Goal: Task Accomplishment & Management: Manage account settings

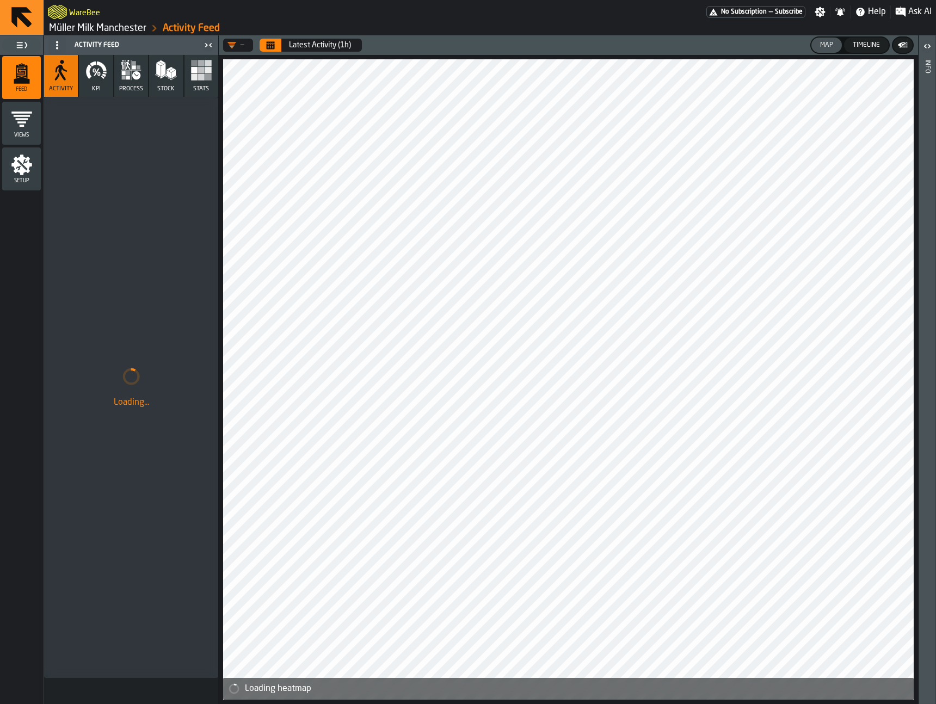
click at [88, 30] on link "Müller Milk Manchester" at bounding box center [97, 28] width 97 height 12
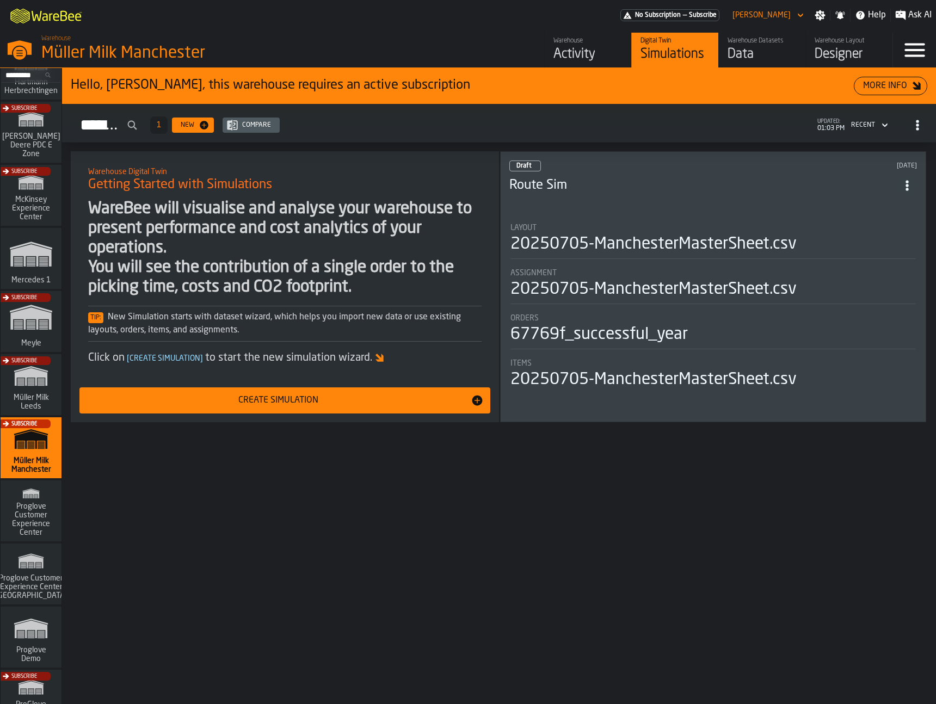
scroll to position [388, 0]
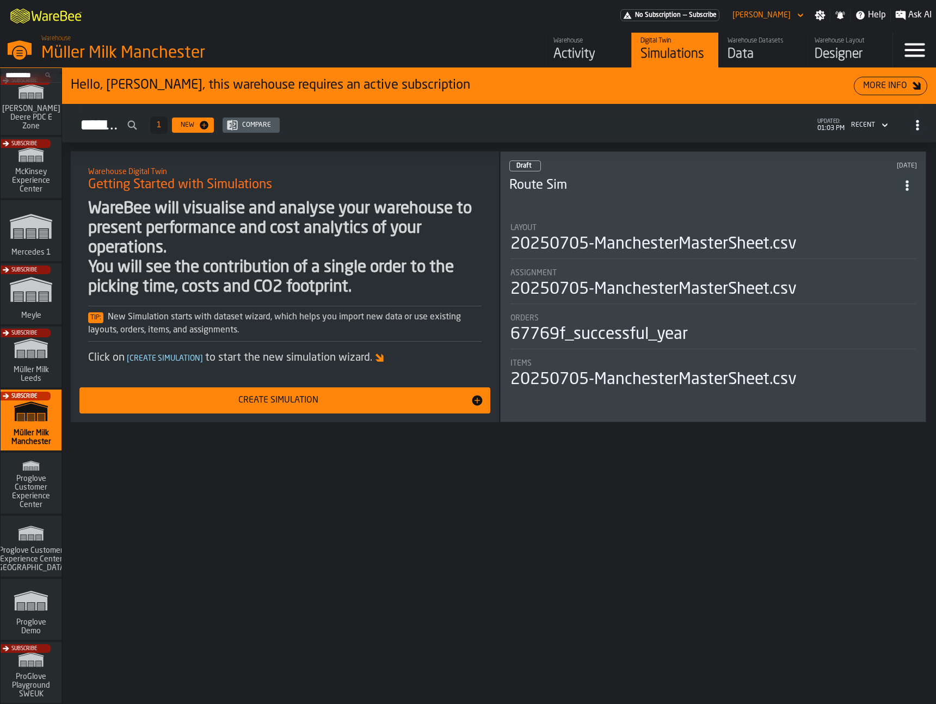
click at [434, 602] on div "Hello, Patrick, this warehouse requires an active subscription More Info Simula…" at bounding box center [499, 386] width 874 height 636
click at [591, 37] on div "Warehouse" at bounding box center [587, 41] width 69 height 8
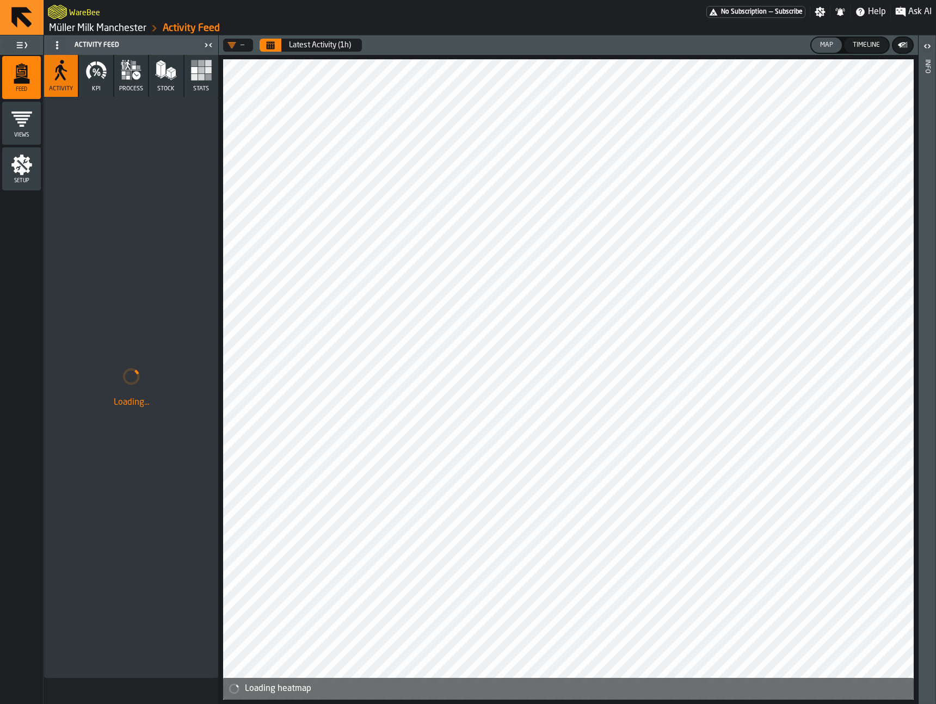
click at [32, 24] on icon at bounding box center [22, 17] width 26 height 26
click at [66, 27] on link "Müller Milk Manchester" at bounding box center [97, 28] width 97 height 12
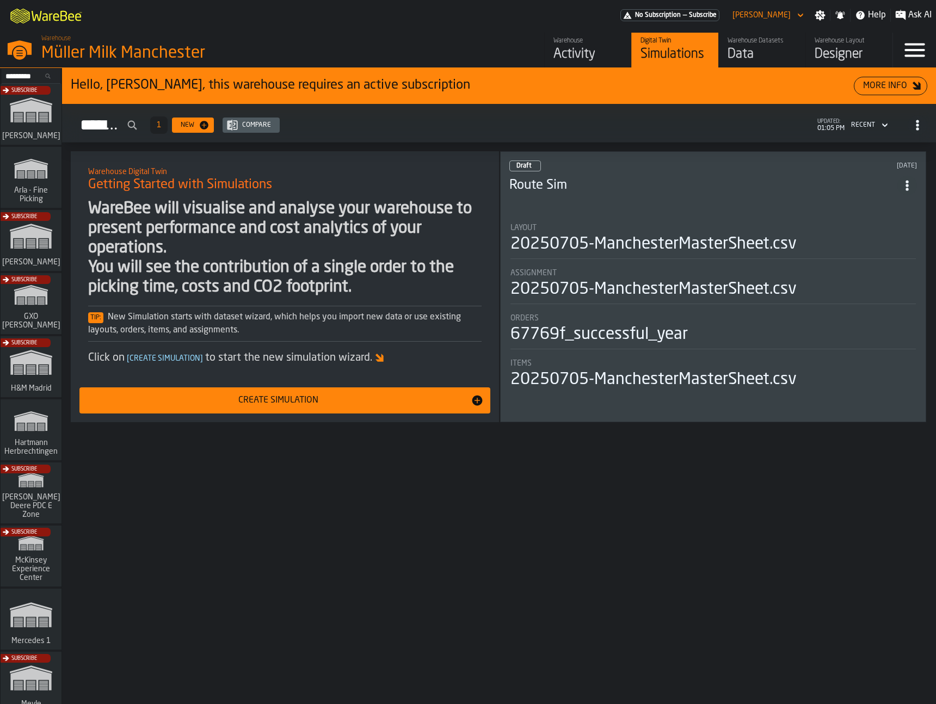
click at [32, 305] on div "Subscribe" at bounding box center [28, 306] width 61 height 63
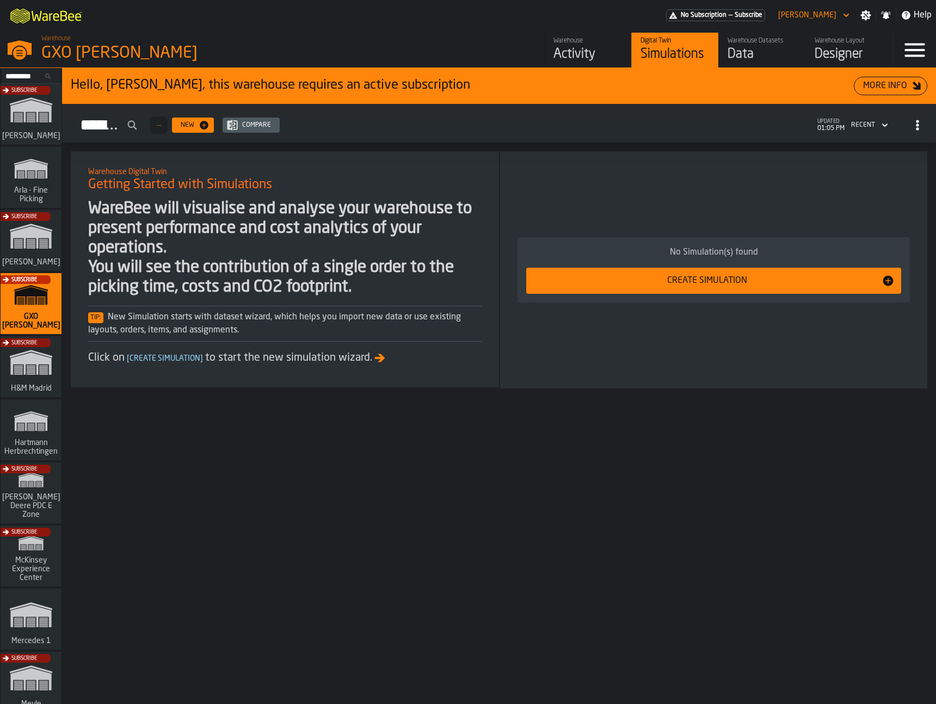
click at [599, 45] on div "Warehouse Activity" at bounding box center [587, 50] width 69 height 26
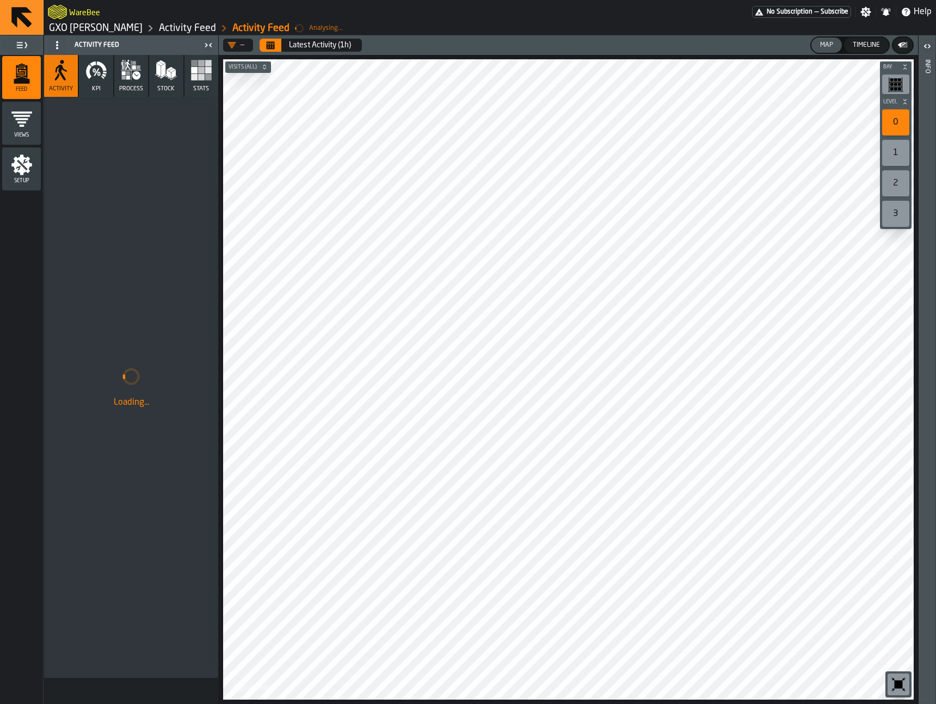
click at [279, 43] on button "Calendar" at bounding box center [270, 45] width 22 height 13
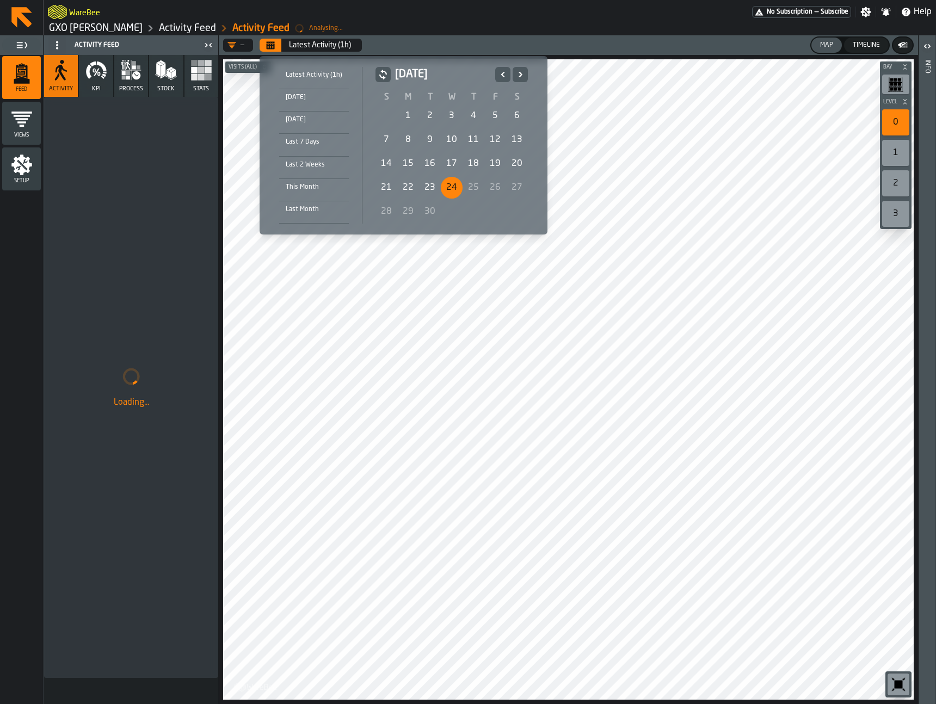
click at [494, 164] on div "19" at bounding box center [495, 164] width 22 height 22
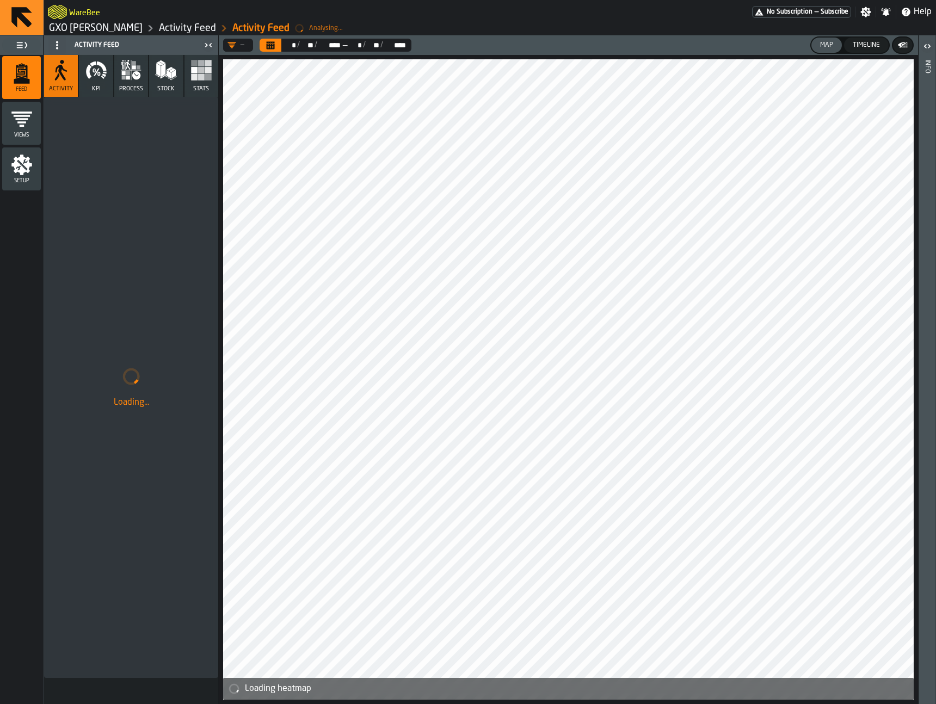
click at [86, 80] on icon "button" at bounding box center [96, 70] width 22 height 22
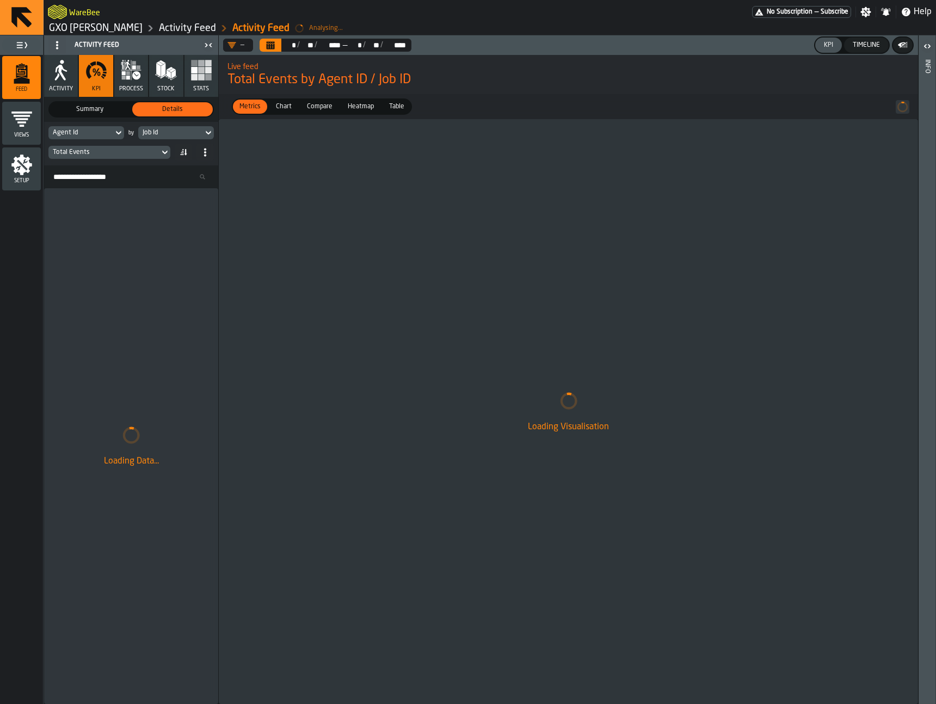
click at [185, 219] on div "Loading Data..." at bounding box center [131, 446] width 174 height 516
click at [104, 128] on div "Agent Id" at bounding box center [80, 133] width 65 height 12
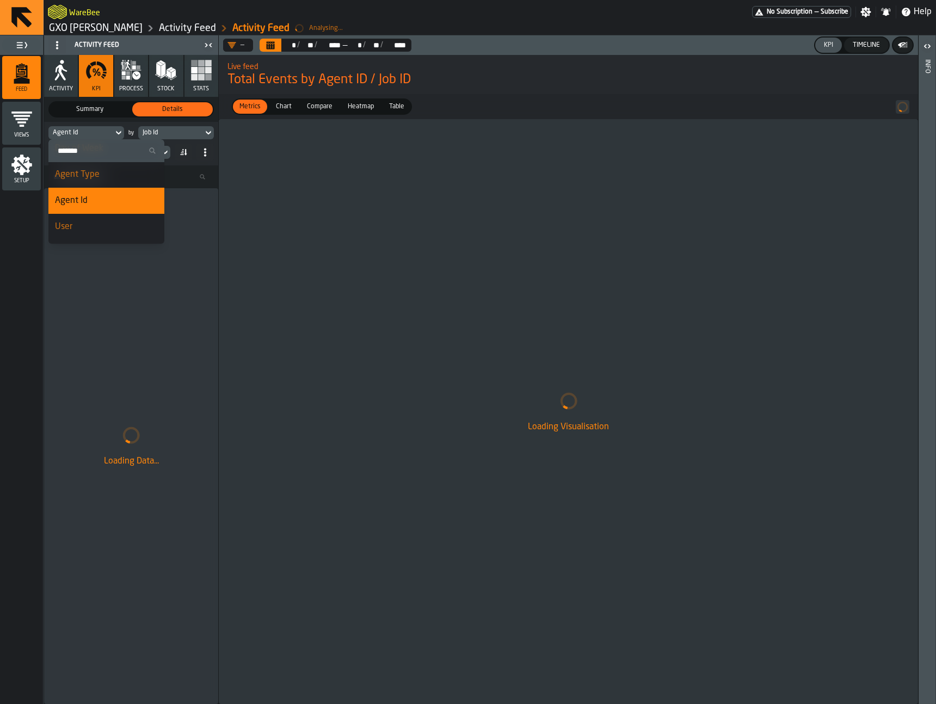
scroll to position [84, 0]
click at [97, 198] on div "Agent Type" at bounding box center [106, 195] width 103 height 13
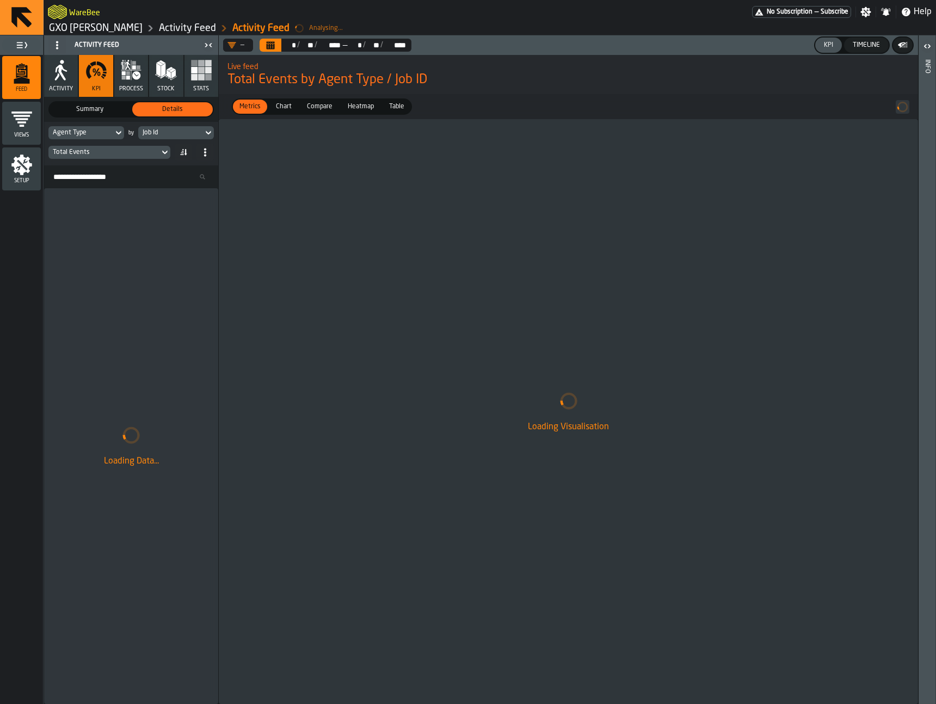
click at [166, 304] on div "Loading Data..." at bounding box center [131, 446] width 174 height 516
click at [159, 138] on div "Job Id" at bounding box center [170, 133] width 65 height 12
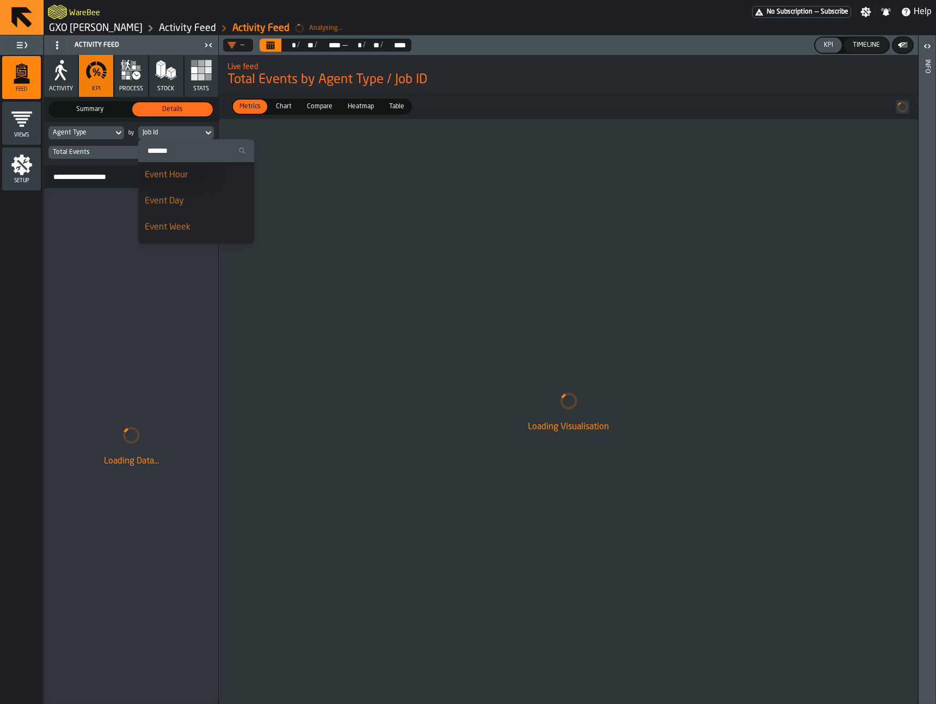
click at [181, 205] on div "Event Day" at bounding box center [196, 201] width 103 height 13
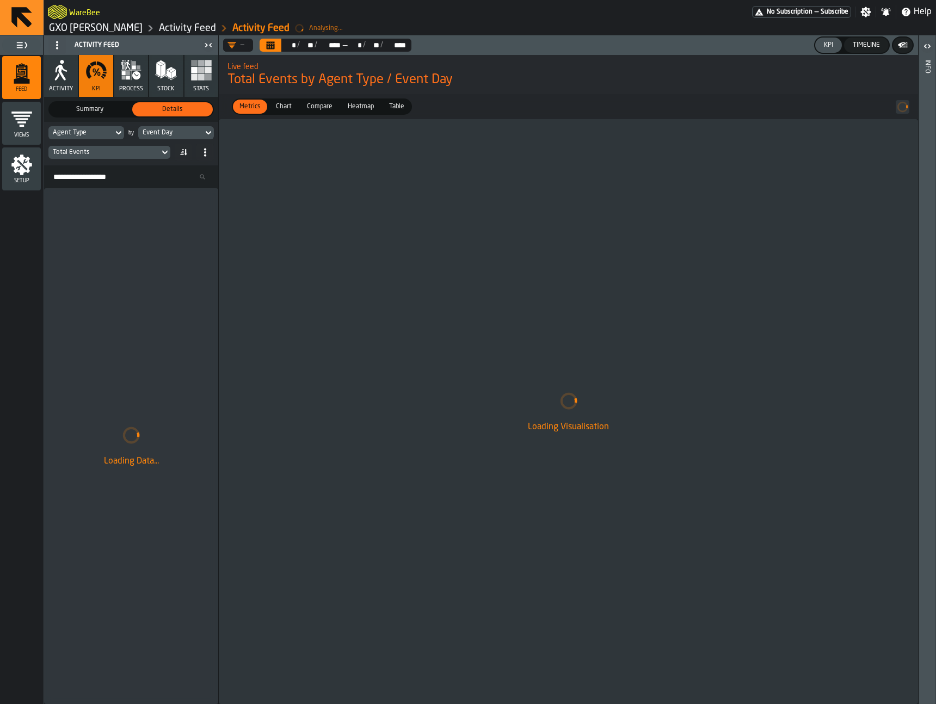
click at [515, 248] on div "Loading Visualisation" at bounding box center [568, 411] width 699 height 585
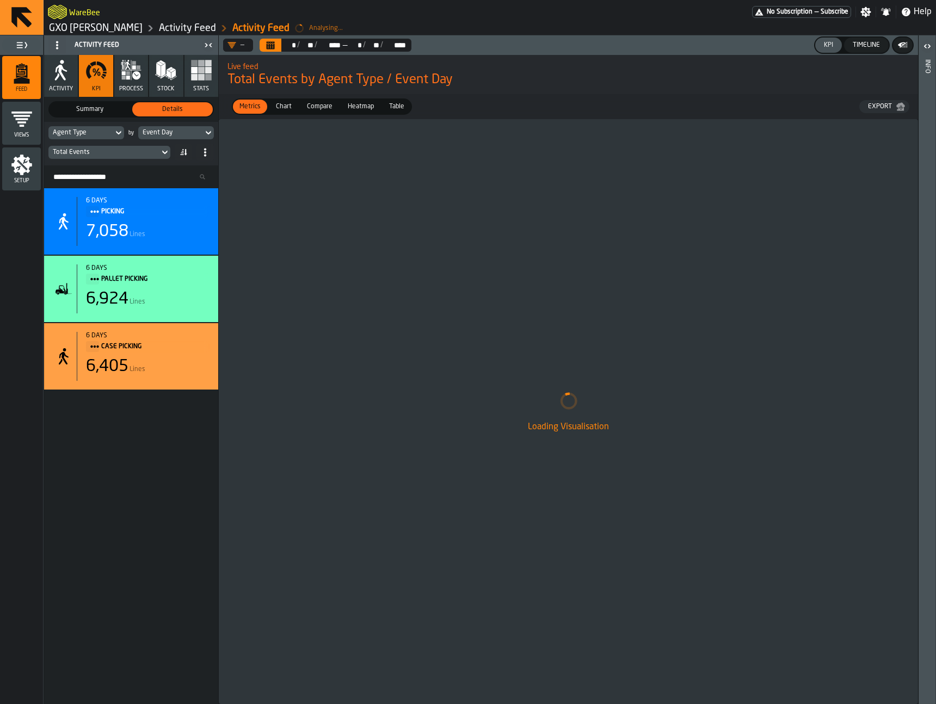
click at [444, 255] on div "Loading Visualisation" at bounding box center [568, 411] width 699 height 585
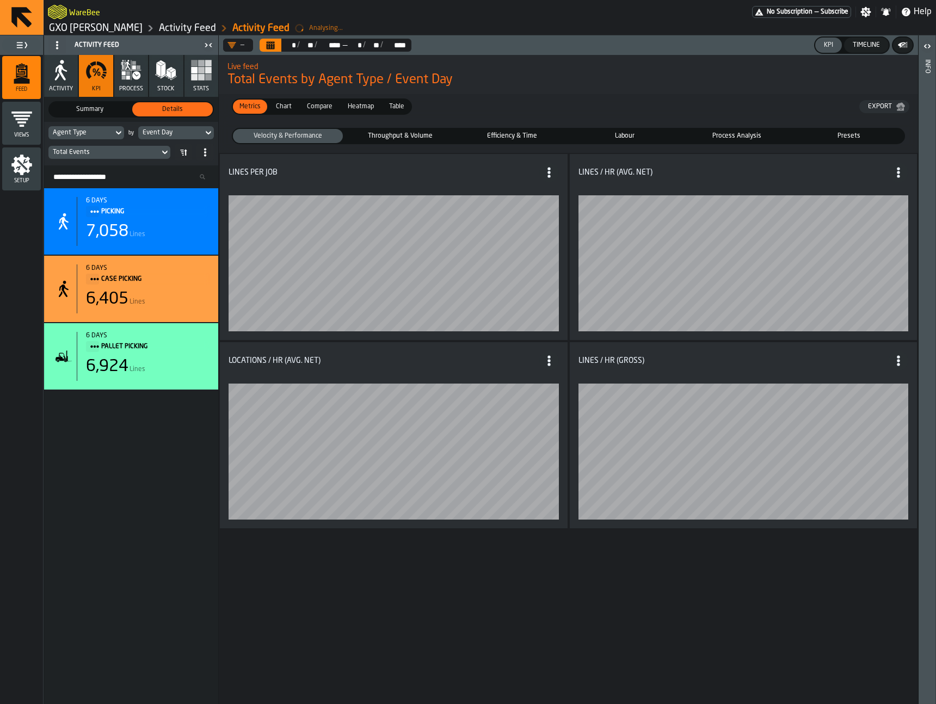
click at [274, 48] on icon "Calendar" at bounding box center [270, 45] width 9 height 9
click at [270, 45] on icon "Calendar" at bounding box center [271, 46] width 8 height 5
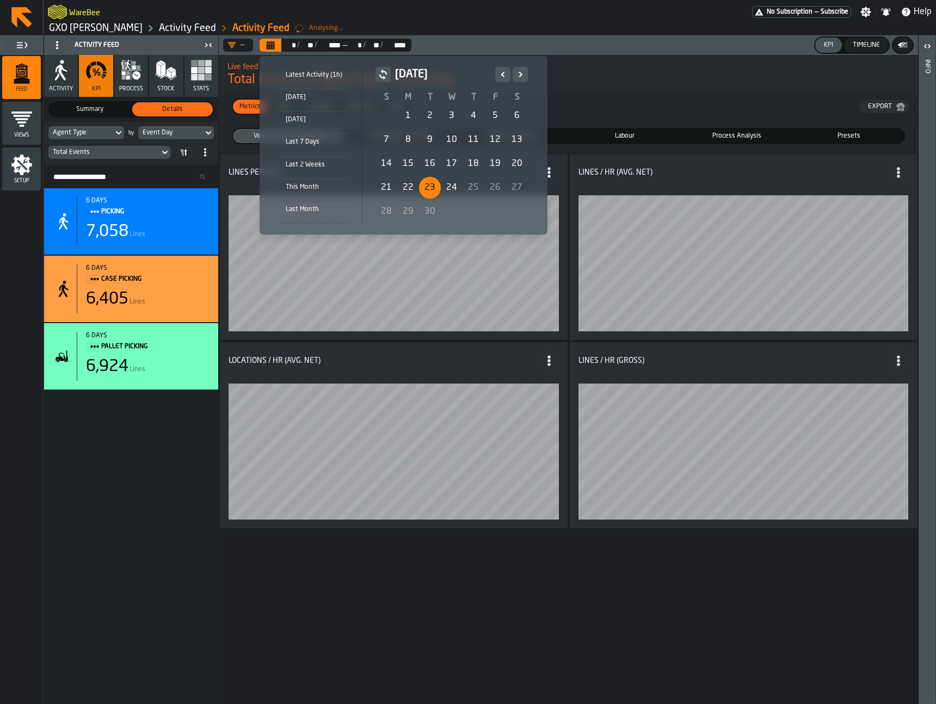
click at [426, 185] on div "23" at bounding box center [430, 188] width 22 height 22
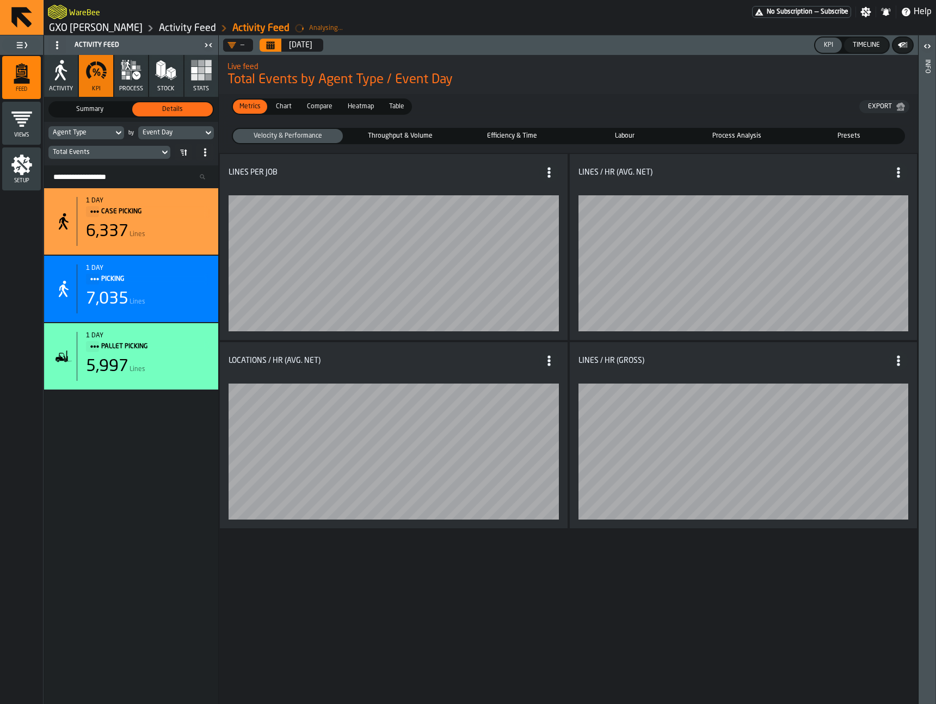
click at [97, 133] on div "Agent Type" at bounding box center [81, 133] width 56 height 8
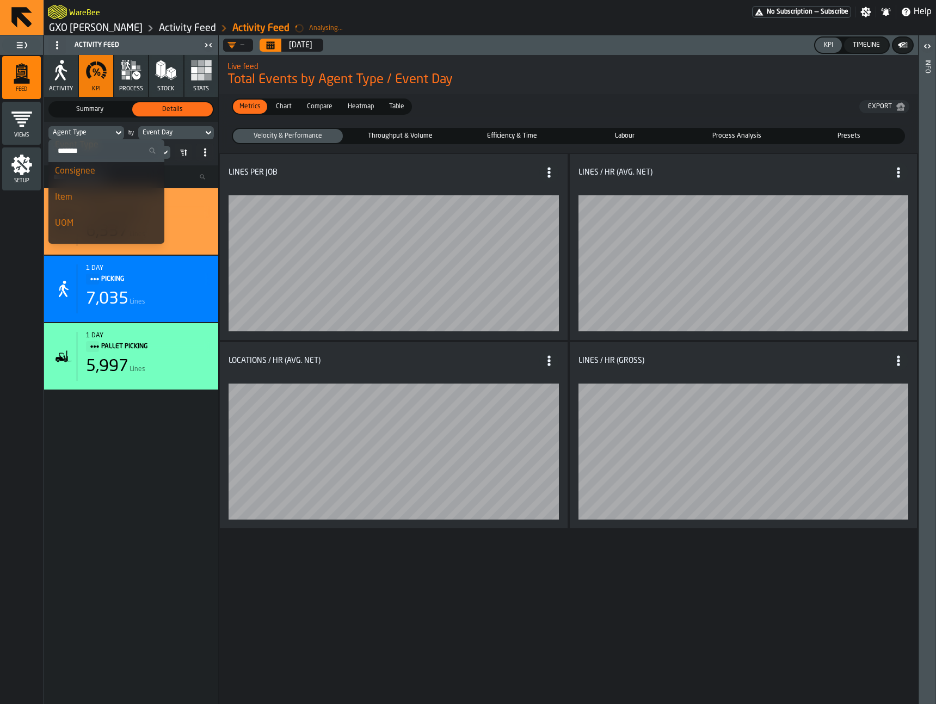
scroll to position [238, 0]
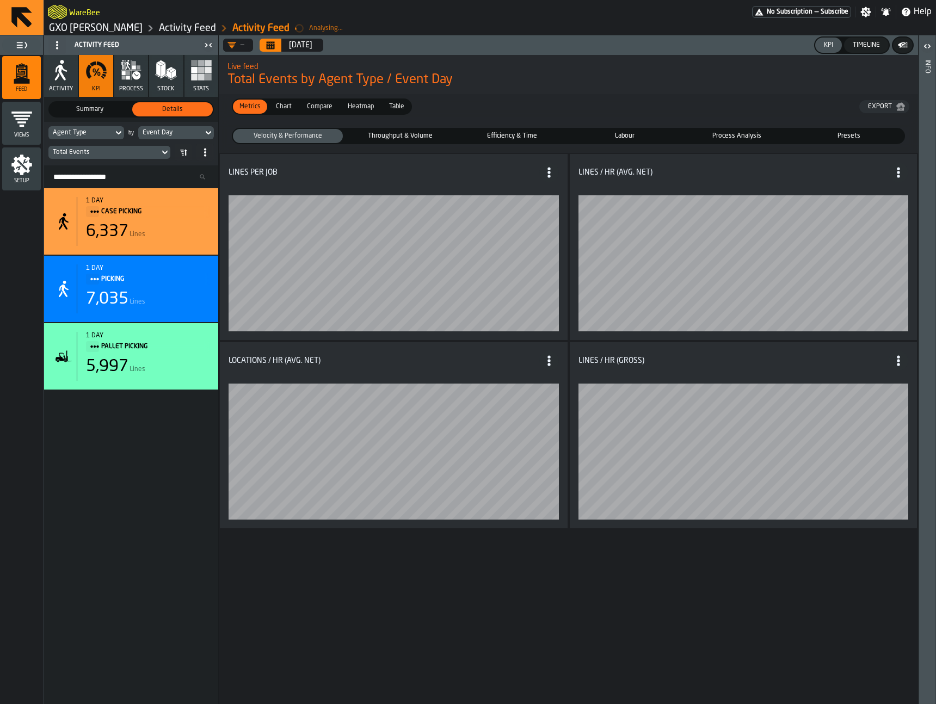
click at [277, 45] on button "Calendar" at bounding box center [270, 45] width 22 height 13
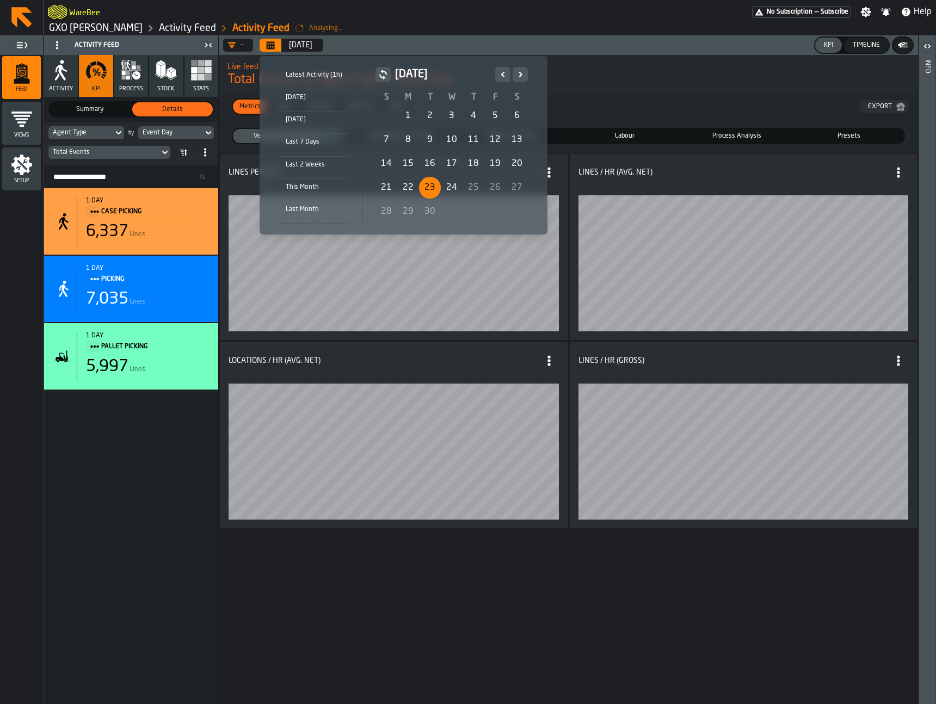
click at [448, 161] on div "17" at bounding box center [452, 164] width 22 height 22
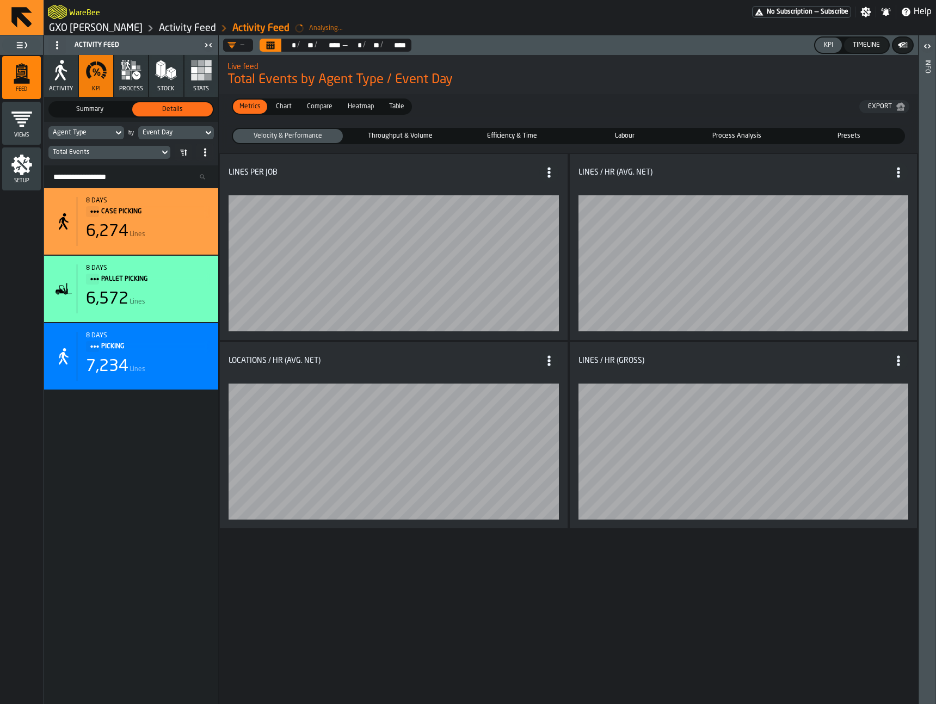
click at [126, 151] on div "Total Events" at bounding box center [104, 152] width 102 height 8
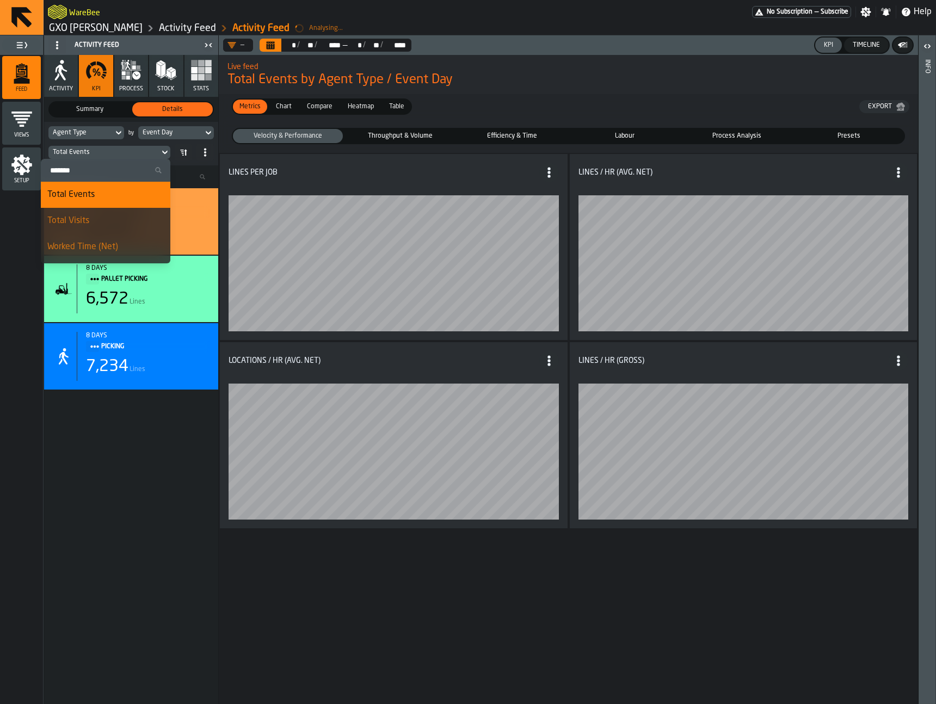
click at [108, 162] on label "Search" at bounding box center [105, 170] width 129 height 23
click at [108, 163] on input "Search" at bounding box center [105, 170] width 121 height 14
click at [110, 166] on input "Search" at bounding box center [105, 170] width 121 height 14
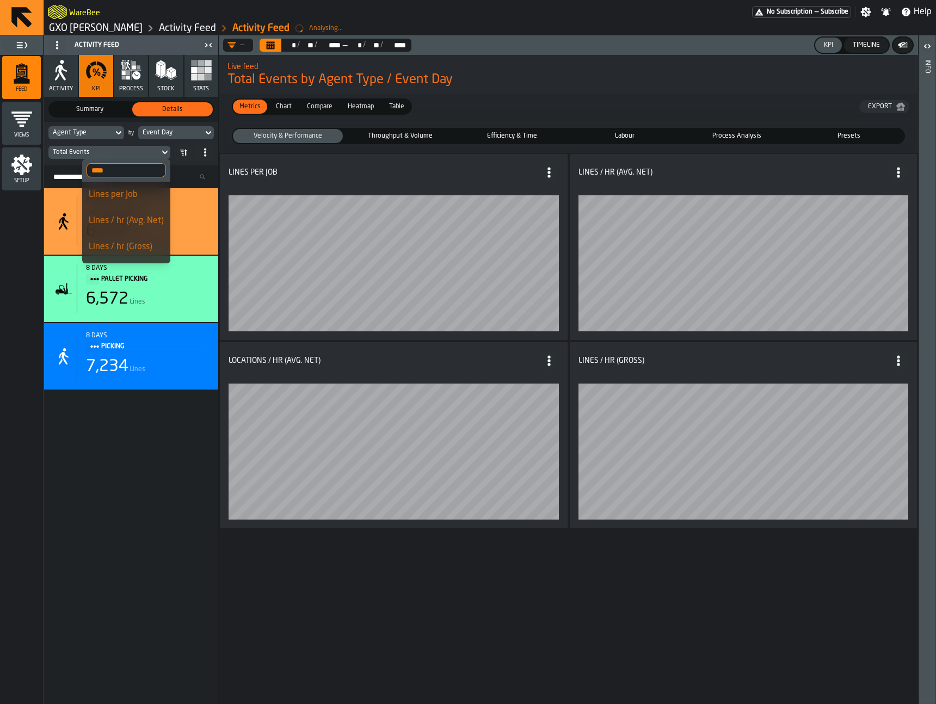
type input "****"
click at [124, 220] on div "Lines / hr (Avg. Net)" at bounding box center [126, 220] width 75 height 13
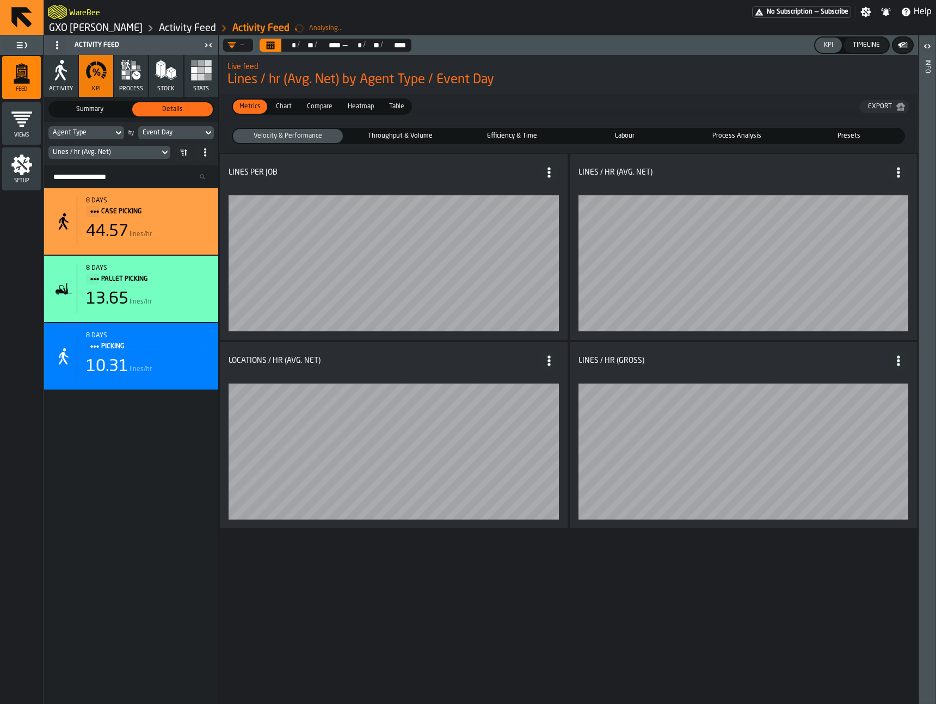
click at [309, 104] on span "Compare" at bounding box center [319, 107] width 34 height 10
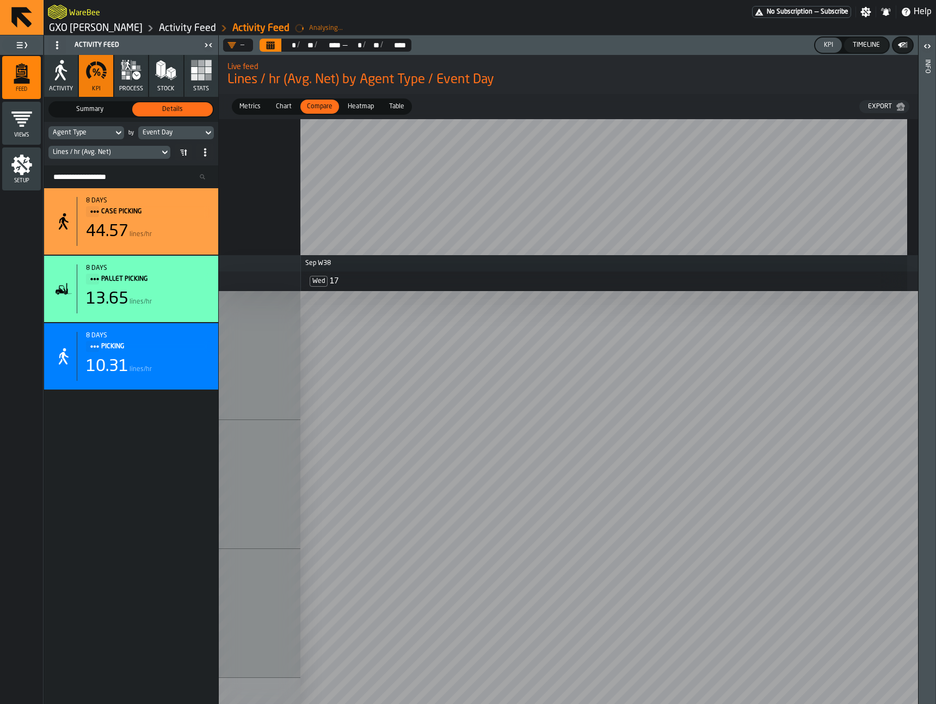
click at [191, 132] on div "Event Day" at bounding box center [171, 133] width 56 height 8
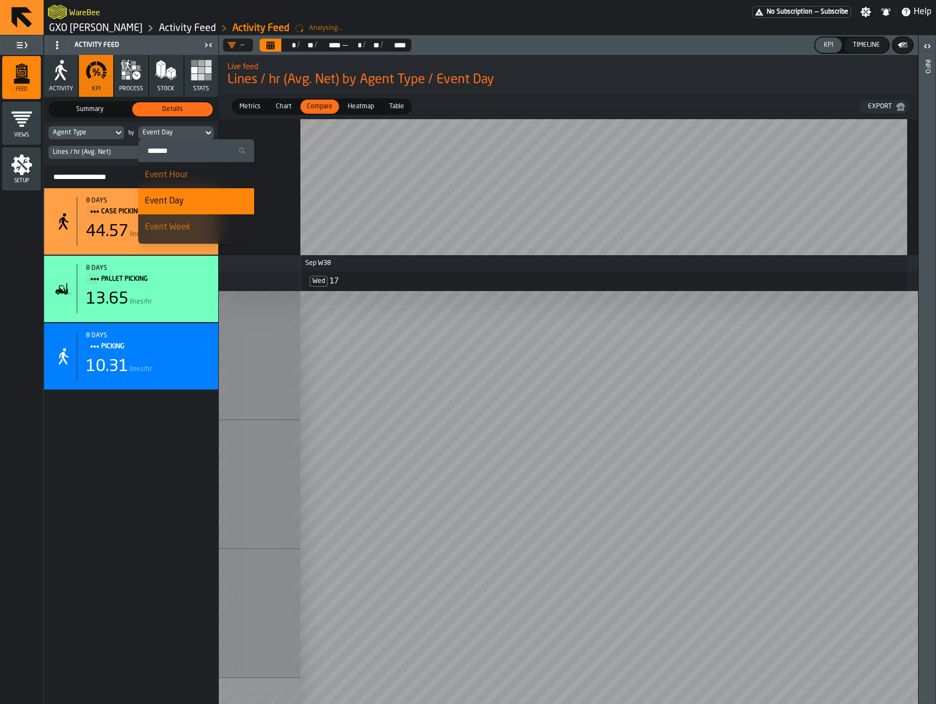
click at [199, 174] on div "Event Hour" at bounding box center [196, 175] width 103 height 13
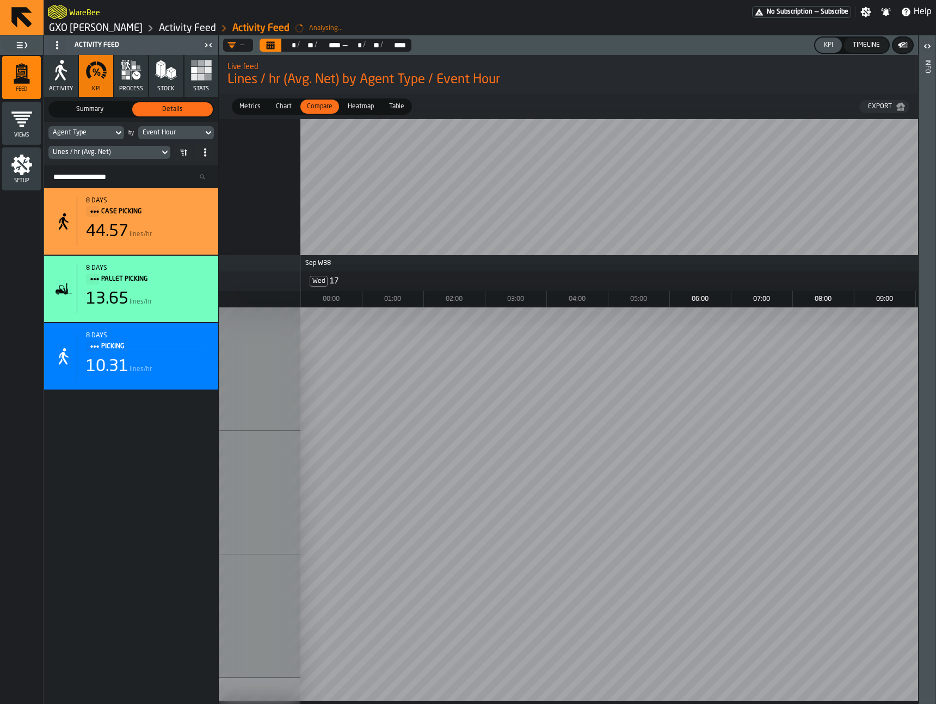
click at [276, 106] on span "Chart" at bounding box center [283, 107] width 24 height 10
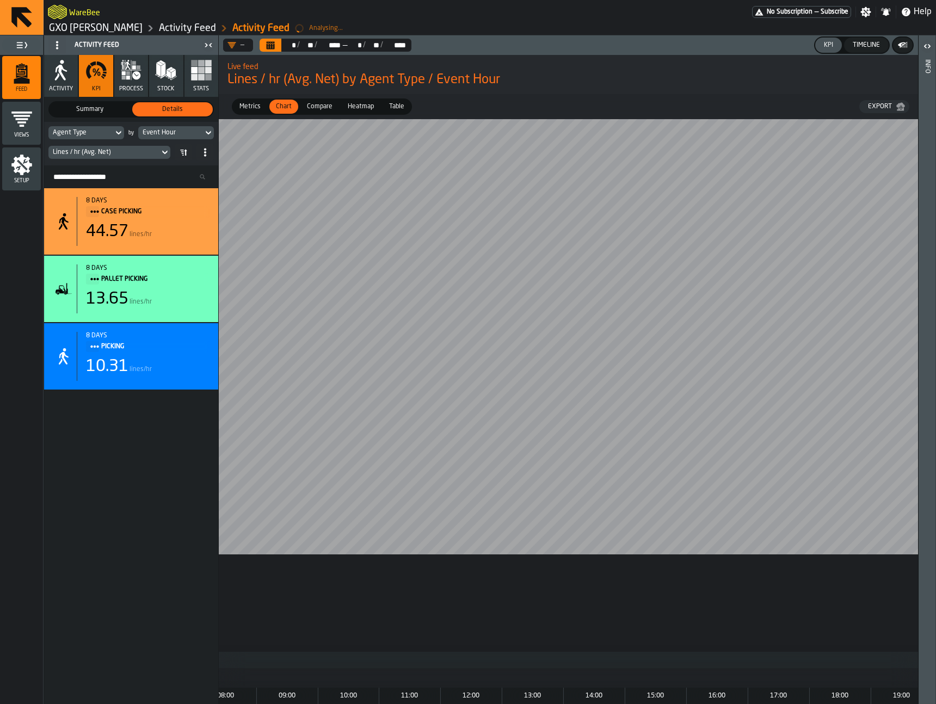
scroll to position [0, 0]
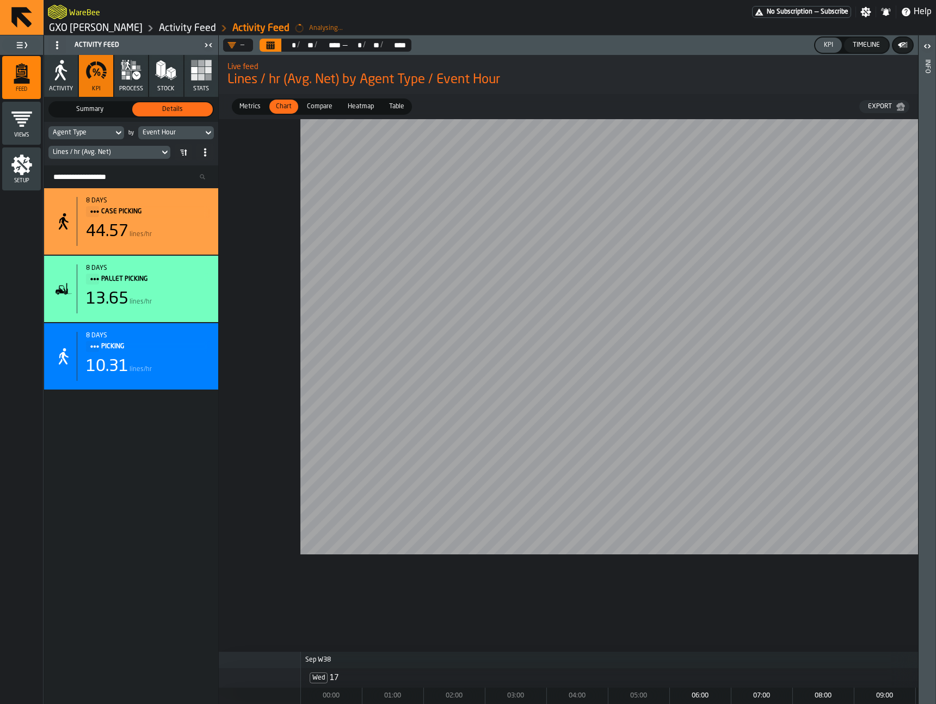
click at [203, 71] on rect "button" at bounding box center [201, 70] width 7 height 7
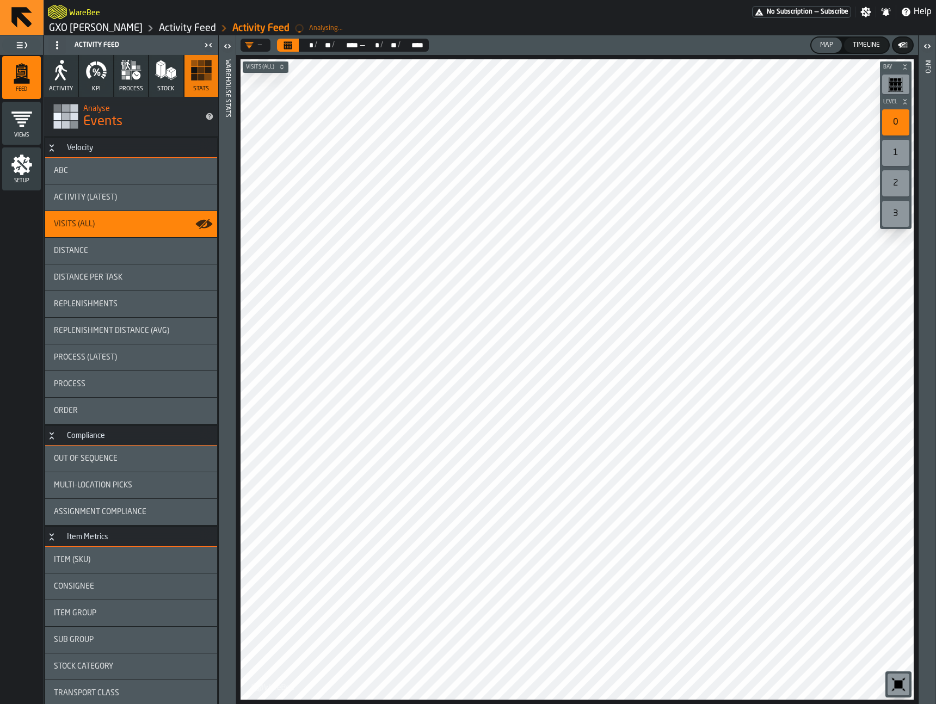
click at [52, 145] on icon "Button-Velocity-open" at bounding box center [51, 145] width 4 height 3
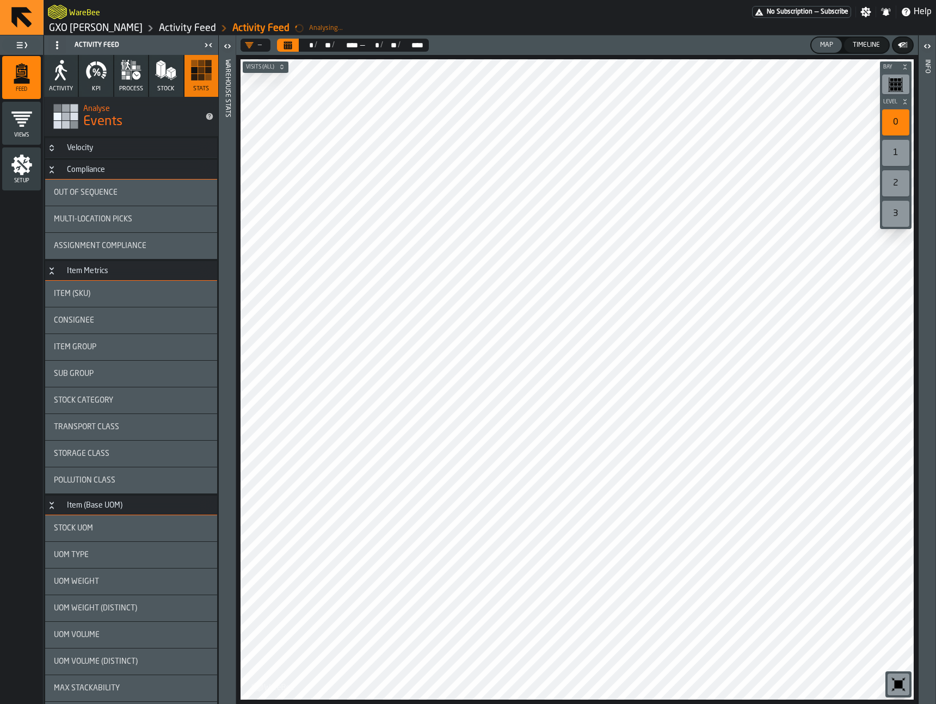
click at [50, 164] on h3 "Compliance" at bounding box center [131, 170] width 172 height 20
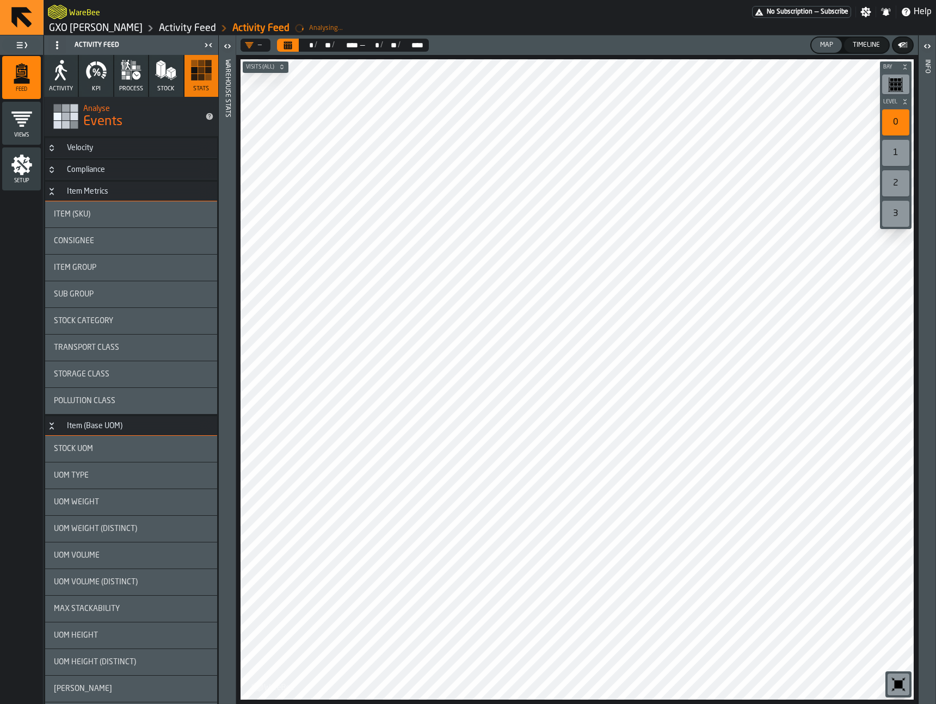
click at [54, 192] on icon "Button-Item Metrics-open" at bounding box center [51, 191] width 9 height 9
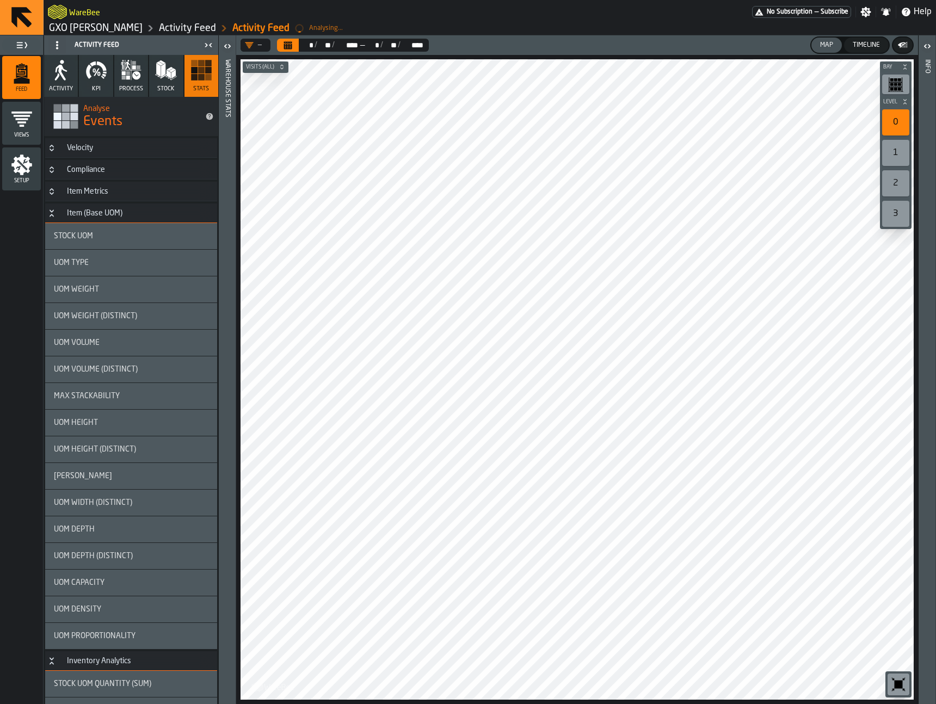
click at [54, 218] on h3 "Item (Base UOM)" at bounding box center [131, 213] width 172 height 20
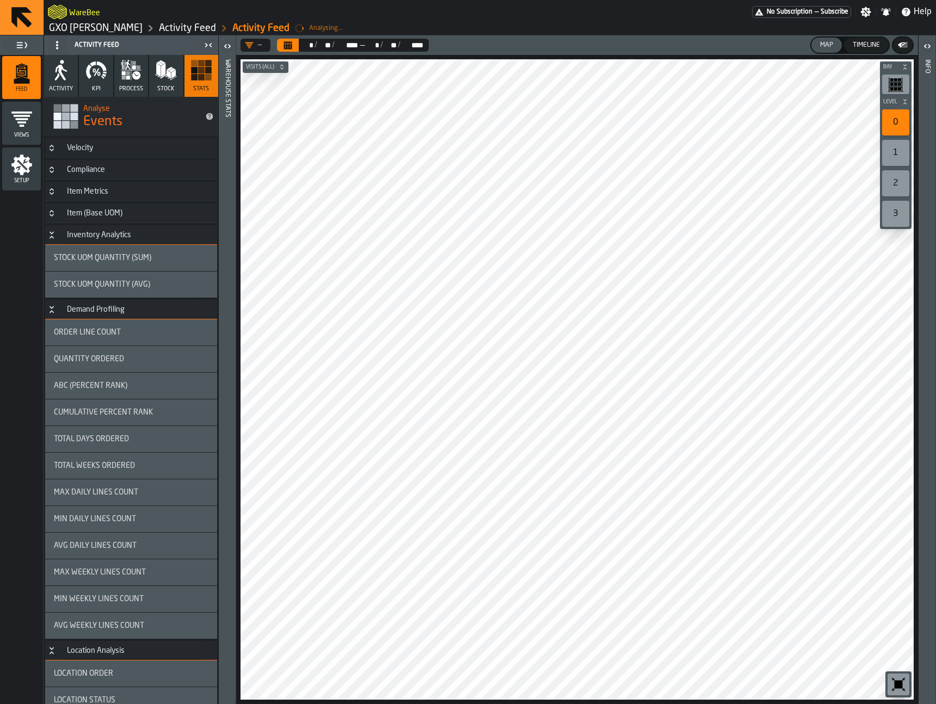
click at [48, 234] on icon "Button-Inventory Analytics-open" at bounding box center [51, 235] width 9 height 9
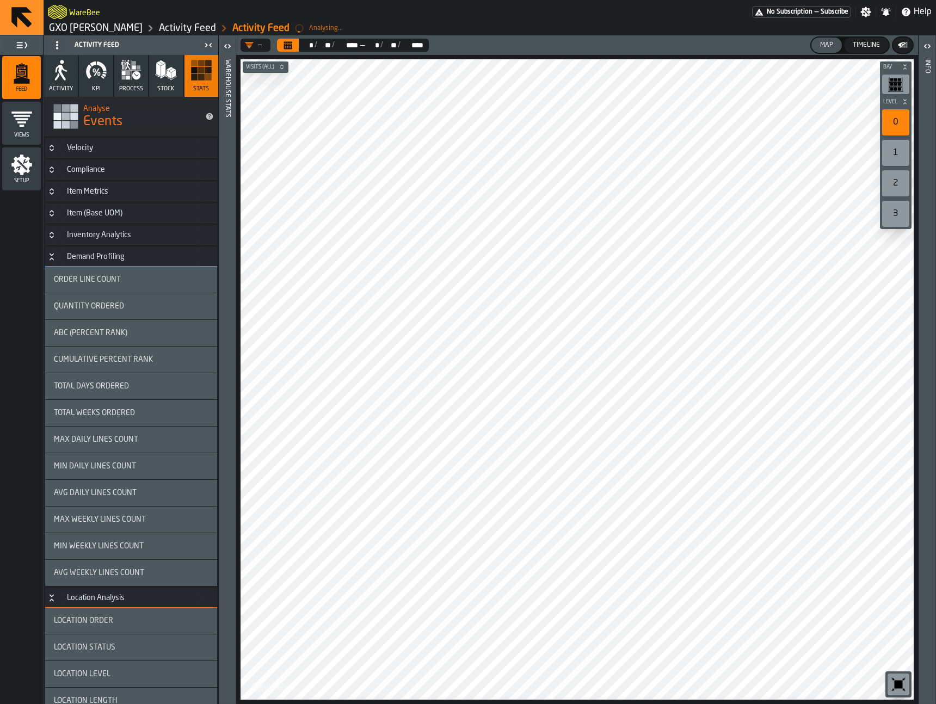
click at [53, 259] on icon "Button-Demand Profiling-open" at bounding box center [51, 258] width 4 height 3
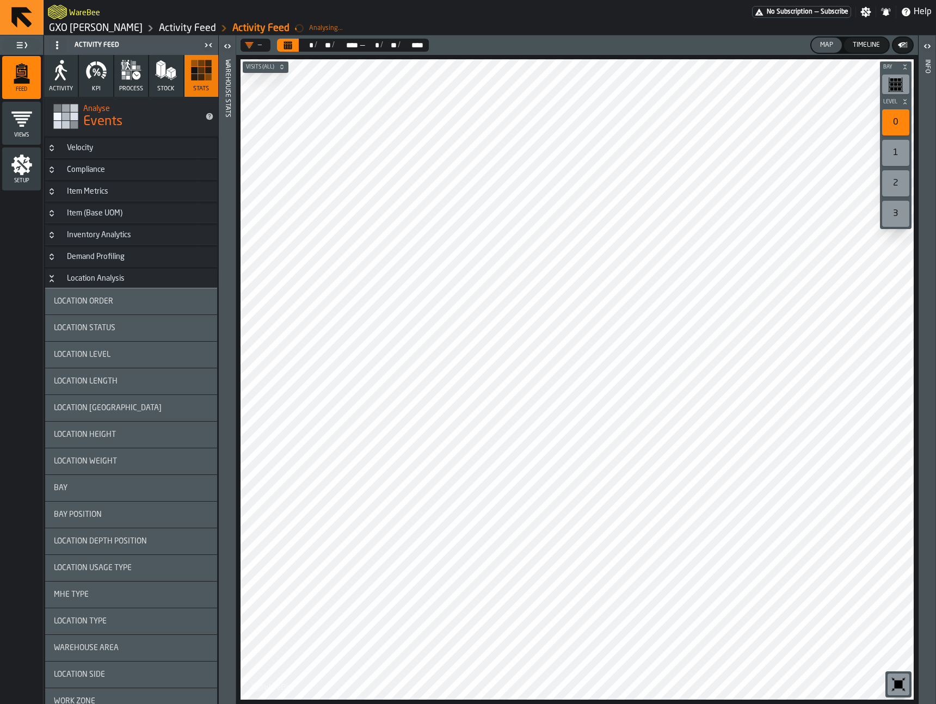
click at [54, 278] on icon "Button-Location Analysis-open" at bounding box center [51, 278] width 9 height 9
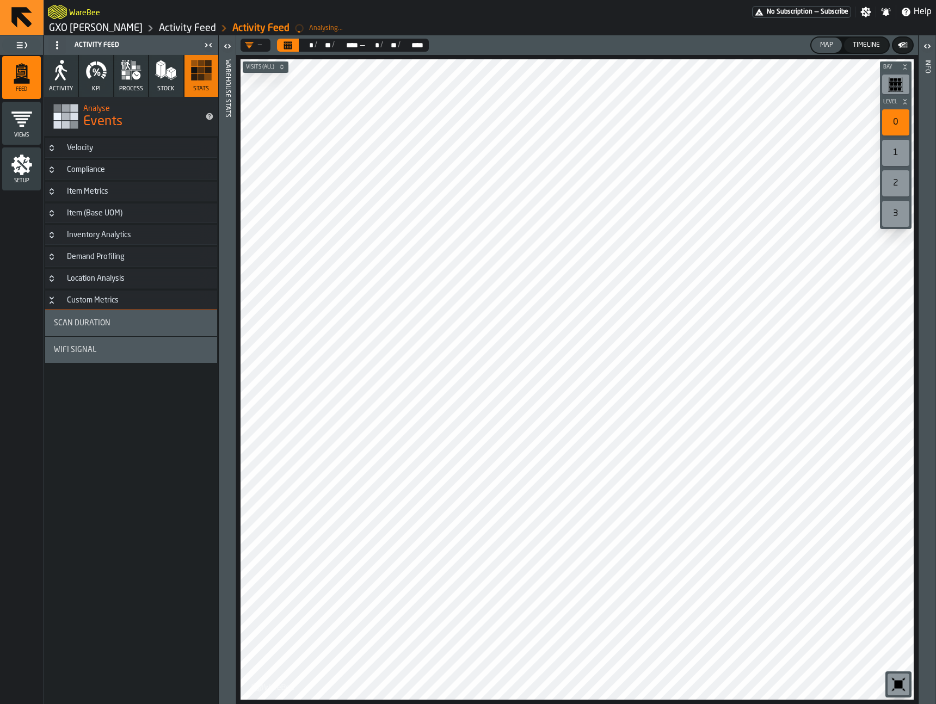
click at [51, 299] on icon "Button-Custom Metrics-open" at bounding box center [51, 300] width 9 height 9
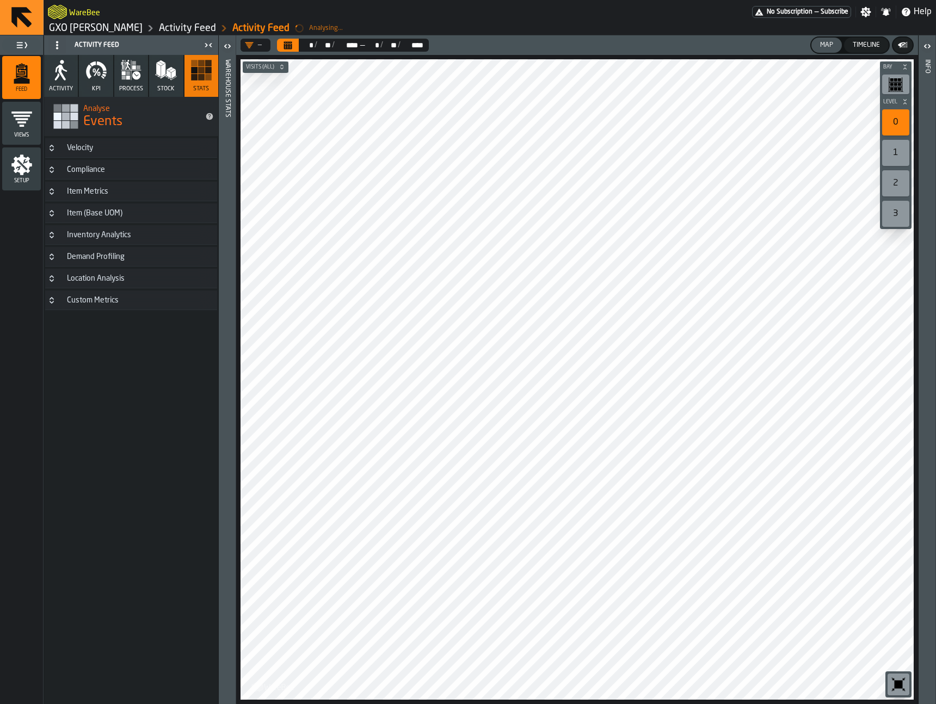
click at [51, 209] on icon "Button-Item (Base UOM)-closed" at bounding box center [51, 213] width 9 height 9
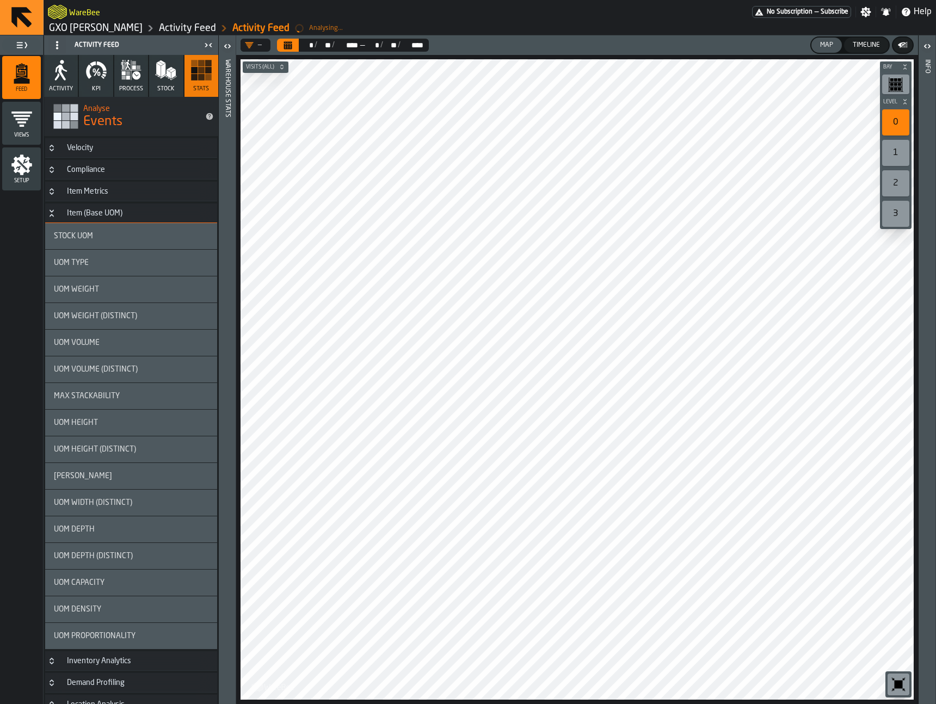
click at [51, 209] on icon "Button-Item (Base UOM)-open" at bounding box center [51, 213] width 9 height 9
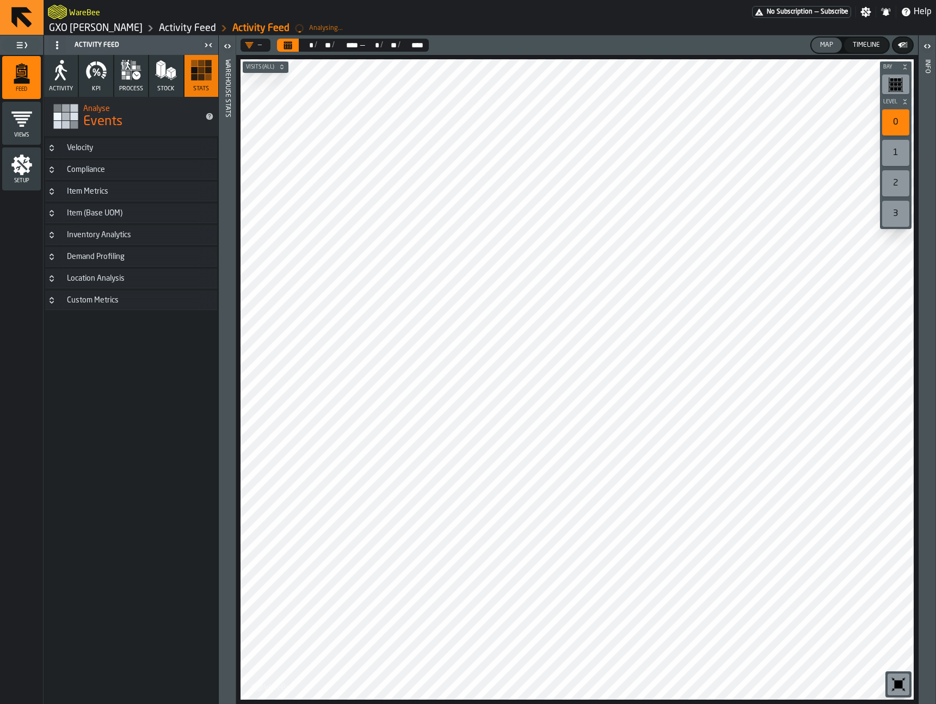
click at [52, 191] on icon "Button-Item Metrics-closed" at bounding box center [51, 191] width 9 height 9
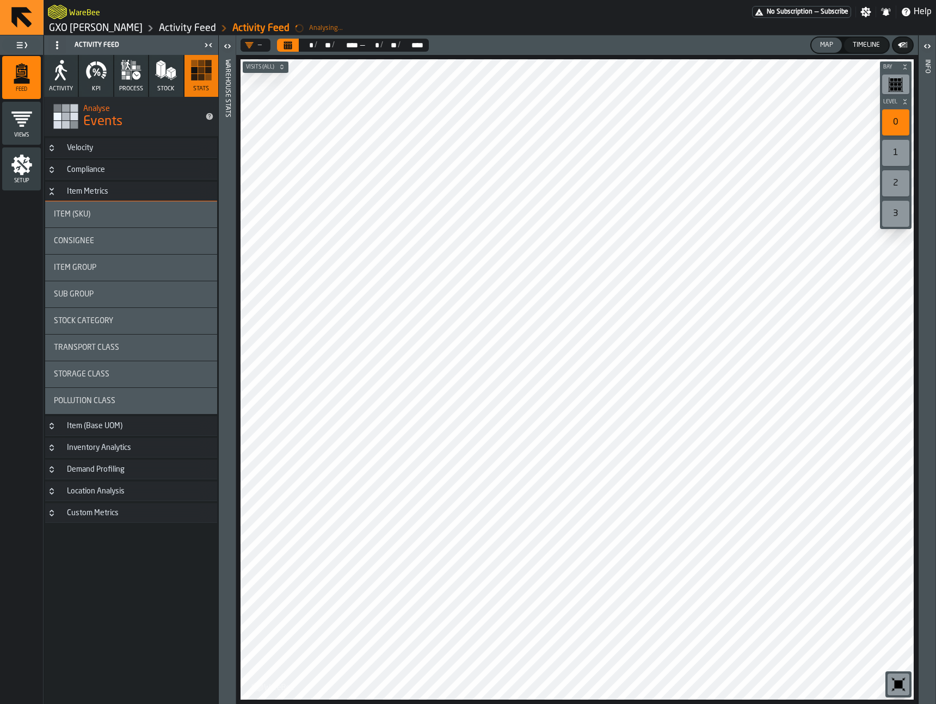
click at [52, 191] on icon "Button-Item Metrics-open" at bounding box center [51, 191] width 9 height 9
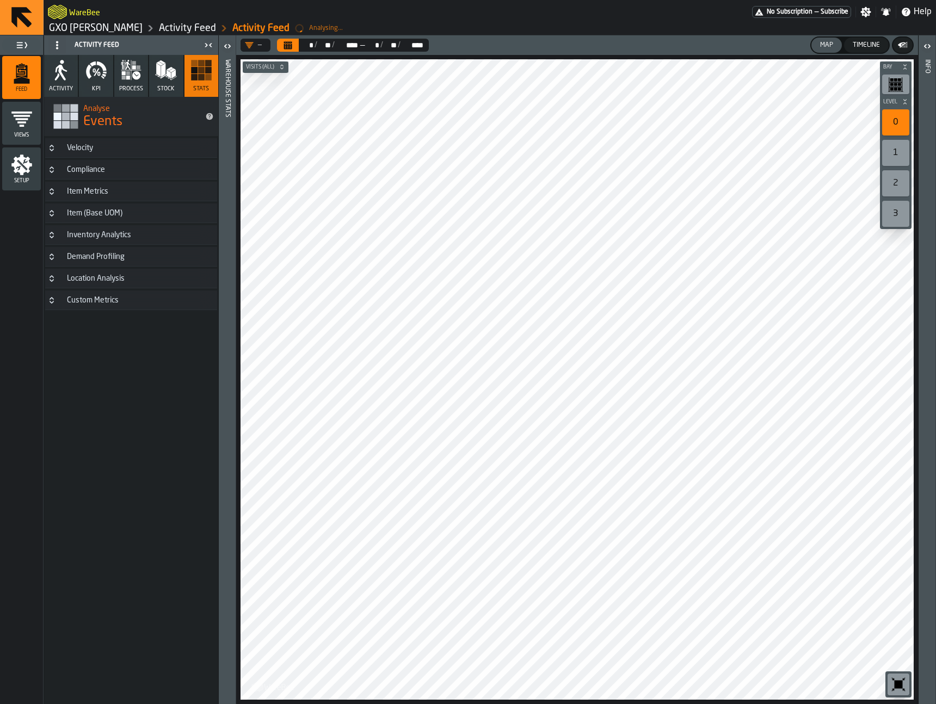
click at [51, 173] on icon "Button-Compliance-closed" at bounding box center [51, 169] width 9 height 9
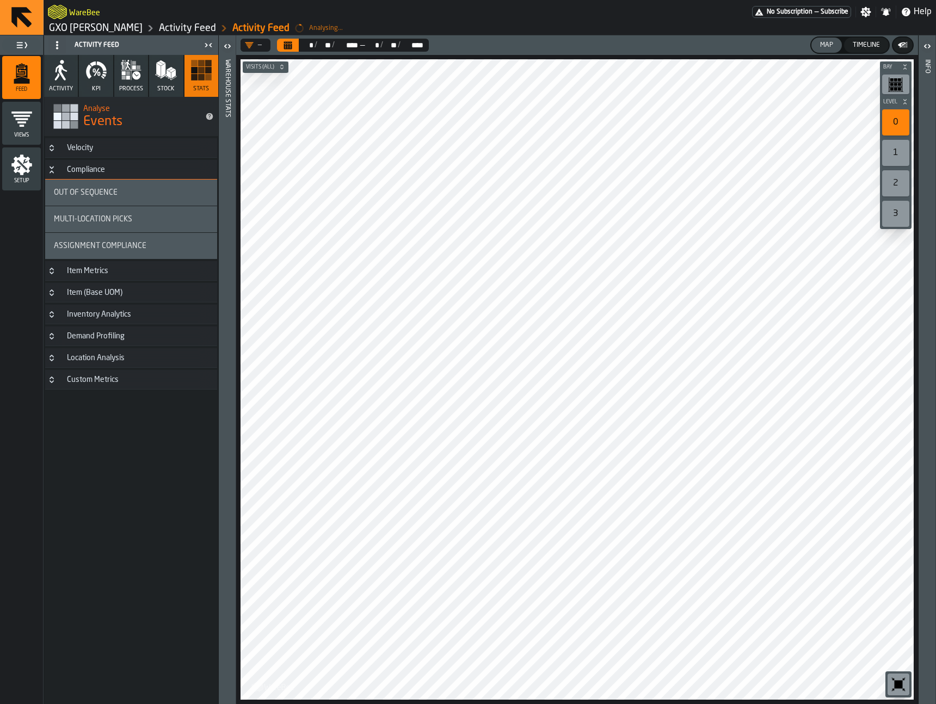
click at [49, 150] on icon "Button-Velocity-closed" at bounding box center [51, 148] width 9 height 9
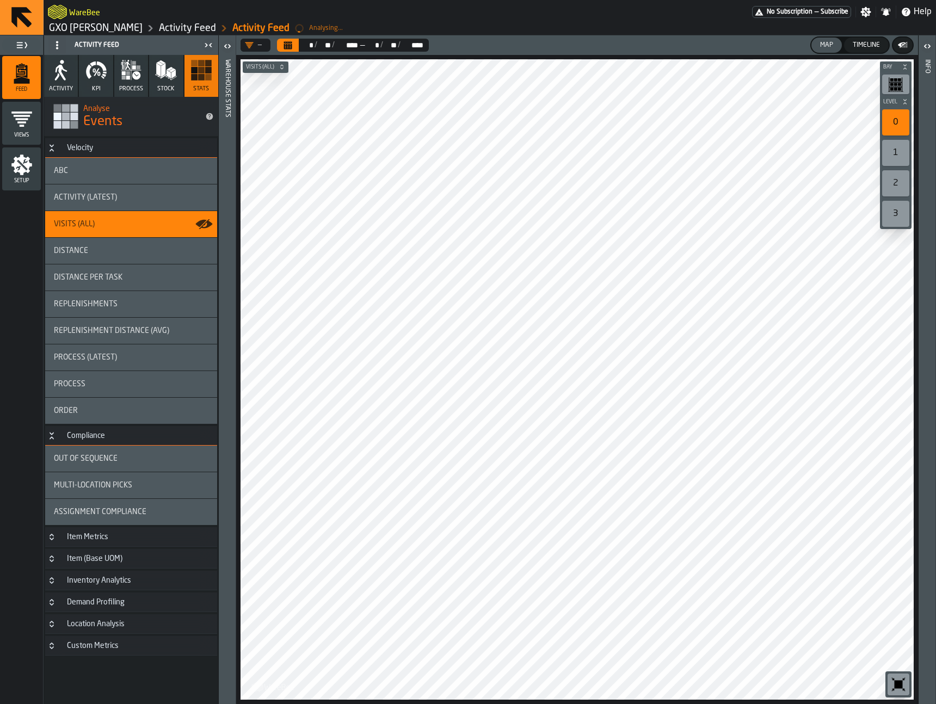
click at [119, 251] on div "Distance" at bounding box center [131, 250] width 154 height 9
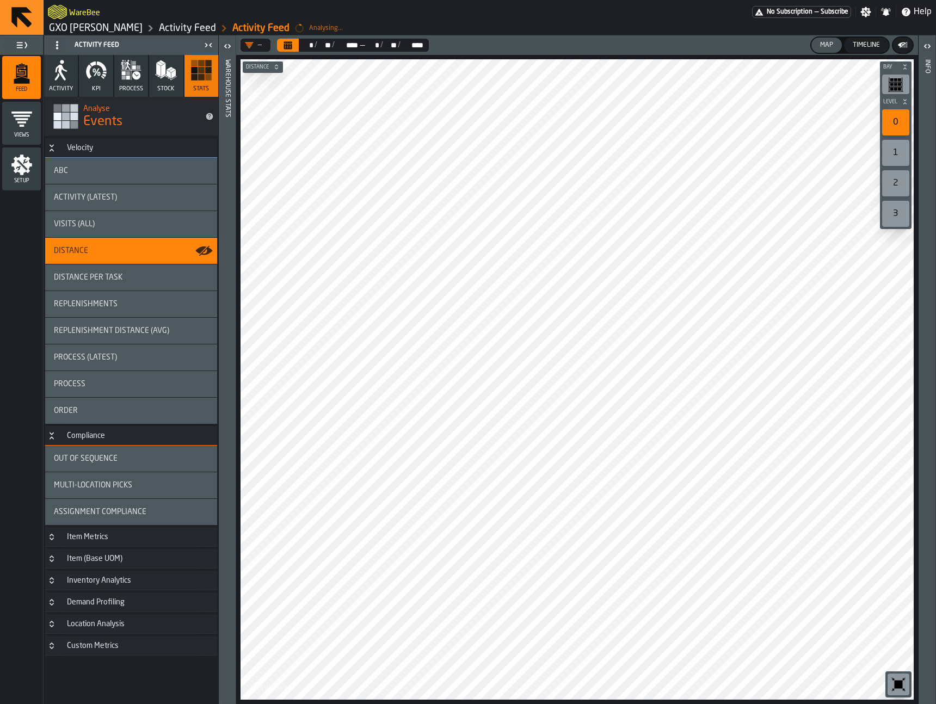
click at [144, 282] on div "Distance per Task" at bounding box center [131, 277] width 172 height 26
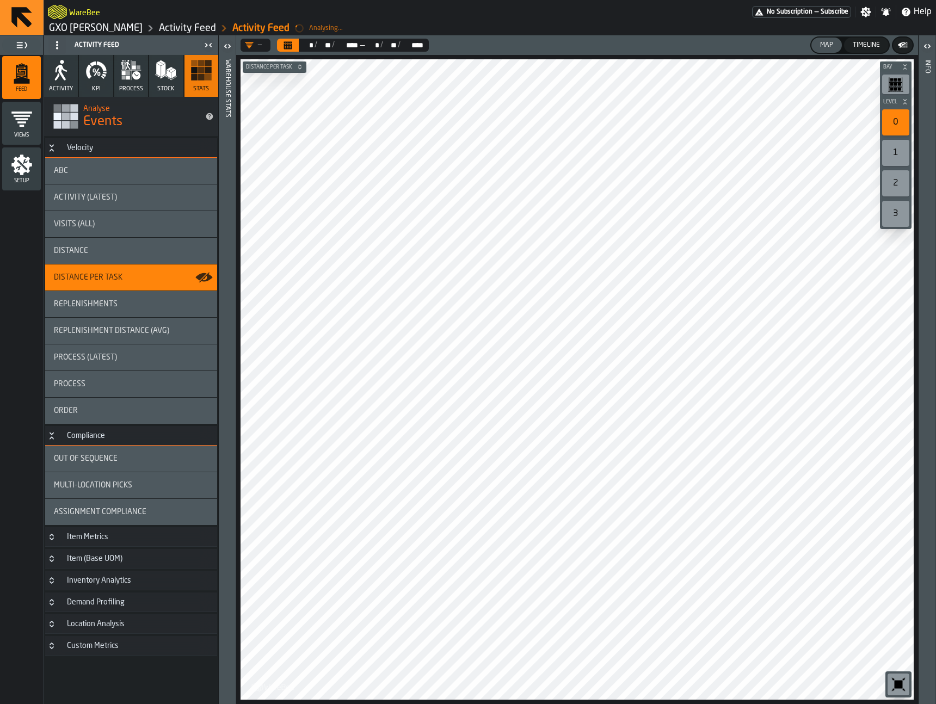
click at [228, 54] on label "button-toggle-Open" at bounding box center [227, 48] width 15 height 20
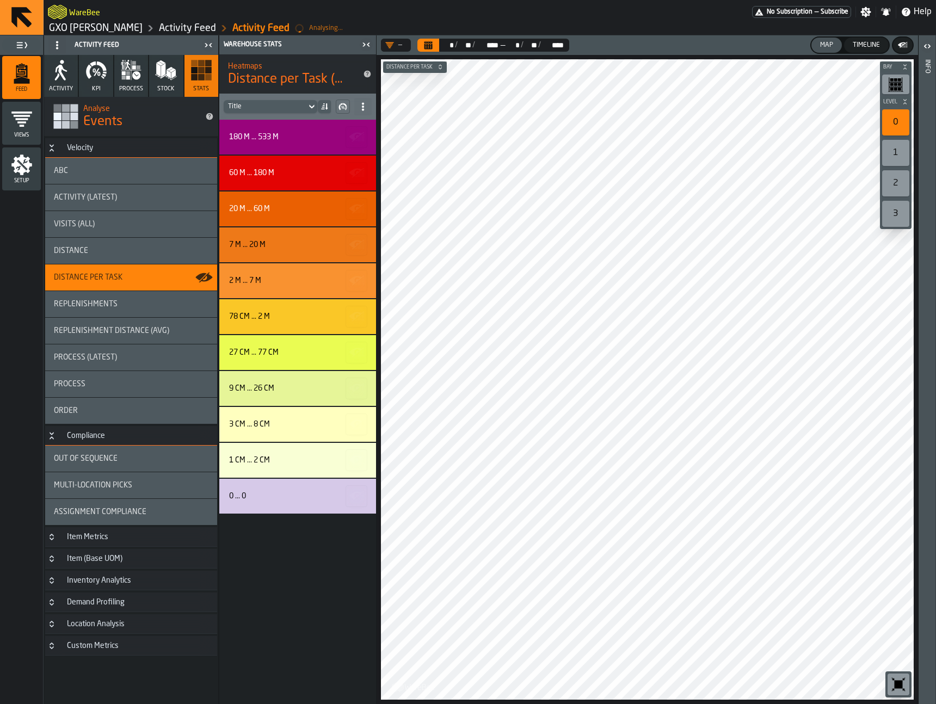
click at [908, 38] on div at bounding box center [903, 44] width 22 height 17
click at [909, 42] on button "button-" at bounding box center [903, 45] width 20 height 15
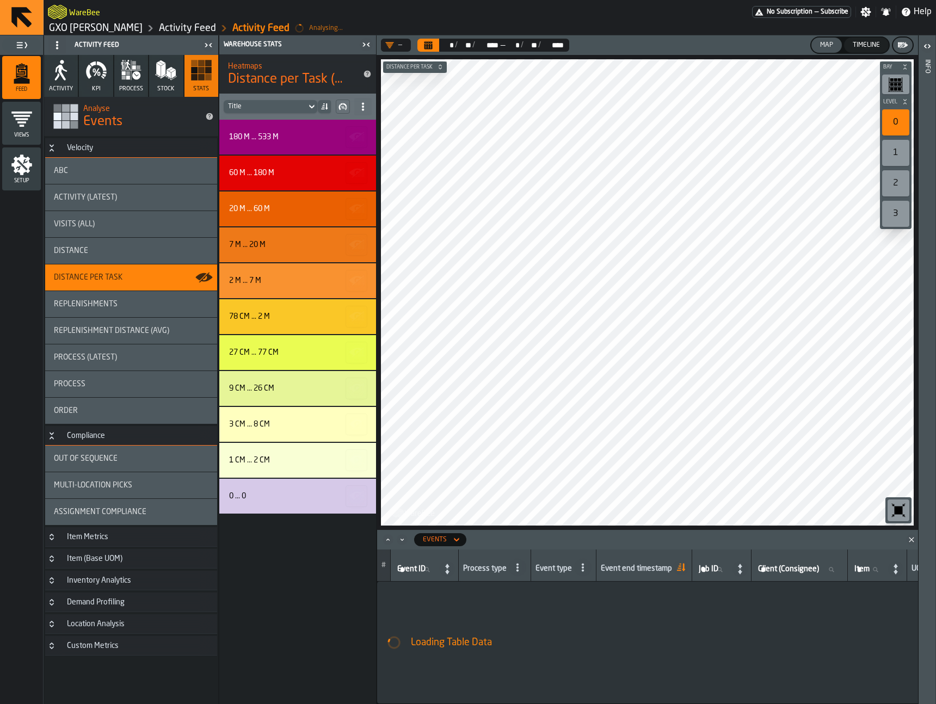
click at [434, 536] on div "Events" at bounding box center [435, 540] width 24 height 8
click at [446, 621] on li "Stats" at bounding box center [449, 630] width 70 height 26
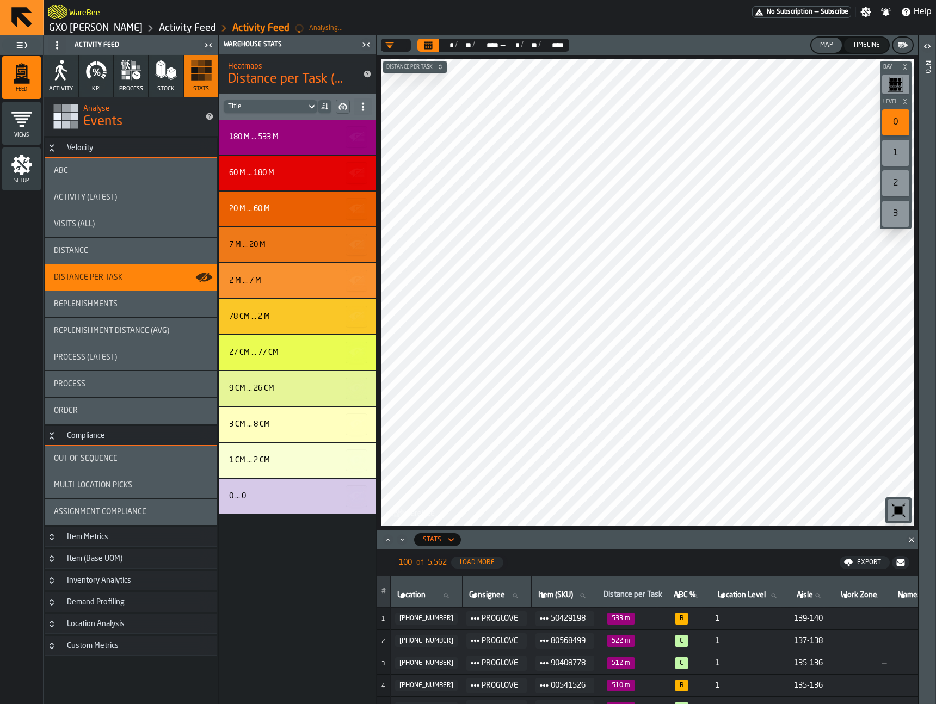
click at [640, 589] on div "Distance per Task" at bounding box center [632, 591] width 59 height 20
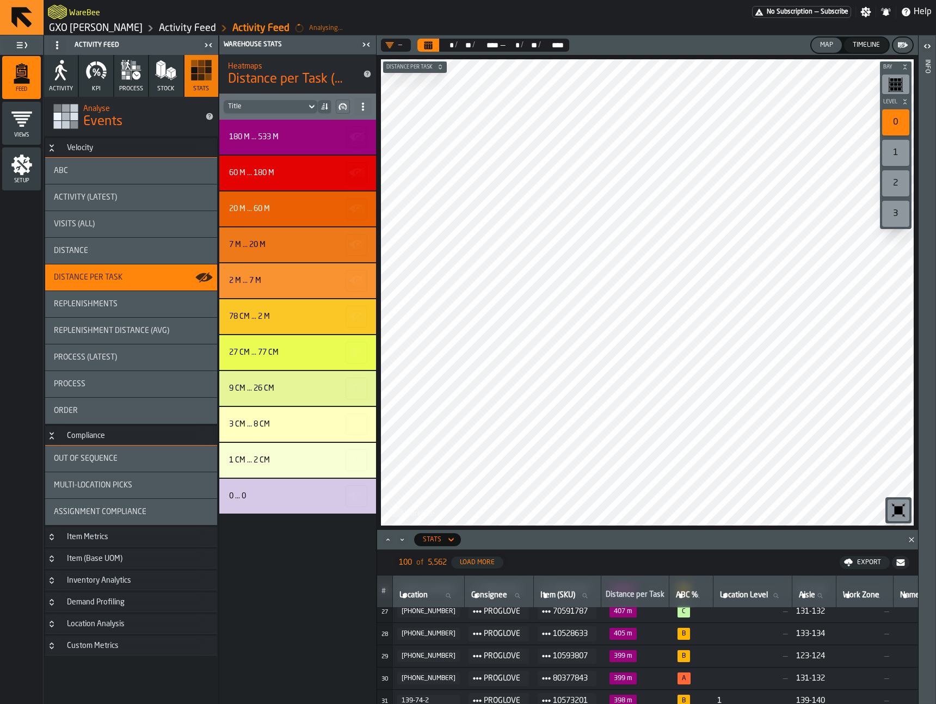
scroll to position [591, 0]
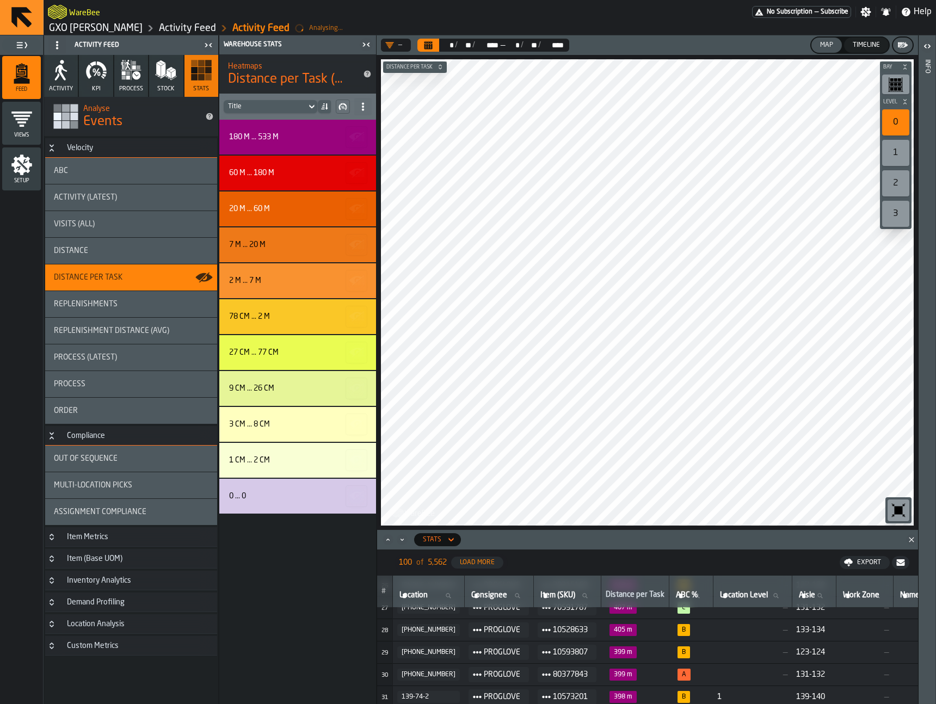
click at [609, 676] on span "399 m" at bounding box center [622, 674] width 27 height 12
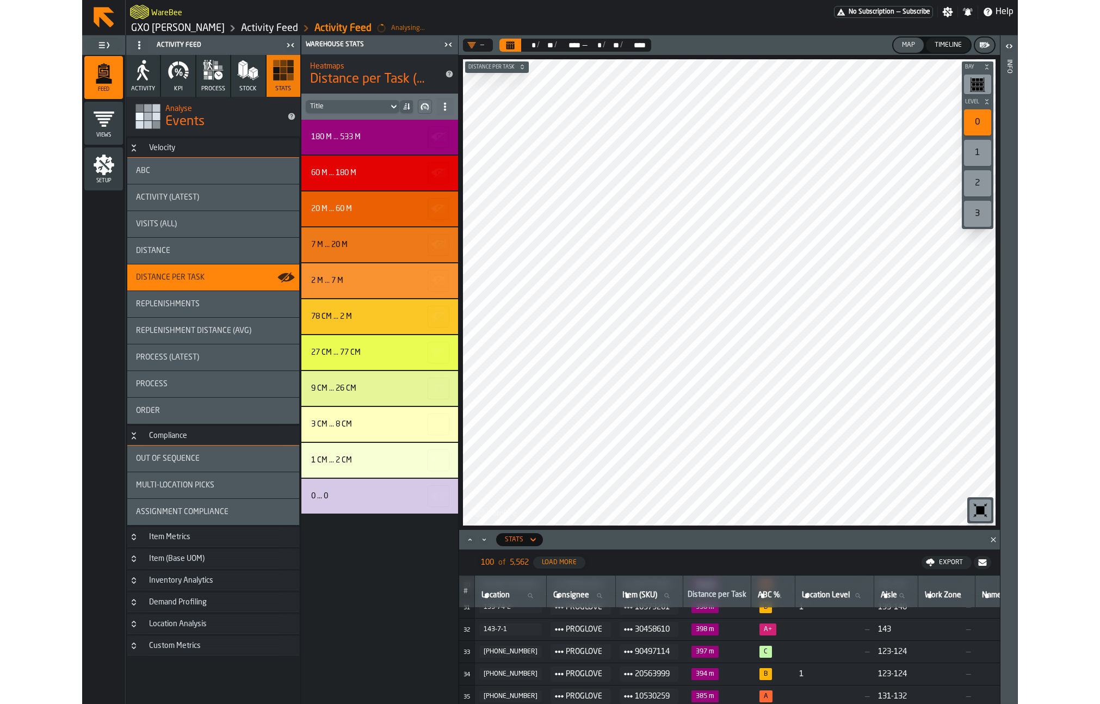
scroll to position [681, 0]
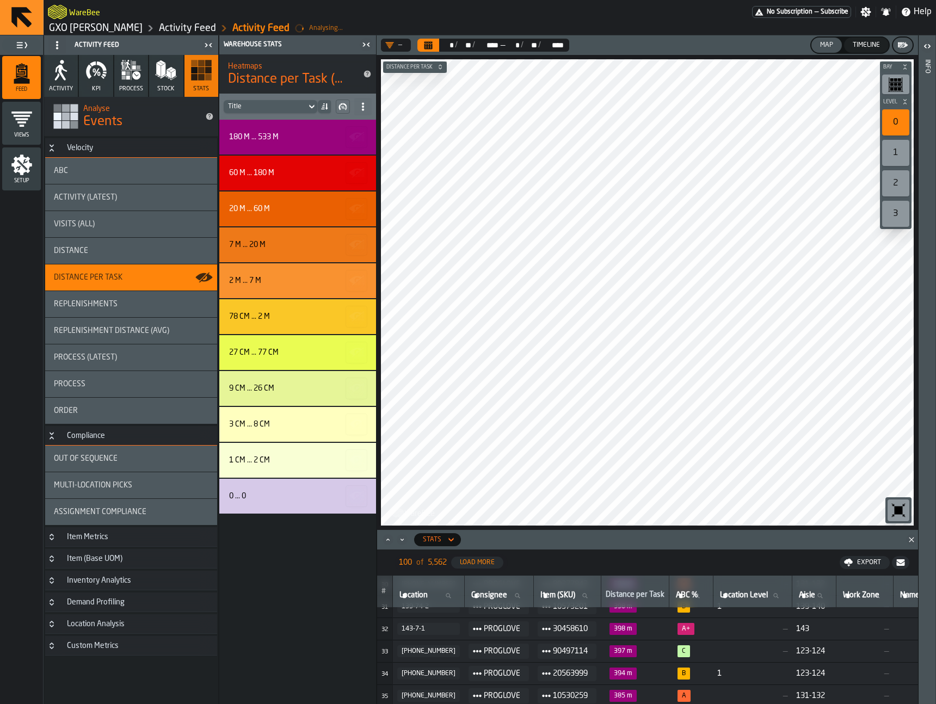
click at [430, 627] on div "143-7-1" at bounding box center [428, 629] width 54 height 8
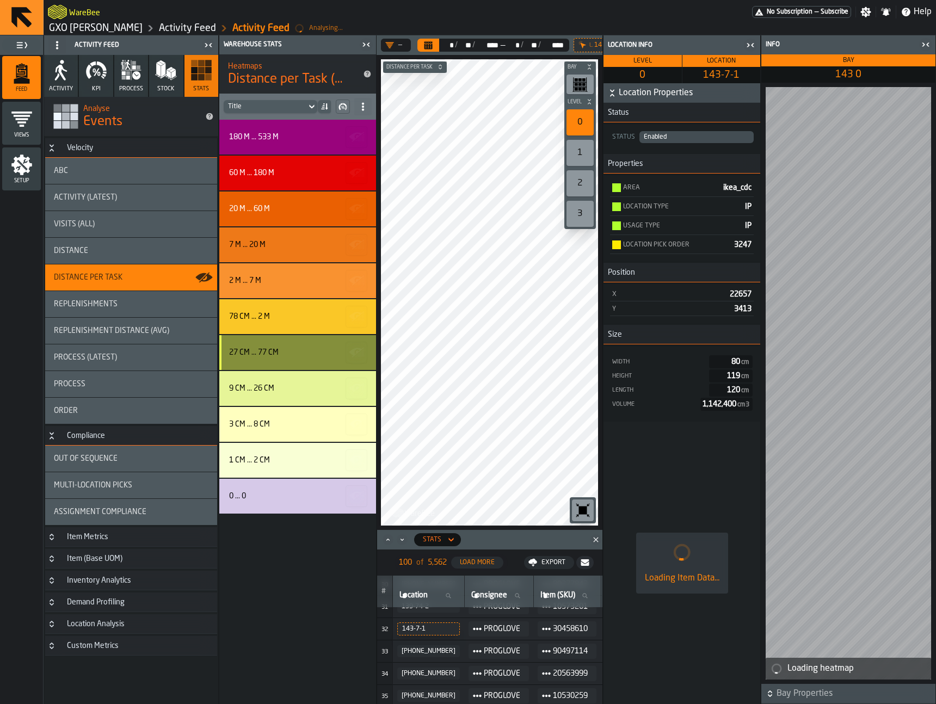
click at [373, 360] on main "Feed Views Shifts Employees Setup Activity Feed Activity KPI process Stock Stat…" at bounding box center [468, 369] width 936 height 668
click at [754, 44] on icon "button-toggle-Close me" at bounding box center [750, 45] width 13 height 13
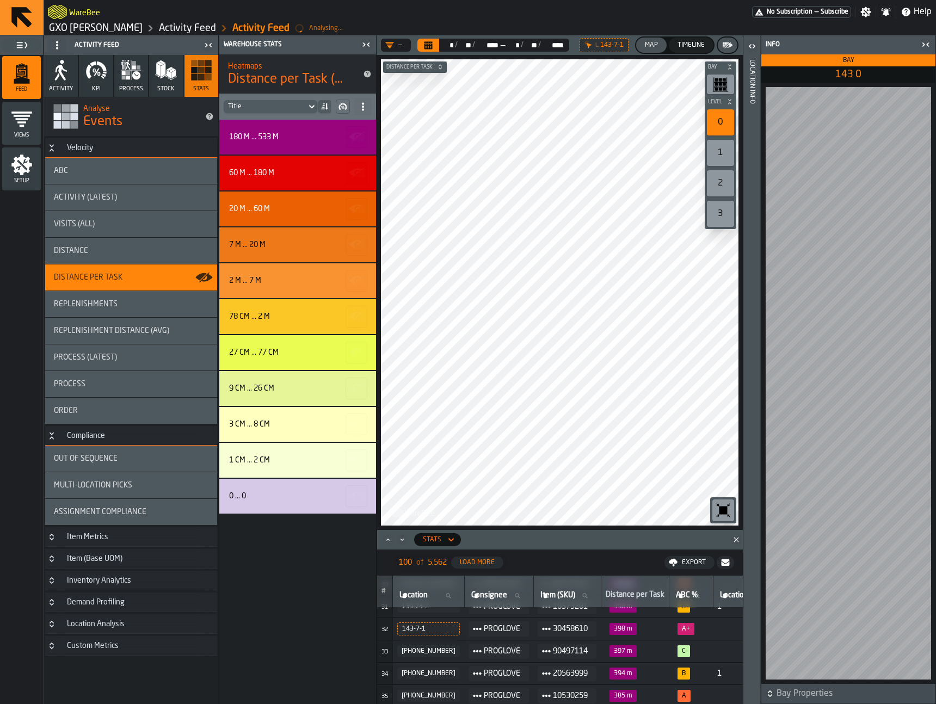
click at [133, 66] on icon "button" at bounding box center [134, 67] width 4 height 4
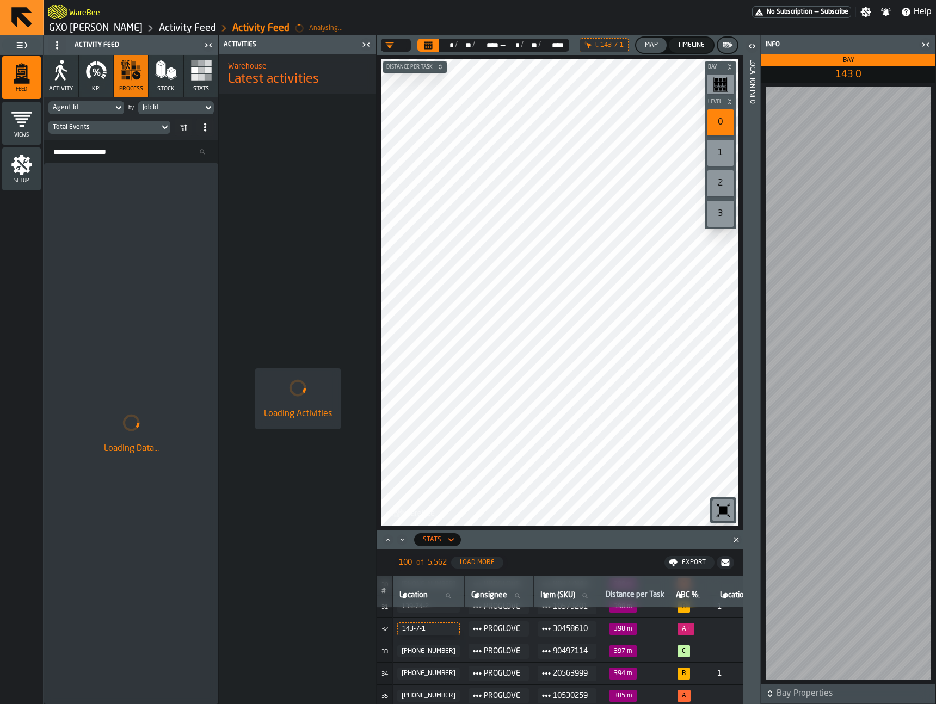
click at [100, 107] on div "Agent Id" at bounding box center [81, 108] width 56 height 8
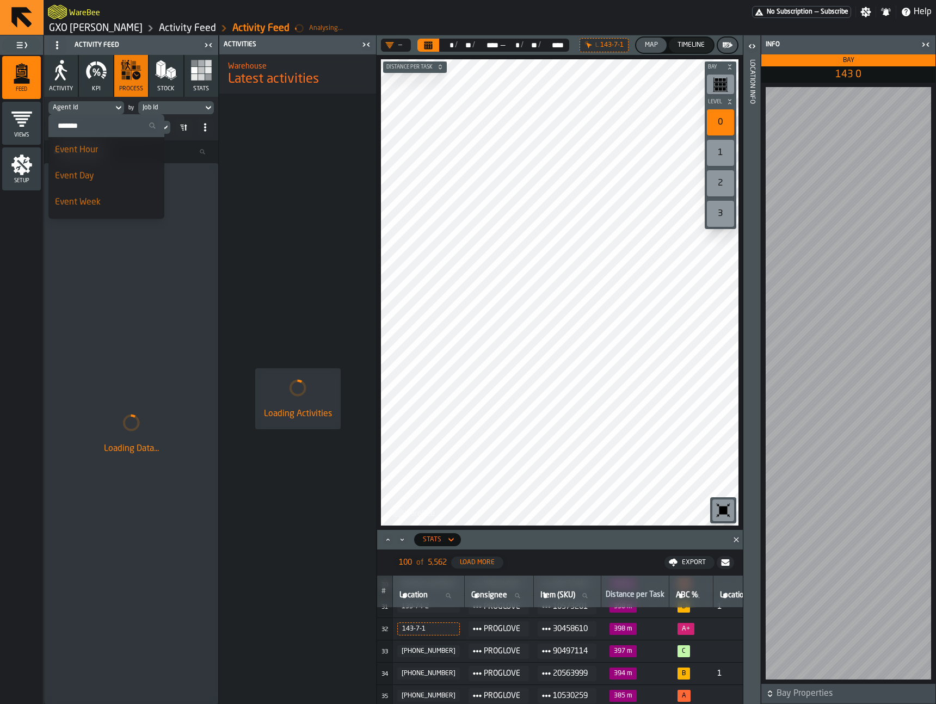
click at [100, 107] on div "Agent Id" at bounding box center [81, 108] width 56 height 8
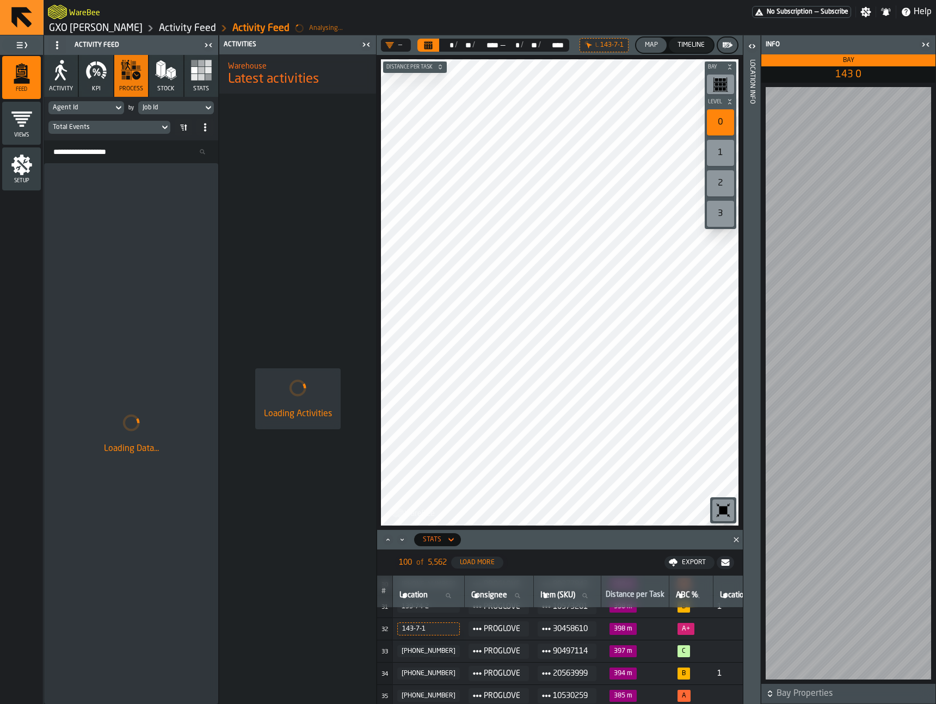
click at [151, 110] on div "Job Id" at bounding box center [171, 108] width 56 height 8
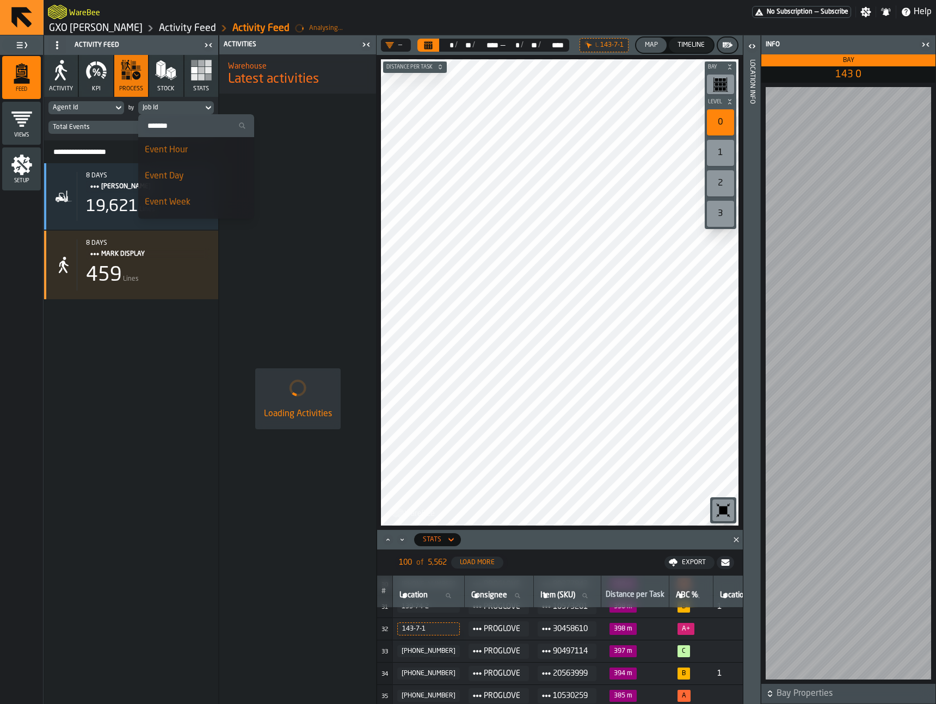
click at [191, 180] on div "Event Day" at bounding box center [196, 176] width 103 height 13
click at [98, 105] on div "Agent Id" at bounding box center [81, 108] width 56 height 8
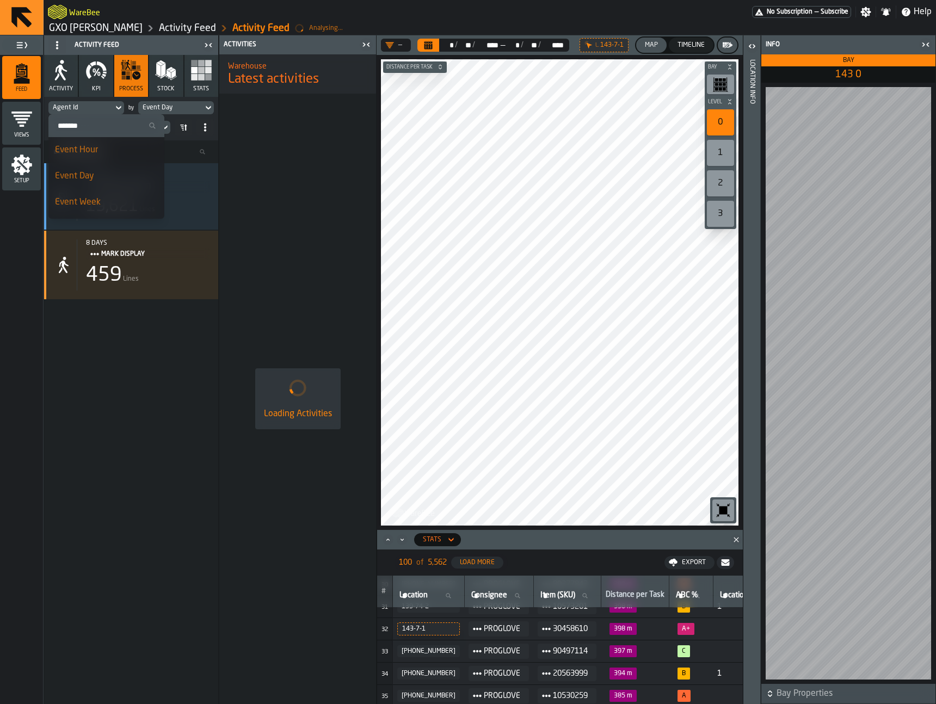
click at [89, 128] on input "Search" at bounding box center [106, 126] width 107 height 14
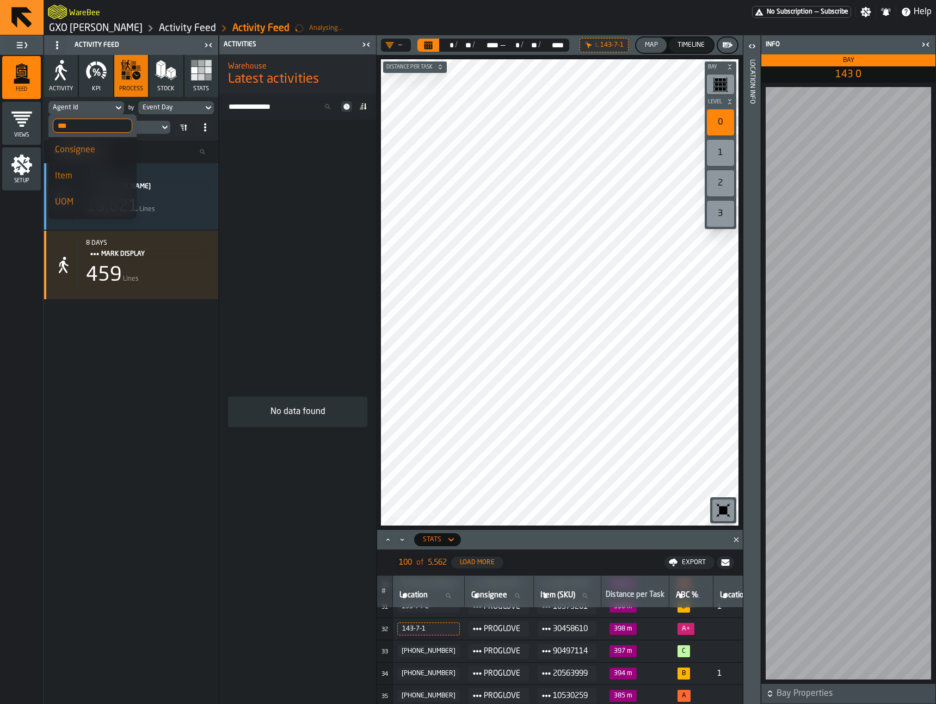
type input "***"
click at [103, 182] on div "Item" at bounding box center [92, 176] width 75 height 13
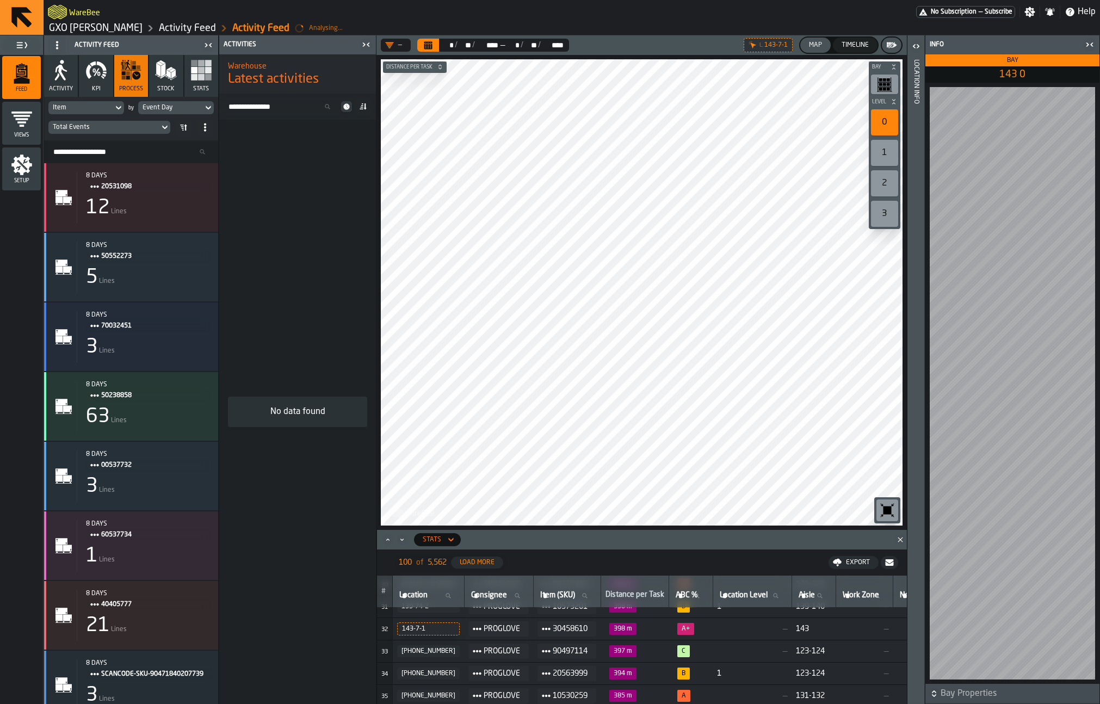
click at [138, 129] on div "Total Events" at bounding box center [104, 127] width 102 height 8
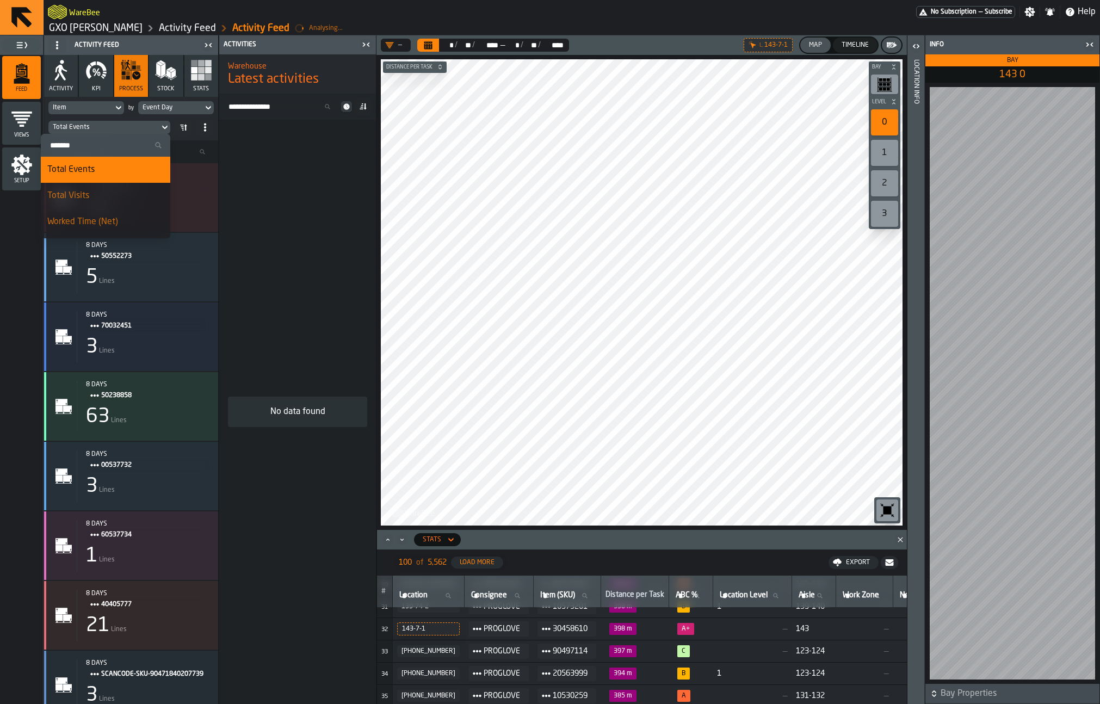
click at [101, 146] on input "Search" at bounding box center [105, 145] width 121 height 14
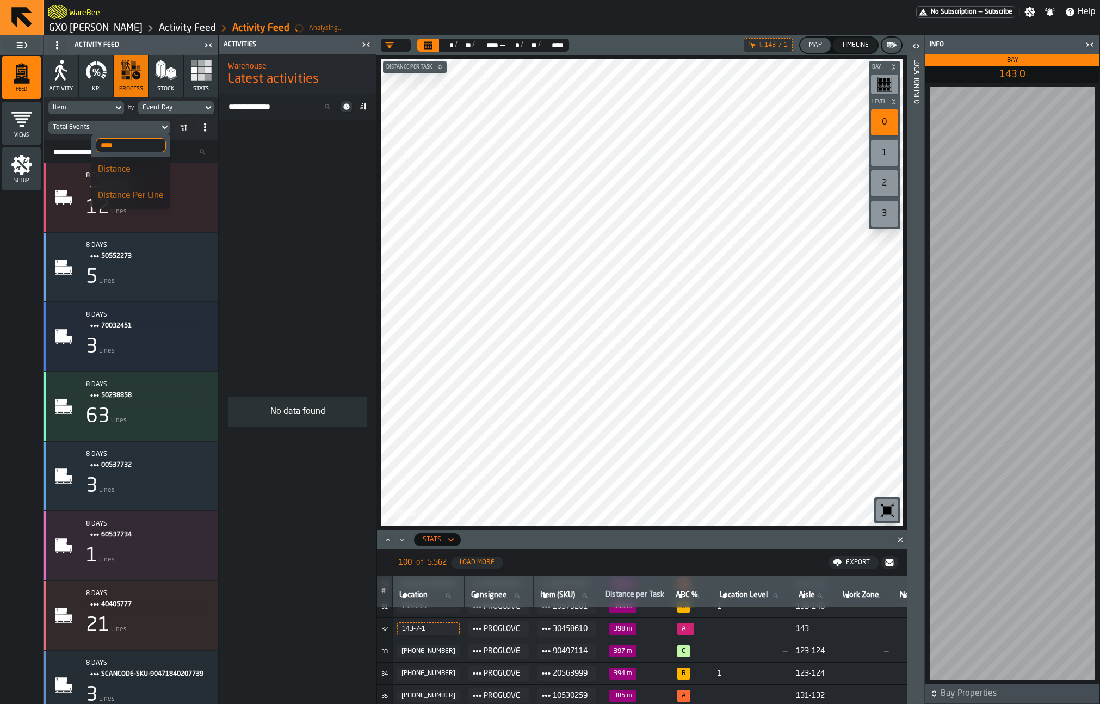
type input "****"
click at [115, 196] on div "Distance Per Line" at bounding box center [131, 195] width 66 height 13
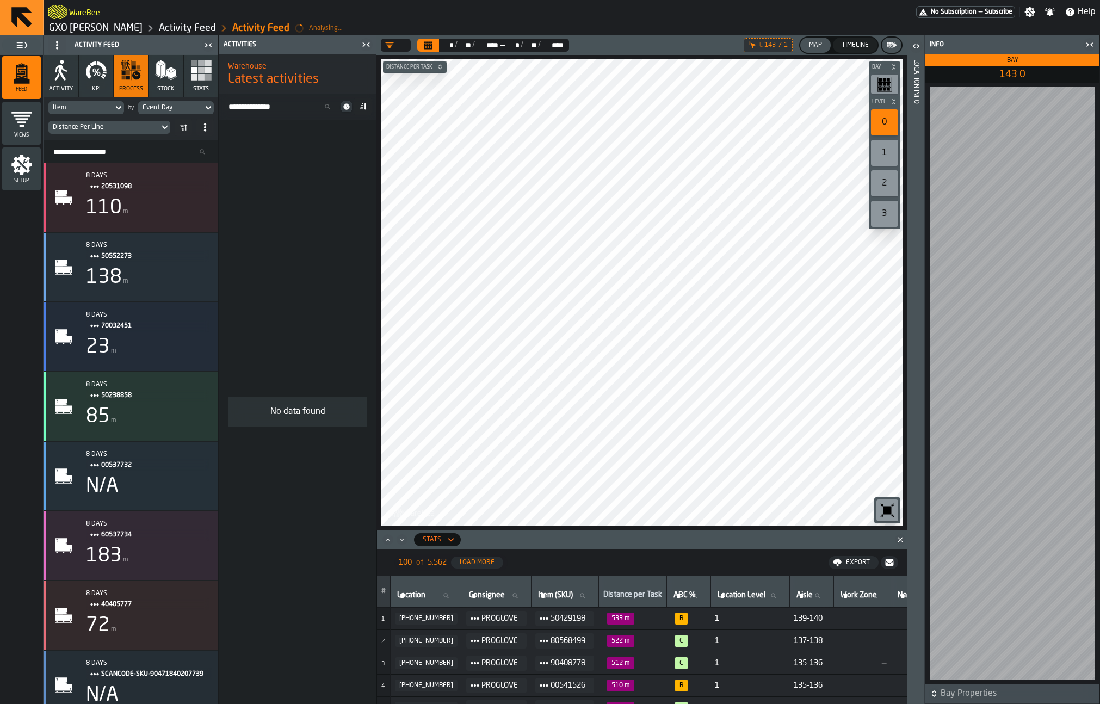
click at [184, 128] on icon at bounding box center [183, 127] width 9 height 9
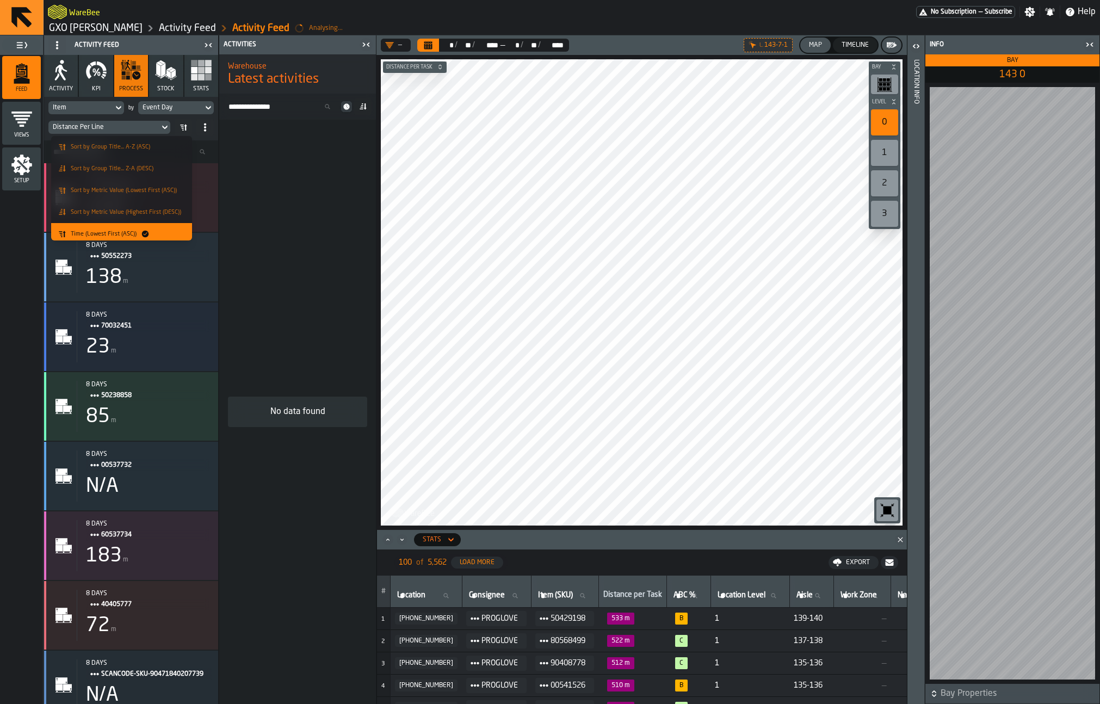
click at [184, 128] on icon at bounding box center [183, 127] width 9 height 9
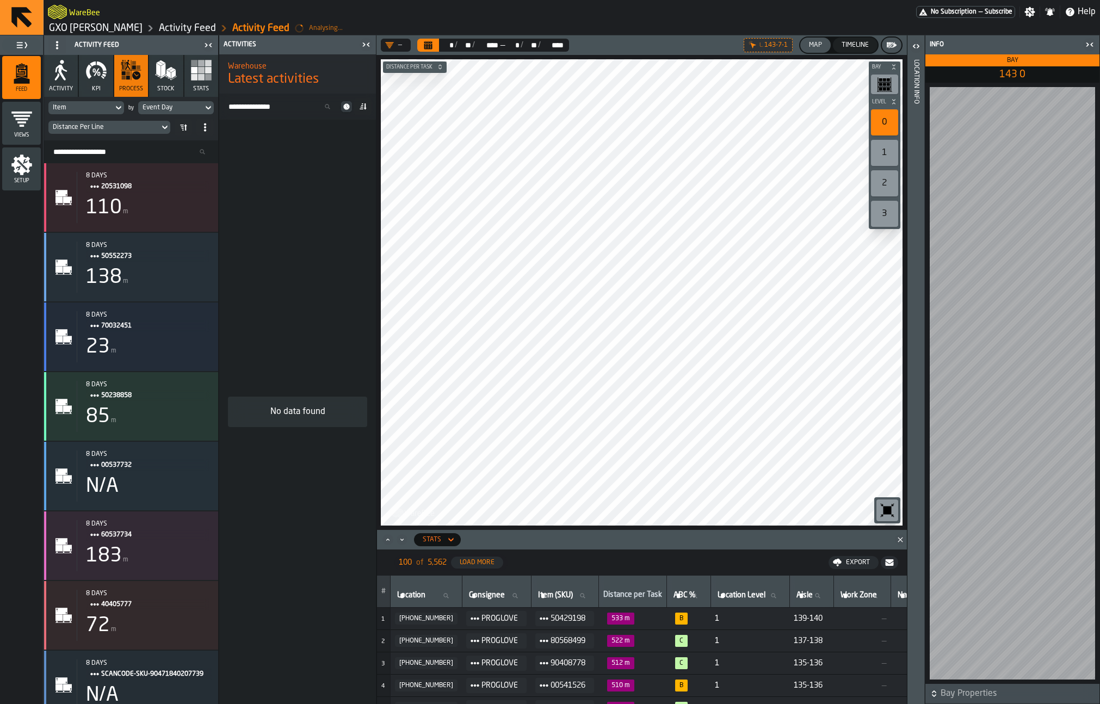
click at [114, 150] on input "Search Resources..." at bounding box center [130, 152] width 165 height 14
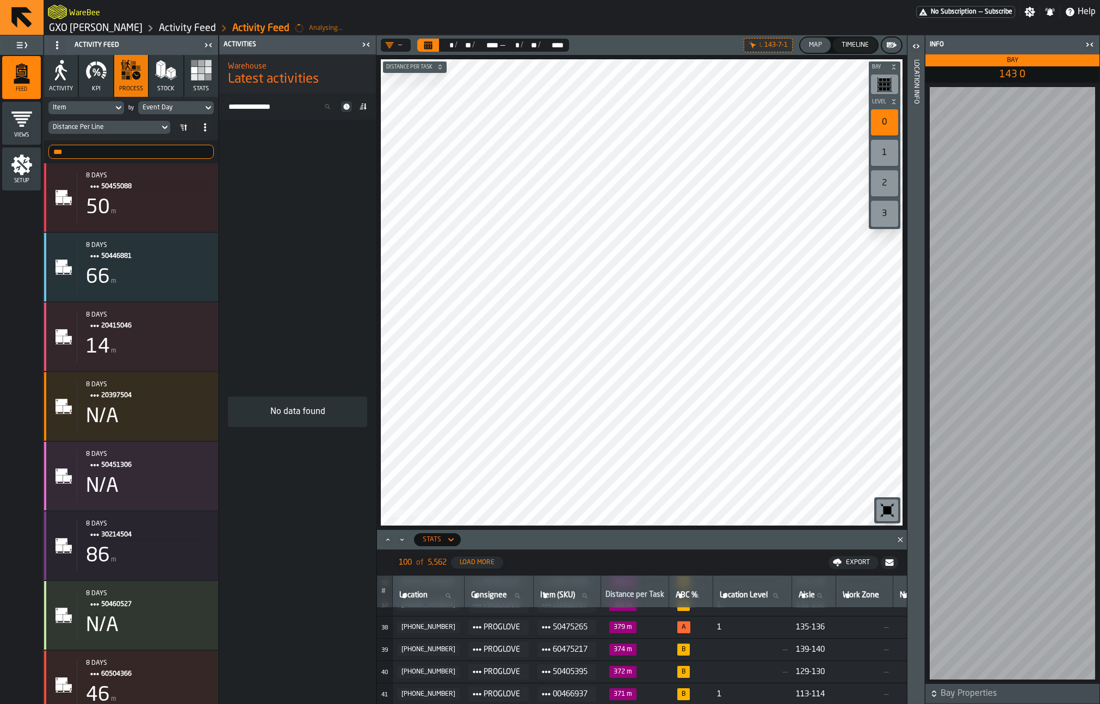
scroll to position [799, 0]
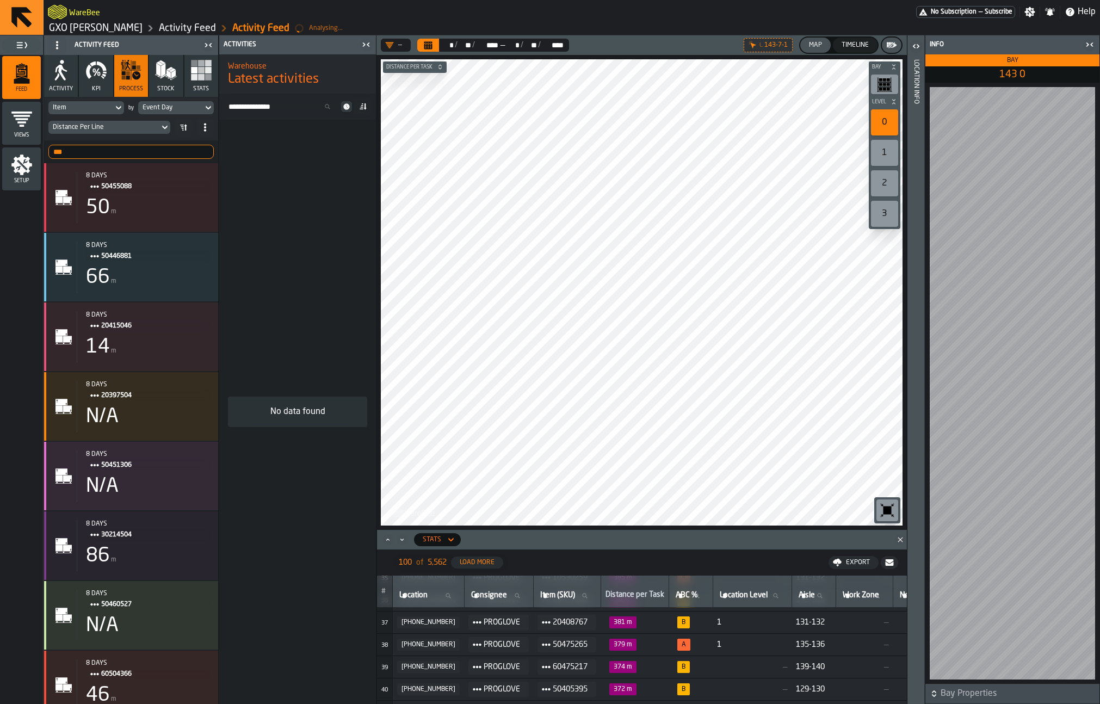
click at [542, 645] on icon at bounding box center [546, 644] width 9 height 9
click at [553, 642] on span "50475265" at bounding box center [570, 644] width 35 height 13
copy span "50475265"
click at [177, 156] on input "***" at bounding box center [130, 152] width 165 height 14
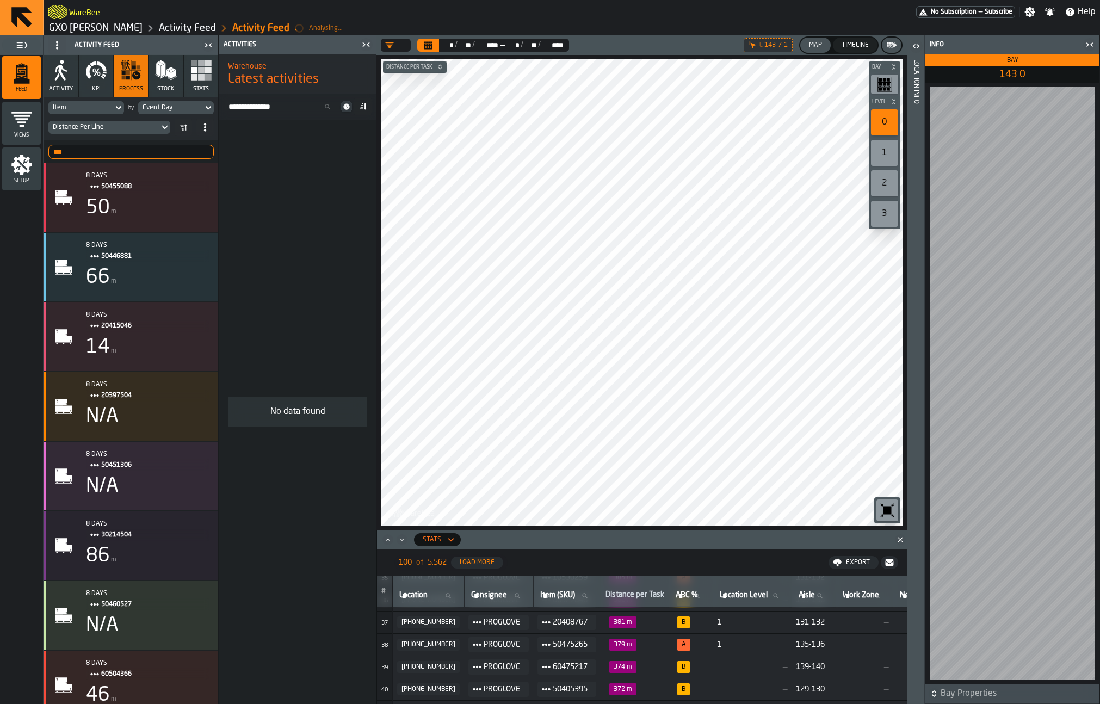
paste input "*****"
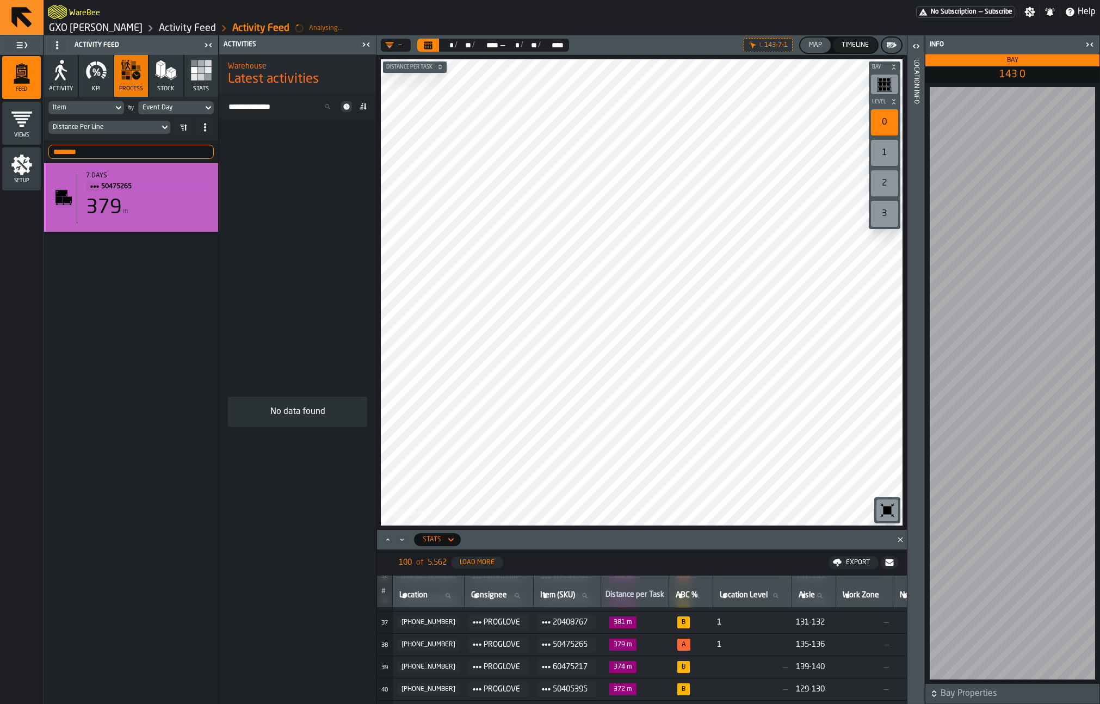
type input "********"
click at [166, 215] on div "379 m" at bounding box center [147, 208] width 123 height 22
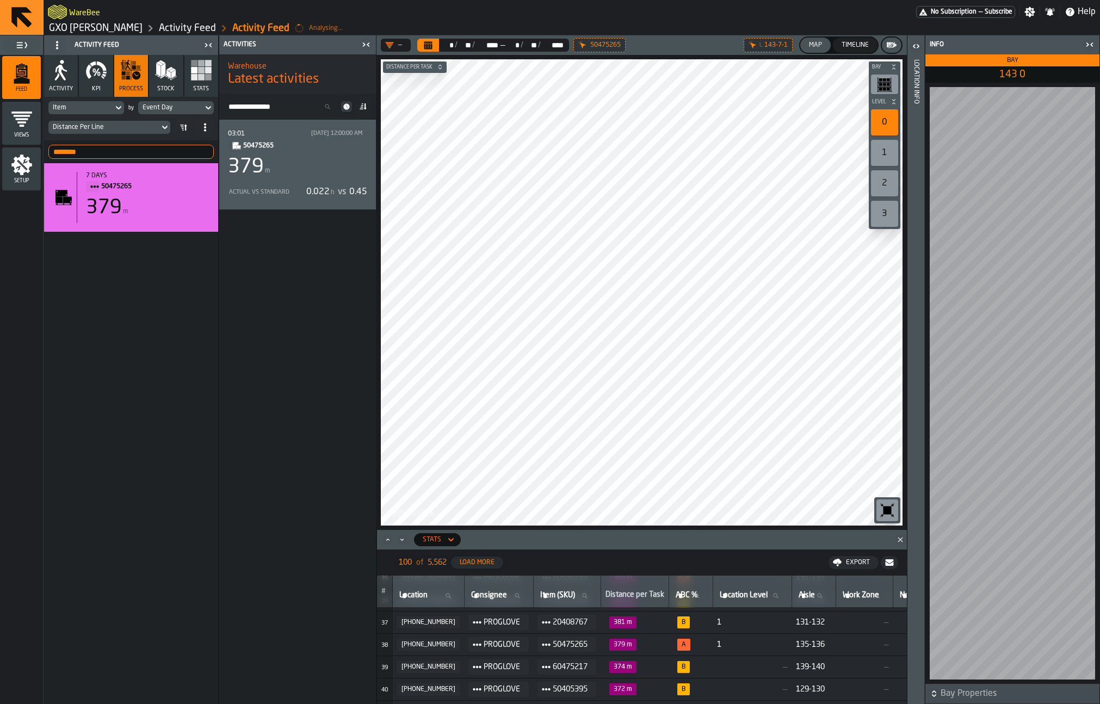
click at [280, 154] on div "03:01 9/17/2025, 12:00:00 AM 50475265 379 m Actual vs Standard 0.022 h vs 0.45" at bounding box center [297, 164] width 139 height 72
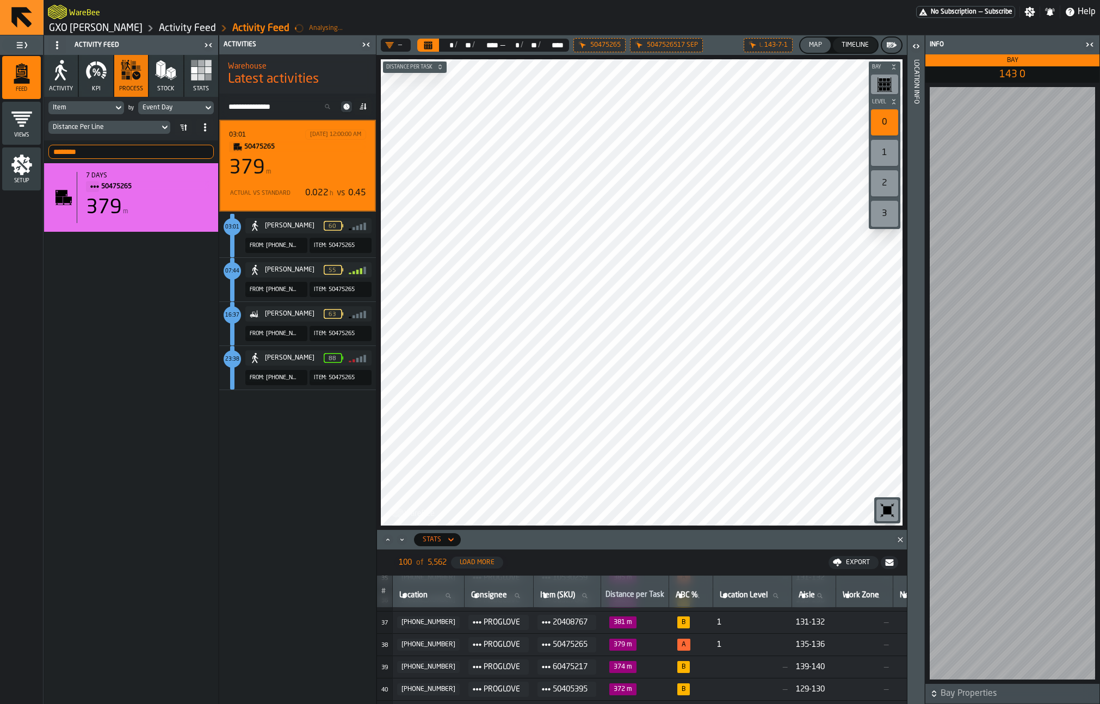
click at [913, 48] on icon "button-toggle-Open" at bounding box center [915, 46] width 13 height 13
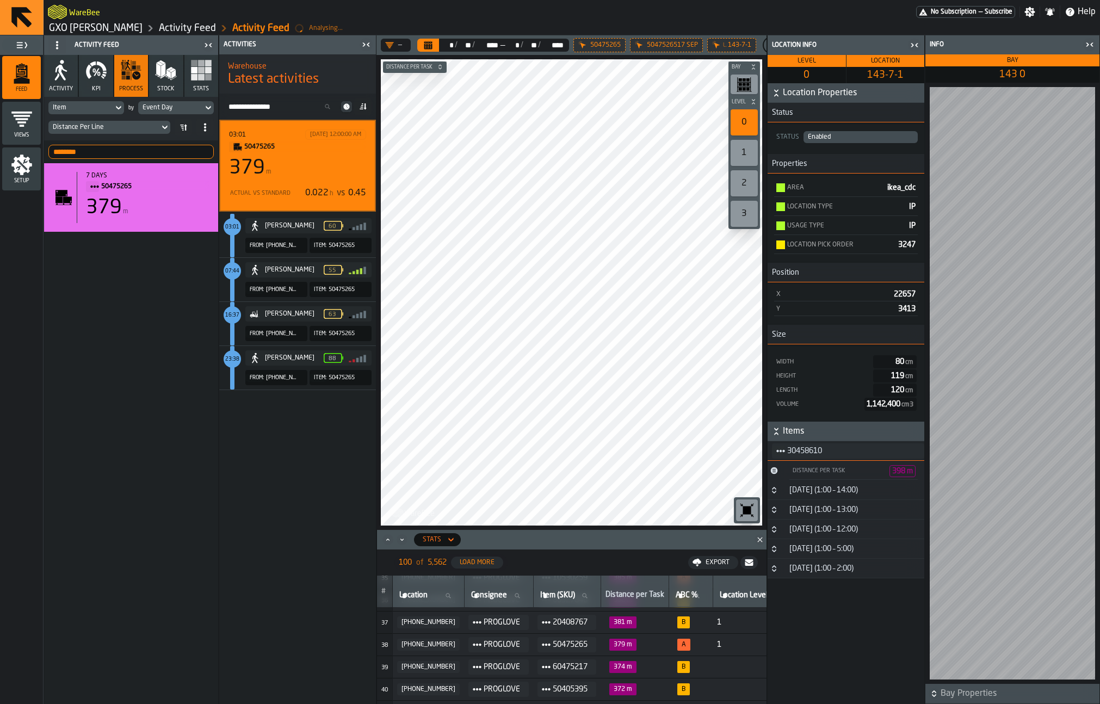
click at [913, 48] on icon "button-toggle-Close me" at bounding box center [914, 45] width 13 height 13
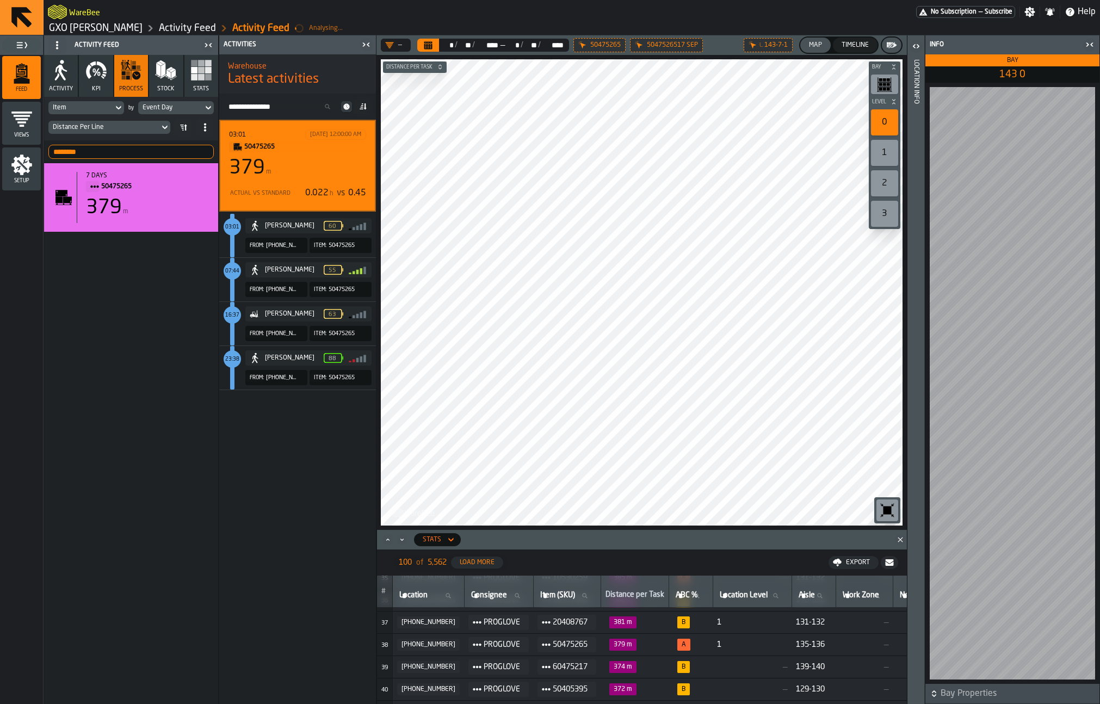
click at [935, 41] on icon "button-toggle-Close me" at bounding box center [1089, 44] width 13 height 13
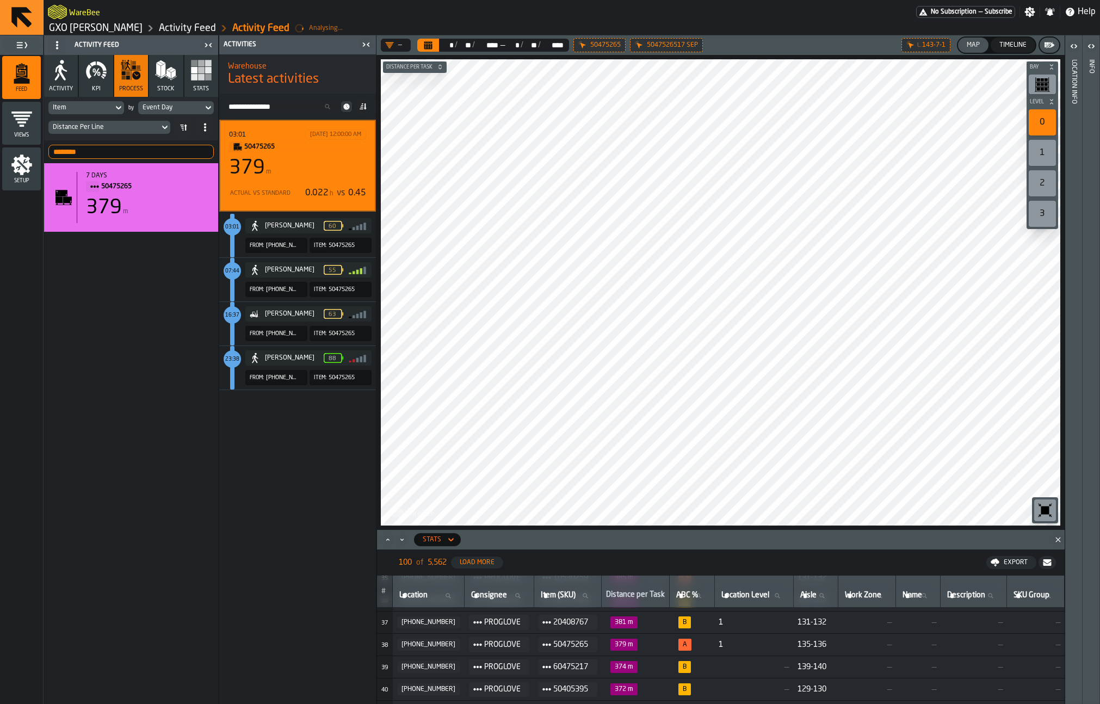
click at [263, 148] on span "50475265" at bounding box center [300, 147] width 113 height 12
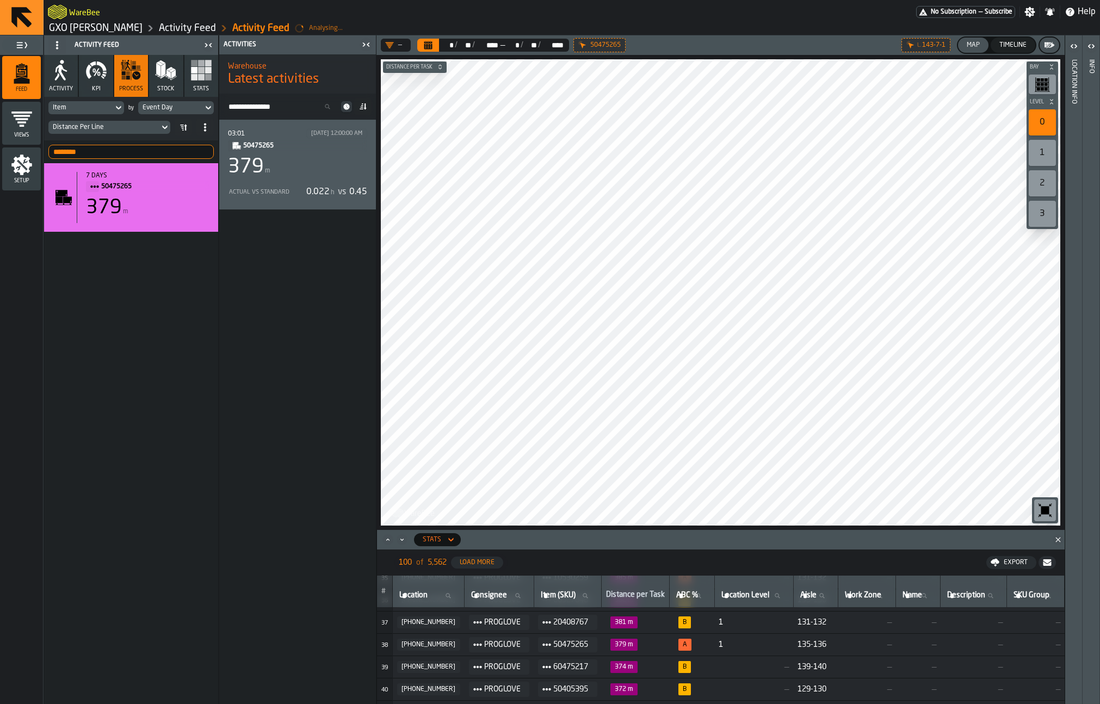
click at [284, 170] on div "379 m" at bounding box center [297, 167] width 139 height 22
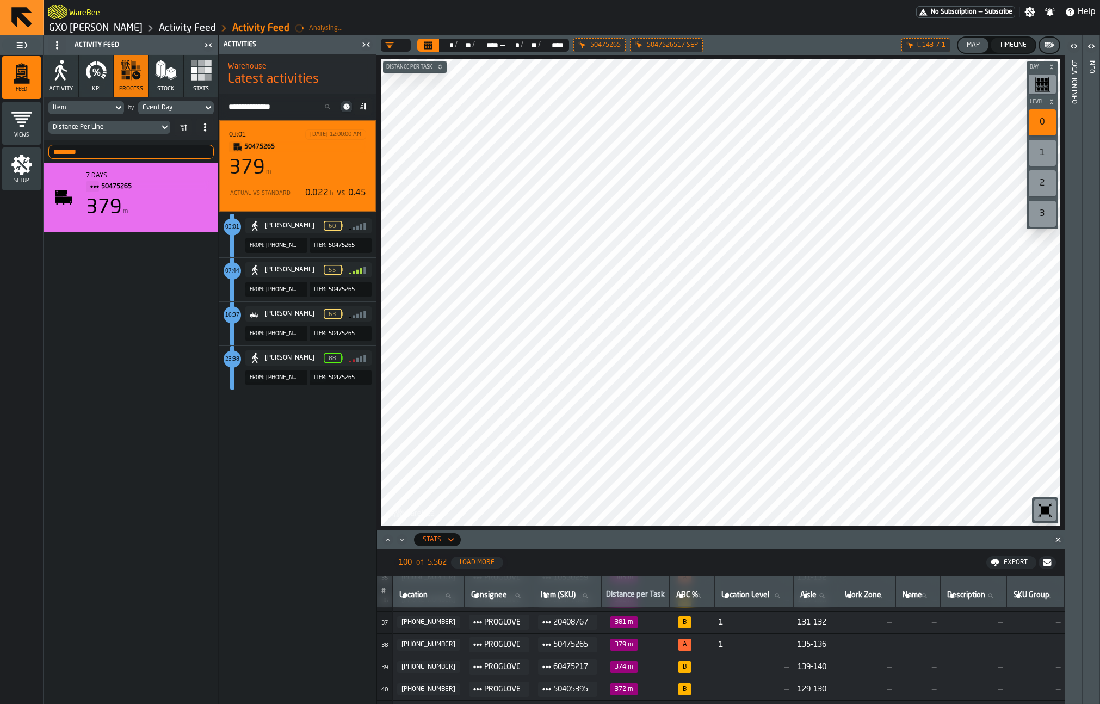
click at [280, 228] on div "[PERSON_NAME]" at bounding box center [294, 226] width 59 height 8
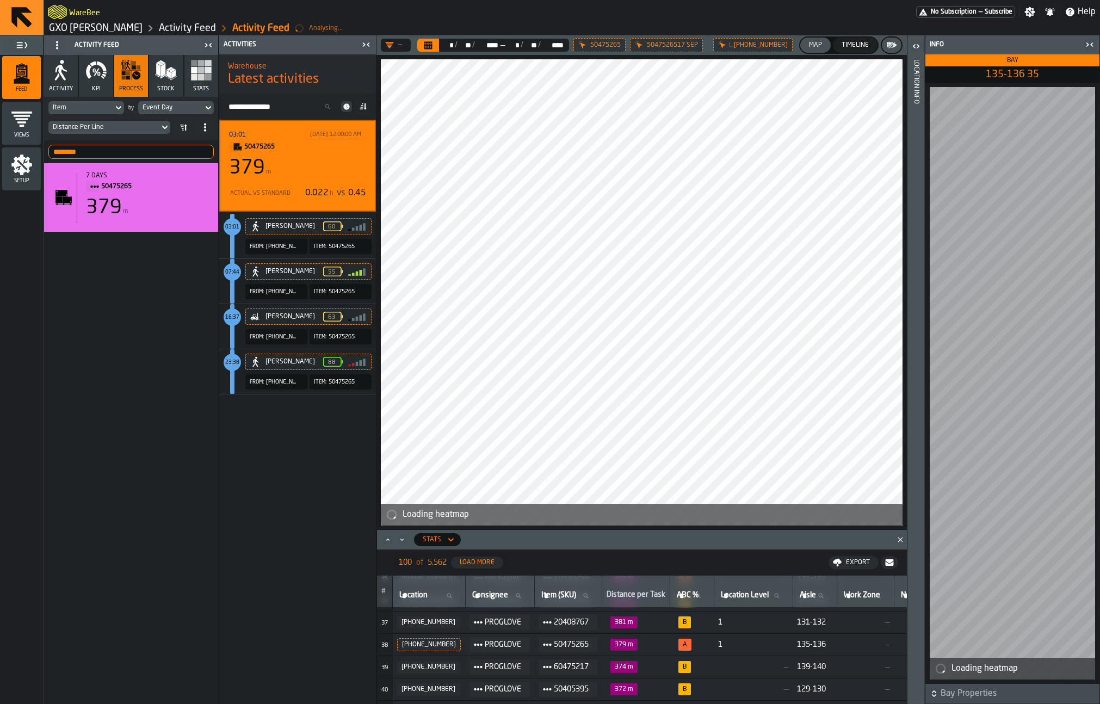
click at [274, 246] on span "135-357-2" at bounding box center [282, 246] width 33 height 7
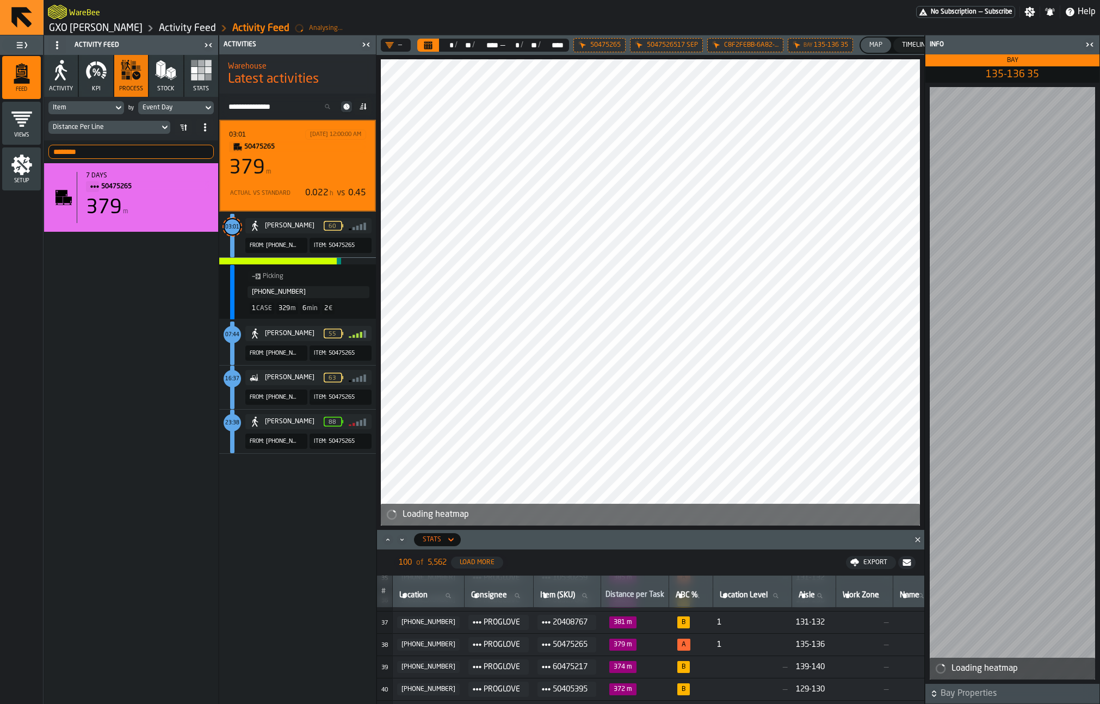
click at [274, 246] on span "135-357-2" at bounding box center [282, 245] width 33 height 7
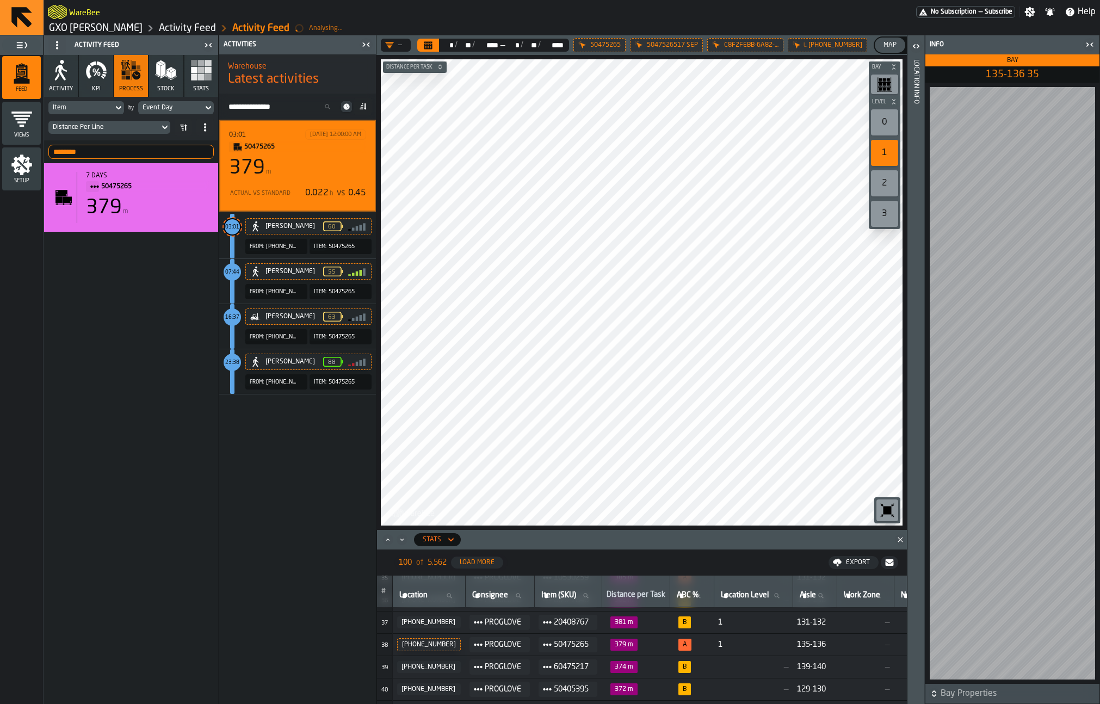
click at [139, 151] on input "********" at bounding box center [130, 152] width 165 height 14
click at [177, 127] on span at bounding box center [183, 127] width 17 height 17
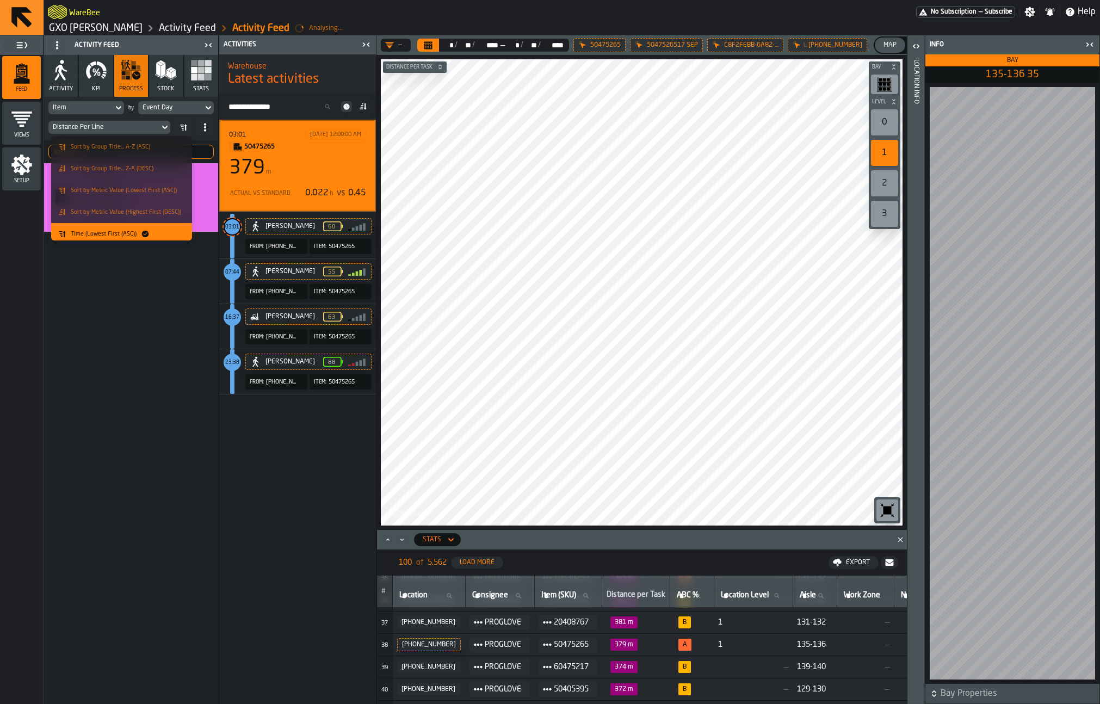
click at [119, 293] on div "7 days 50475265 379 m" at bounding box center [131, 433] width 174 height 541
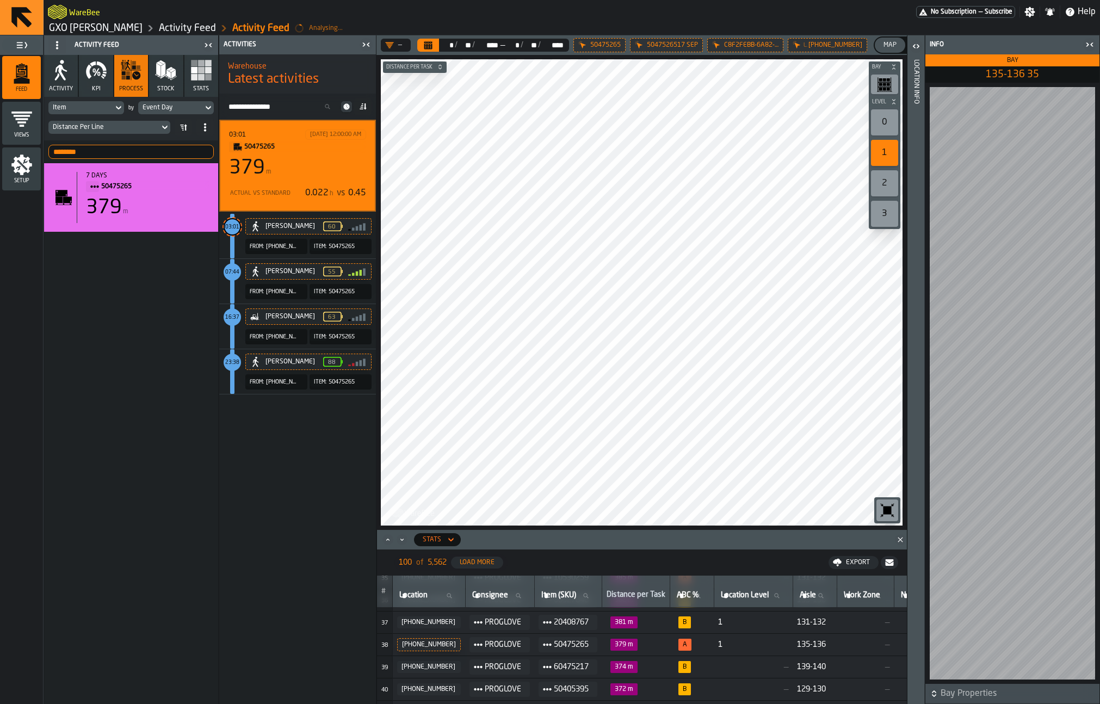
click at [185, 134] on span at bounding box center [183, 127] width 17 height 17
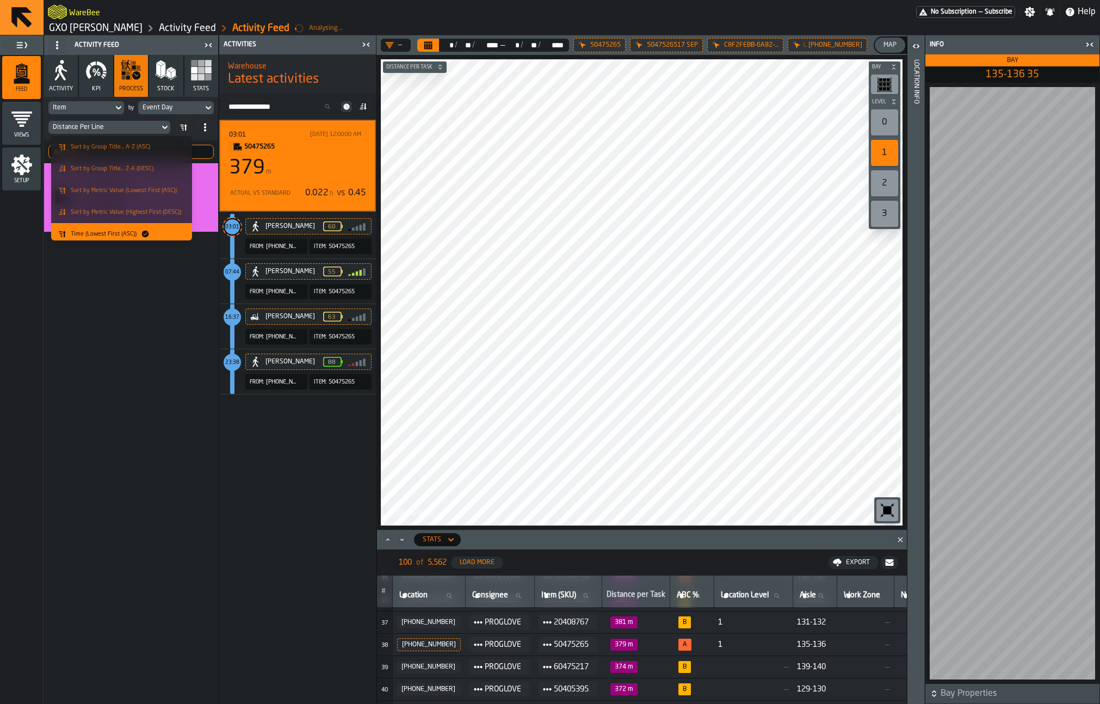
click at [140, 309] on div "7 days 50475265 379 m" at bounding box center [131, 433] width 174 height 541
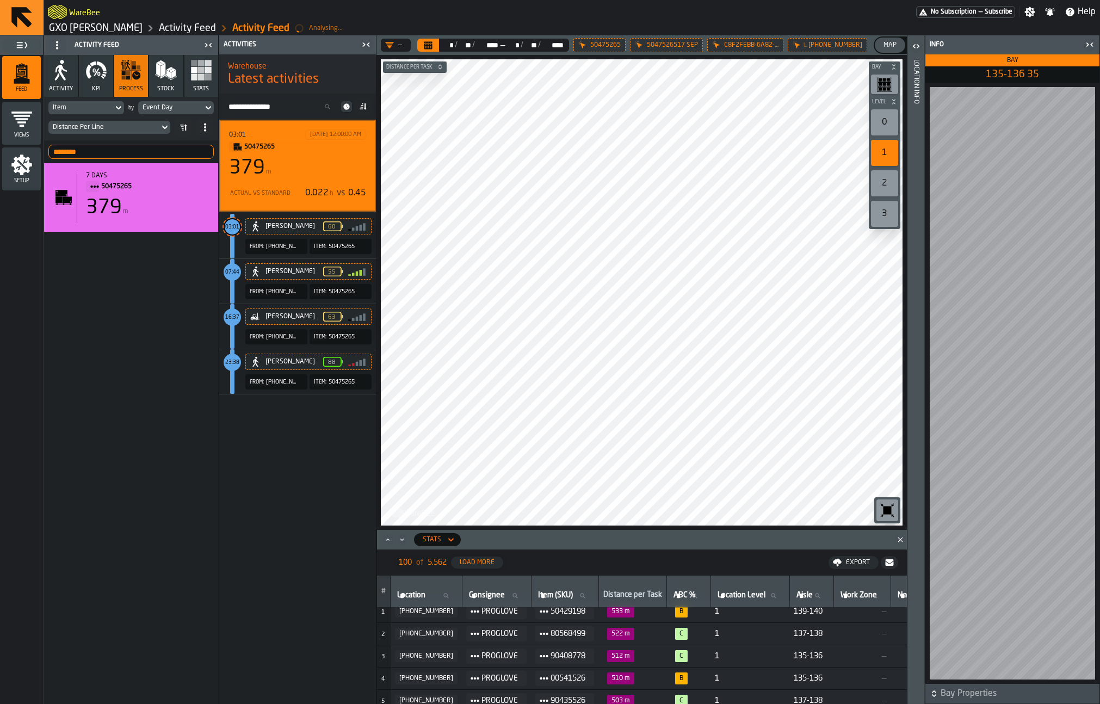
scroll to position [0, 0]
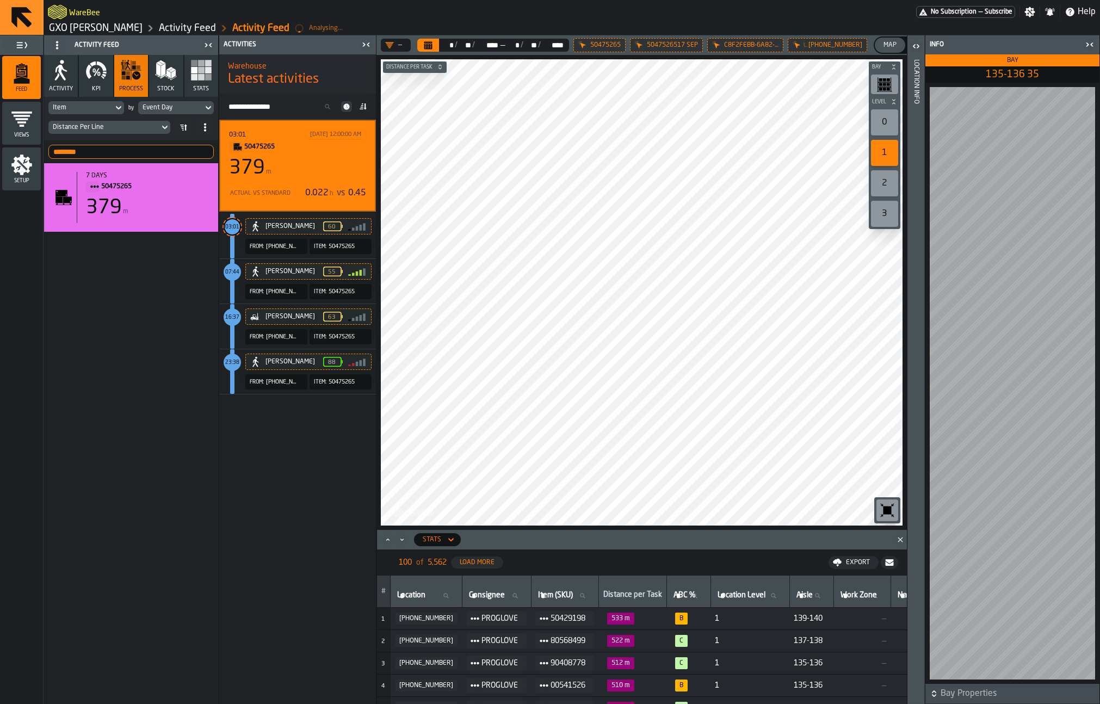
click at [176, 154] on input "********" at bounding box center [130, 152] width 165 height 14
click at [184, 128] on icon at bounding box center [183, 127] width 9 height 9
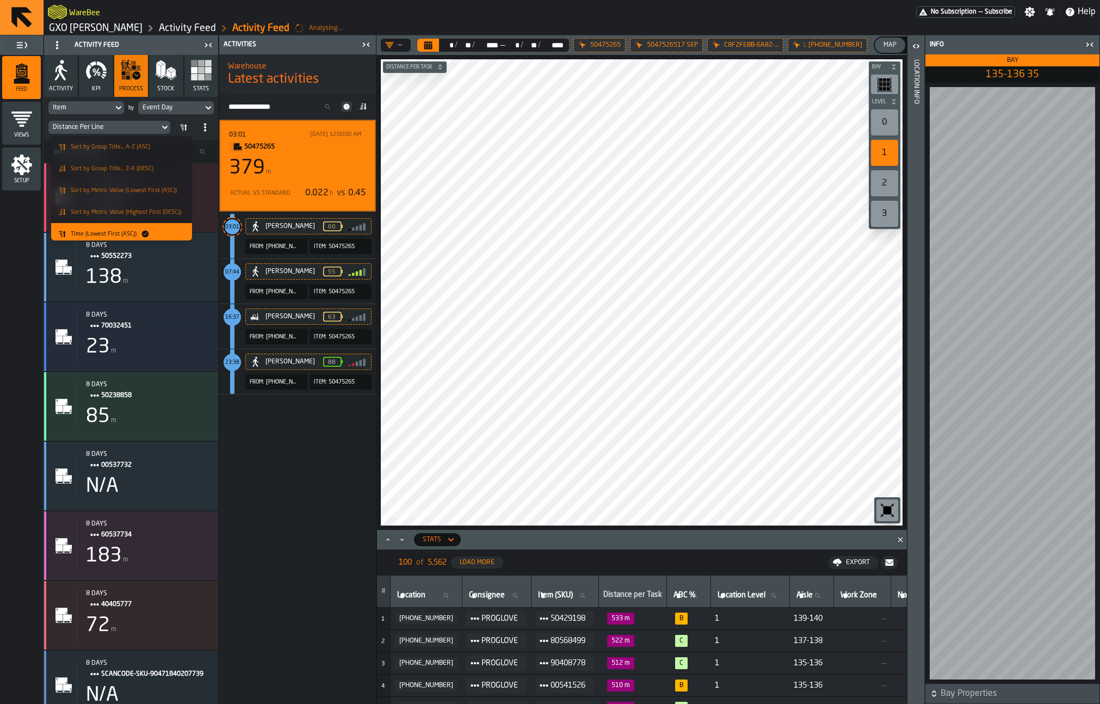
click at [152, 208] on div "Sort by Metric Value (Highest First (DESC))" at bounding box center [122, 212] width 128 height 9
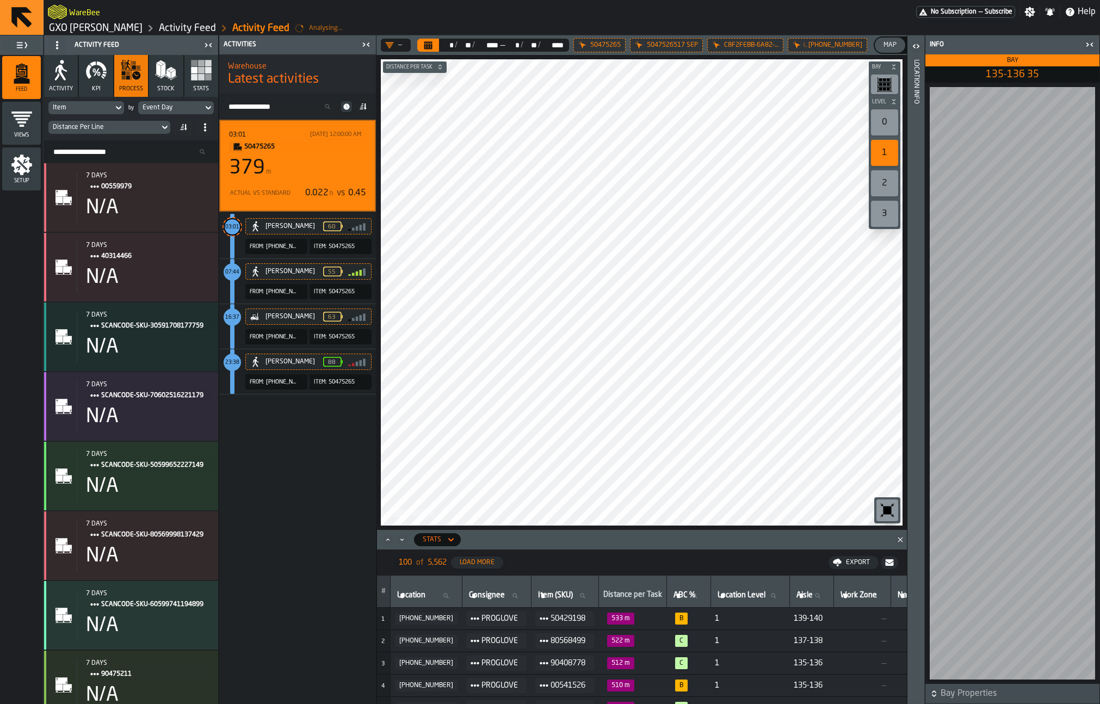
click at [186, 123] on icon at bounding box center [183, 127] width 9 height 9
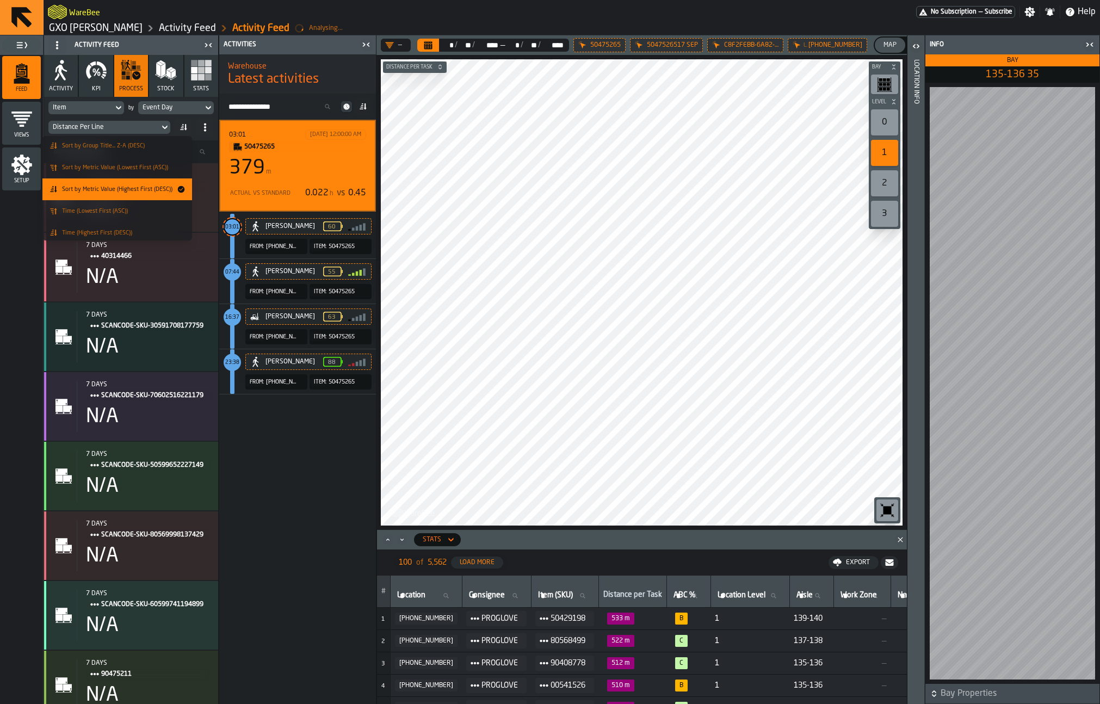
scroll to position [26, 0]
click at [155, 160] on div "Sort by Metric Value (Lowest First (ASC))" at bounding box center [110, 164] width 123 height 9
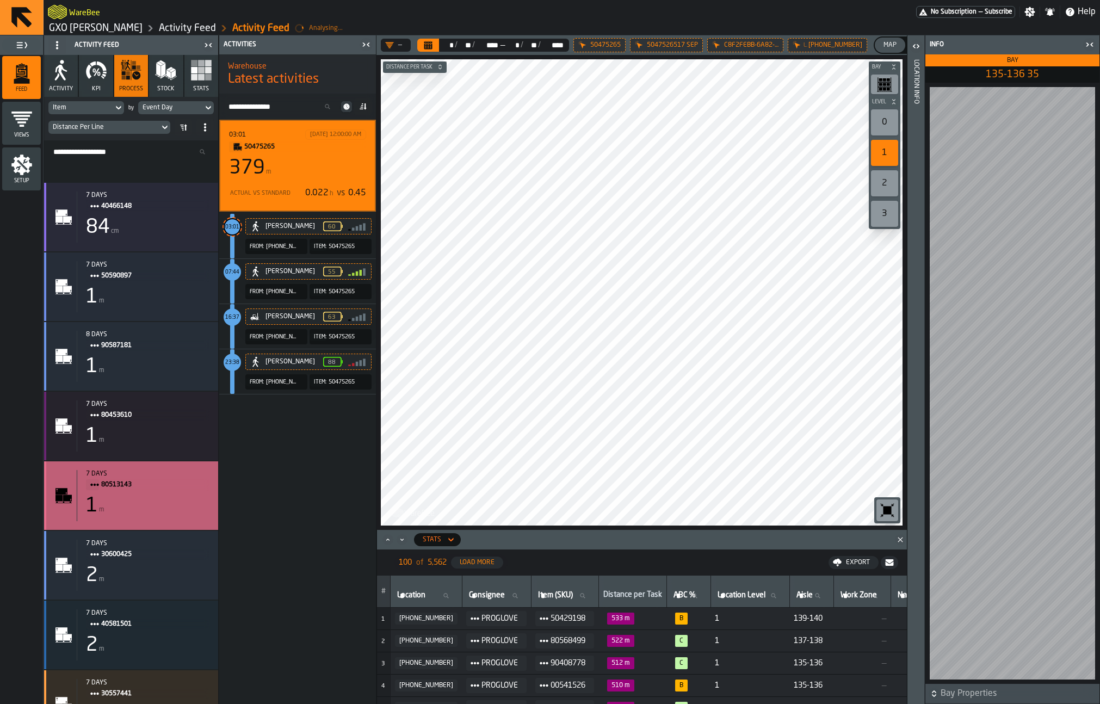
scroll to position [993, 0]
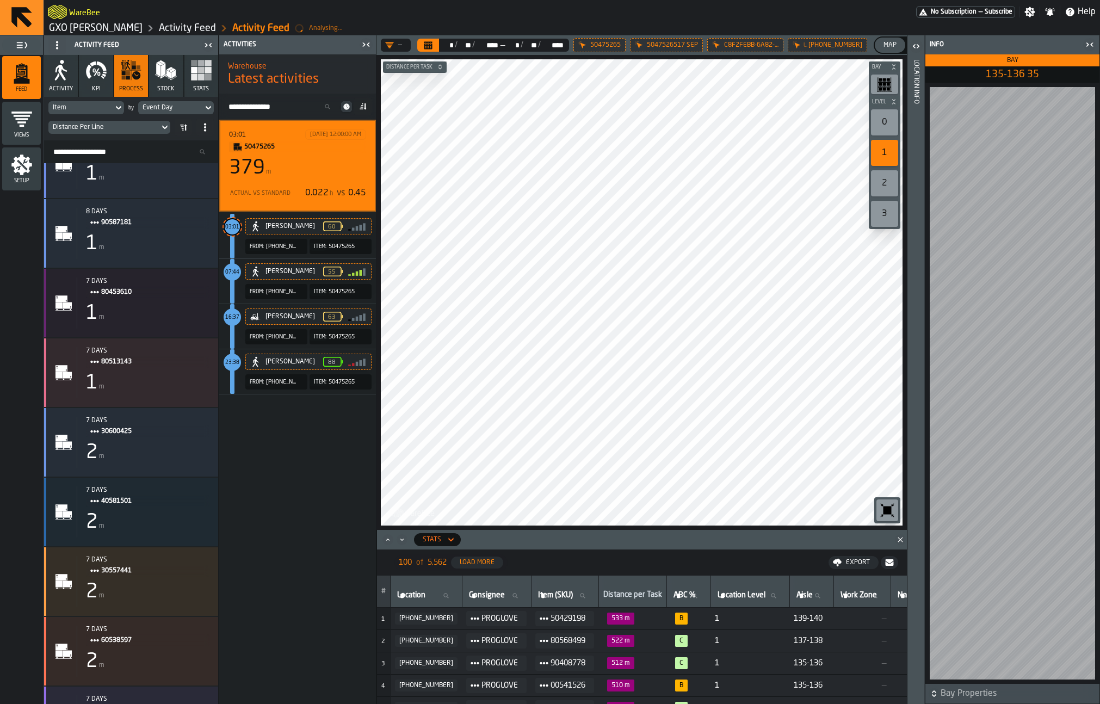
click at [120, 129] on div "Distance Per Line" at bounding box center [104, 127] width 102 height 8
click at [122, 147] on input "****" at bounding box center [131, 145] width 70 height 14
type input "****"
click at [146, 168] on div "Idle Time" at bounding box center [135, 169] width 57 height 13
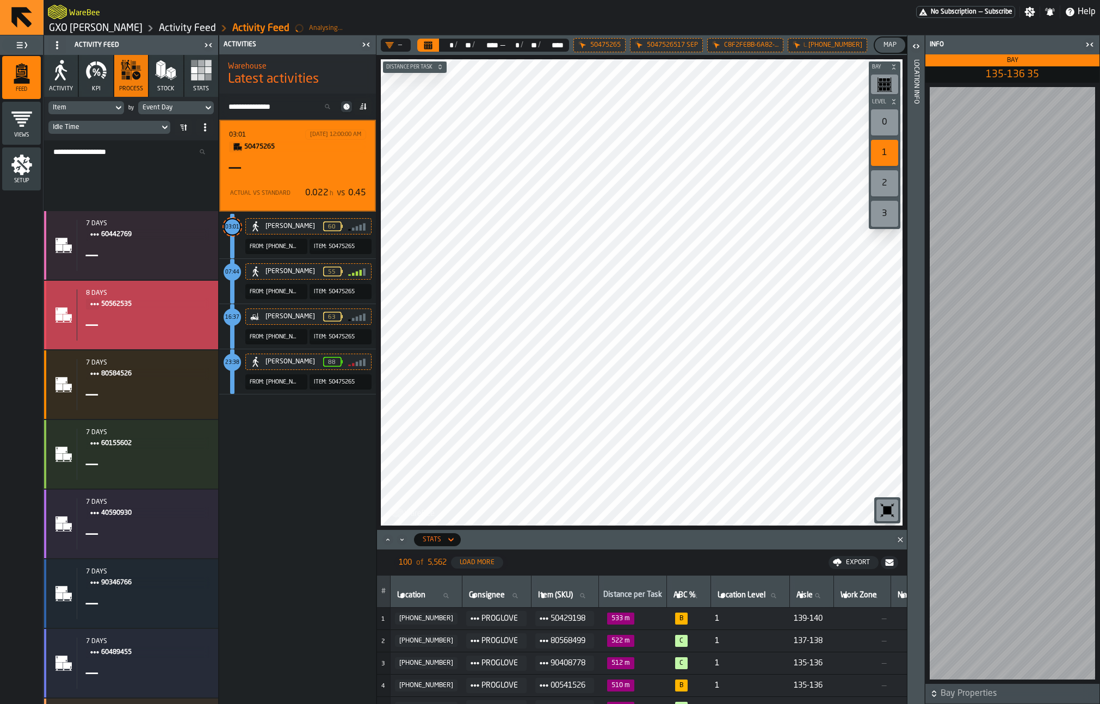
scroll to position [0, 0]
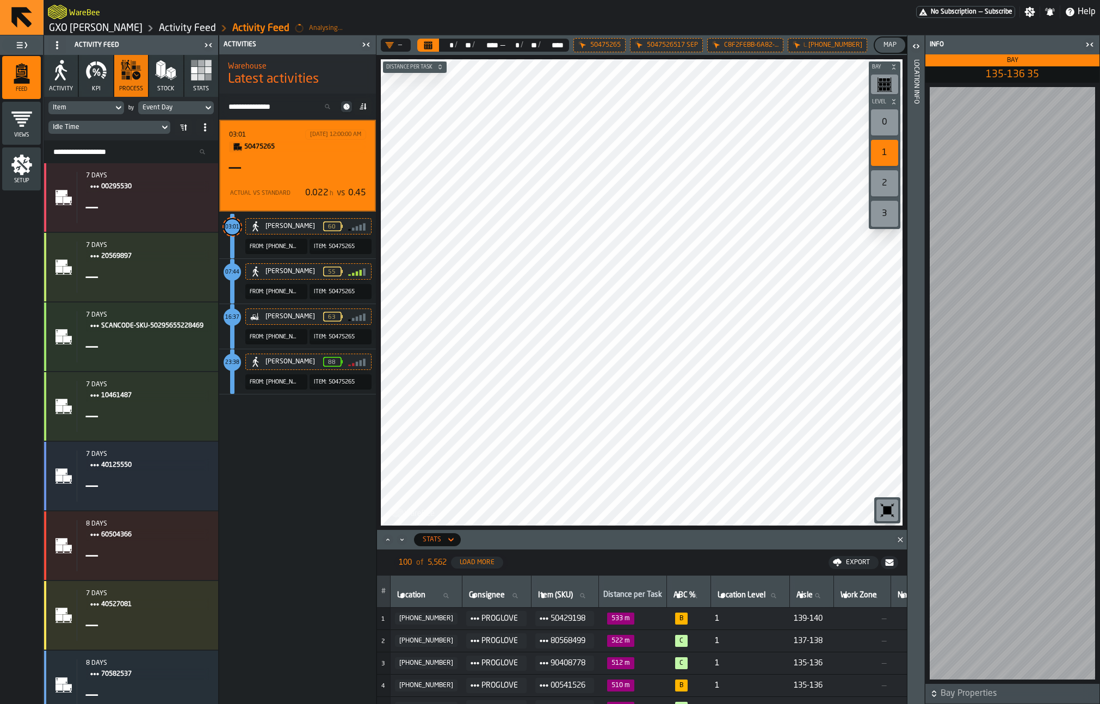
click at [184, 123] on icon at bounding box center [183, 127] width 9 height 9
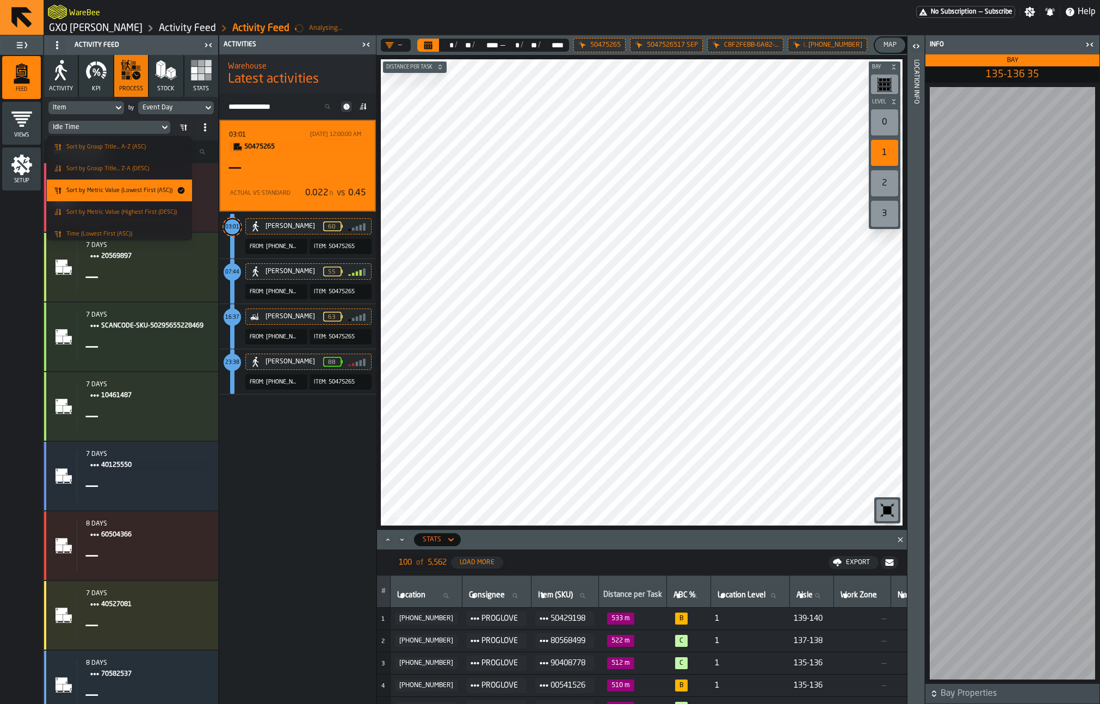
click at [151, 212] on span "Sort by Metric Value (Highest First (DESC))" at bounding box center [121, 212] width 110 height 7
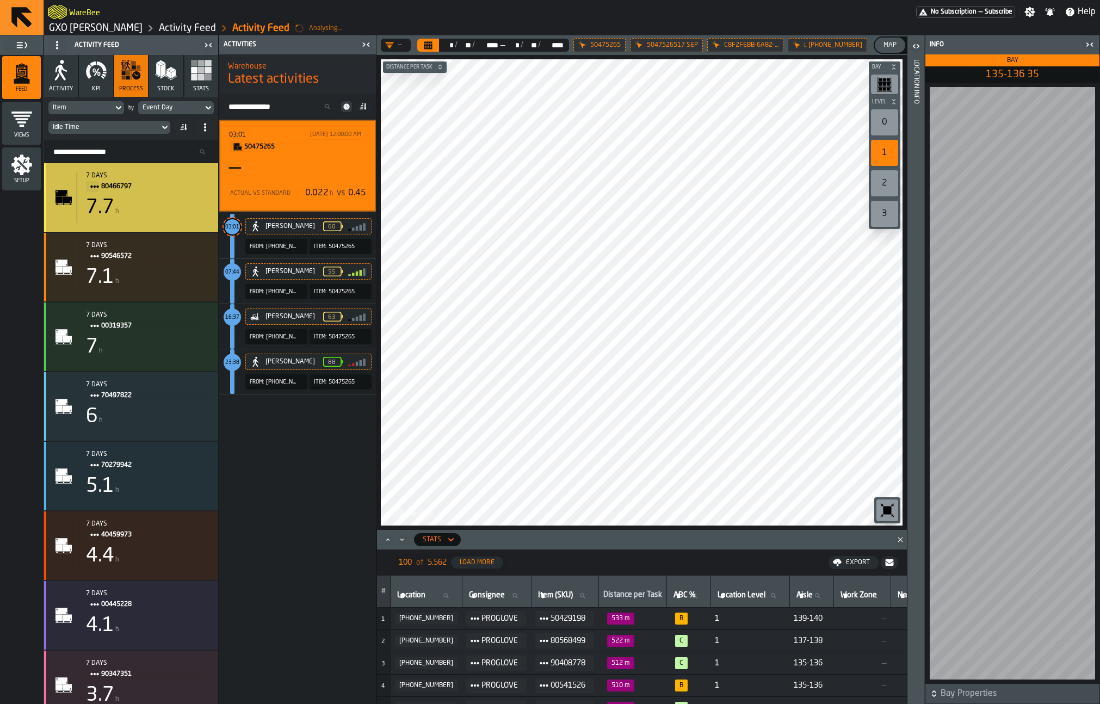
click at [151, 215] on div "7.7 h" at bounding box center [147, 208] width 123 height 22
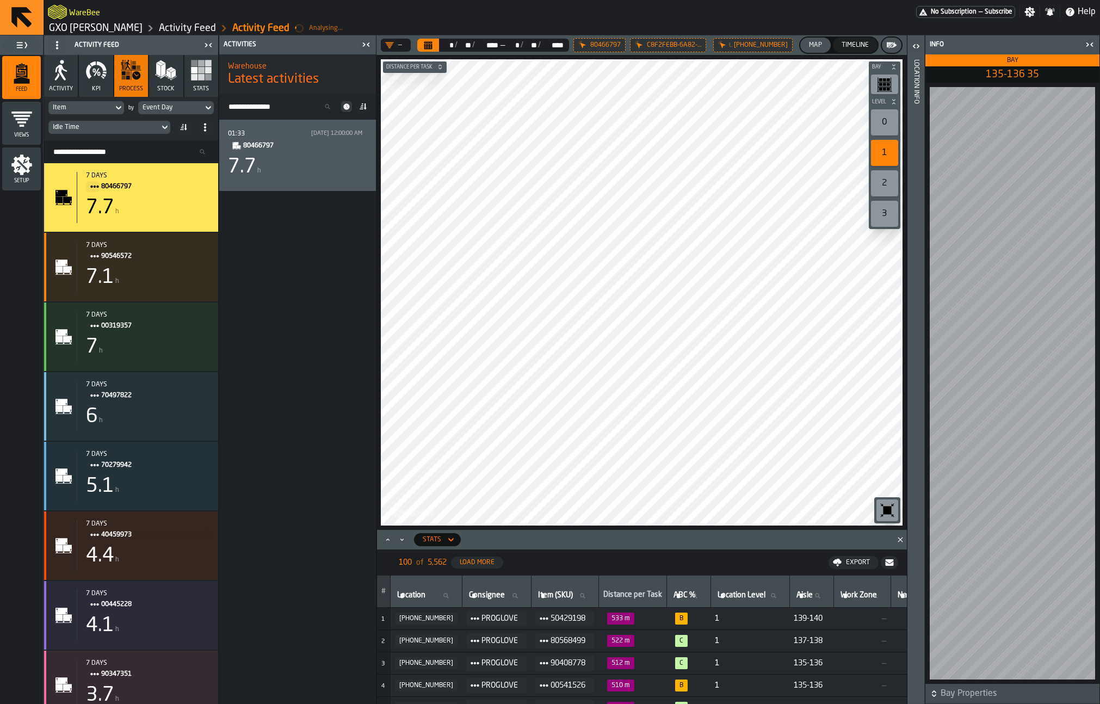
click at [330, 148] on span "80466797" at bounding box center [300, 146] width 115 height 12
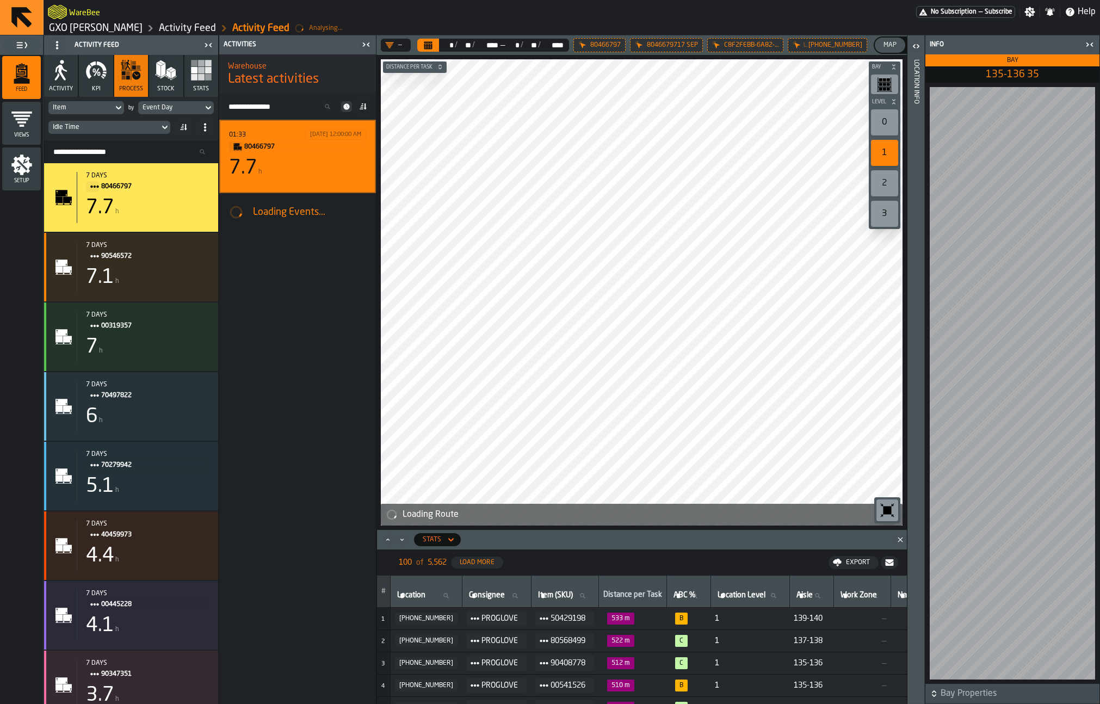
click at [331, 164] on div "7.7 h" at bounding box center [297, 168] width 137 height 22
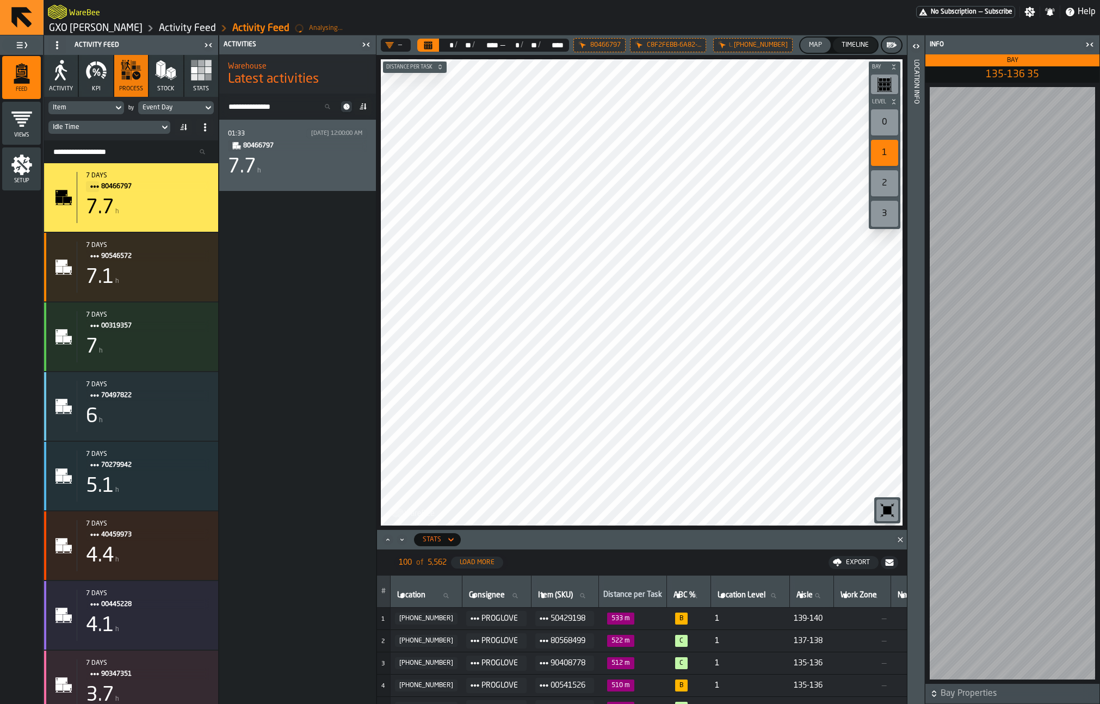
click at [331, 164] on div "7.7 h" at bounding box center [297, 167] width 139 height 22
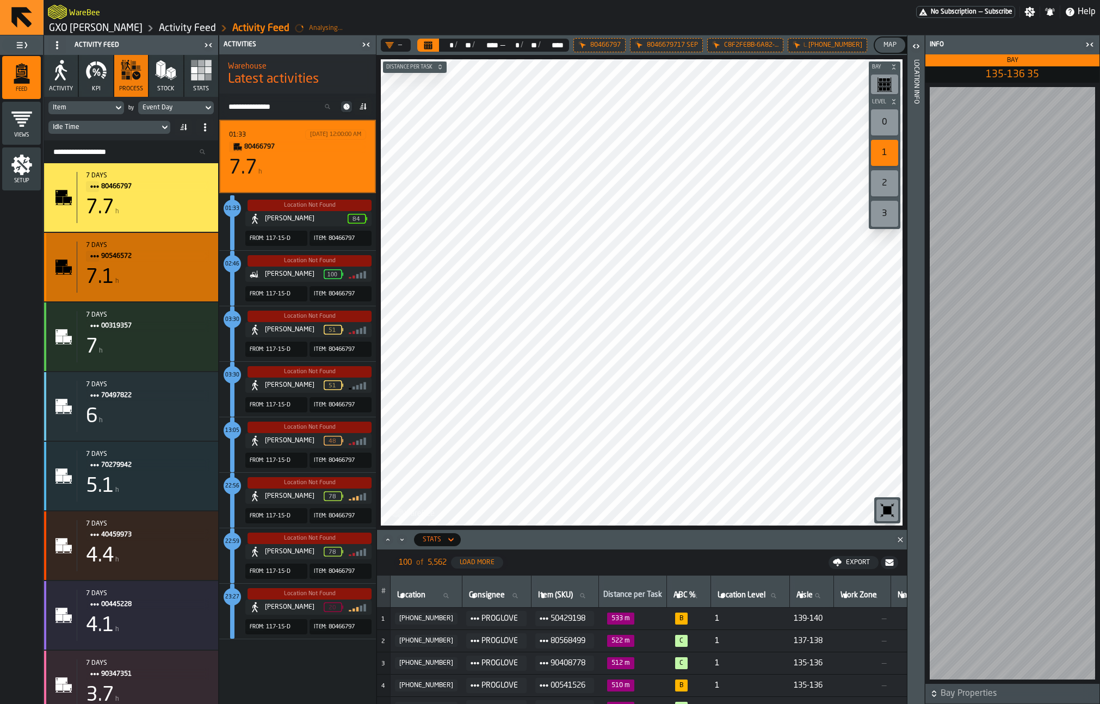
click at [165, 281] on div "7.1 h" at bounding box center [147, 278] width 123 height 22
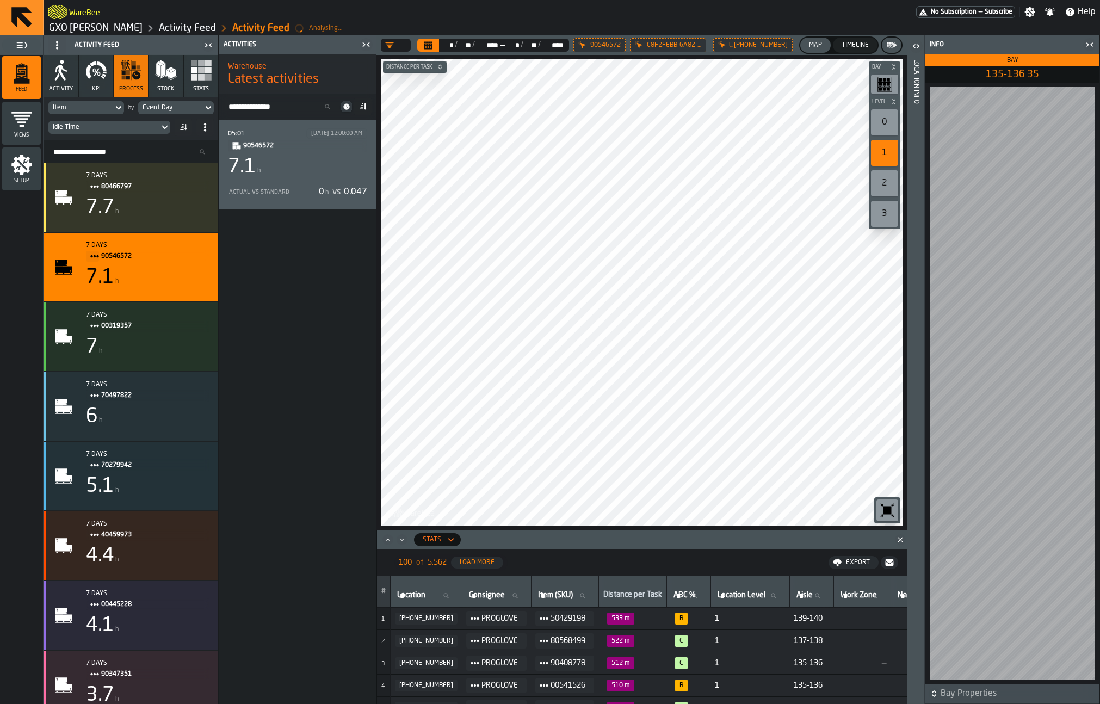
click at [292, 169] on div "7.1 h" at bounding box center [297, 167] width 139 height 22
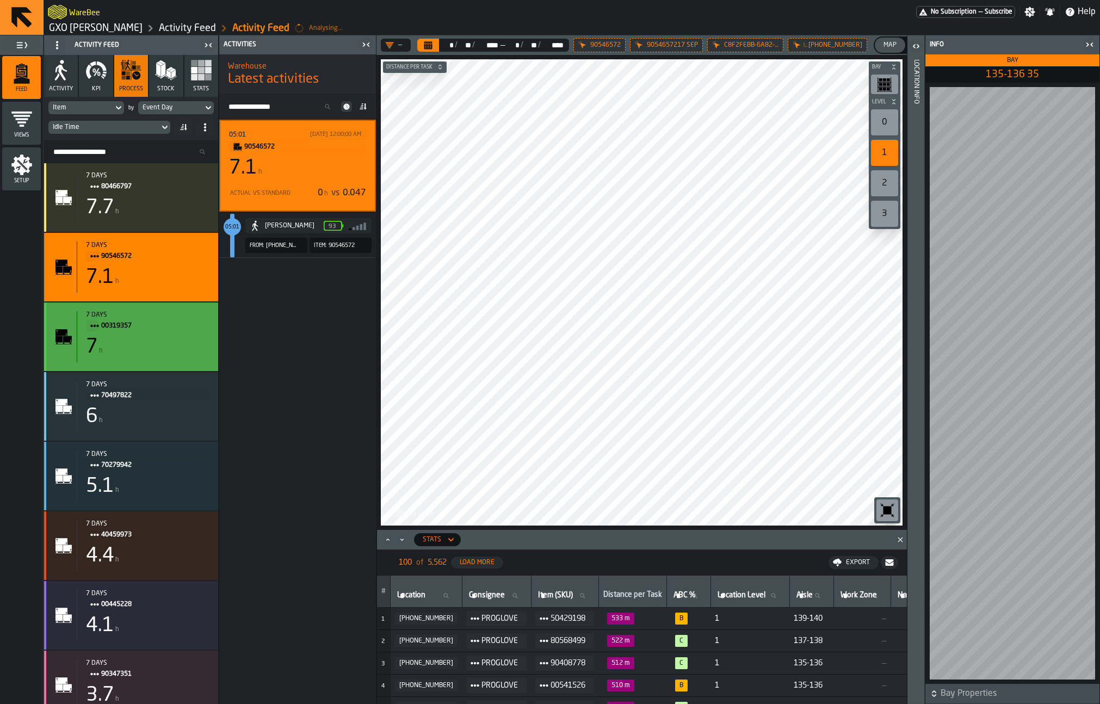
click at [174, 346] on div "7 h" at bounding box center [147, 347] width 123 height 22
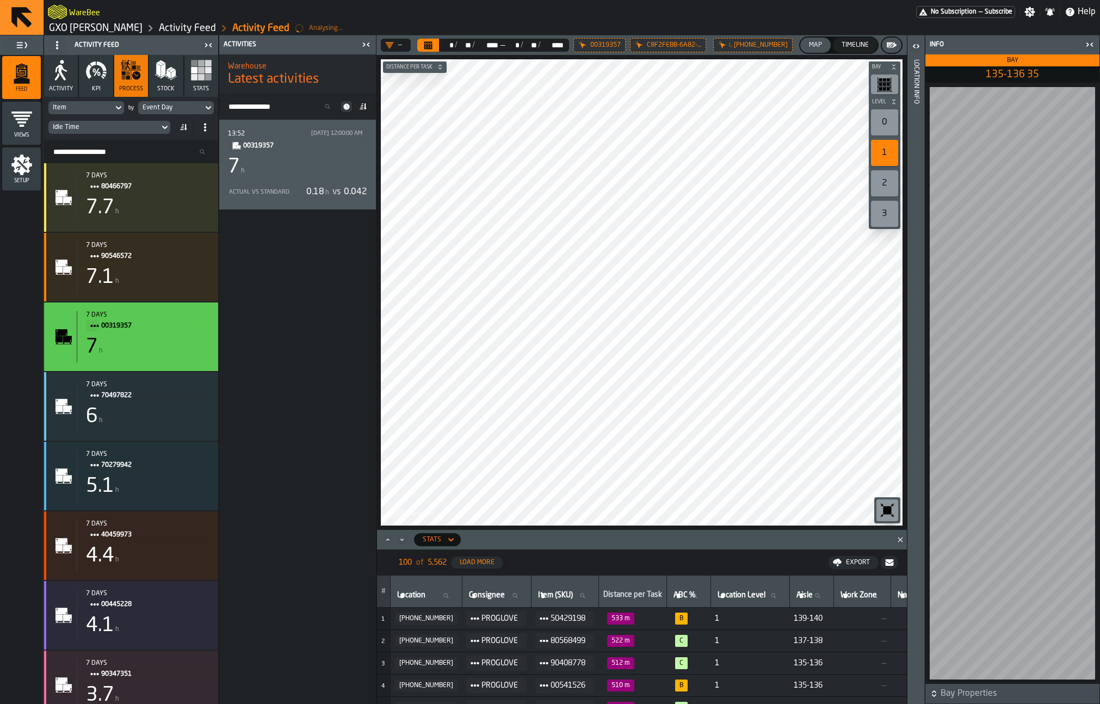
click at [306, 163] on div "7 h" at bounding box center [297, 167] width 139 height 22
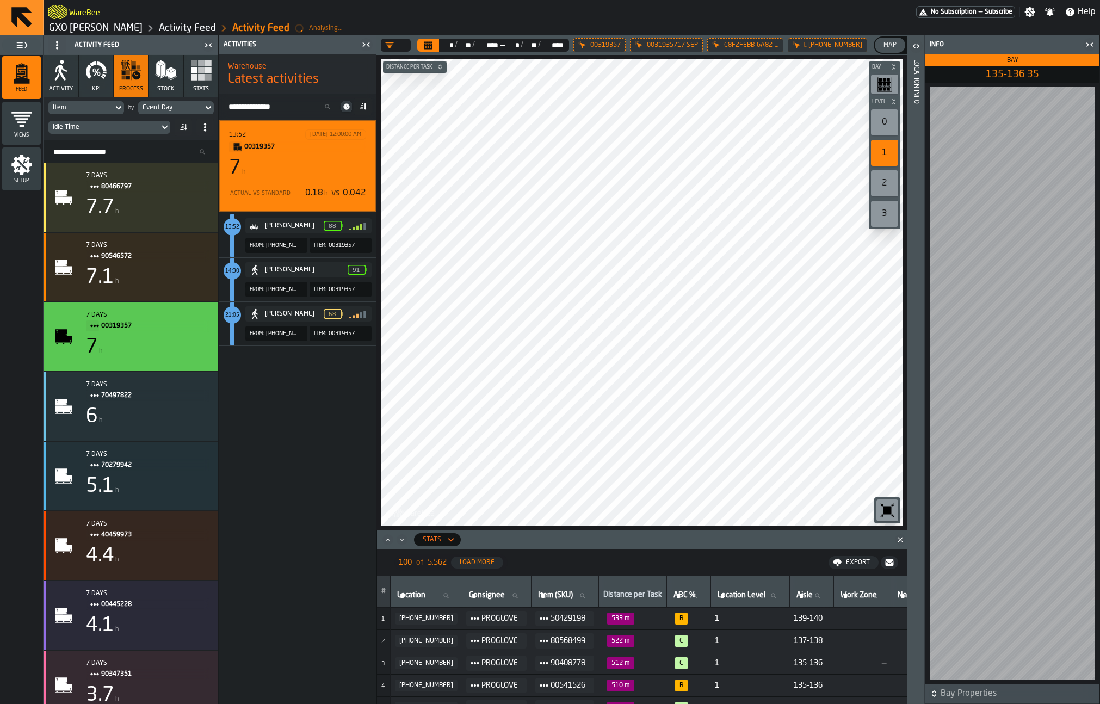
click at [104, 75] on icon "button" at bounding box center [104, 74] width 4 height 3
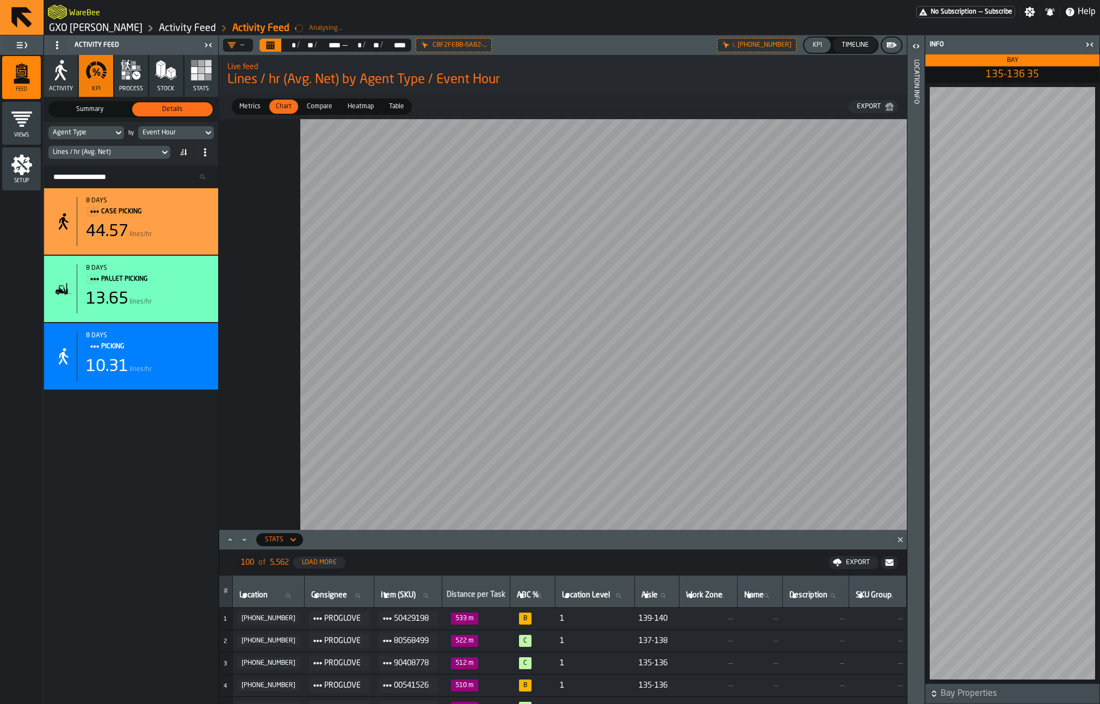
click at [901, 541] on polygon "Close" at bounding box center [899, 539] width 5 height 5
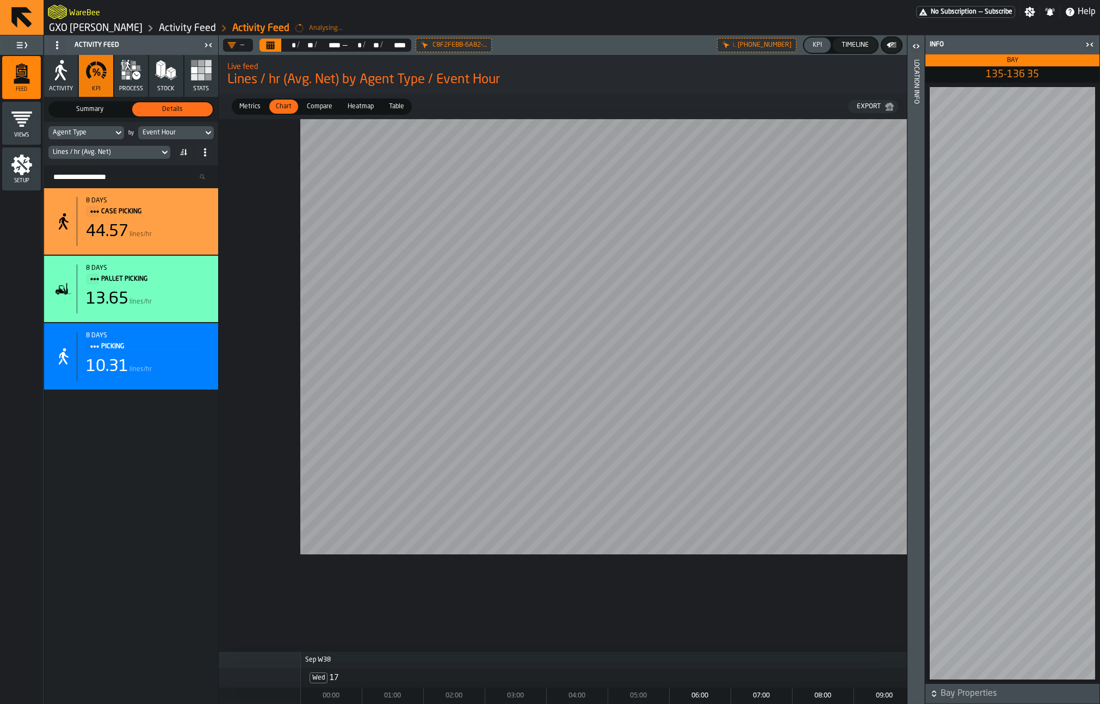
click at [70, 133] on div "Agent Type" at bounding box center [81, 133] width 56 height 8
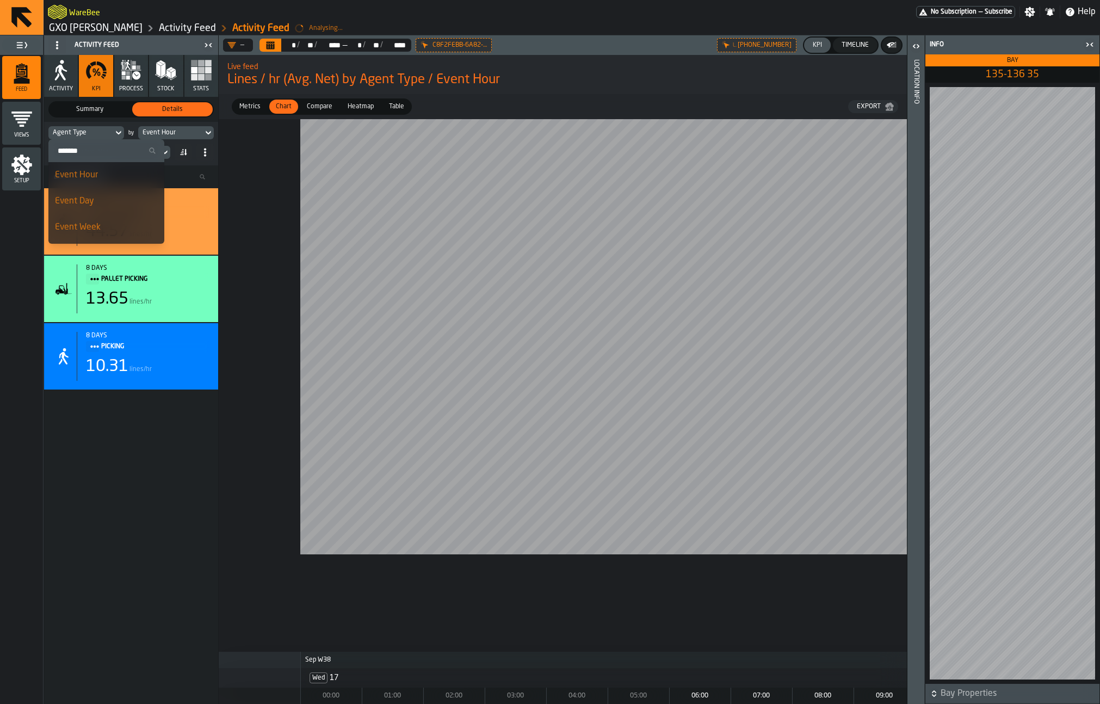
click at [85, 151] on input "Search" at bounding box center [106, 151] width 107 height 14
type input "****"
click at [90, 133] on div "Agent Type" at bounding box center [81, 133] width 56 height 8
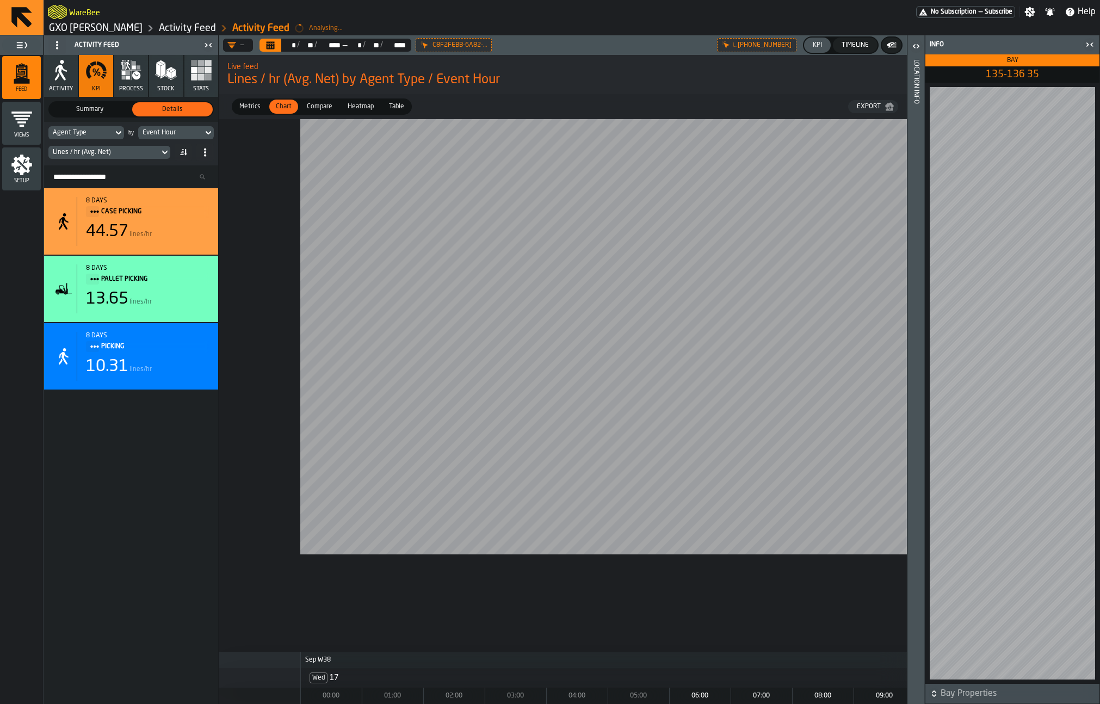
drag, startPoint x: 825, startPoint y: 592, endPoint x: 642, endPoint y: 579, distance: 183.2
click at [642, 579] on div at bounding box center [1037, 372] width 1474 height 506
click at [103, 155] on div "Lines / hr (Avg. Net)" at bounding box center [104, 152] width 102 height 8
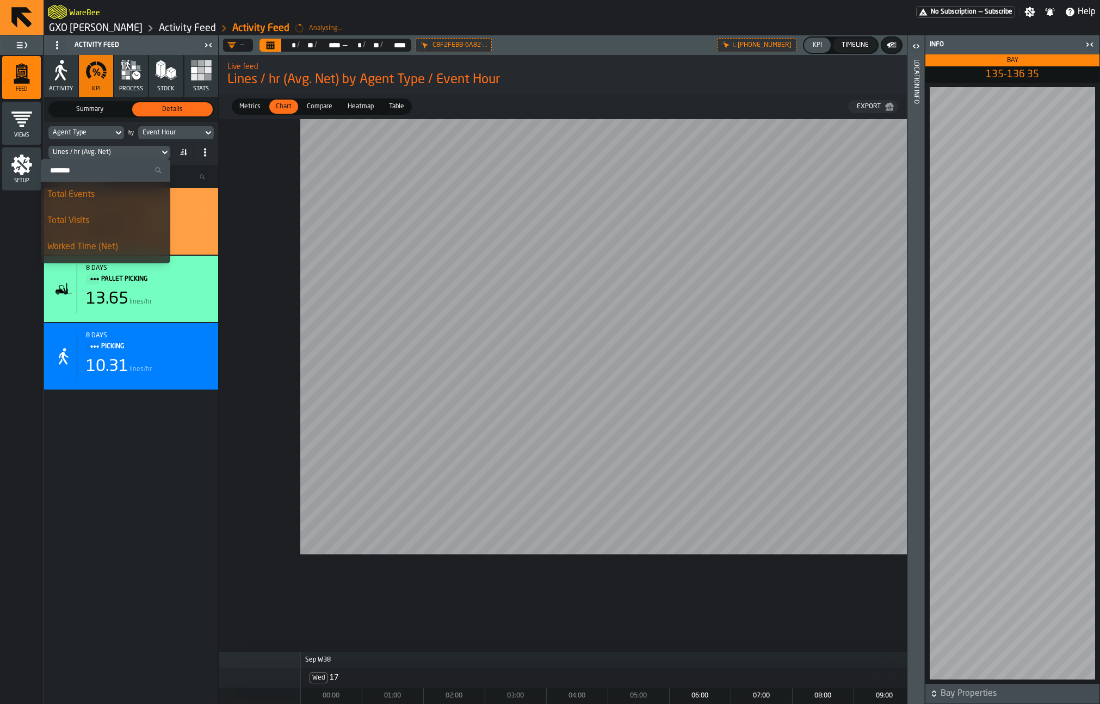
click at [109, 172] on input "Search" at bounding box center [105, 170] width 121 height 14
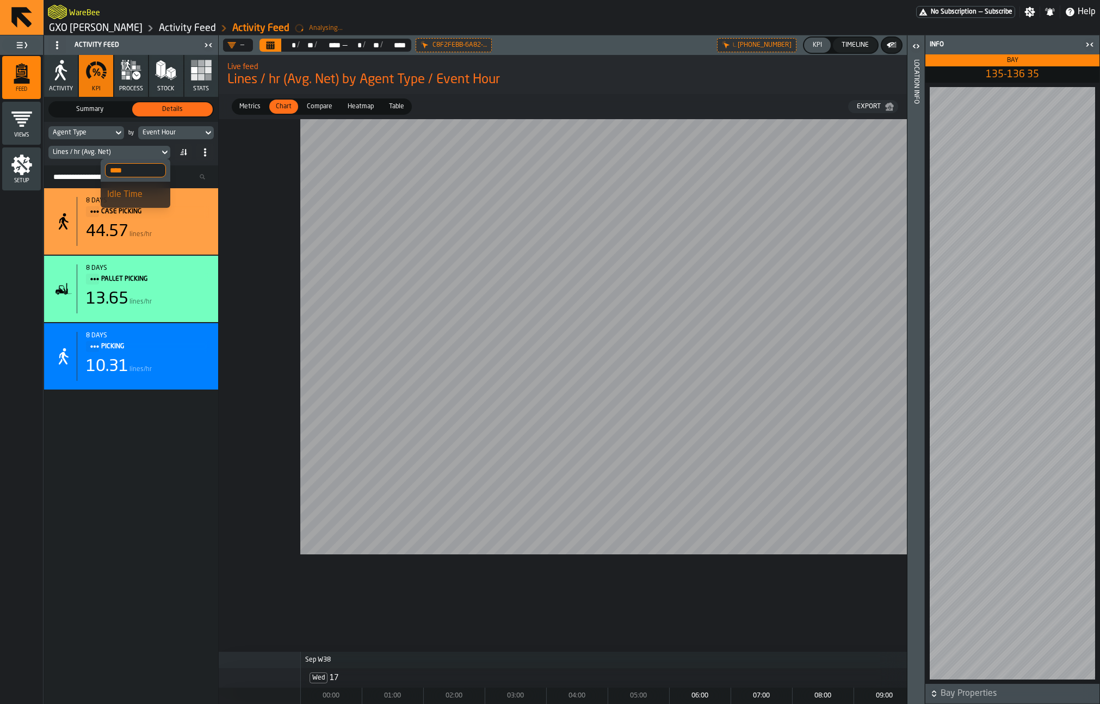
type input "****"
click at [120, 192] on div "Idle Time" at bounding box center [135, 194] width 57 height 13
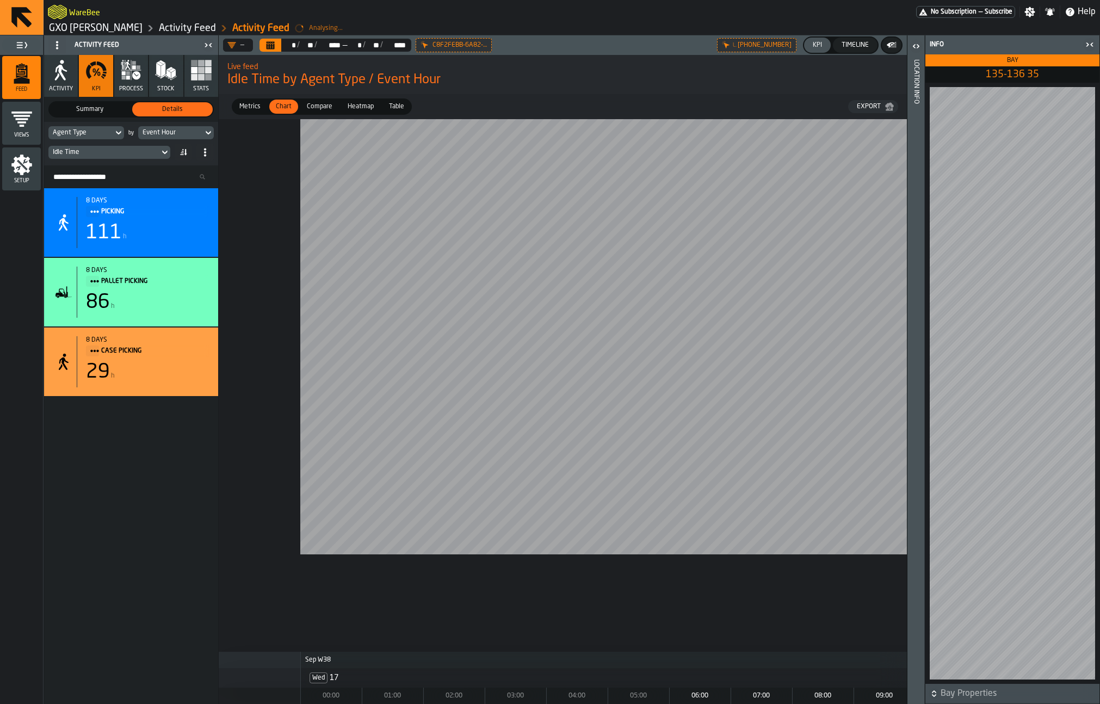
click at [150, 134] on div "Event Hour" at bounding box center [171, 133] width 56 height 8
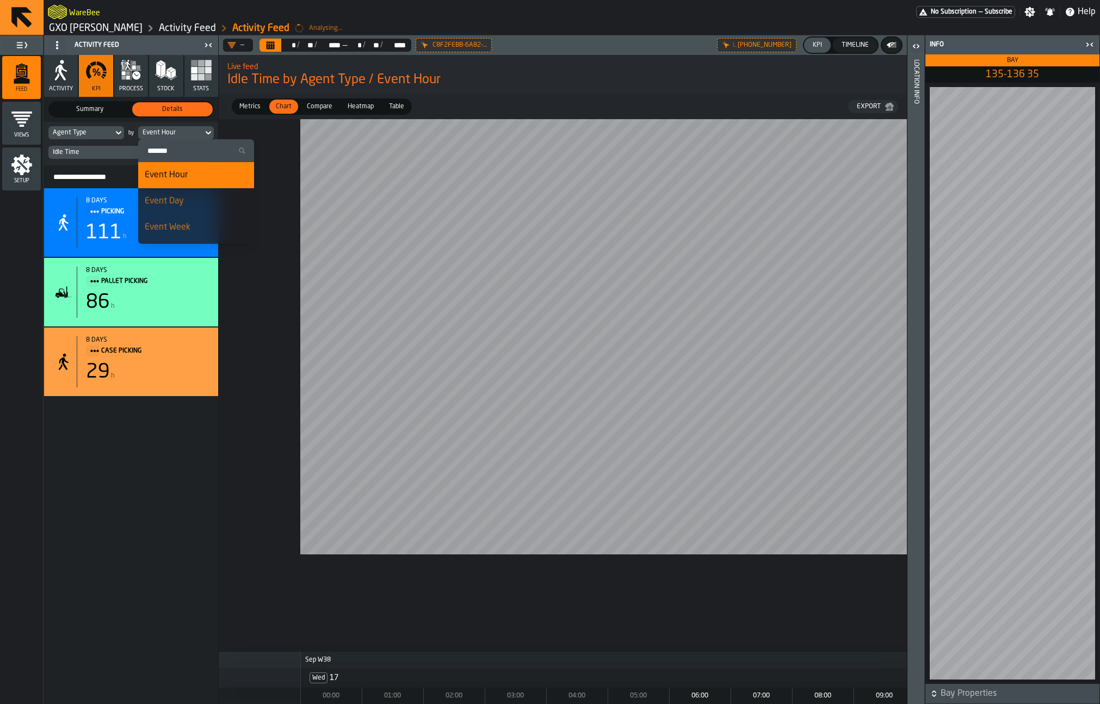
drag, startPoint x: 185, startPoint y: 201, endPoint x: 203, endPoint y: 211, distance: 20.2
click at [185, 201] on div "Event Day" at bounding box center [196, 201] width 103 height 13
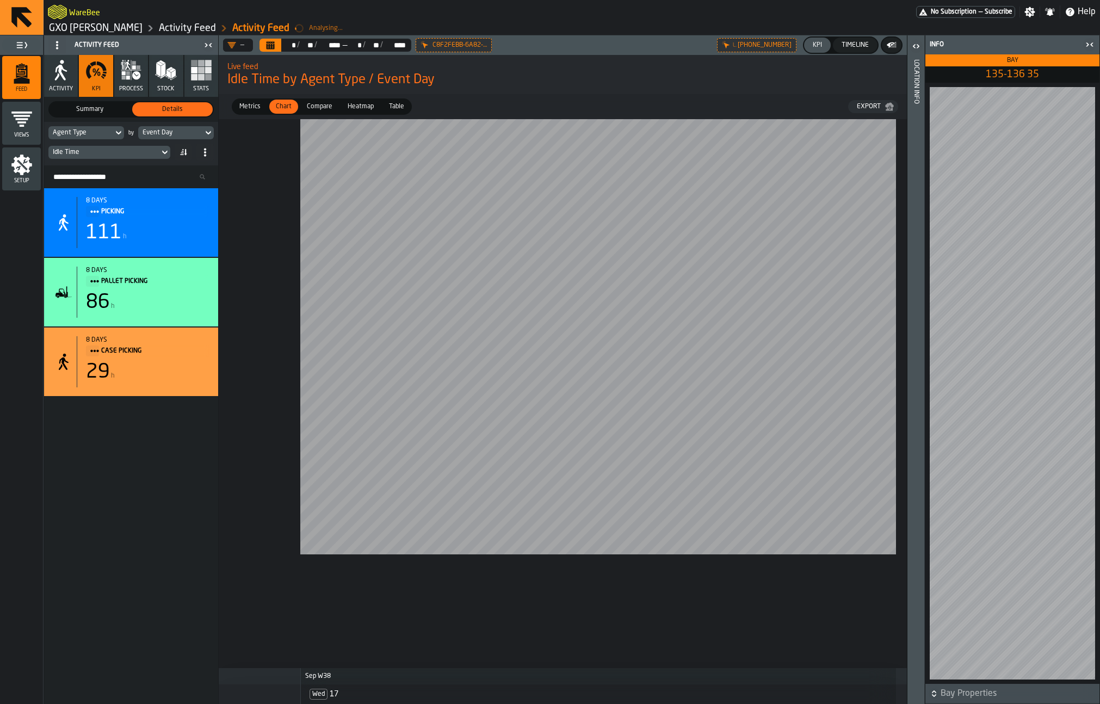
click at [268, 41] on icon "Calendar" at bounding box center [270, 45] width 9 height 9
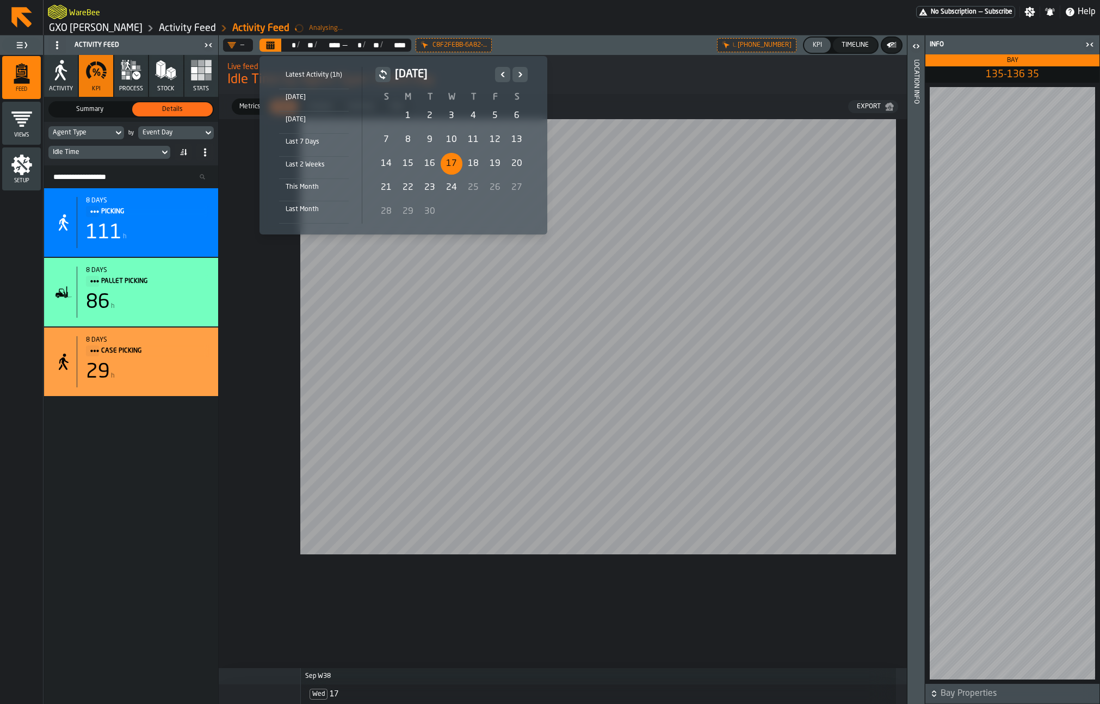
click at [404, 164] on div "15" at bounding box center [408, 164] width 22 height 22
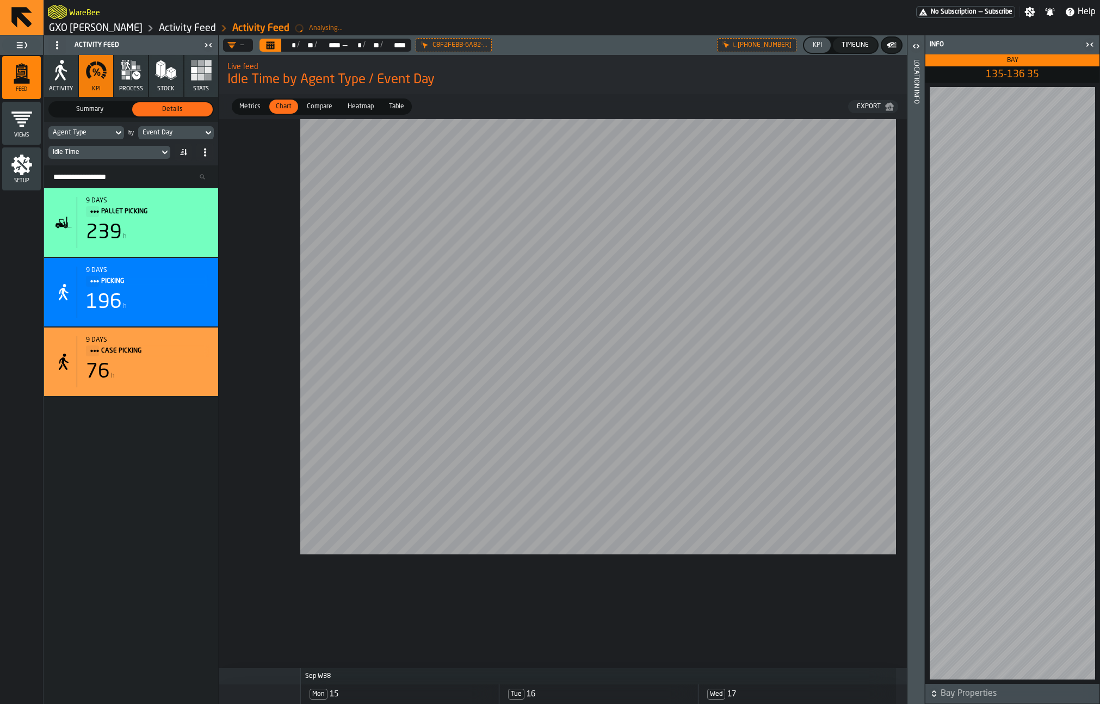
click at [138, 155] on div "Idle Time" at bounding box center [104, 152] width 102 height 8
click at [143, 172] on input "****" at bounding box center [135, 170] width 61 height 14
click at [276, 188] on div at bounding box center [563, 393] width 688 height 549
click at [935, 42] on icon "button-toggle-Close me" at bounding box center [1089, 44] width 13 height 13
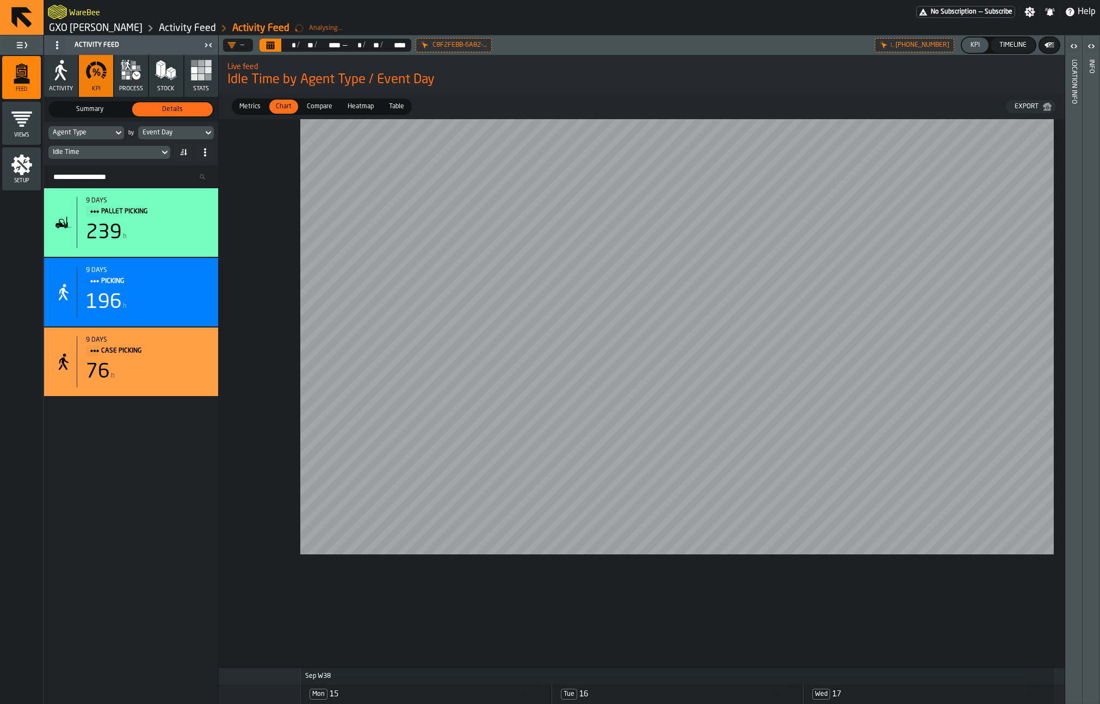
click at [21, 178] on span "Setup" at bounding box center [21, 181] width 39 height 6
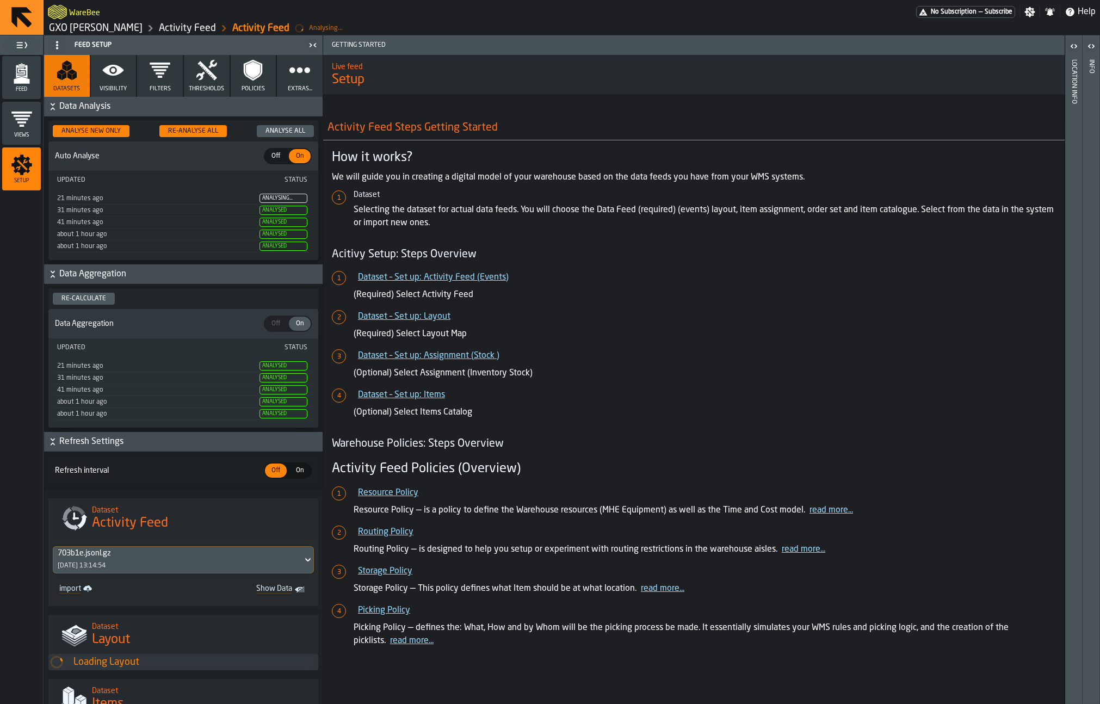
click at [113, 80] on icon "button" at bounding box center [113, 70] width 22 height 22
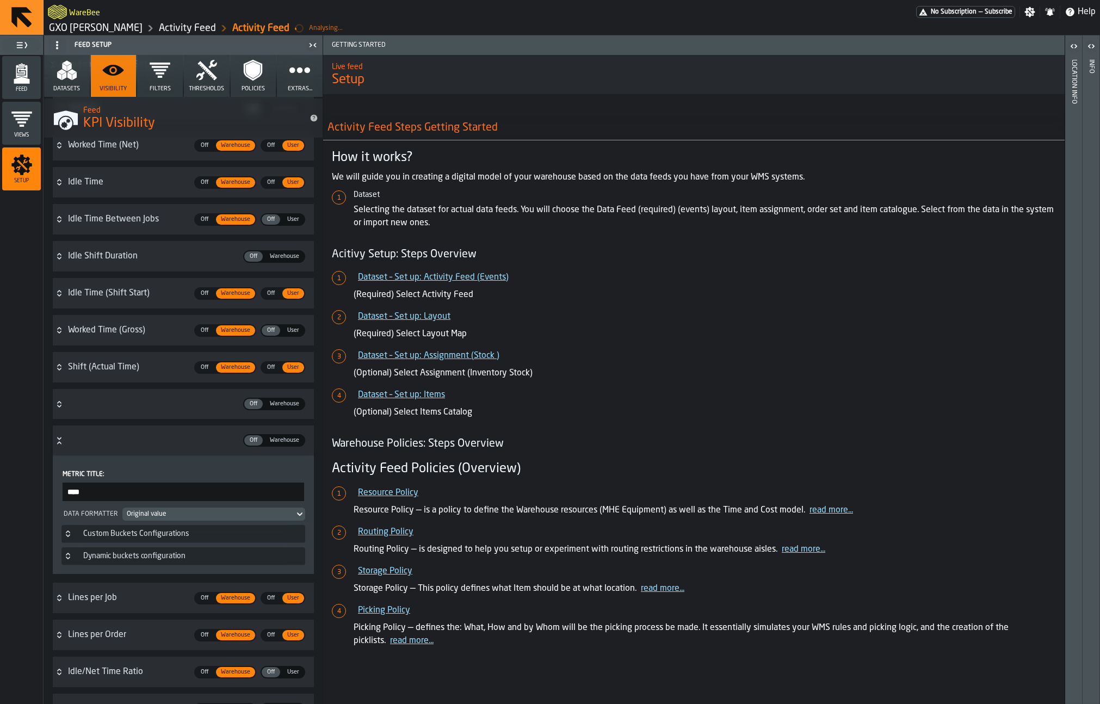
scroll to position [482, 0]
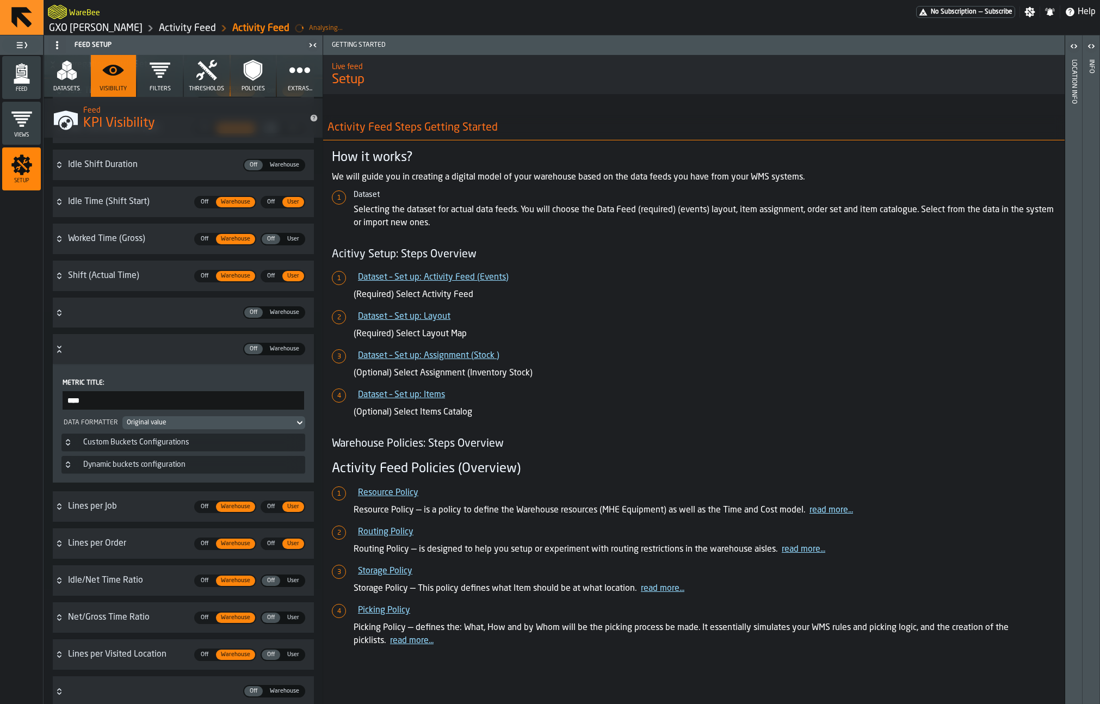
click at [60, 350] on icon "Button-uomLineRatio-open" at bounding box center [59, 349] width 9 height 9
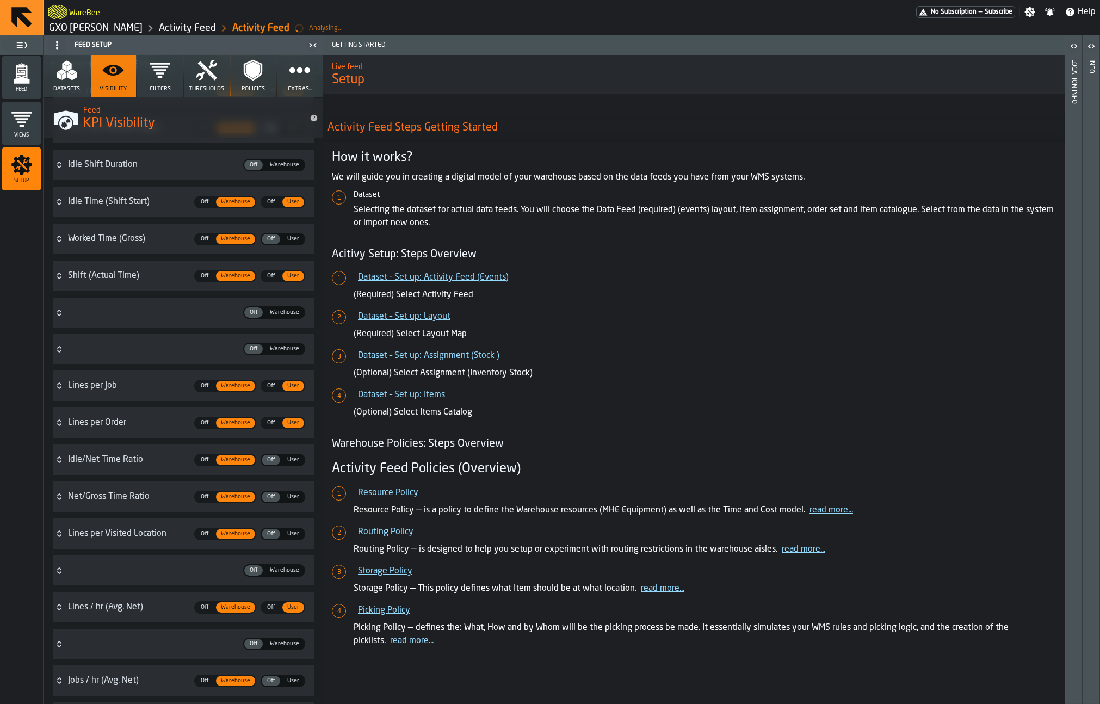
click at [58, 315] on icon "Button-shiftScheduledTime-closed" at bounding box center [59, 312] width 9 height 9
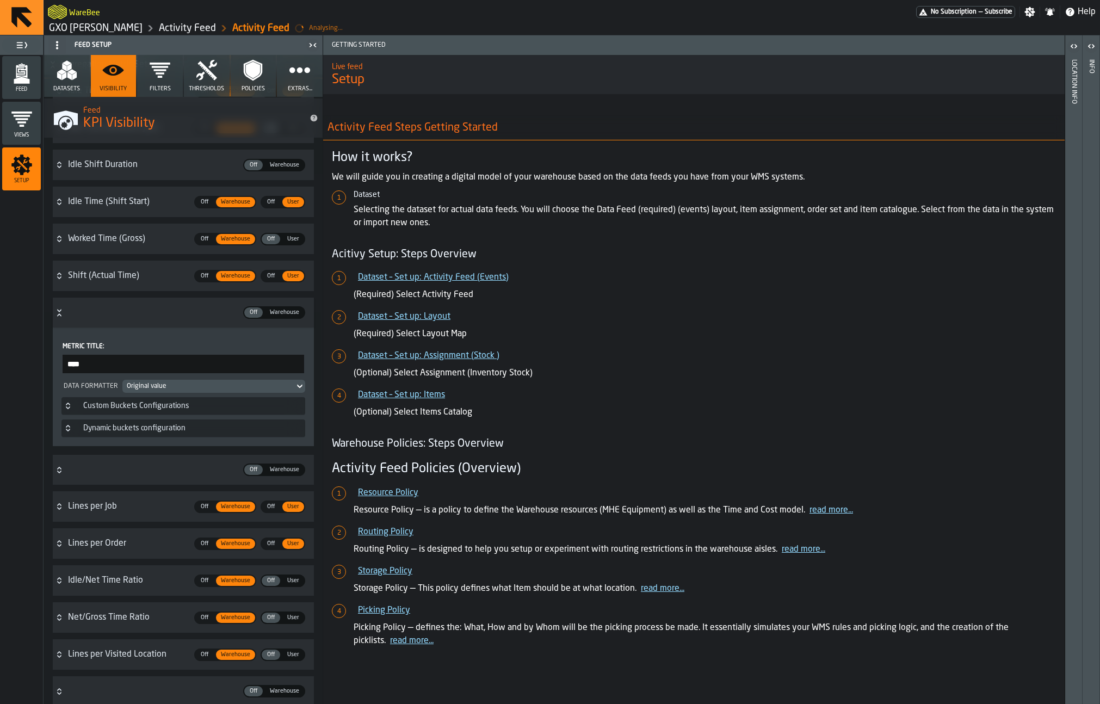
click at [59, 313] on icon "Button-shiftScheduledTime-open" at bounding box center [59, 312] width 9 height 9
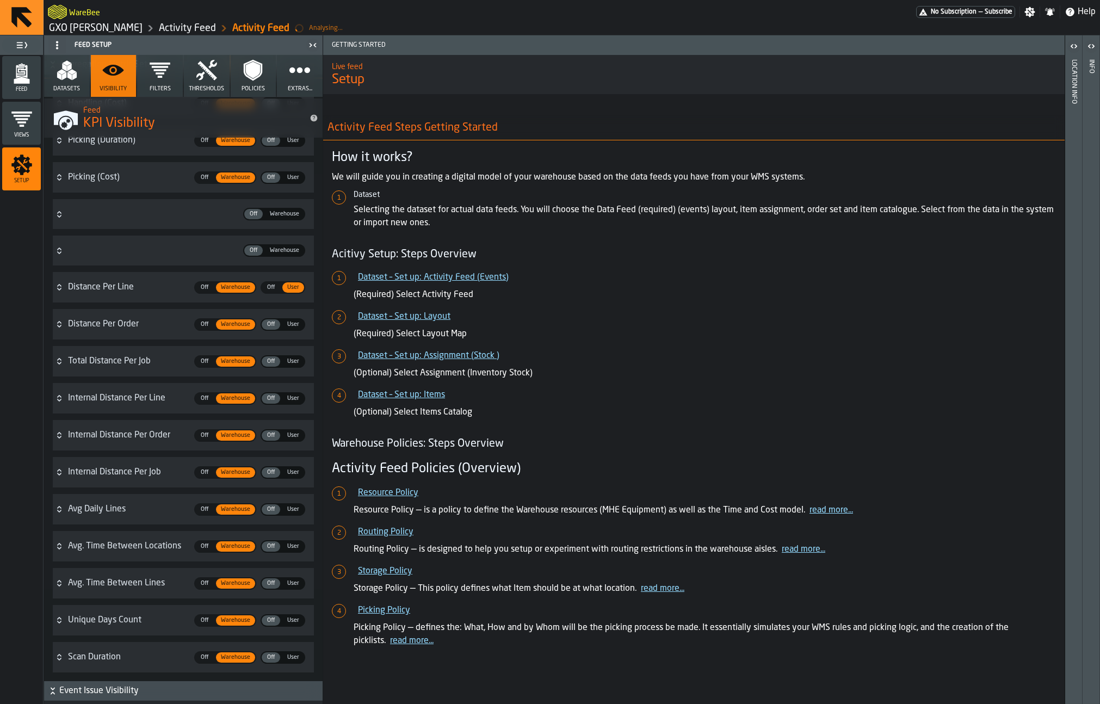
scroll to position [2611, 0]
click at [288, 655] on span "User" at bounding box center [293, 656] width 21 height 9
click at [271, 581] on span "Off" at bounding box center [270, 582] width 17 height 9
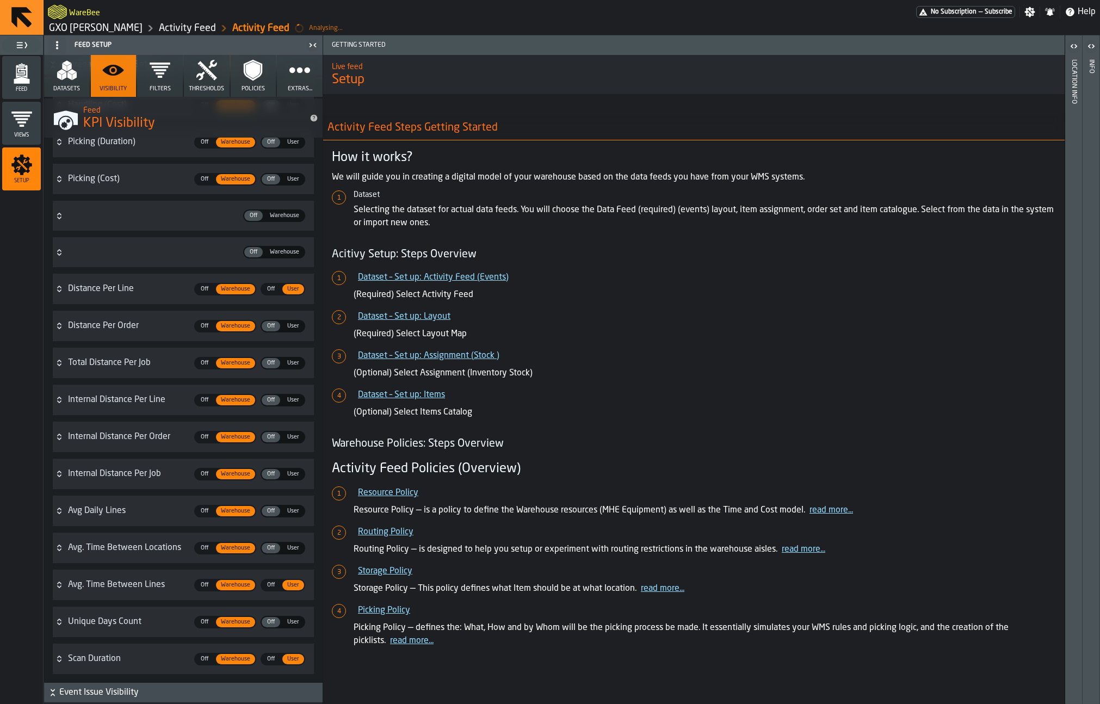
scroll to position [2599, 0]
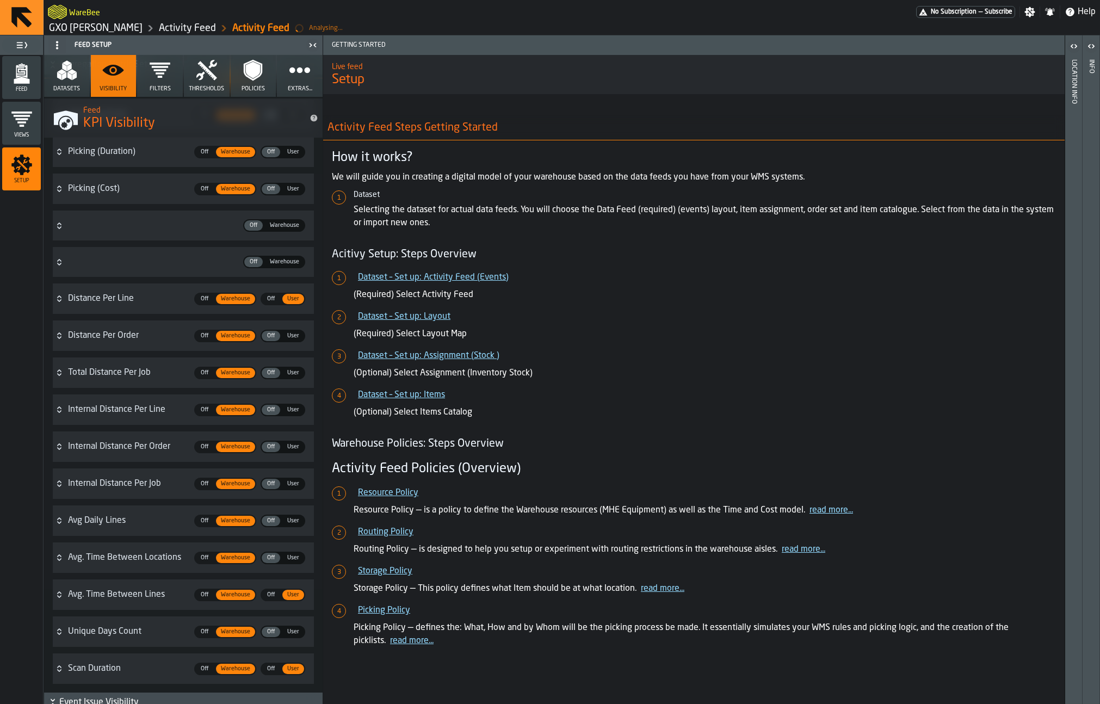
click at [288, 412] on span "User" at bounding box center [293, 409] width 21 height 9
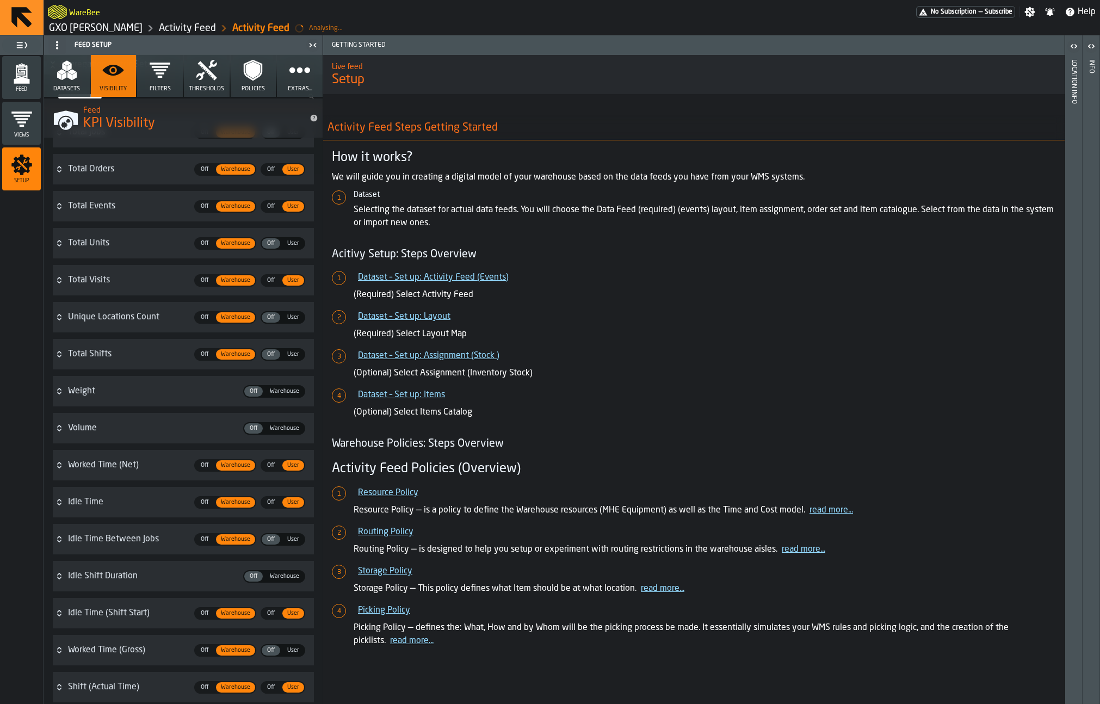
scroll to position [0, 0]
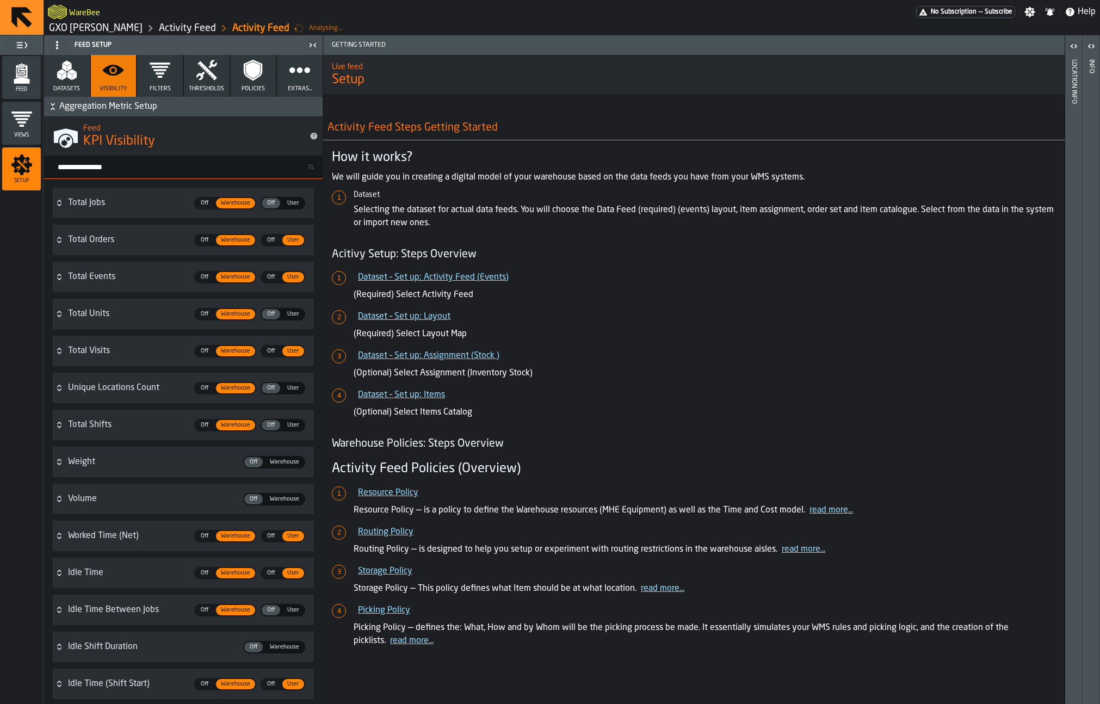
click at [137, 166] on input "Search metric..." at bounding box center [188, 167] width 270 height 14
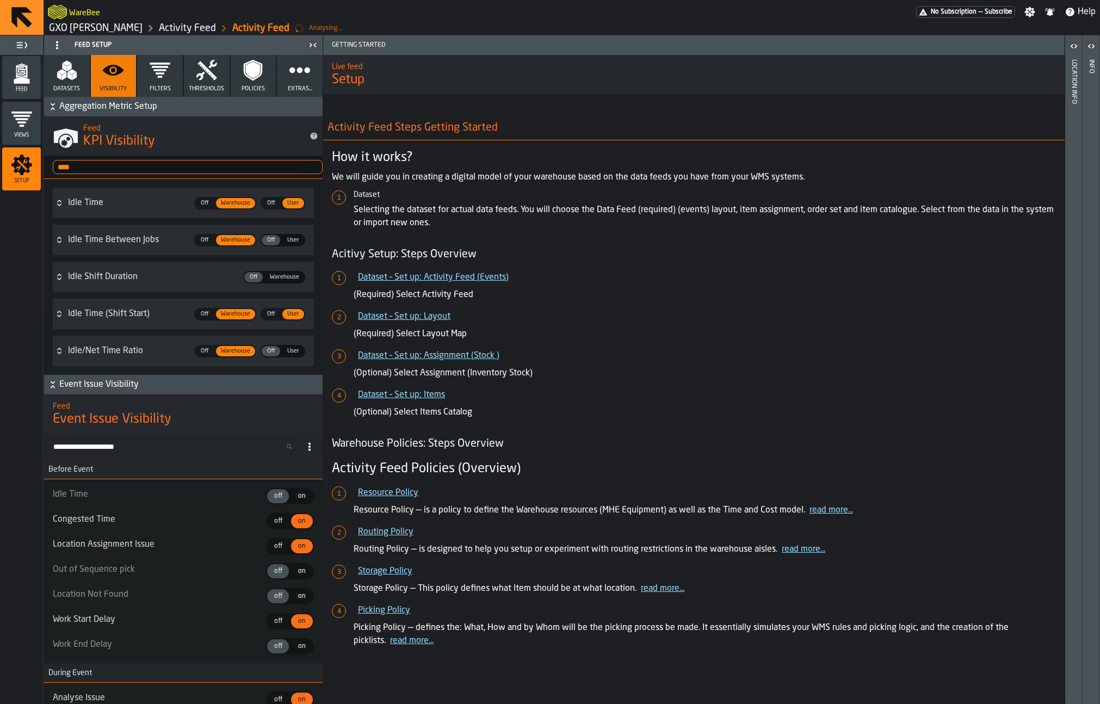
type input "****"
click at [284, 242] on span "User" at bounding box center [293, 240] width 21 height 9
click at [275, 351] on span "Off" at bounding box center [270, 350] width 17 height 9
click at [29, 79] on icon "menu Feed" at bounding box center [22, 74] width 22 height 22
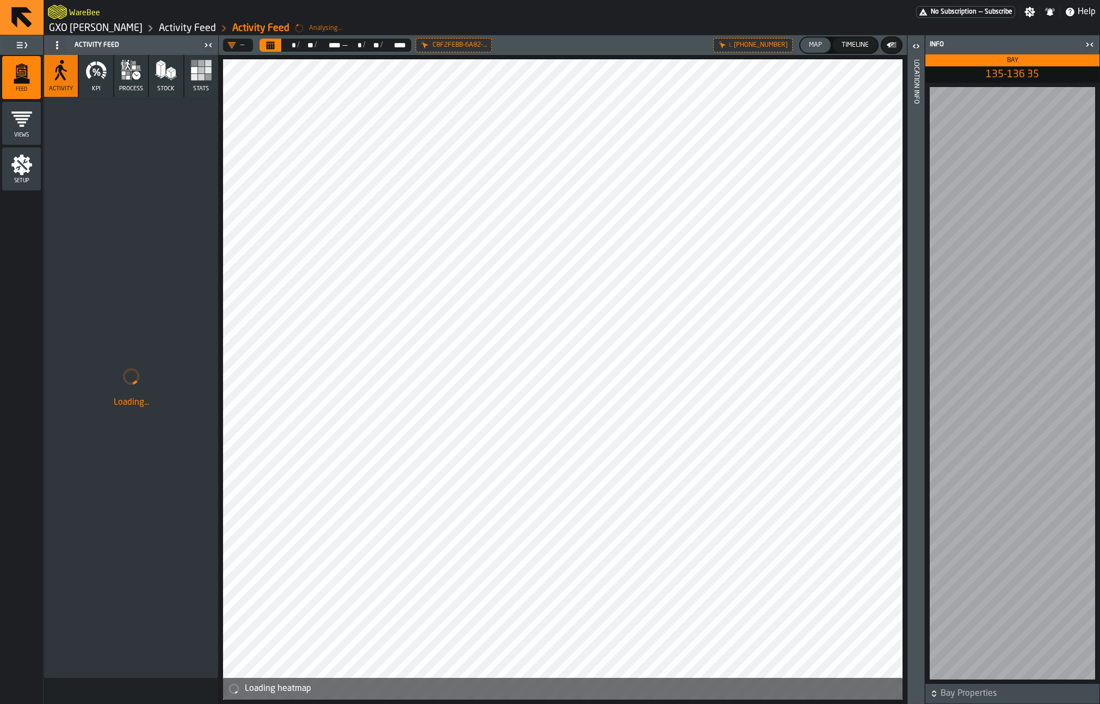
click at [89, 76] on icon "button" at bounding box center [88, 71] width 5 height 15
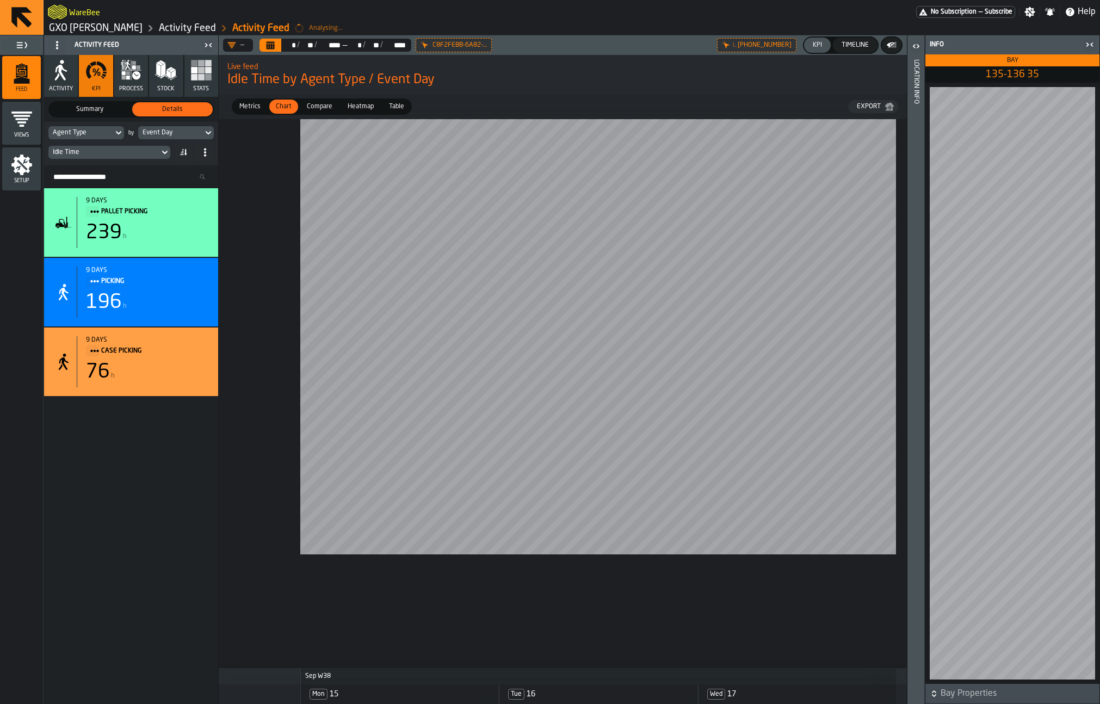
click at [104, 151] on div "Idle Time" at bounding box center [104, 152] width 102 height 8
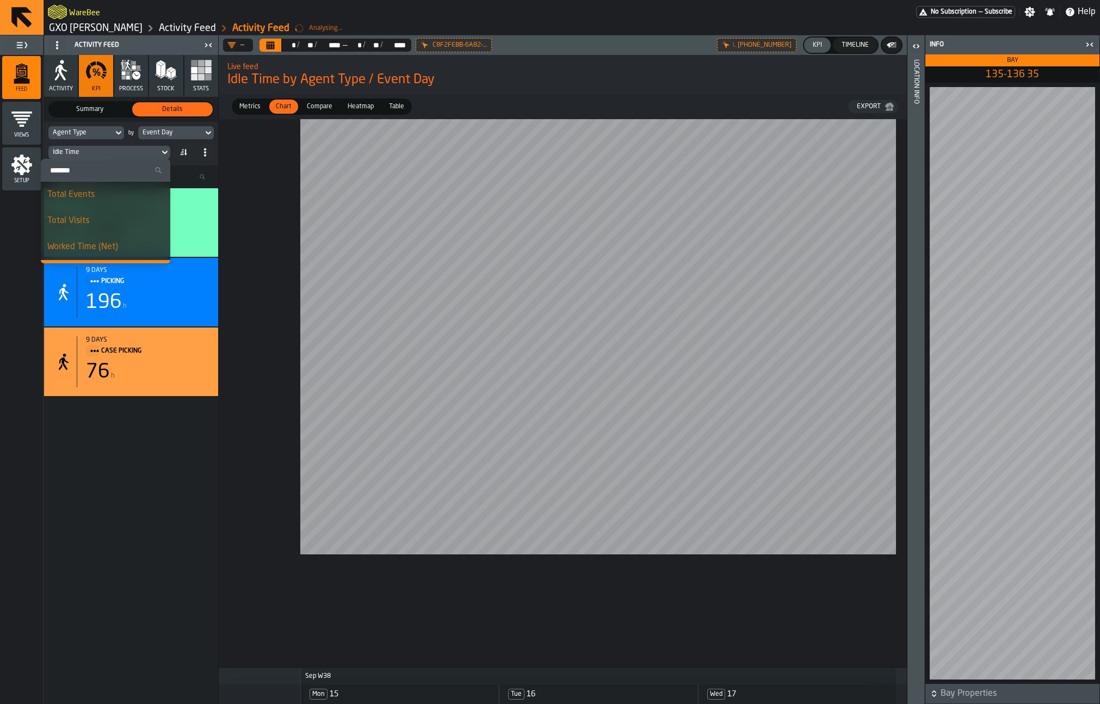
click at [107, 168] on input "Search" at bounding box center [105, 170] width 121 height 14
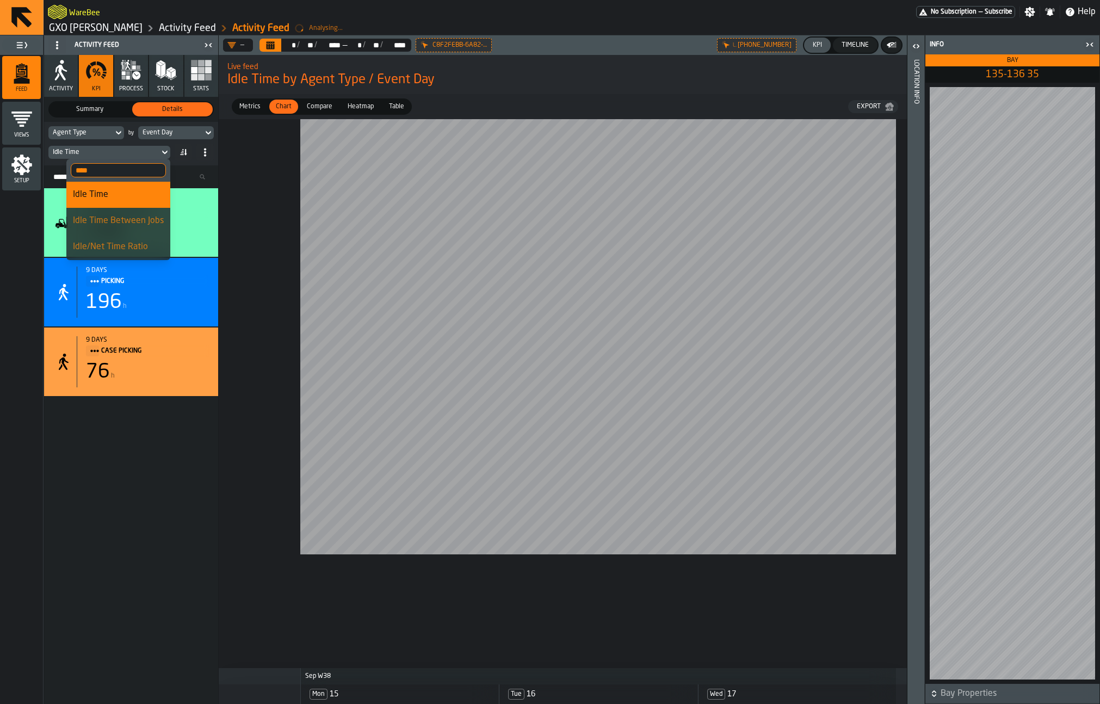
type input "****"
click at [120, 241] on div "Idle/Net Time Ratio" at bounding box center [118, 246] width 91 height 13
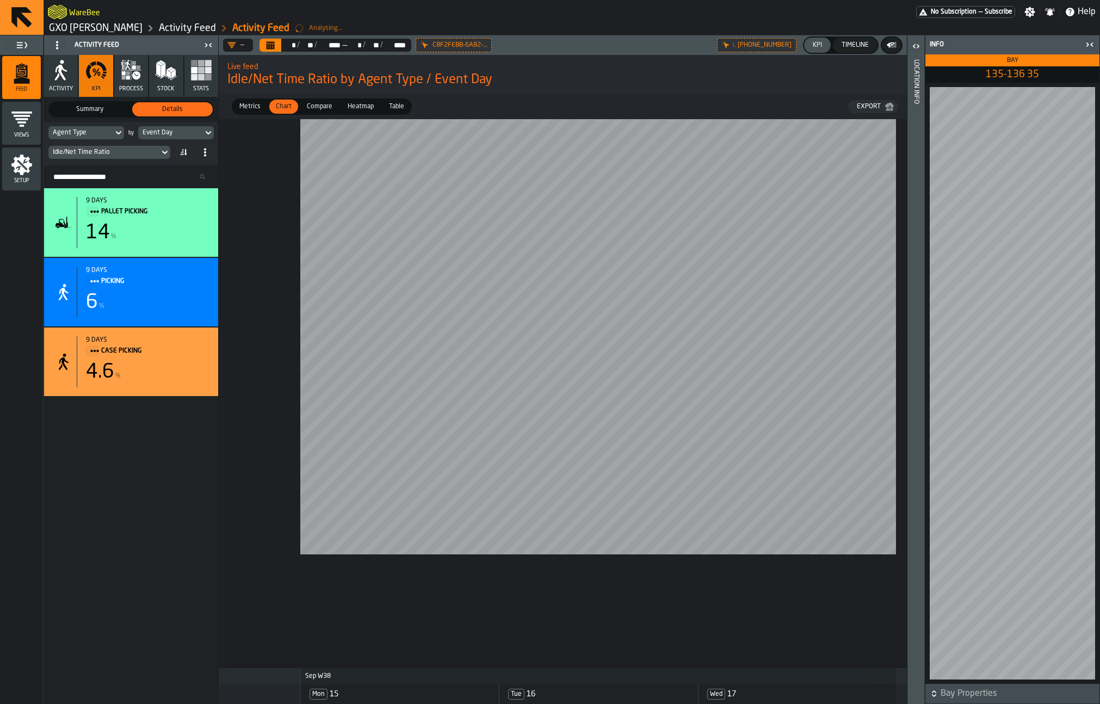
click at [151, 153] on div "Idle/Net Time Ratio" at bounding box center [104, 152] width 102 height 8
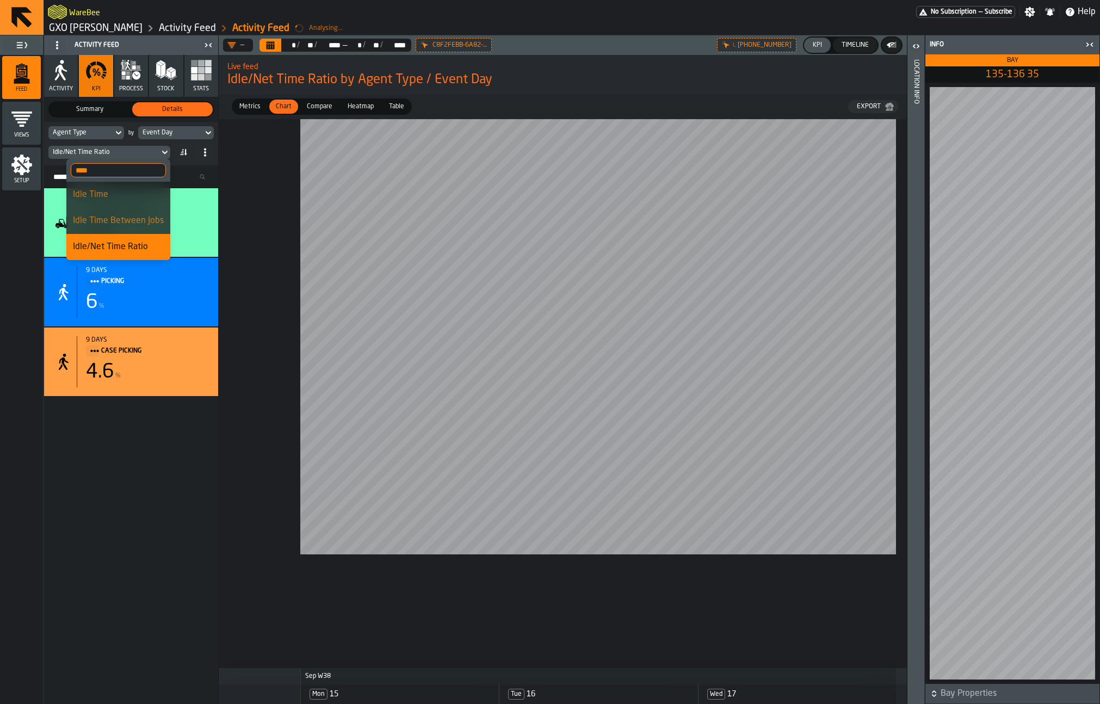
click at [122, 165] on input "****" at bounding box center [118, 170] width 95 height 14
click at [135, 224] on div "Idle Time Between Jobs" at bounding box center [118, 220] width 91 height 13
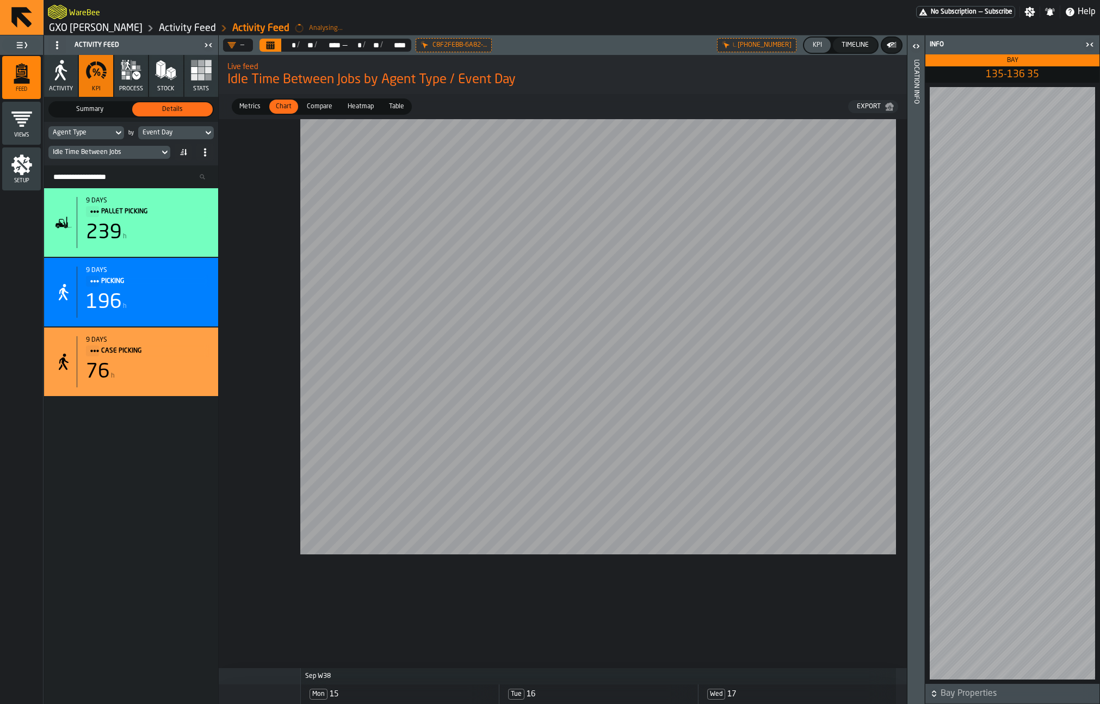
click at [115, 155] on div "Idle Time Between Jobs" at bounding box center [104, 152] width 102 height 8
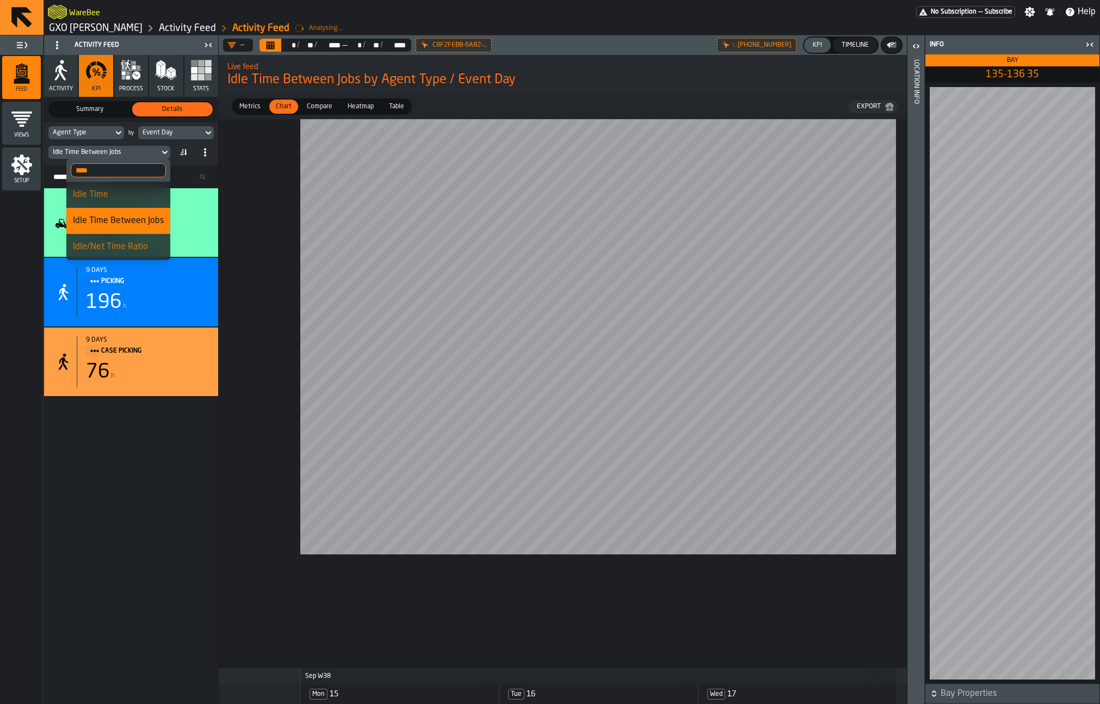
click at [121, 246] on div "Idle/Net Time Ratio" at bounding box center [118, 246] width 91 height 13
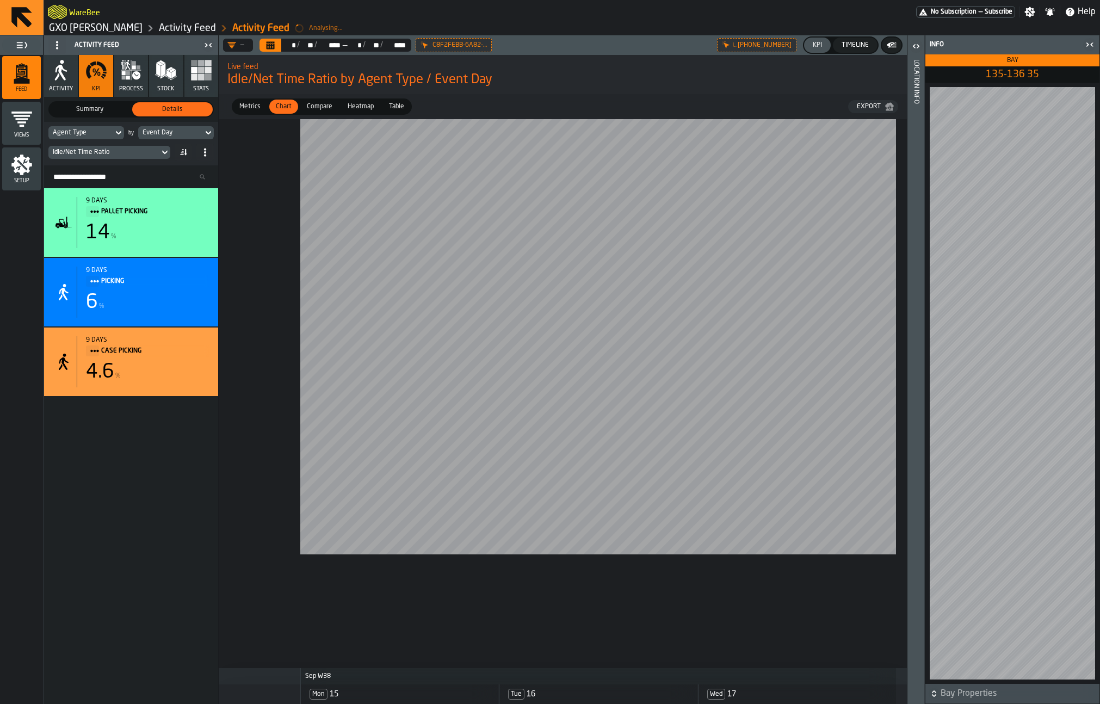
click at [935, 39] on icon "button-toggle-Close me" at bounding box center [1089, 44] width 13 height 13
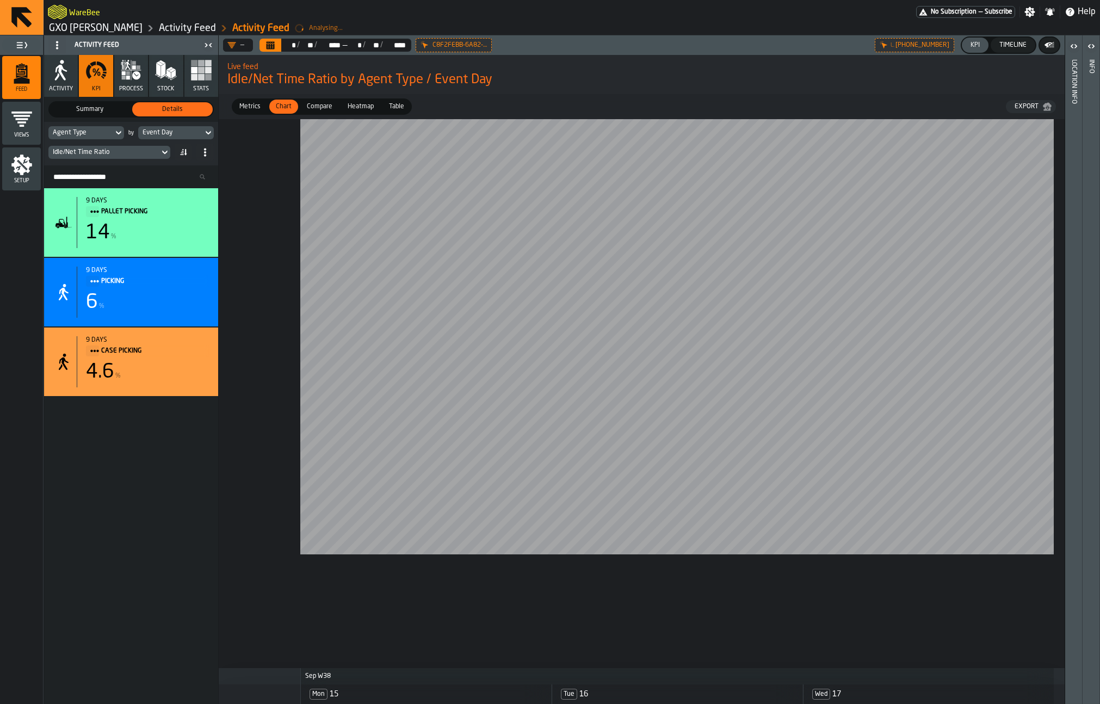
click at [142, 147] on div "Idle/Net Time Ratio" at bounding box center [103, 152] width 111 height 12
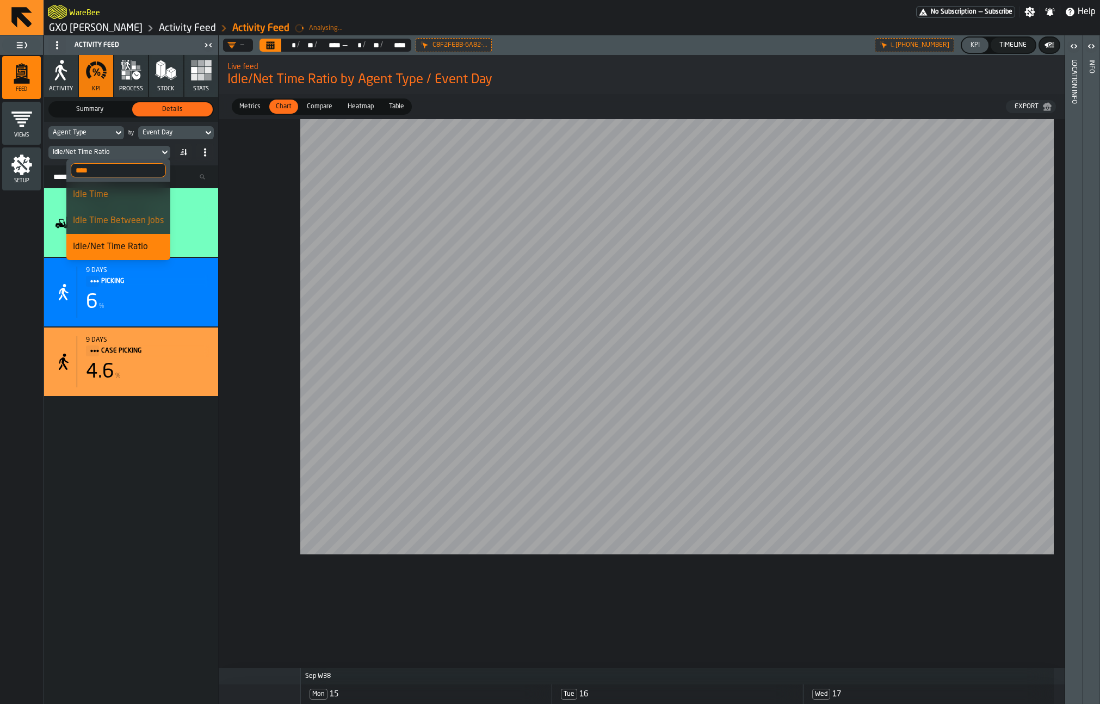
click at [124, 172] on input "****" at bounding box center [118, 170] width 95 height 14
click at [127, 218] on div "Idle Time Between Jobs" at bounding box center [118, 220] width 91 height 13
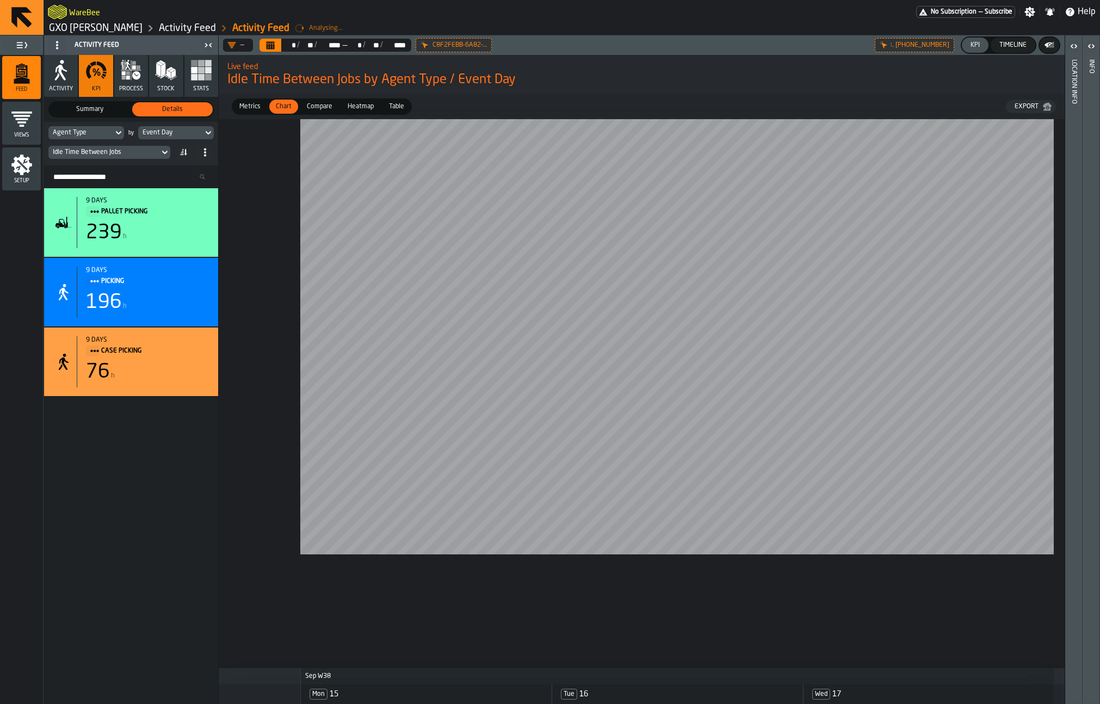
click at [935, 46] on div "Timeline" at bounding box center [1013, 45] width 36 height 8
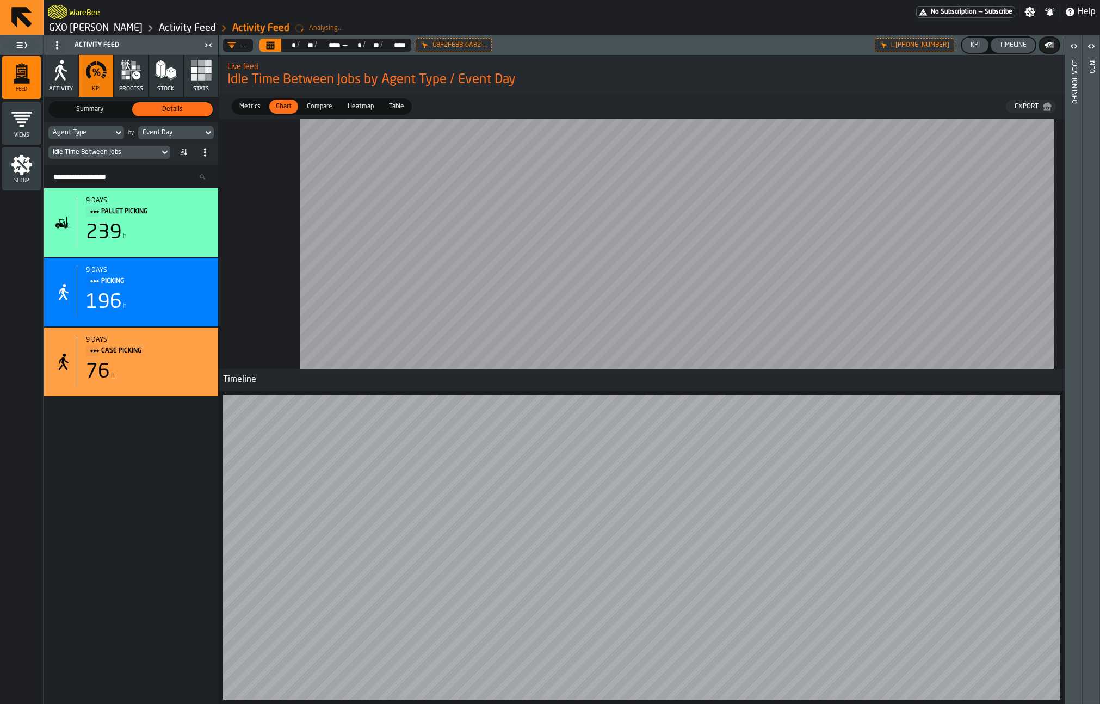
click at [935, 45] on div "Timeline" at bounding box center [1013, 45] width 36 height 8
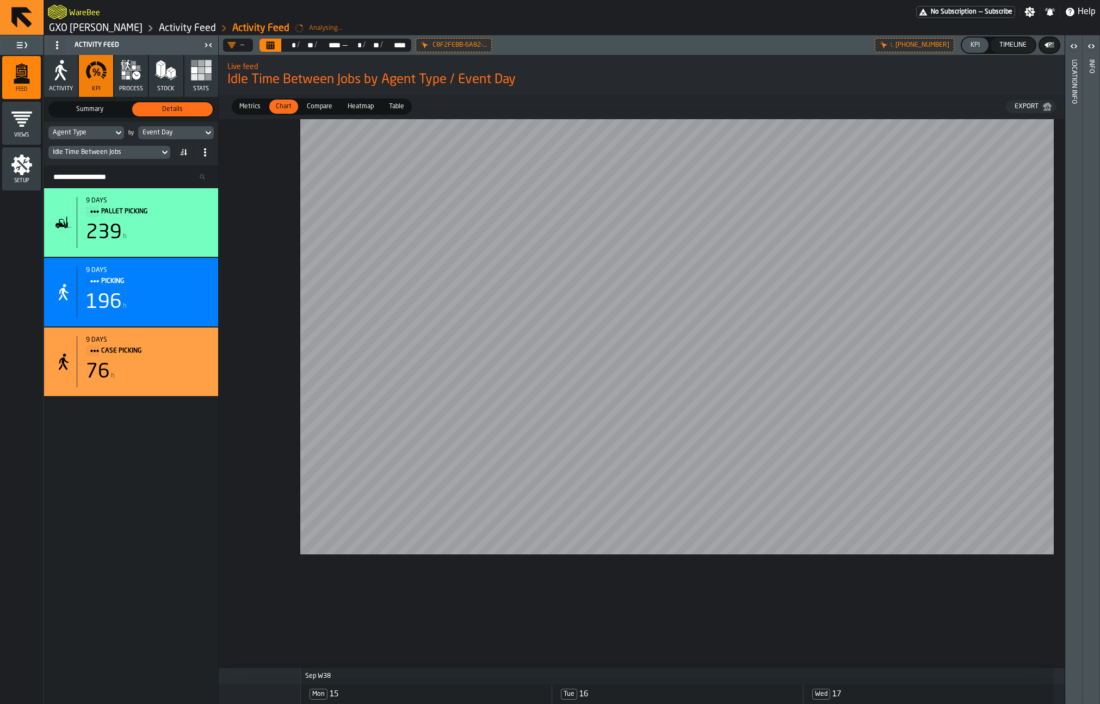
click at [935, 45] on div "Timeline" at bounding box center [1013, 45] width 36 height 8
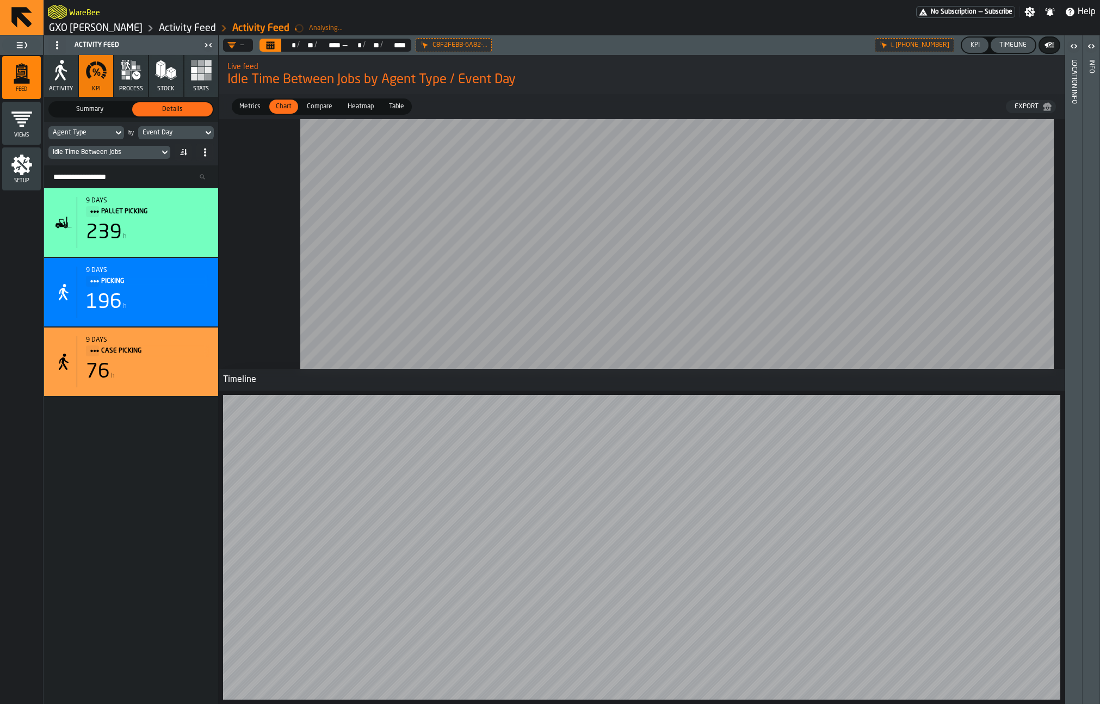
click at [107, 131] on div "Agent Type" at bounding box center [81, 133] width 56 height 8
click at [107, 133] on div "Agent Type" at bounding box center [81, 133] width 56 height 8
click at [935, 42] on div "Timeline" at bounding box center [1013, 45] width 36 height 8
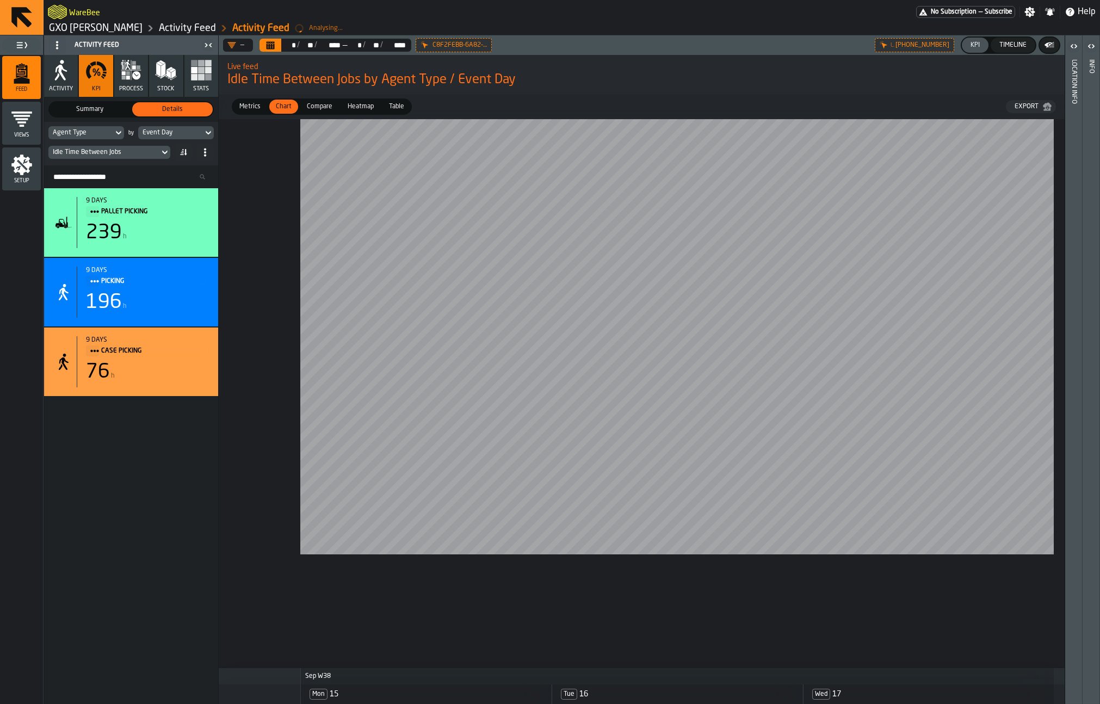
click at [78, 136] on div "Agent Type" at bounding box center [81, 133] width 56 height 8
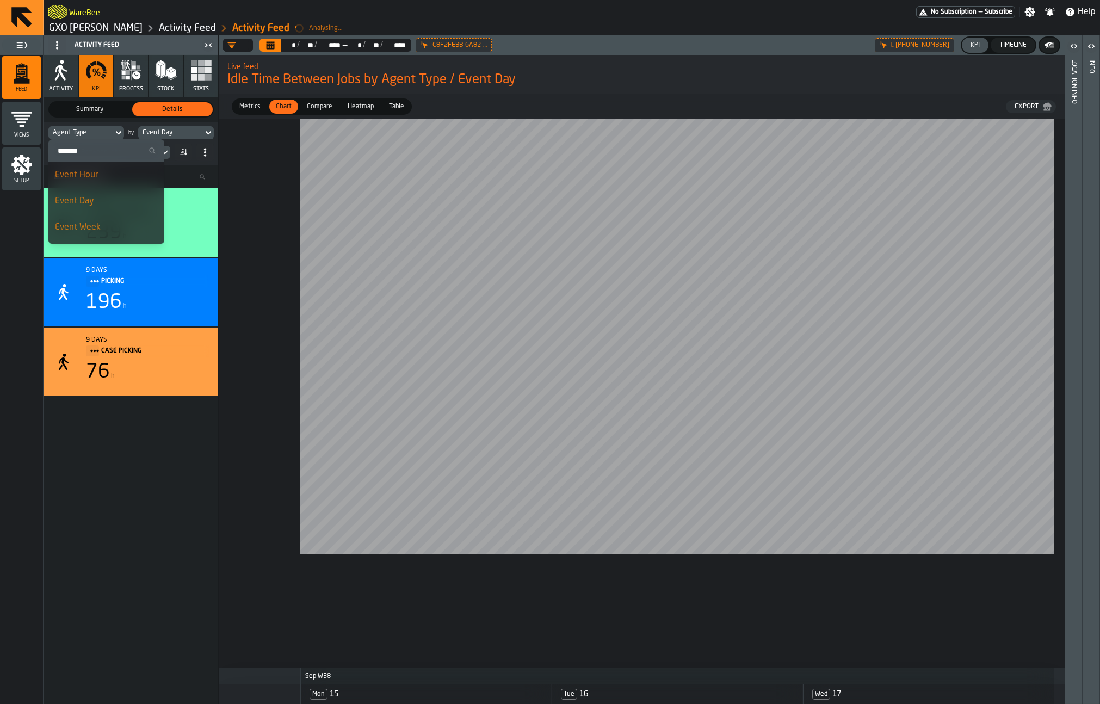
click at [87, 153] on input "Search" at bounding box center [106, 151] width 107 height 14
type input "********"
click at [90, 176] on div "Agent Id" at bounding box center [83, 175] width 57 height 13
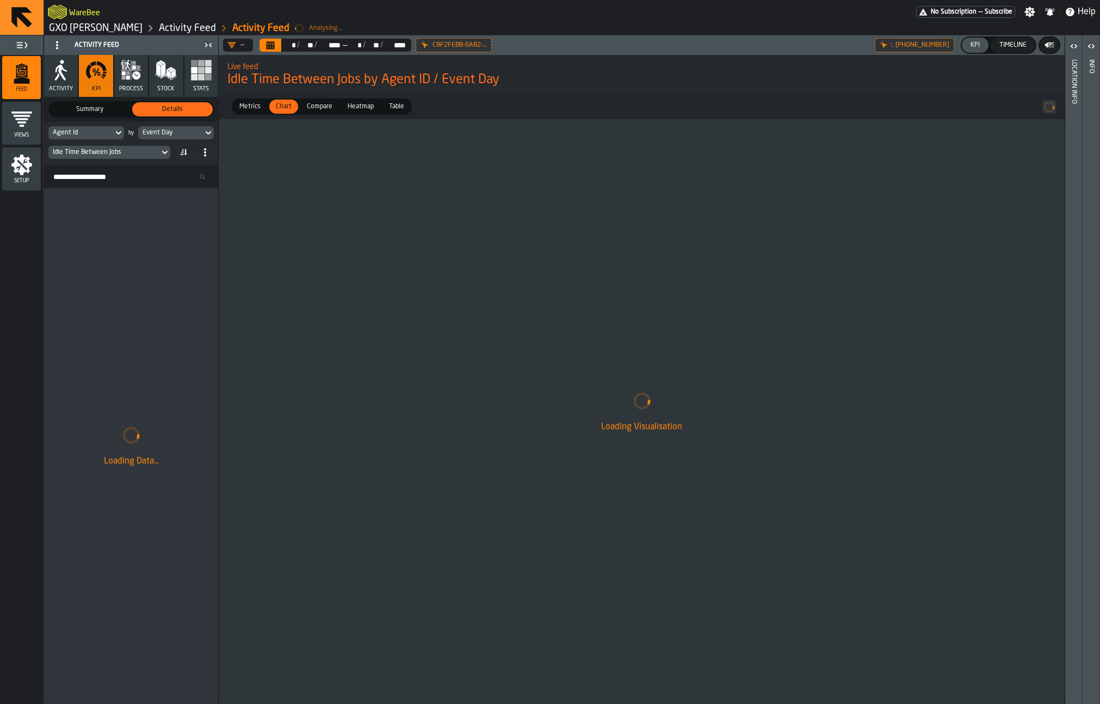
click at [935, 48] on div "Timeline" at bounding box center [1013, 45] width 36 height 8
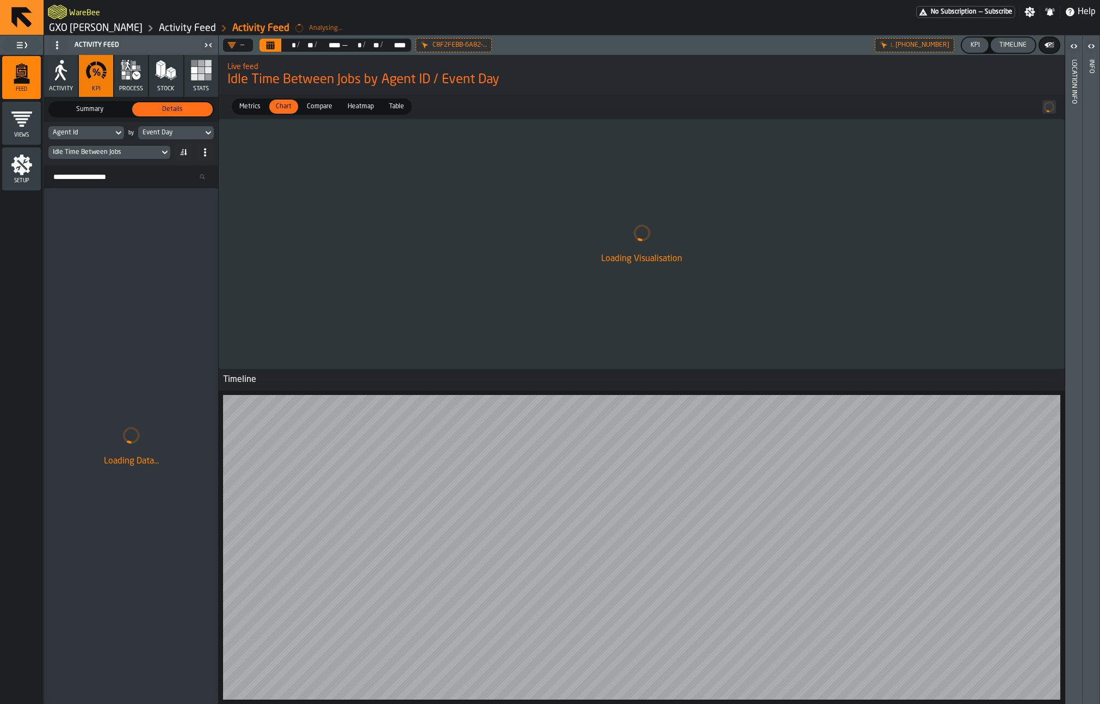
click at [935, 44] on div "Timeline" at bounding box center [1013, 45] width 36 height 8
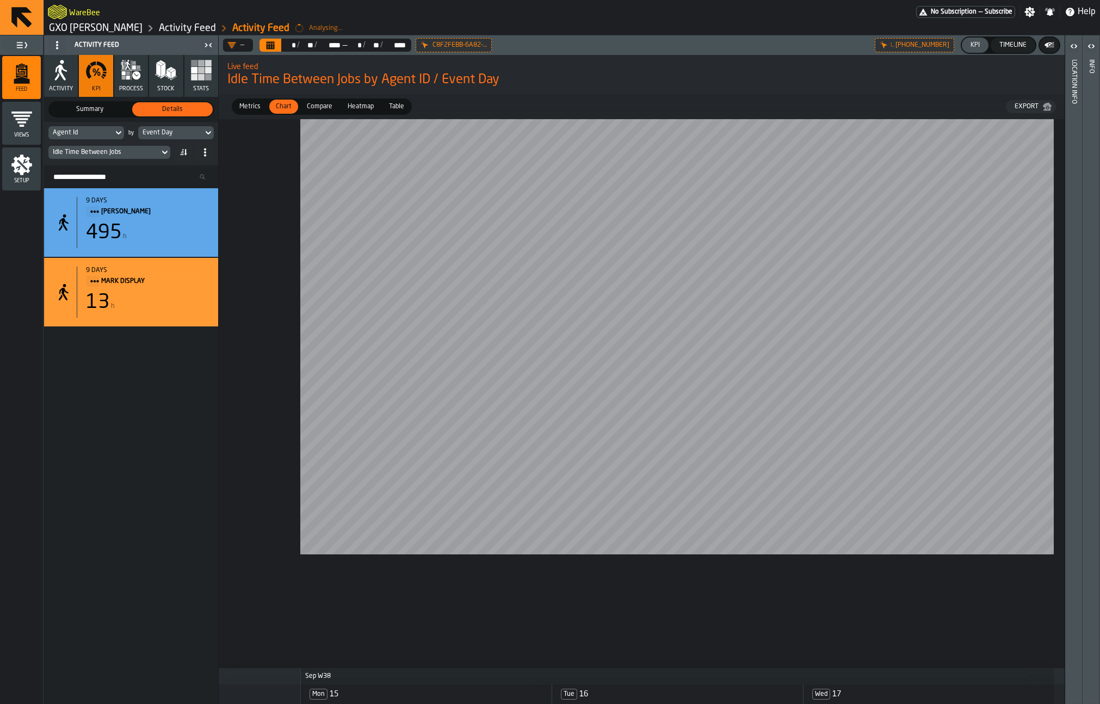
click at [935, 42] on div "Timeline" at bounding box center [1013, 45] width 36 height 8
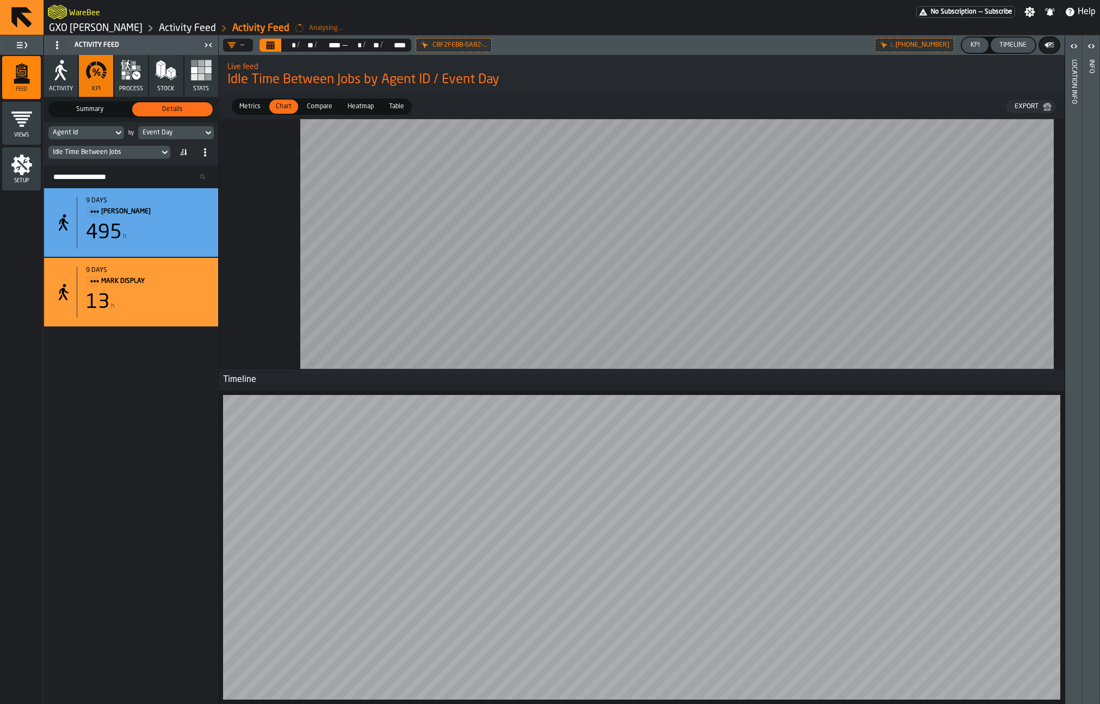
click at [276, 46] on button "Calendar" at bounding box center [270, 45] width 22 height 13
click at [269, 50] on button "Calendar" at bounding box center [270, 45] width 22 height 13
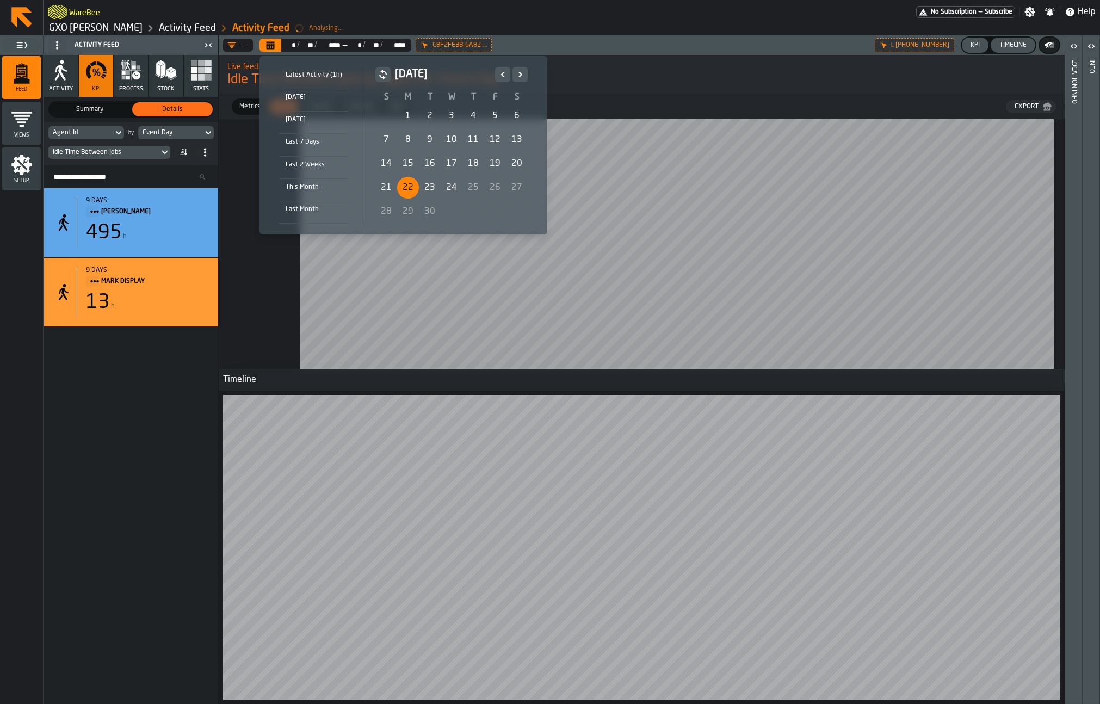
click at [404, 190] on div "22" at bounding box center [408, 188] width 22 height 22
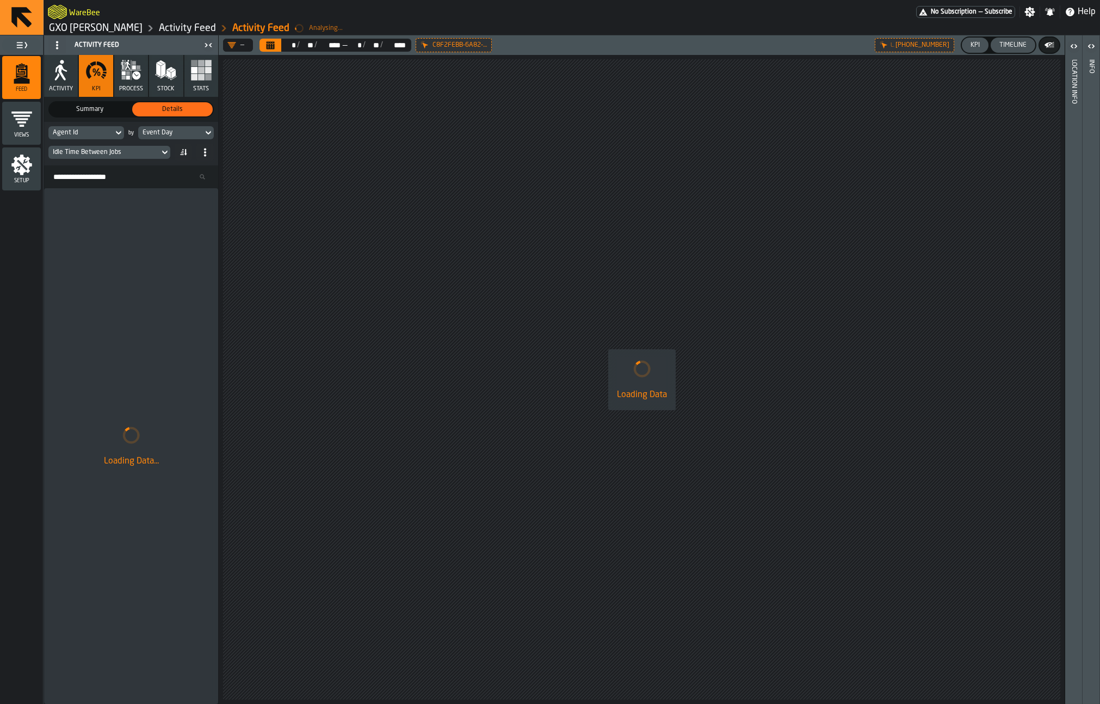
click at [283, 48] on div "** *" at bounding box center [289, 45] width 15 height 9
click at [280, 48] on button "Calendar" at bounding box center [270, 45] width 22 height 13
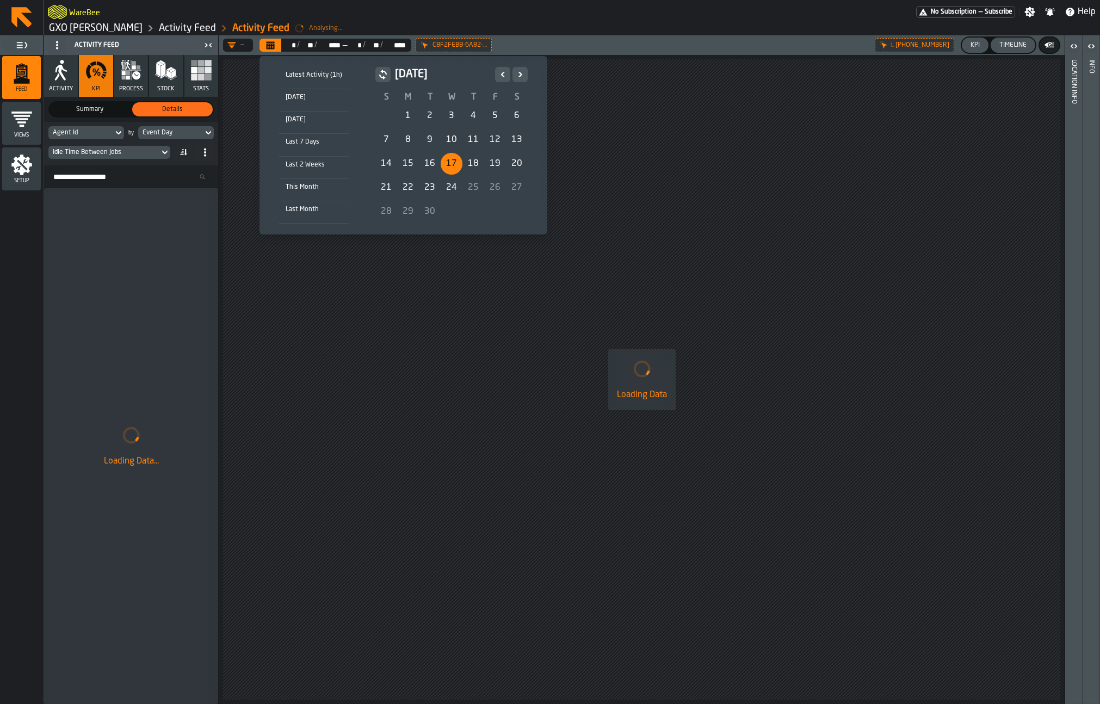
click at [455, 165] on div "17" at bounding box center [452, 164] width 22 height 22
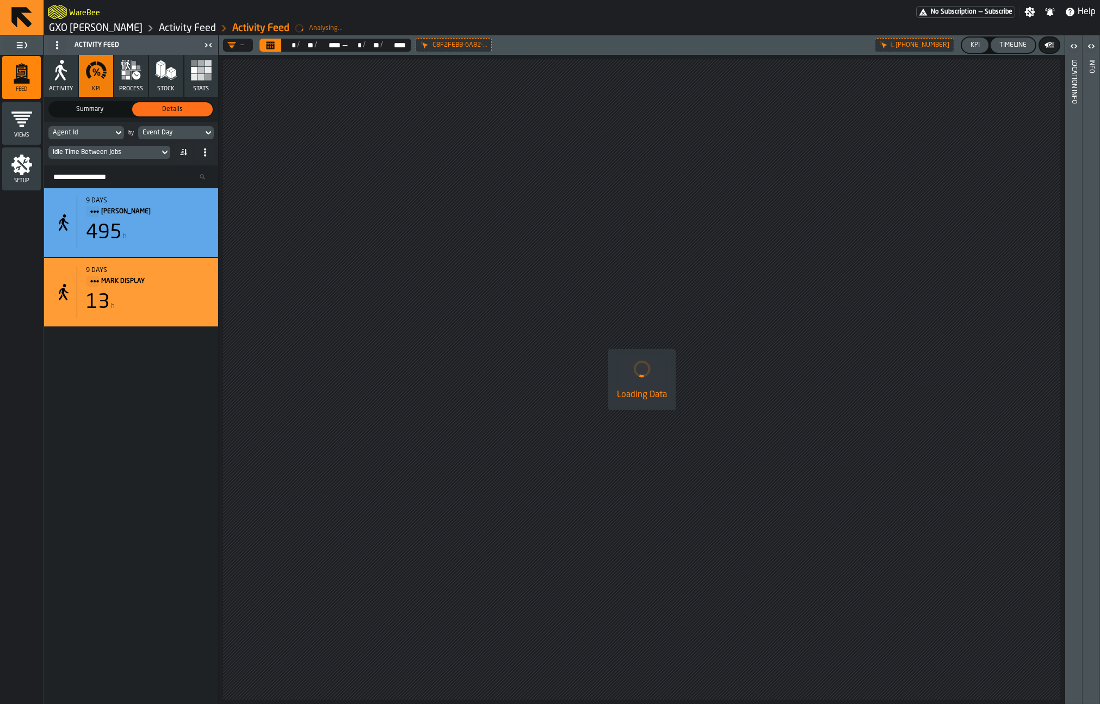
click at [935, 45] on div "Timeline" at bounding box center [1013, 45] width 36 height 8
click at [0, 0] on div at bounding box center [0, 0] width 0 height 0
click at [935, 48] on div "Timeline" at bounding box center [1013, 45] width 36 height 8
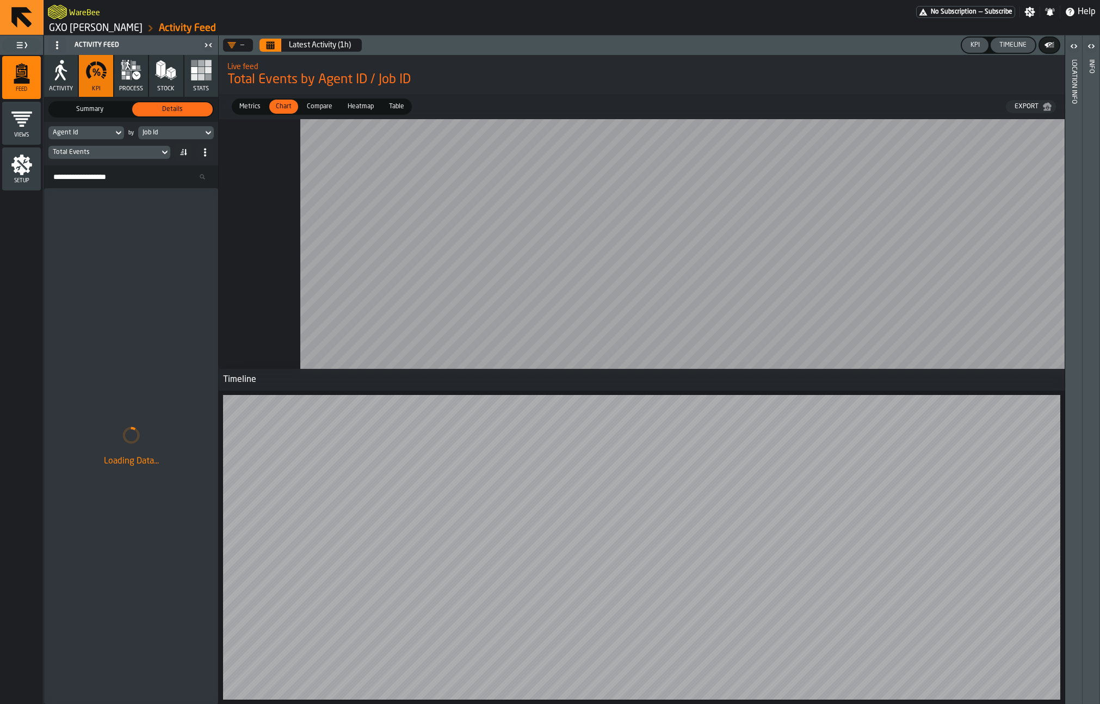
click at [272, 47] on icon "Calendar" at bounding box center [271, 46] width 8 height 5
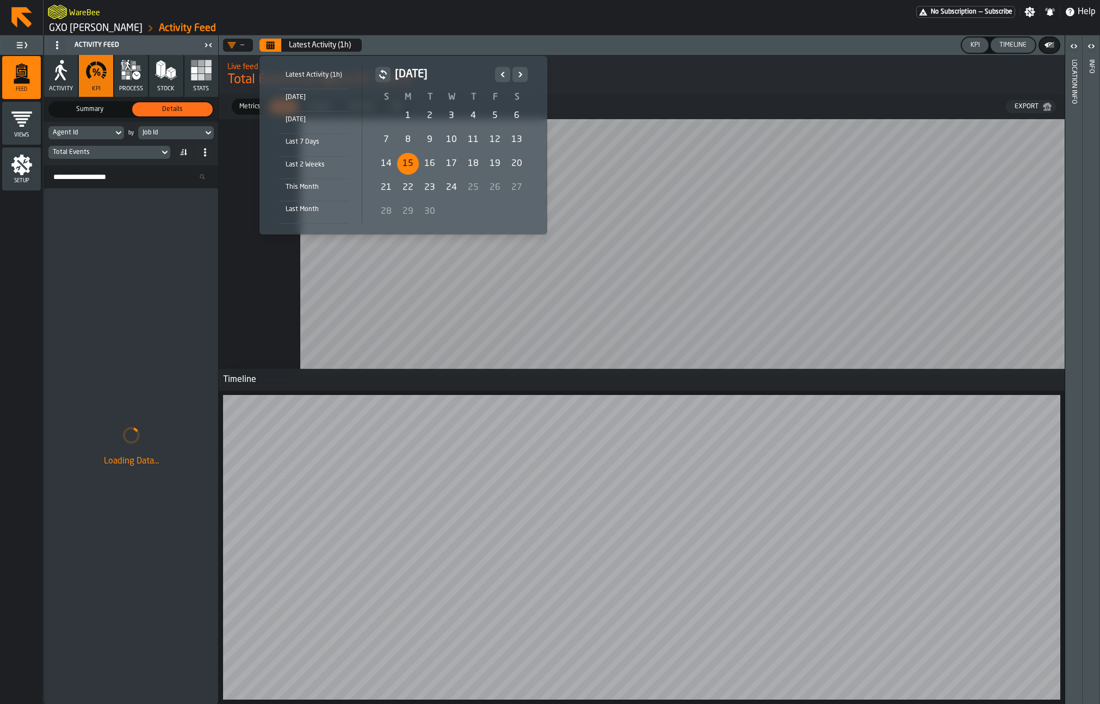
click at [408, 168] on div "15" at bounding box center [408, 164] width 22 height 22
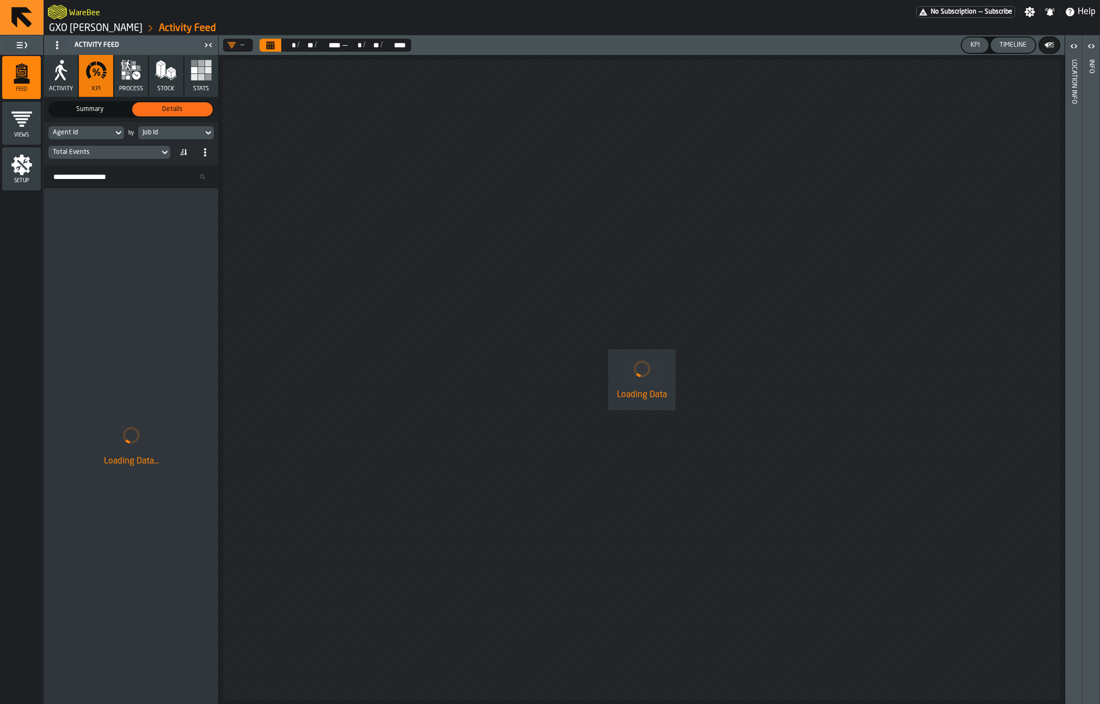
click at [179, 134] on div "Job Id" at bounding box center [171, 133] width 56 height 8
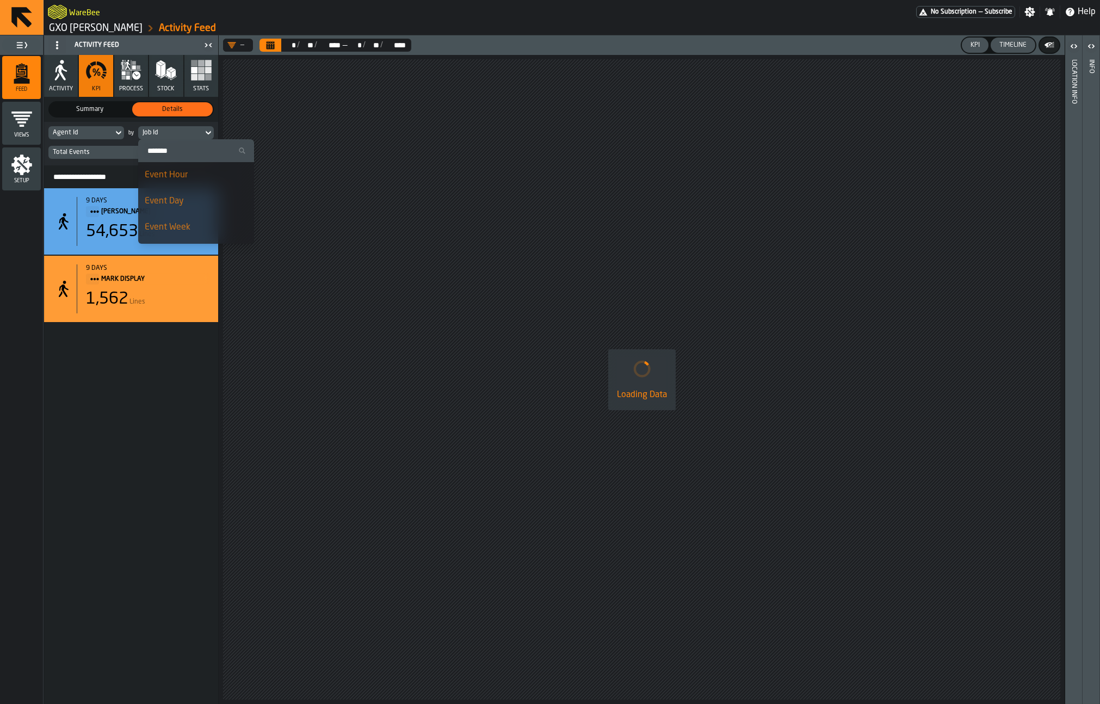
click at [185, 203] on div "Event Day" at bounding box center [196, 201] width 103 height 13
click at [93, 134] on div "Agent Id" at bounding box center [81, 133] width 56 height 8
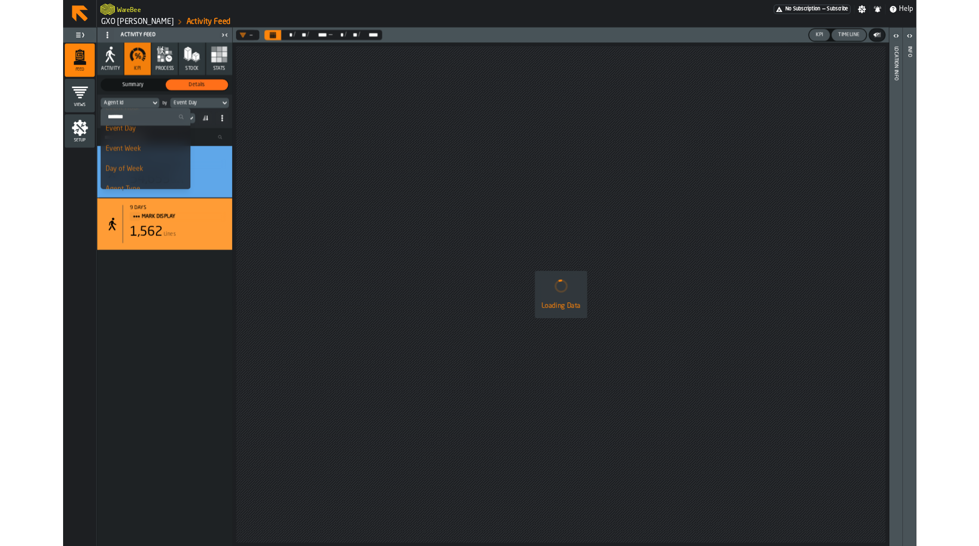
scroll to position [36, 0]
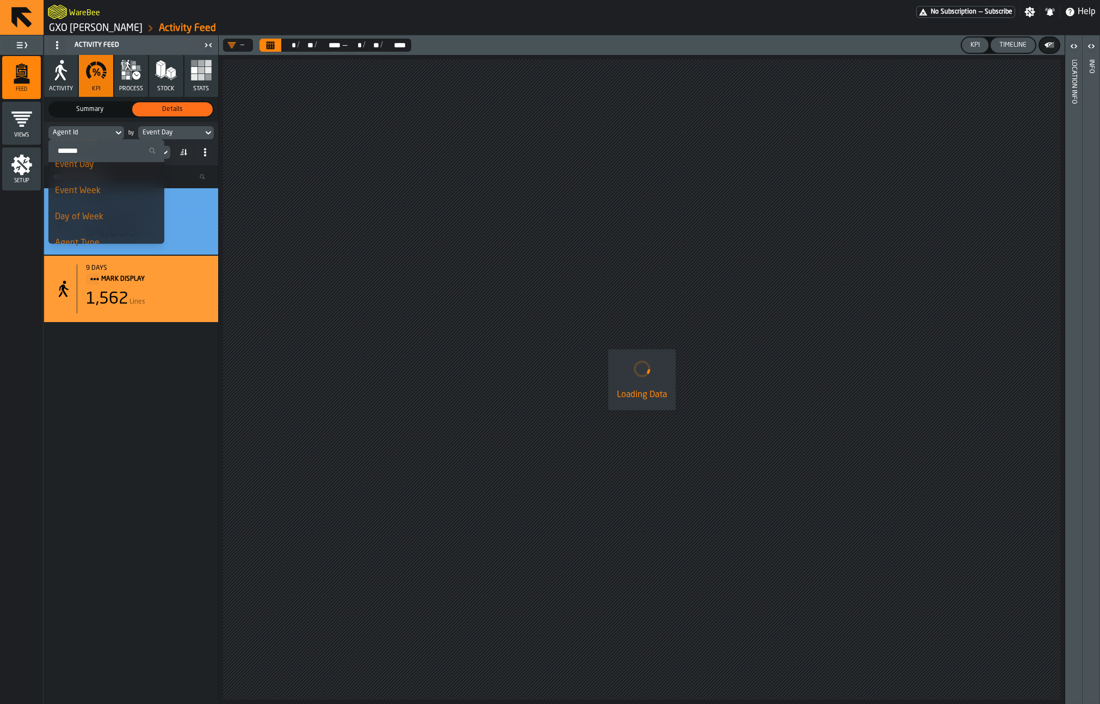
click at [85, 222] on div "Day of Week" at bounding box center [106, 217] width 103 height 13
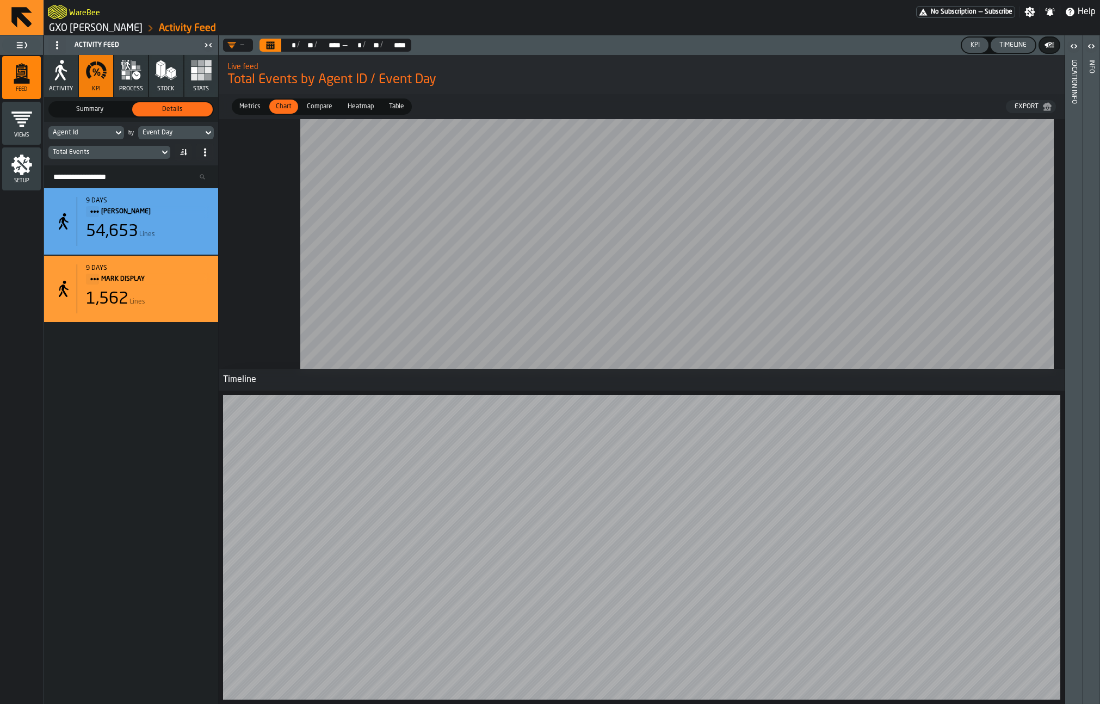
click at [112, 131] on div "Agent Id" at bounding box center [80, 133] width 65 height 12
click at [101, 237] on div "Agent Type" at bounding box center [106, 243] width 103 height 13
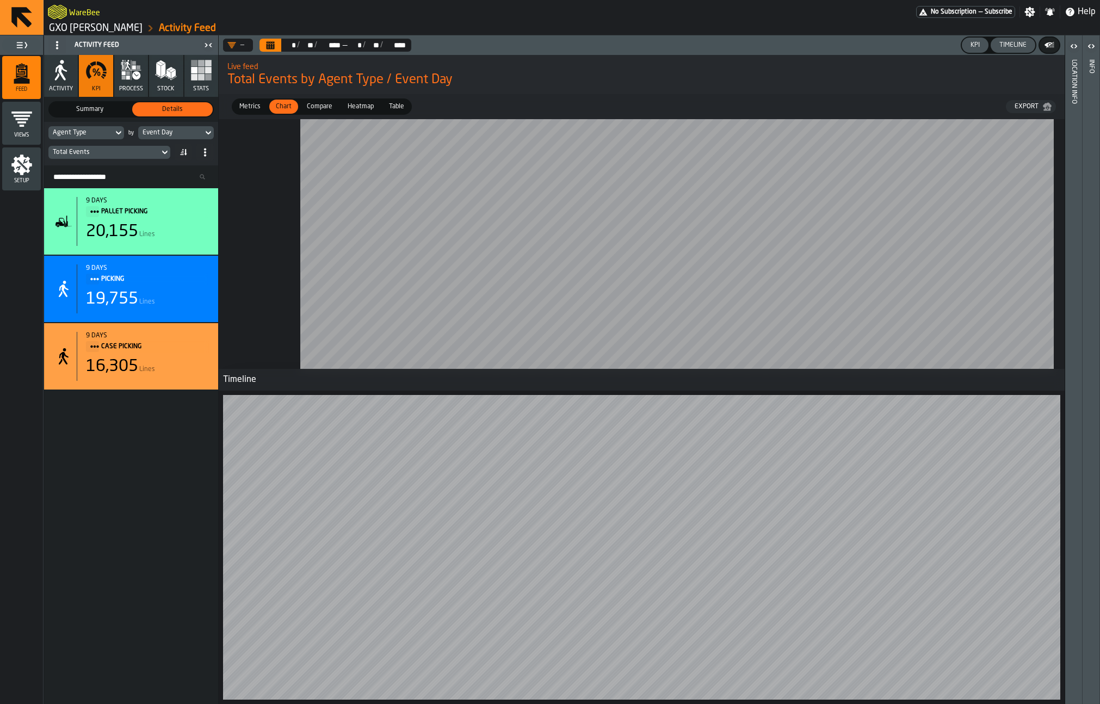
click at [345, 103] on span "Heatmap" at bounding box center [360, 107] width 35 height 10
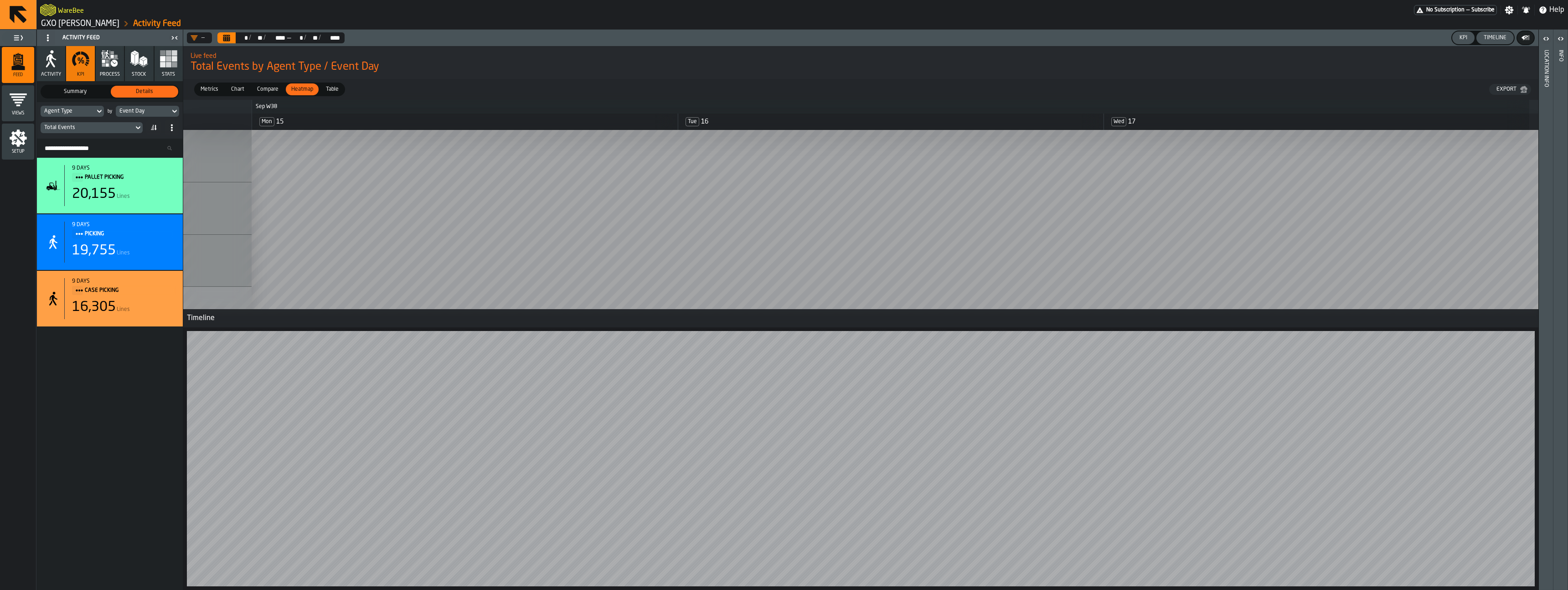
click at [921, 38] on div "Timeline" at bounding box center [1495, 38] width 30 height 7
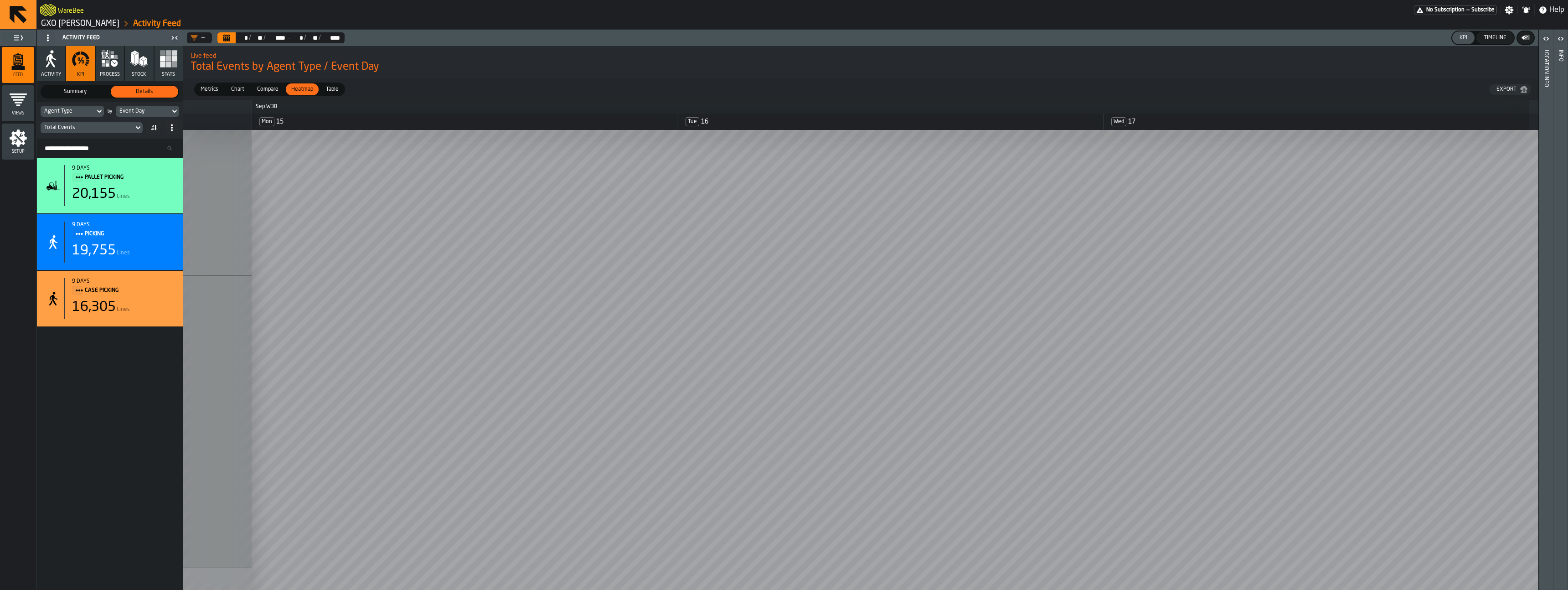
click at [95, 127] on div "Total Events" at bounding box center [87, 127] width 85 height 7
click at [97, 137] on input "Search" at bounding box center [88, 142] width 101 height 12
type input "****"
click at [111, 170] on li "Idle Time" at bounding box center [99, 163] width 87 height 22
click at [105, 61] on icon "button" at bounding box center [104, 61] width 3 height 3
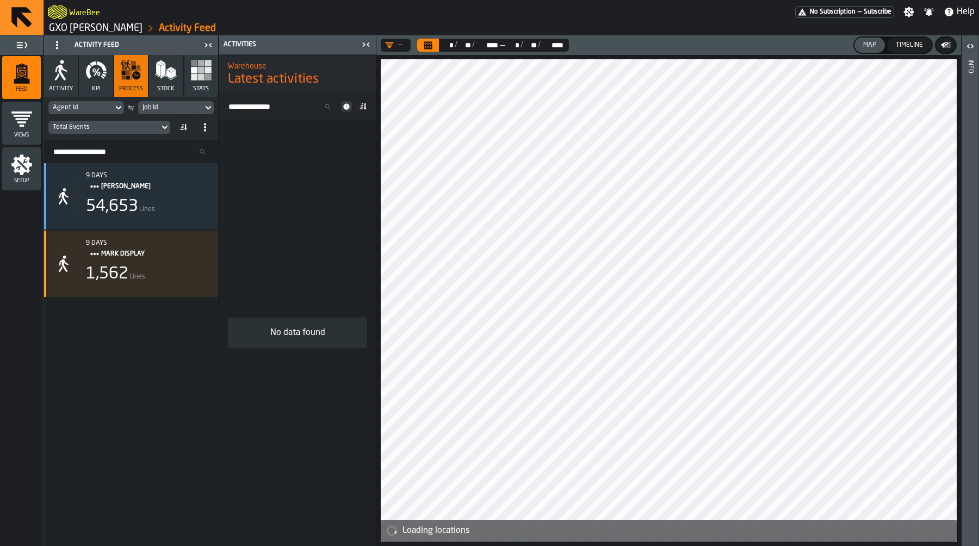
click at [99, 103] on div "Agent Id" at bounding box center [80, 108] width 65 height 12
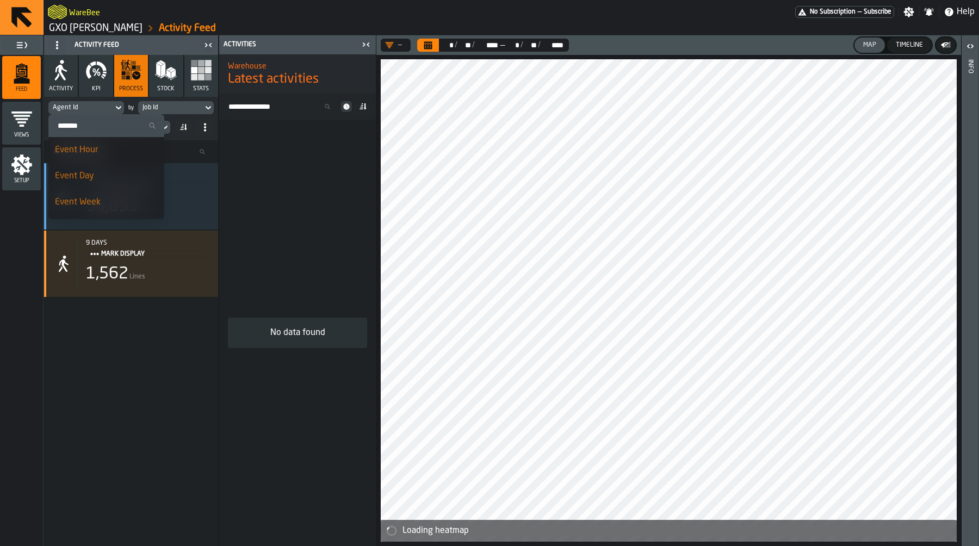
click at [99, 106] on div "Agent Id" at bounding box center [81, 108] width 56 height 8
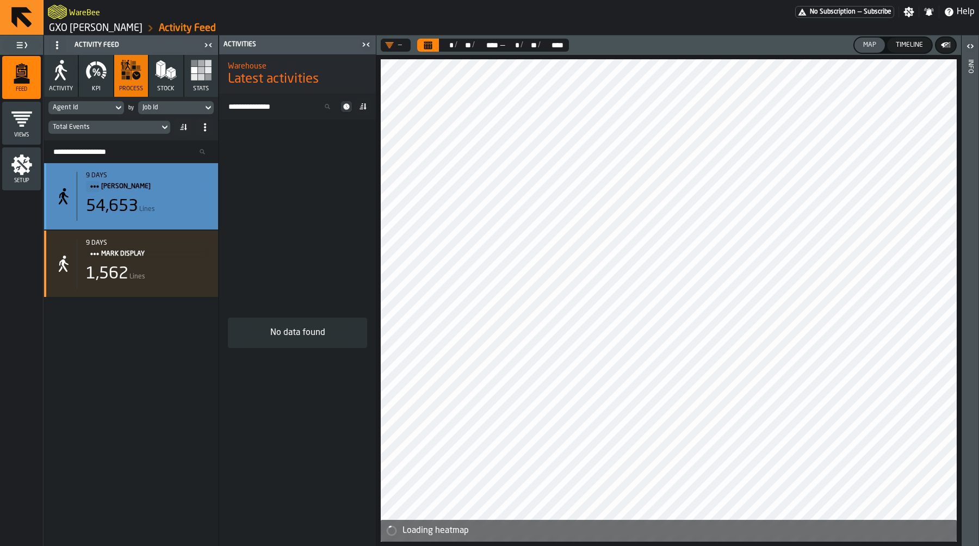
click at [158, 193] on div "9 days Mark Two 54,653 Lines" at bounding box center [143, 196] width 133 height 49
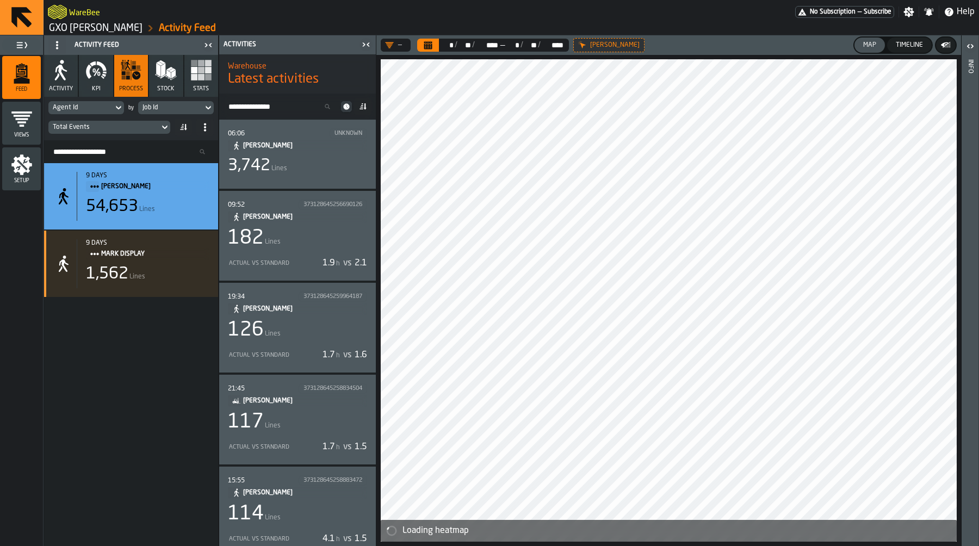
drag, startPoint x: 322, startPoint y: 136, endPoint x: 329, endPoint y: 180, distance: 44.5
click at [322, 136] on div "06:06" at bounding box center [278, 134] width 100 height 8
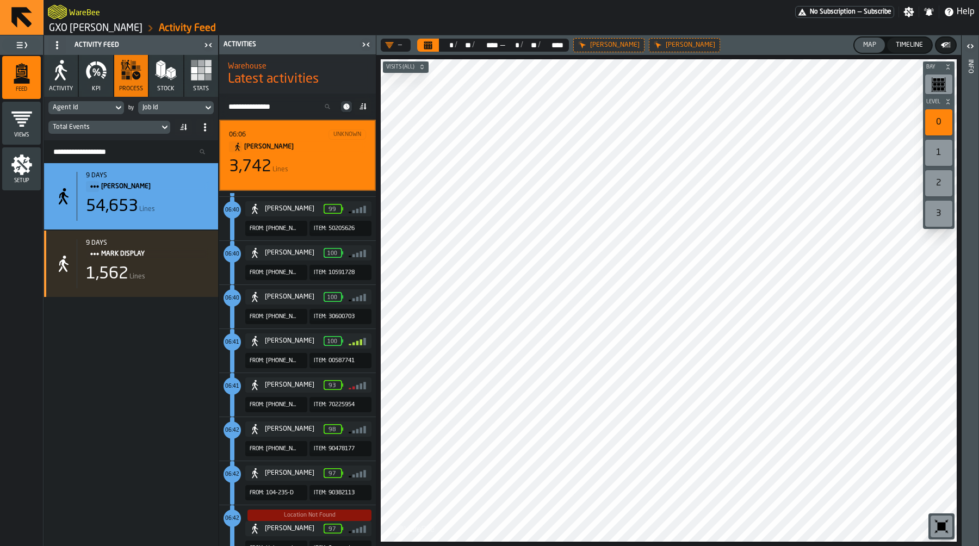
scroll to position [2060, 0]
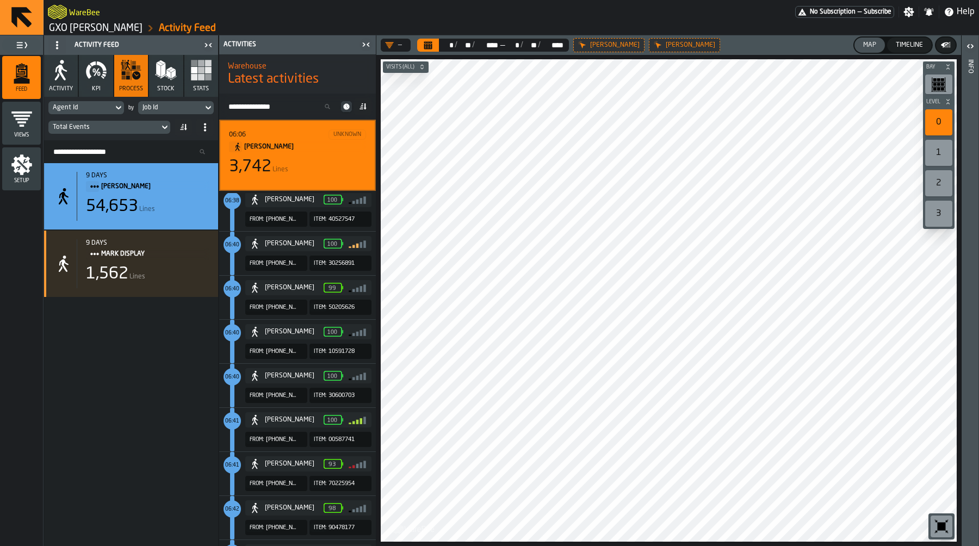
click at [431, 41] on icon "Calendar" at bounding box center [428, 45] width 9 height 9
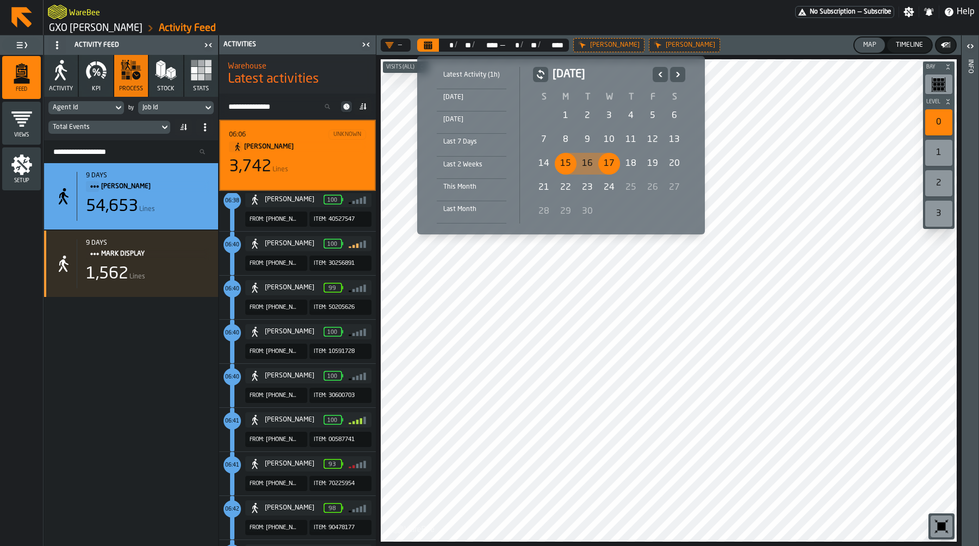
click at [466, 94] on div "[DATE]" at bounding box center [472, 97] width 70 height 12
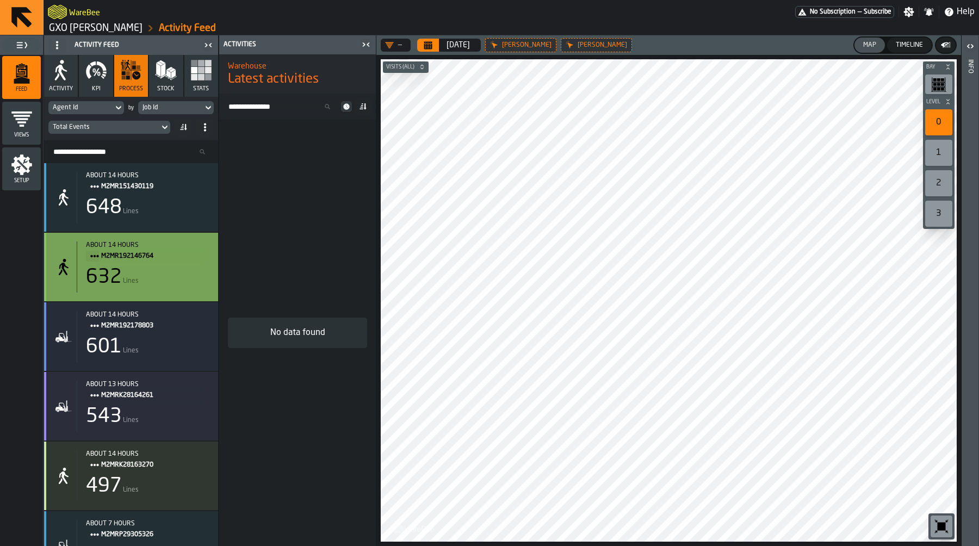
click at [163, 273] on div "632 Lines" at bounding box center [147, 278] width 123 height 22
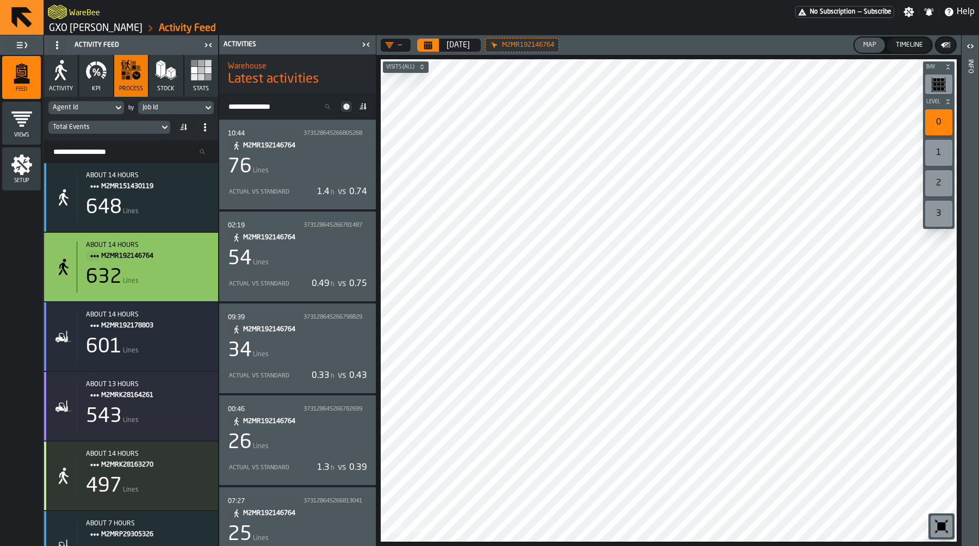
click at [320, 168] on div "76 Lines" at bounding box center [297, 167] width 139 height 22
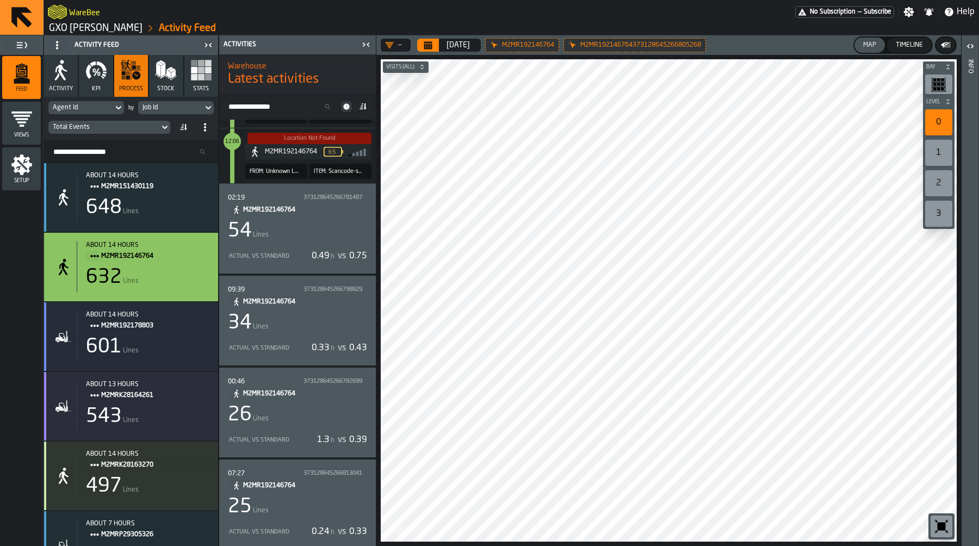
scroll to position [3550, 0]
click at [324, 404] on div "26 Lines" at bounding box center [297, 415] width 139 height 22
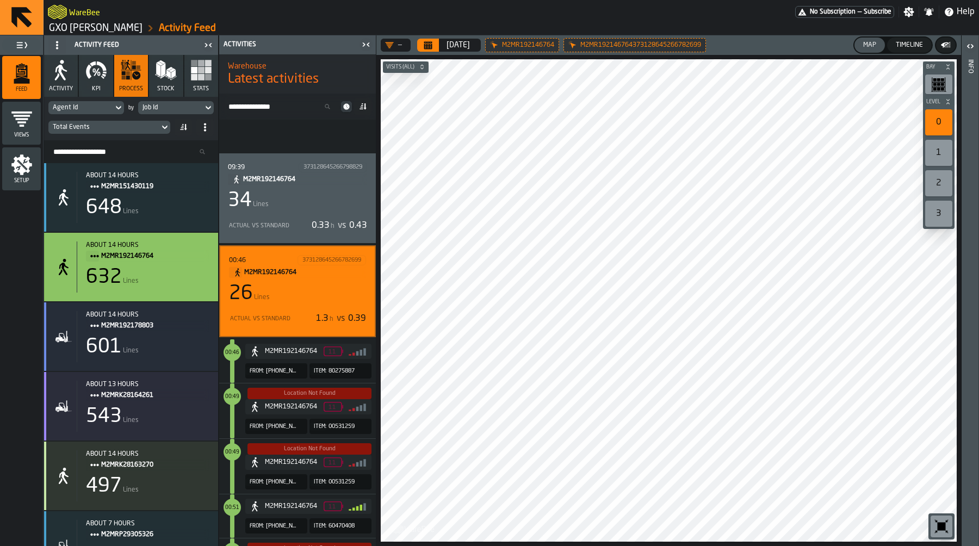
scroll to position [145, 0]
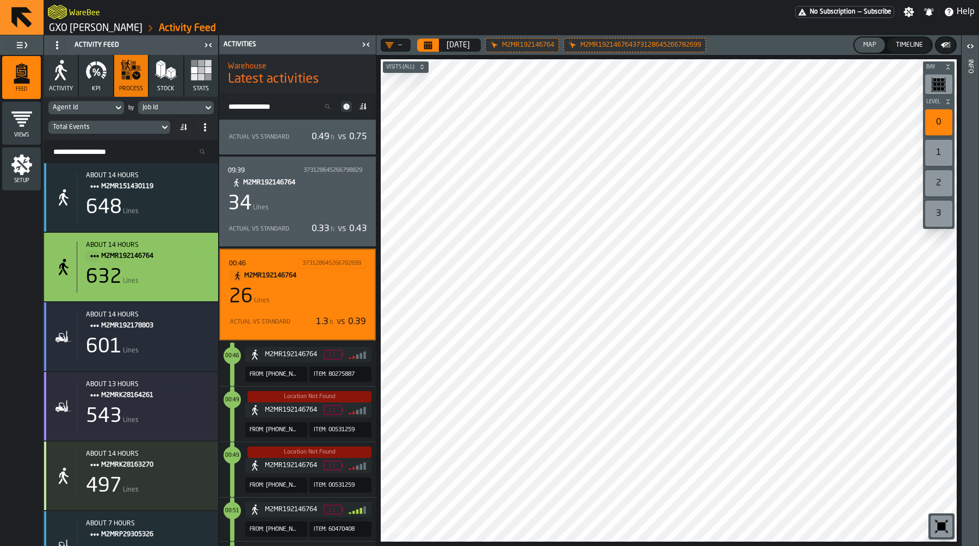
click at [313, 286] on div "26 Lines" at bounding box center [297, 297] width 137 height 22
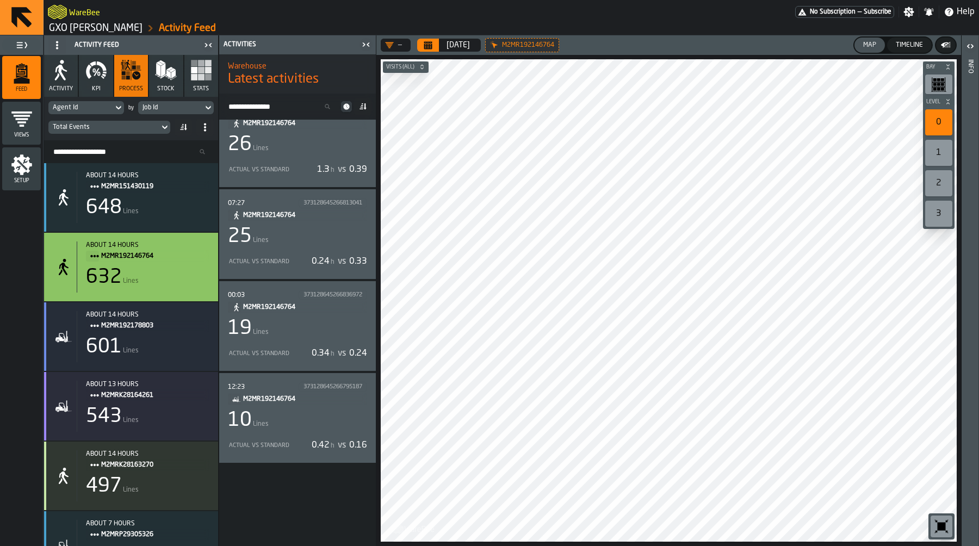
scroll to position [369, 0]
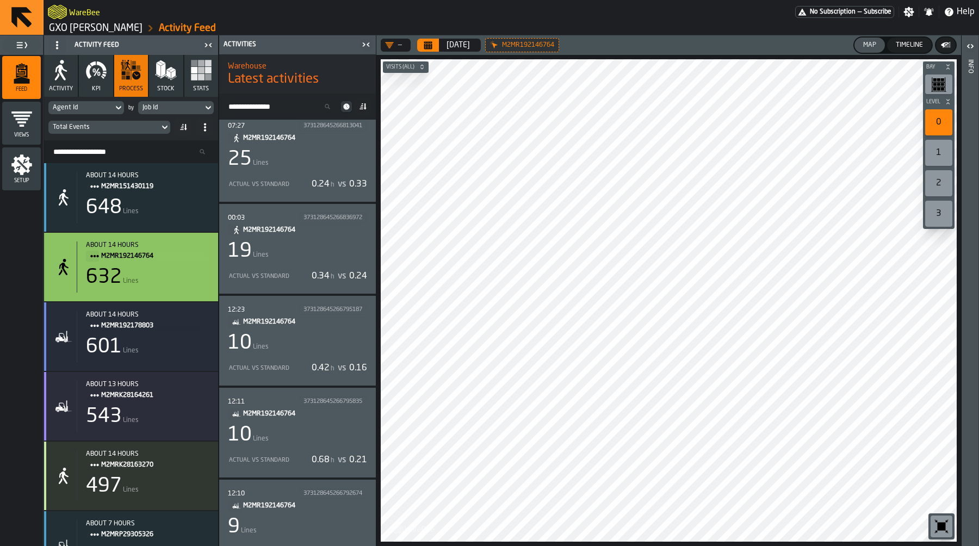
click at [323, 436] on div "10 Lines" at bounding box center [297, 435] width 139 height 22
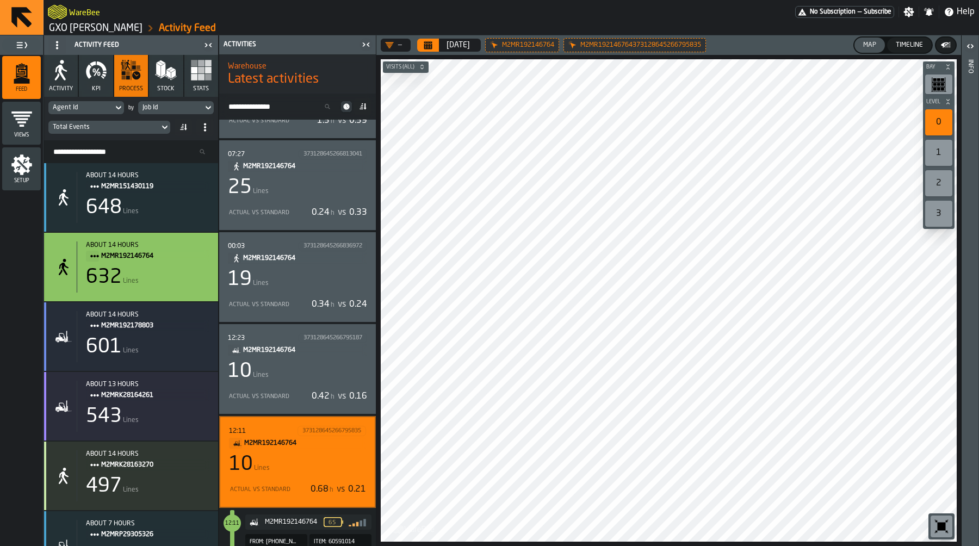
scroll to position [380, 0]
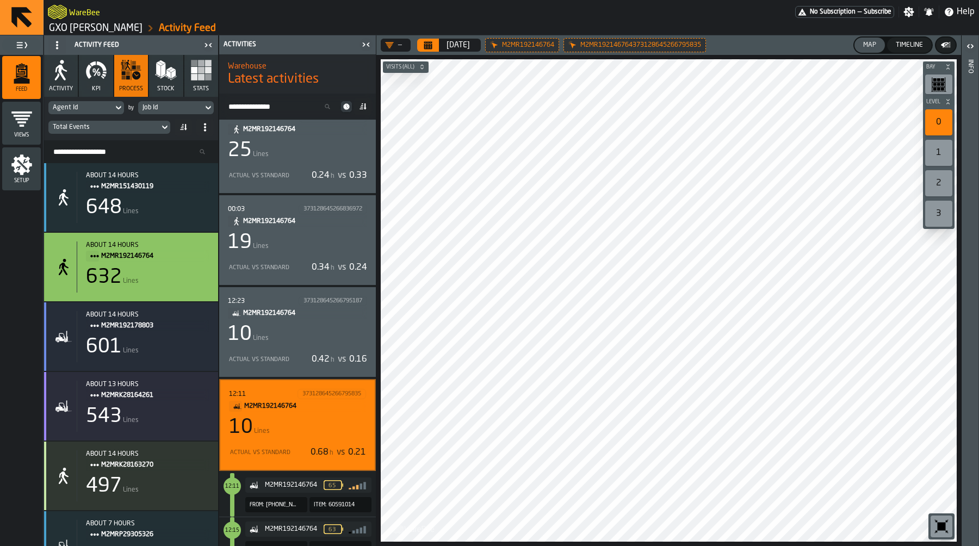
click at [113, 127] on div "Total Events" at bounding box center [104, 127] width 102 height 8
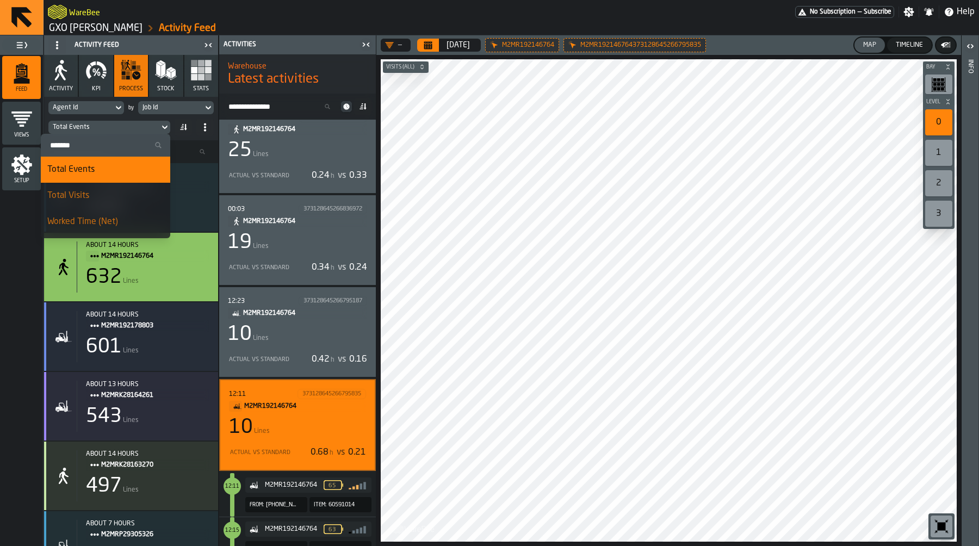
click at [108, 145] on input "Search" at bounding box center [105, 145] width 121 height 14
click at [177, 108] on div "Job Id" at bounding box center [171, 108] width 56 height 8
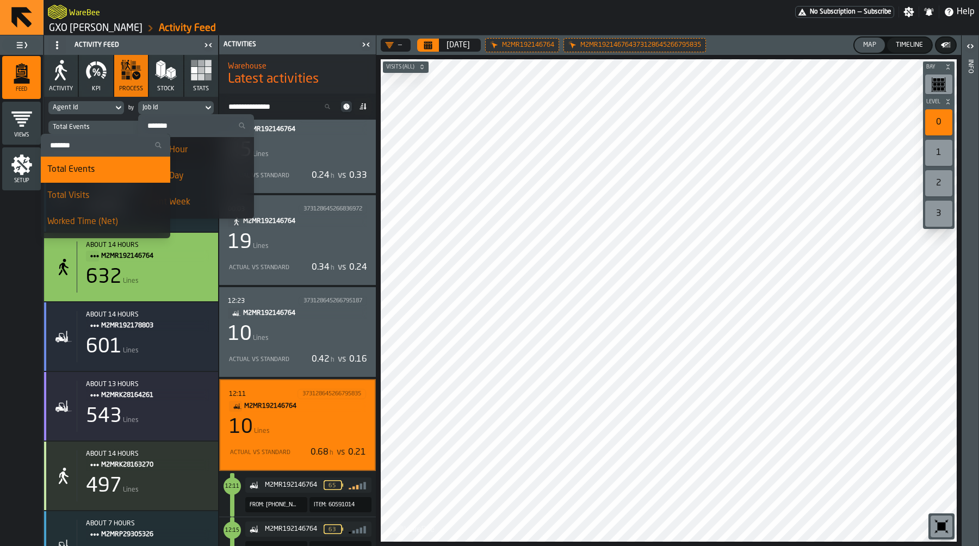
click at [204, 175] on div "Event Day" at bounding box center [196, 176] width 103 height 13
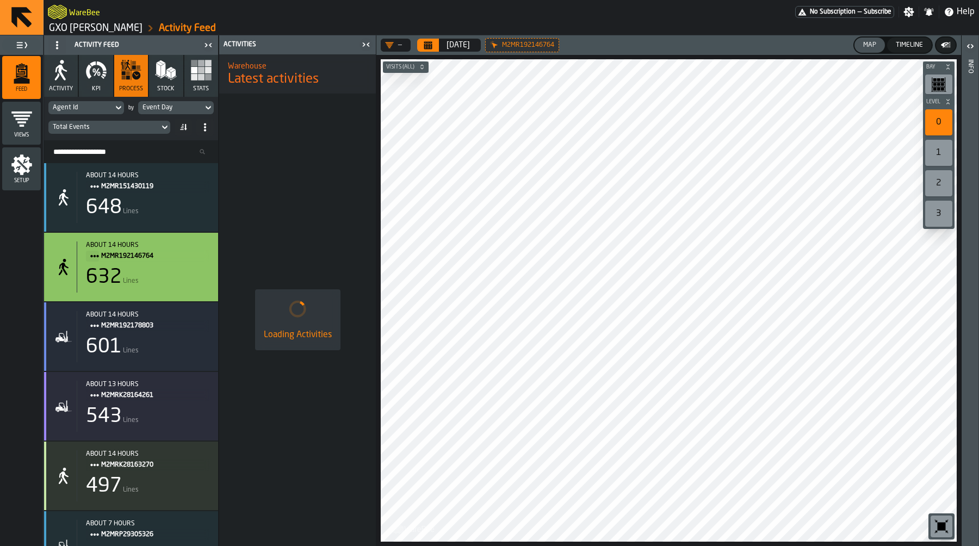
click at [116, 131] on div "Total Events" at bounding box center [103, 127] width 111 height 12
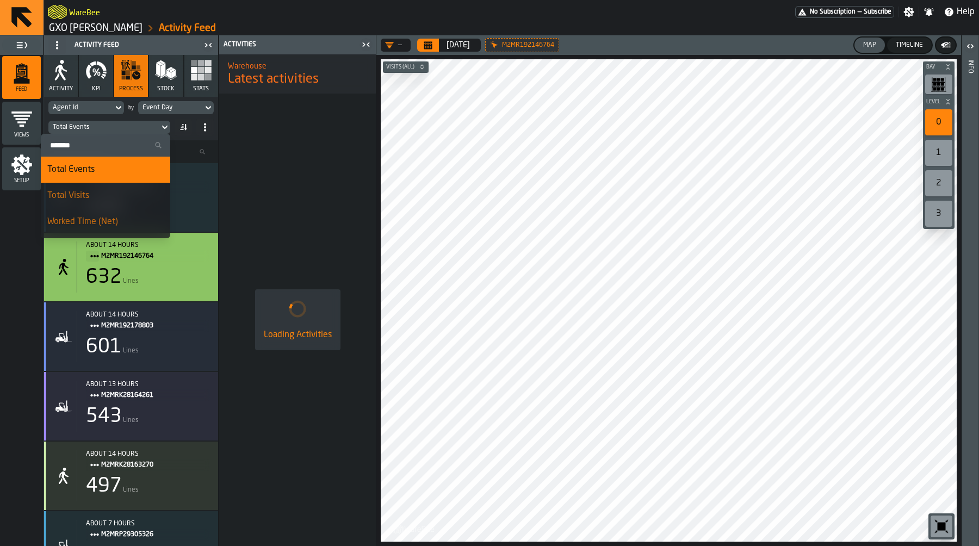
click at [112, 143] on input "Search" at bounding box center [105, 145] width 121 height 14
type input "*"
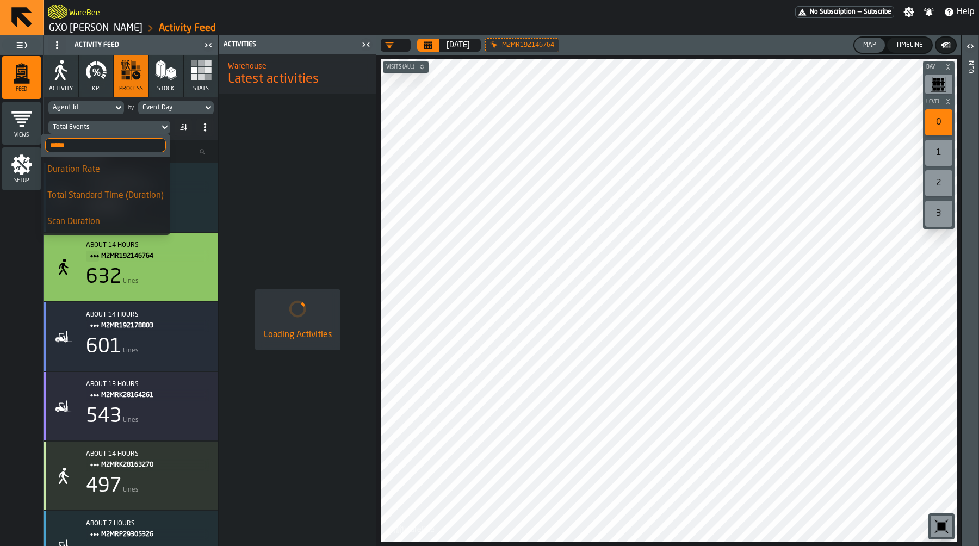
type input "*****"
click at [112, 175] on div "Duration Rate" at bounding box center [105, 169] width 116 height 13
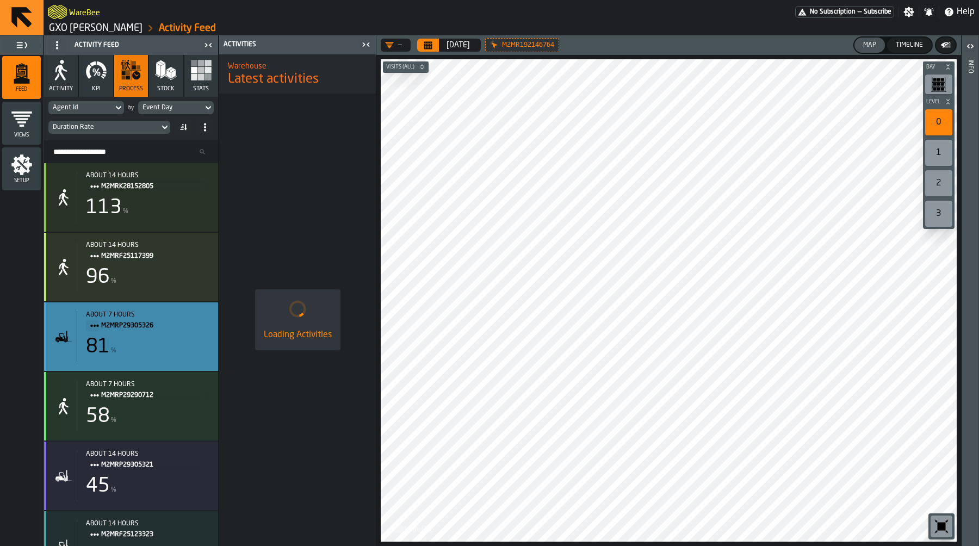
scroll to position [0, 0]
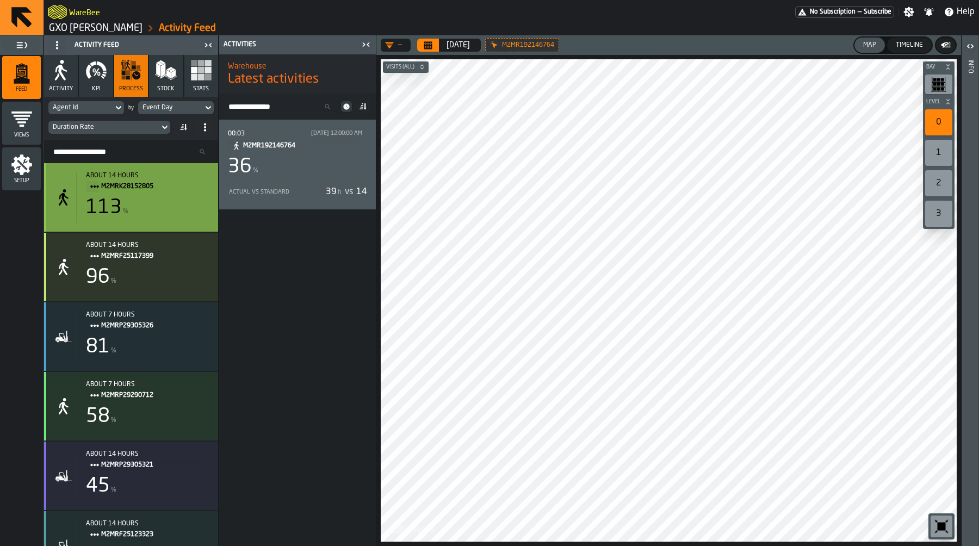
click at [171, 211] on div "113 %" at bounding box center [147, 208] width 123 height 22
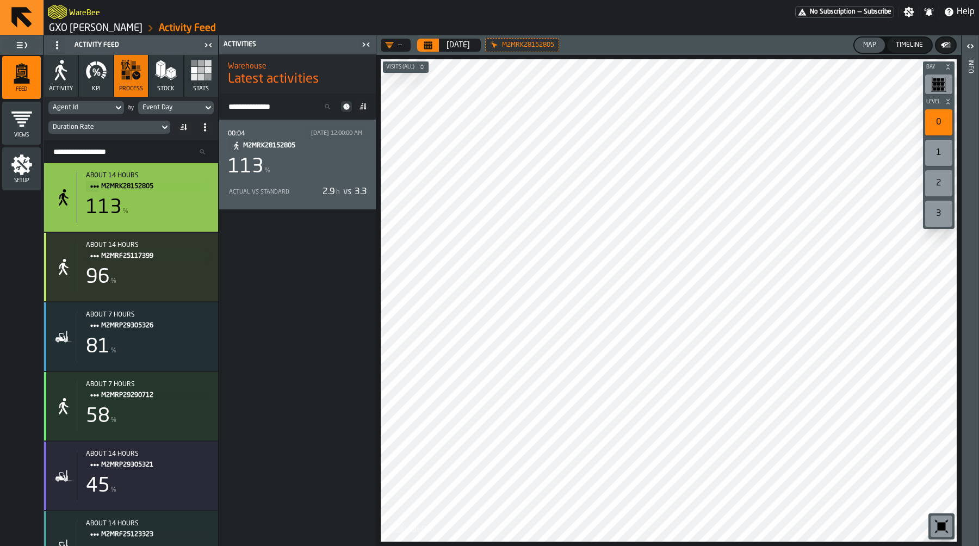
click at [302, 159] on div "113 %" at bounding box center [297, 167] width 139 height 22
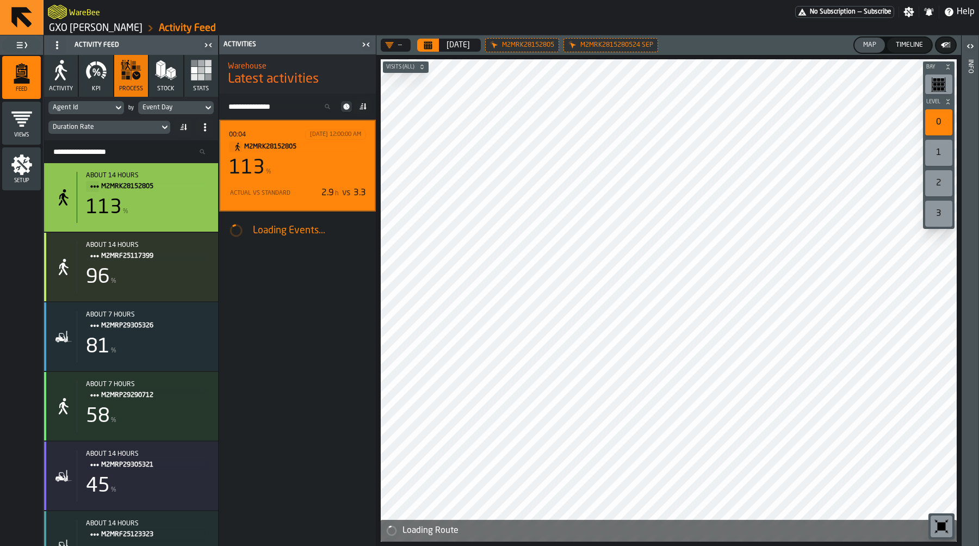
click at [943, 529] on icon "button-toolbar-undefined" at bounding box center [942, 527] width 8 height 8
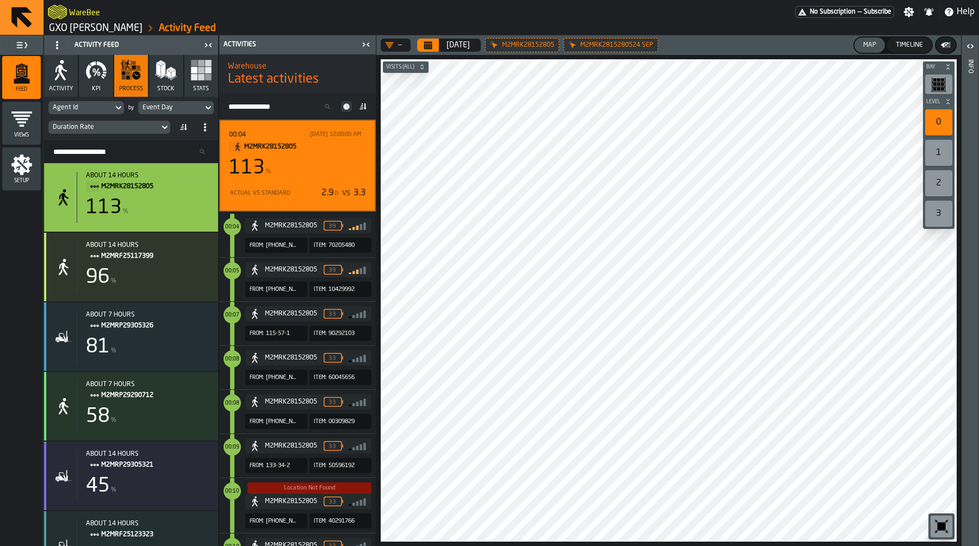
click at [112, 130] on div "Duration Rate" at bounding box center [104, 127] width 102 height 8
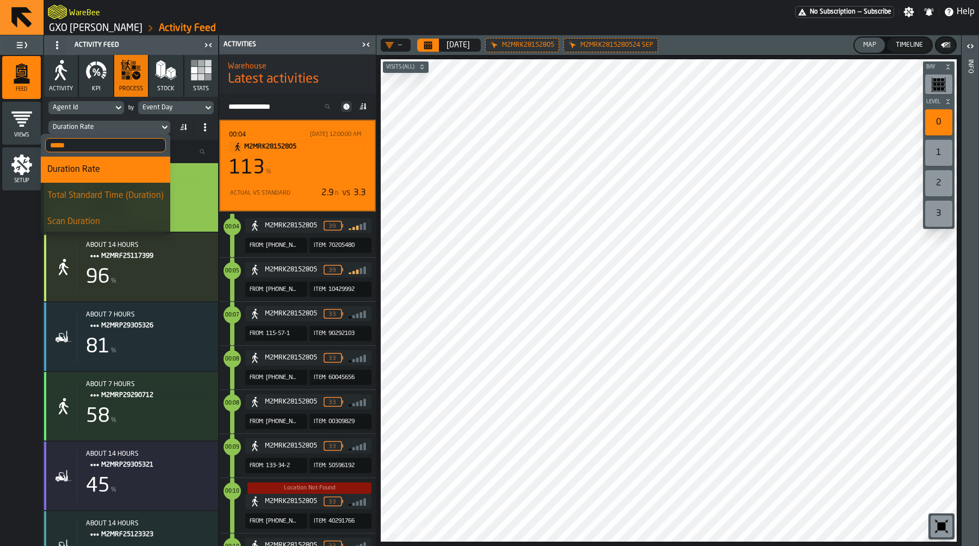
click at [96, 143] on input "*****" at bounding box center [105, 145] width 121 height 14
click at [318, 172] on div "113 %" at bounding box center [297, 168] width 137 height 22
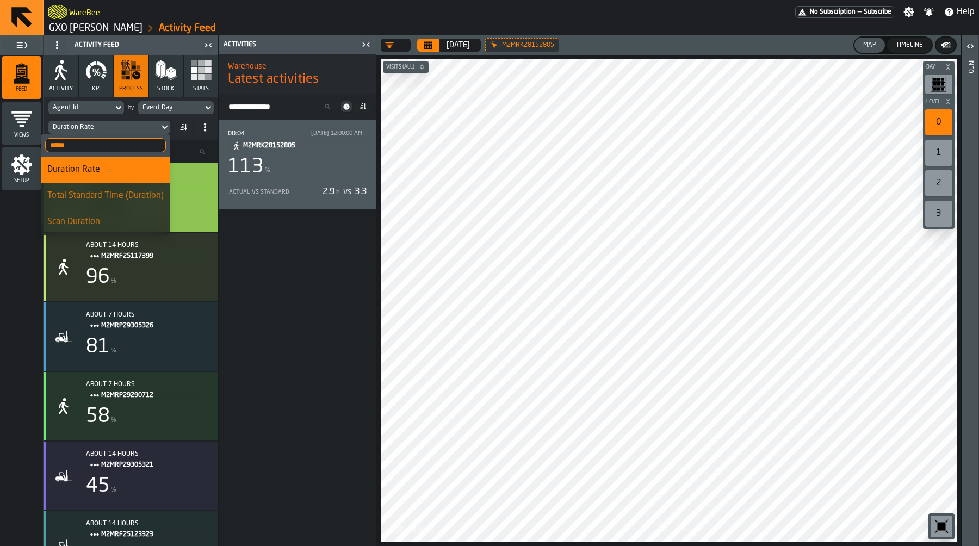
click at [183, 156] on input "Search Resources..." at bounding box center [130, 152] width 165 height 14
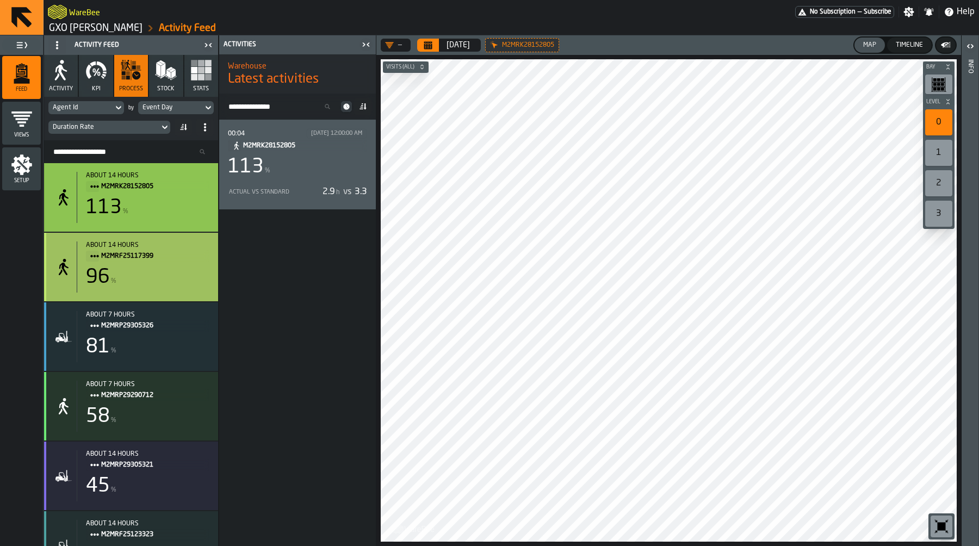
click at [184, 281] on div "96 %" at bounding box center [147, 278] width 123 height 22
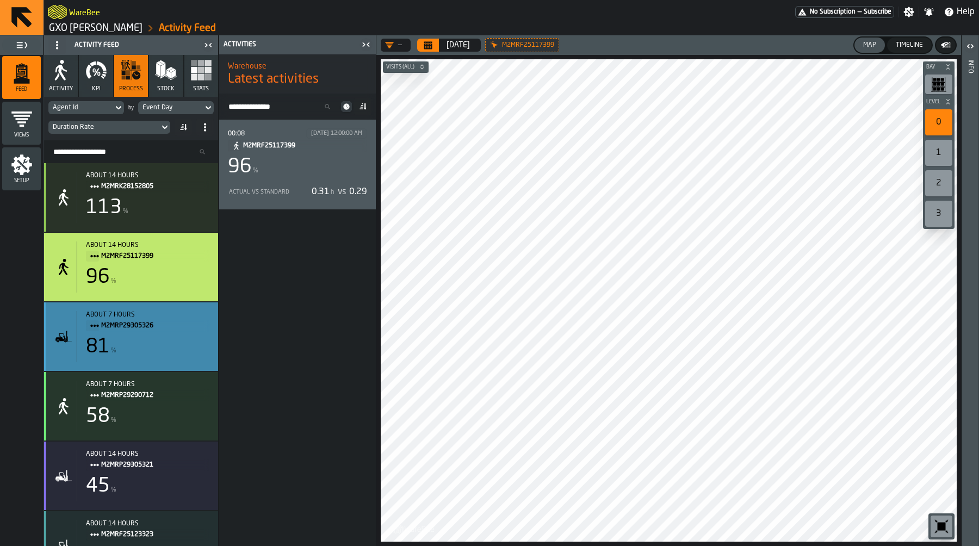
click at [137, 352] on div "81 %" at bounding box center [147, 347] width 123 height 22
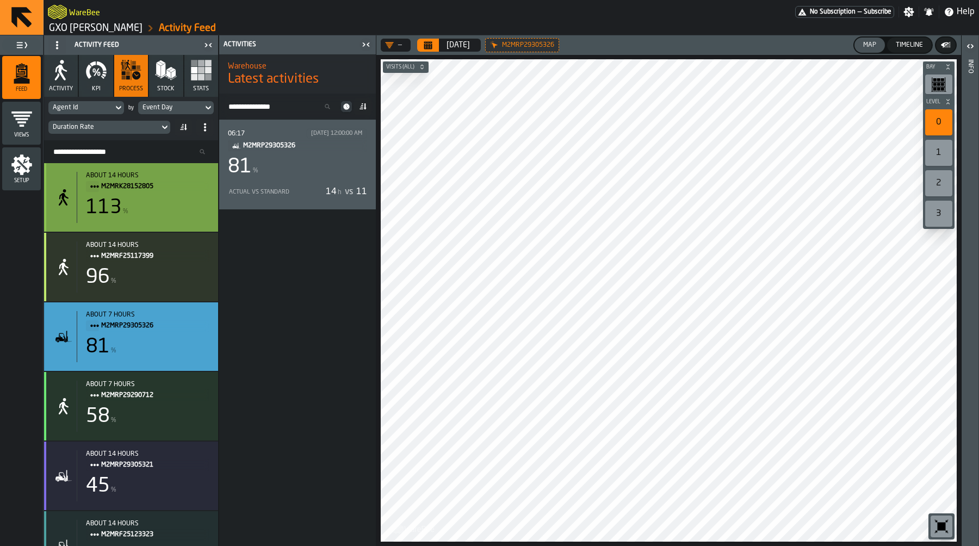
click at [160, 220] on div "about 14 hours M2MRK28152805 113 %" at bounding box center [143, 197] width 133 height 51
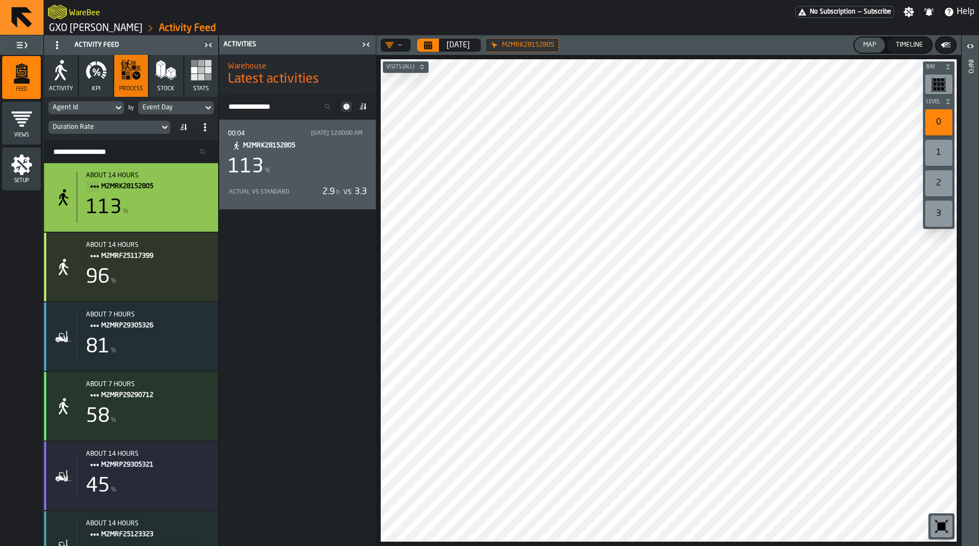
click at [121, 132] on div "Duration Rate" at bounding box center [103, 127] width 111 height 12
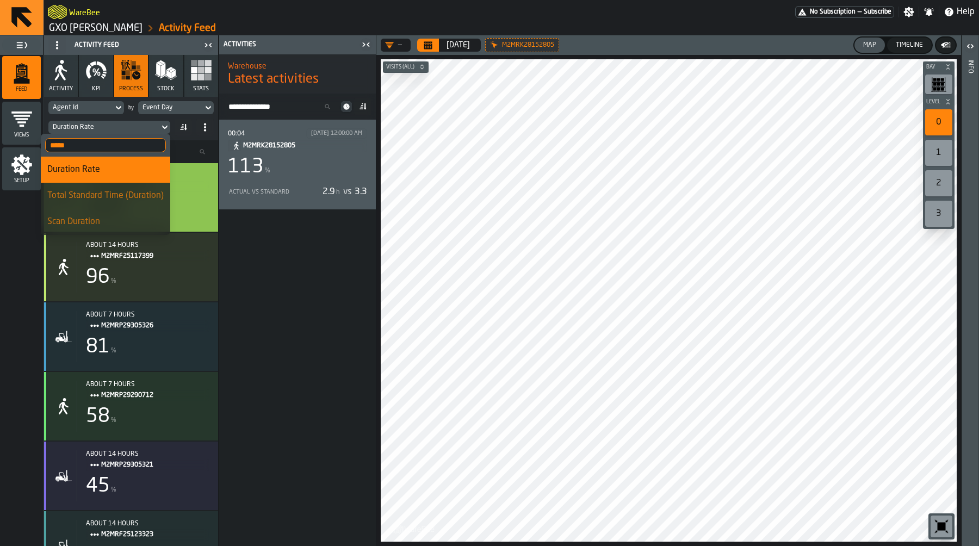
click at [122, 139] on input "*****" at bounding box center [105, 145] width 121 height 14
type input "****"
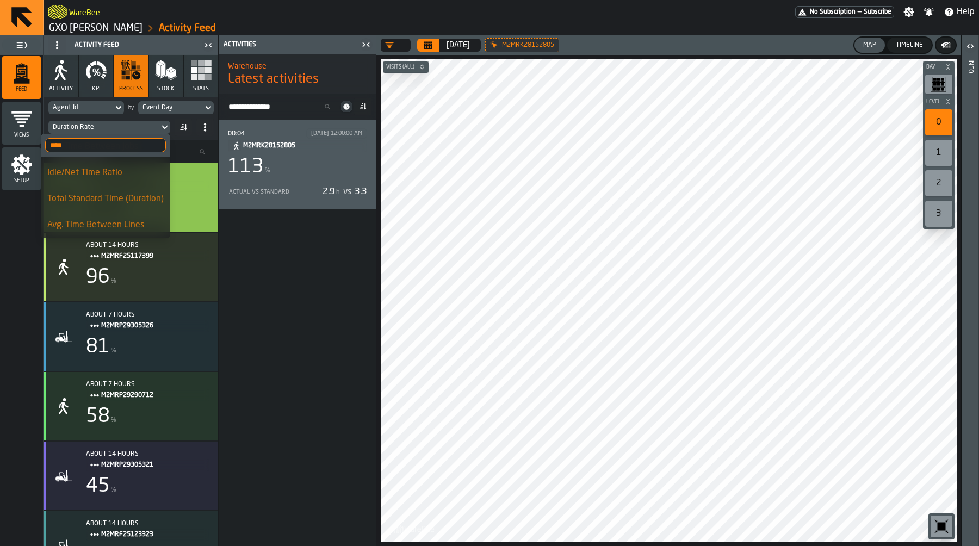
click at [130, 222] on div "Avg. Time Between Lines" at bounding box center [105, 225] width 116 height 13
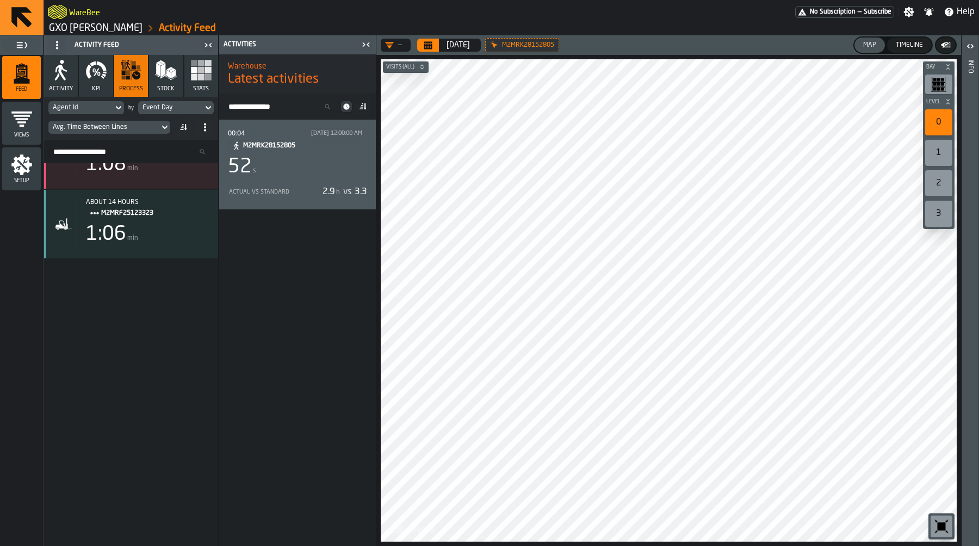
scroll to position [0, 0]
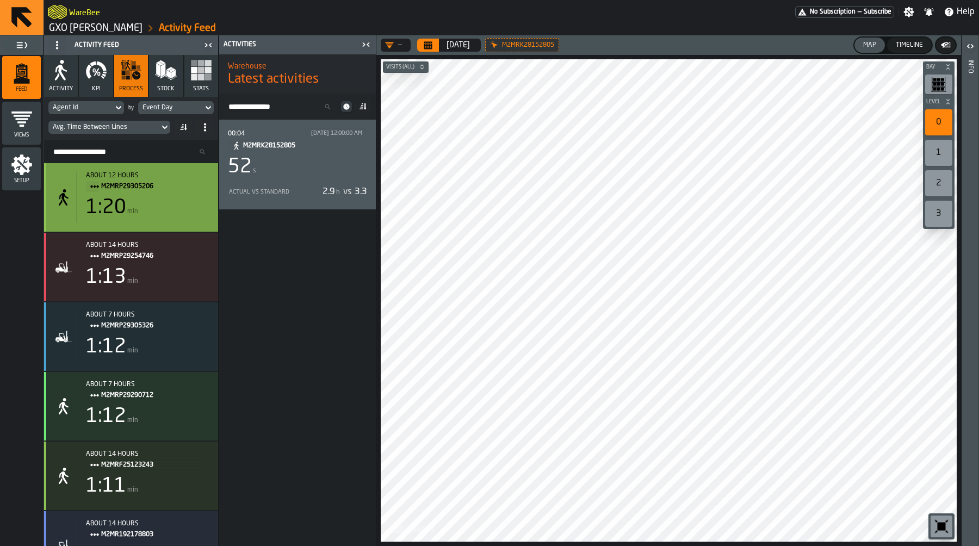
click at [170, 211] on div "1:20 min" at bounding box center [147, 208] width 123 height 22
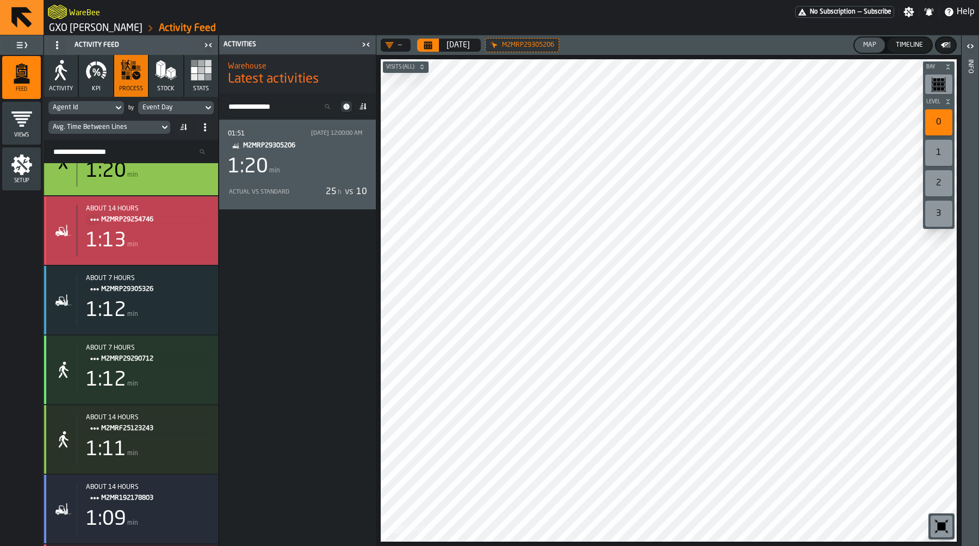
scroll to position [66, 0]
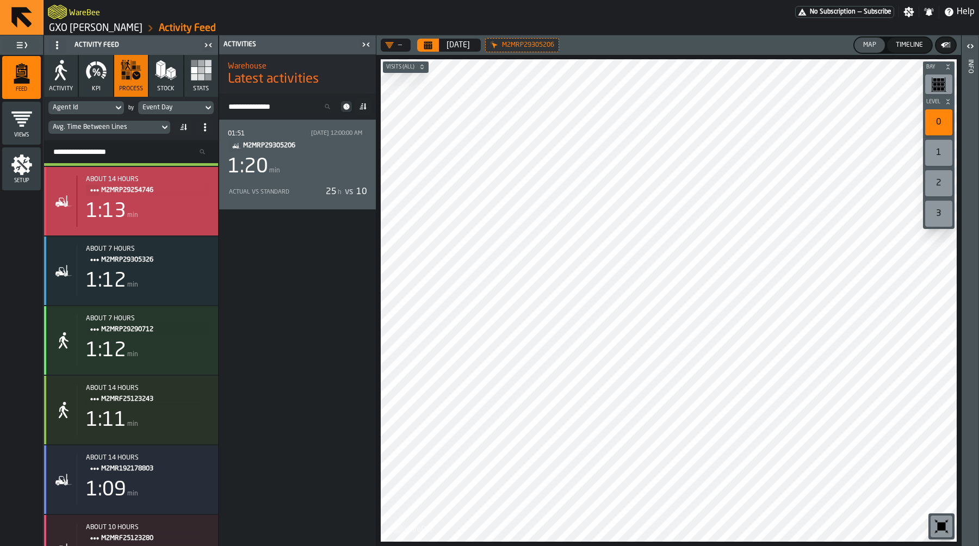
click at [170, 218] on div "1:13 min" at bounding box center [147, 212] width 123 height 22
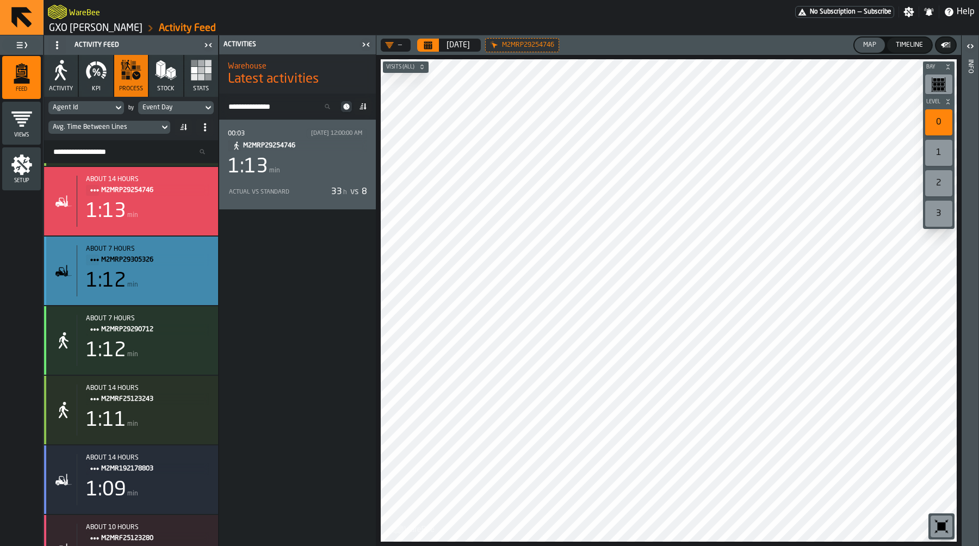
click at [171, 275] on div "1:12 min" at bounding box center [147, 281] width 123 height 22
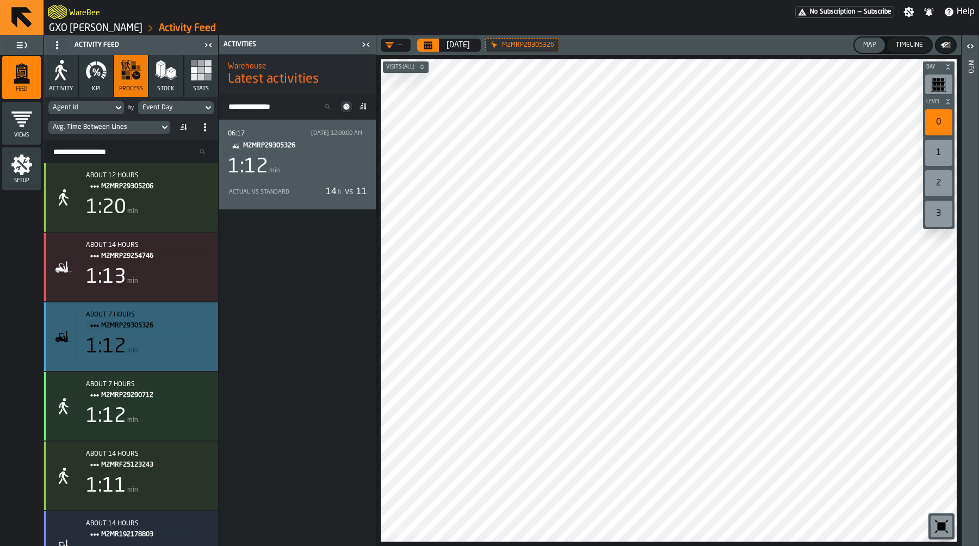
scroll to position [0, 0]
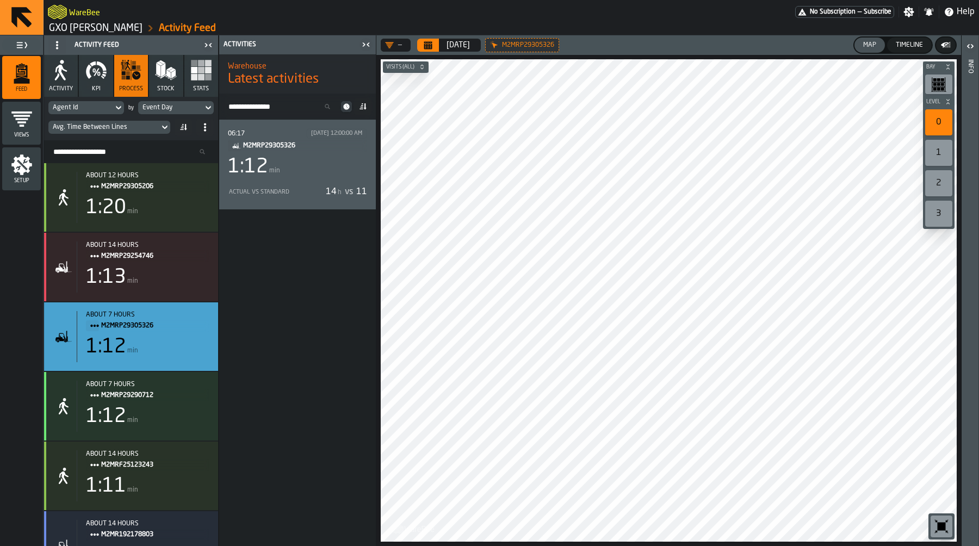
click at [118, 127] on div "Avg. Time Between Lines" at bounding box center [104, 127] width 102 height 8
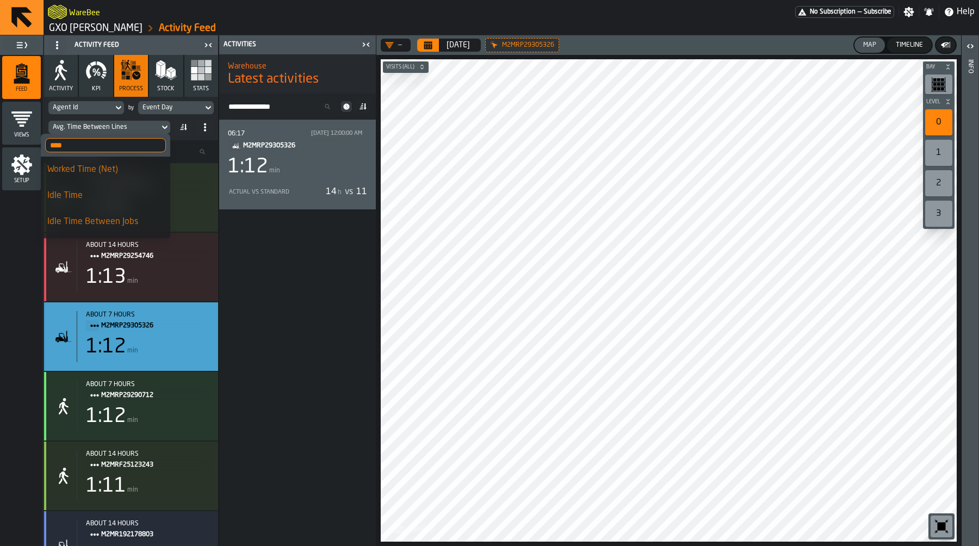
click at [110, 147] on input "****" at bounding box center [105, 145] width 121 height 14
type input "*"
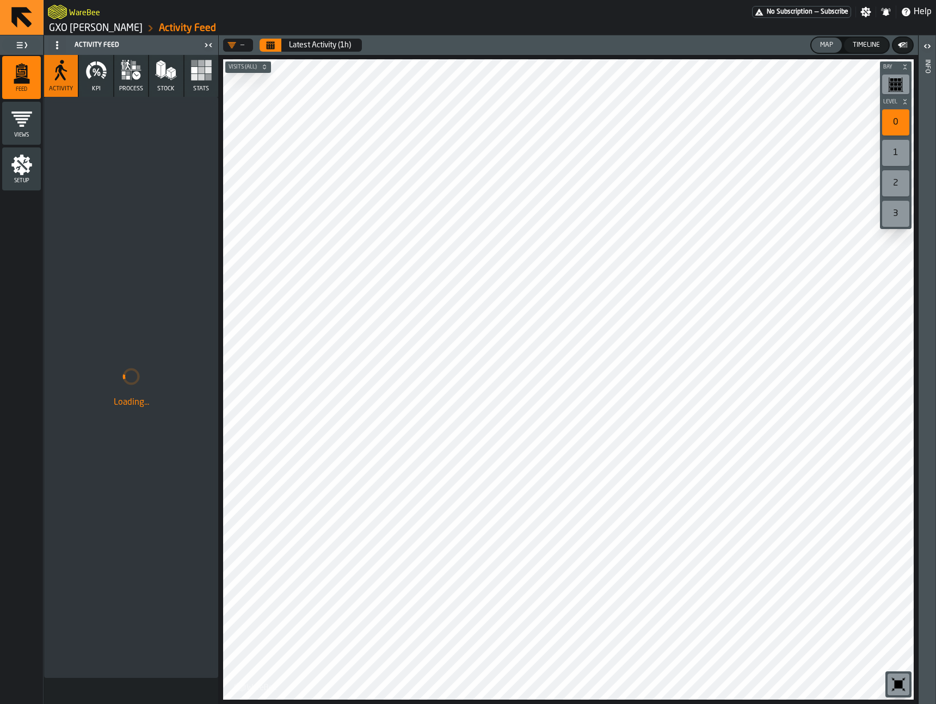
click at [131, 202] on div "Loading..." at bounding box center [131, 387] width 174 height 581
click at [95, 75] on icon "button" at bounding box center [96, 73] width 5 height 8
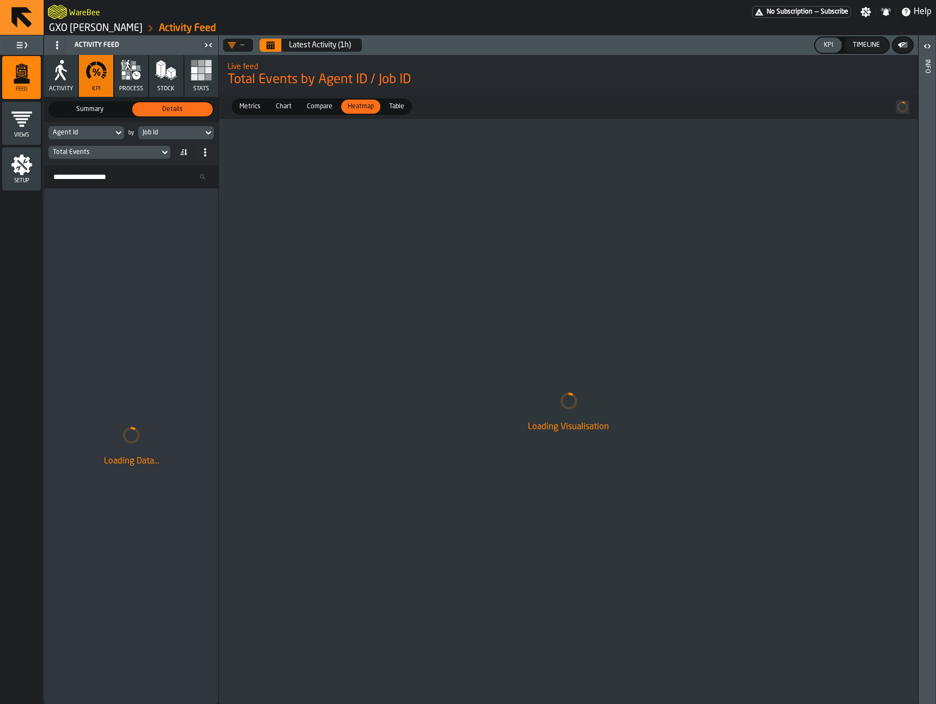
click at [268, 44] on icon "Calendar" at bounding box center [271, 46] width 8 height 5
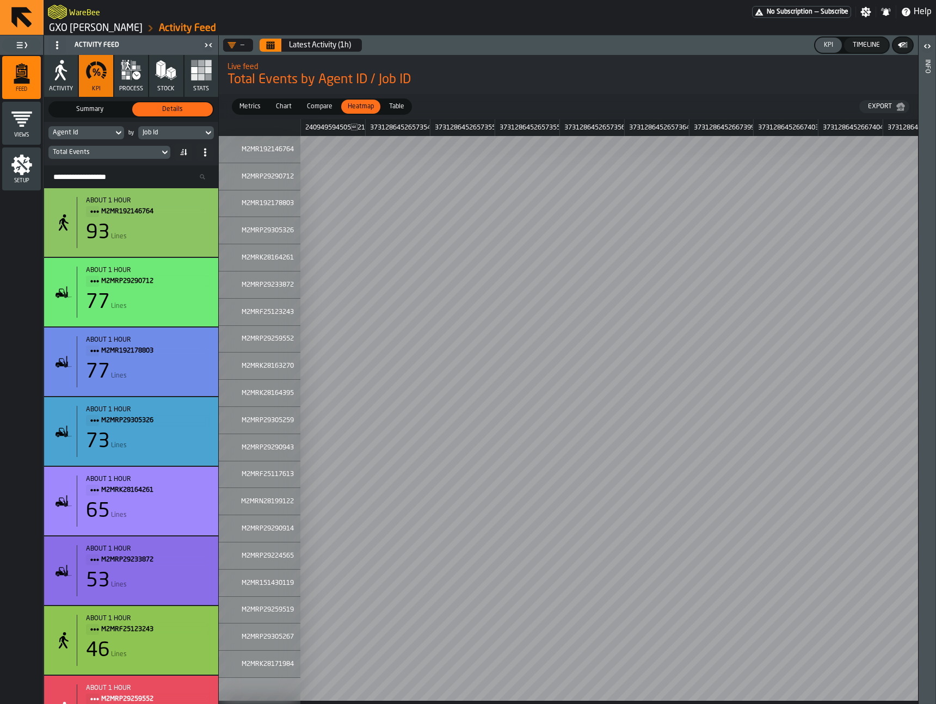
click at [277, 44] on button "Calendar" at bounding box center [270, 45] width 22 height 13
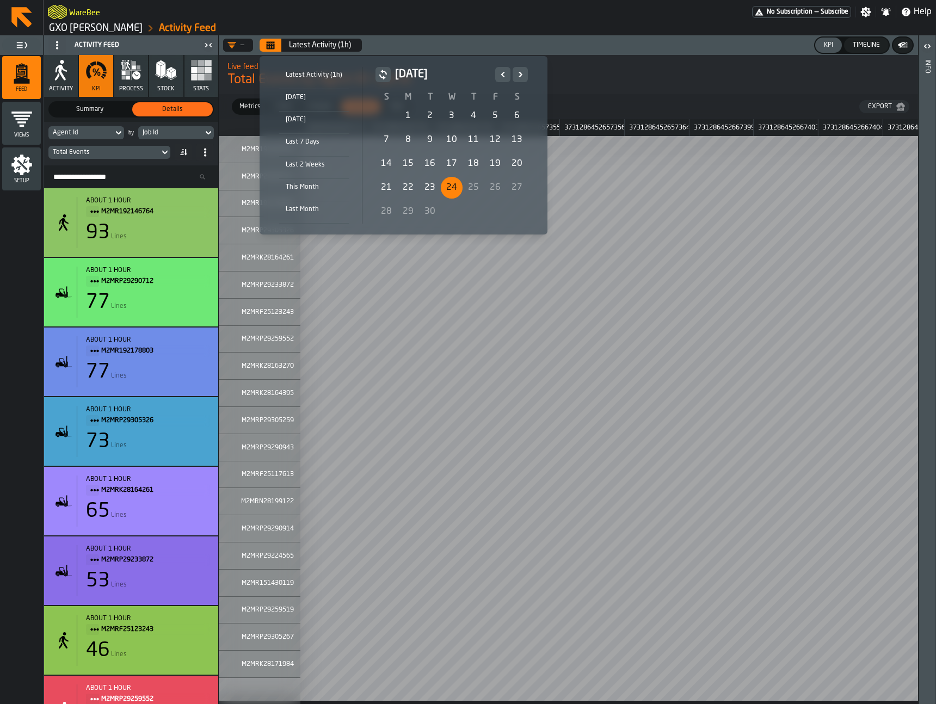
click at [445, 162] on div "17" at bounding box center [452, 164] width 22 height 22
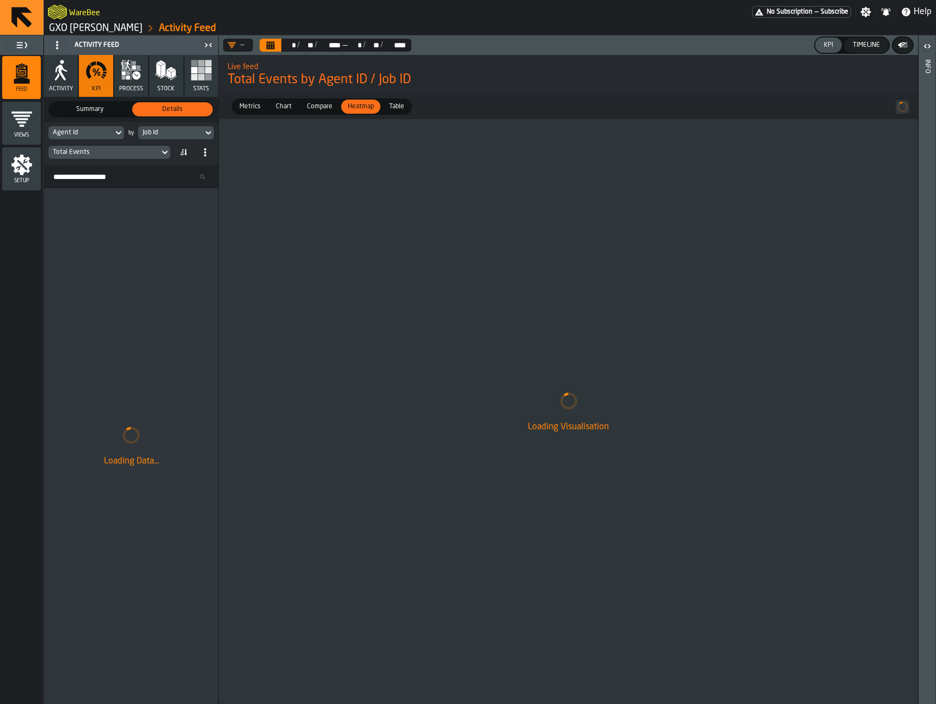
click at [324, 103] on span "Compare" at bounding box center [319, 107] width 34 height 10
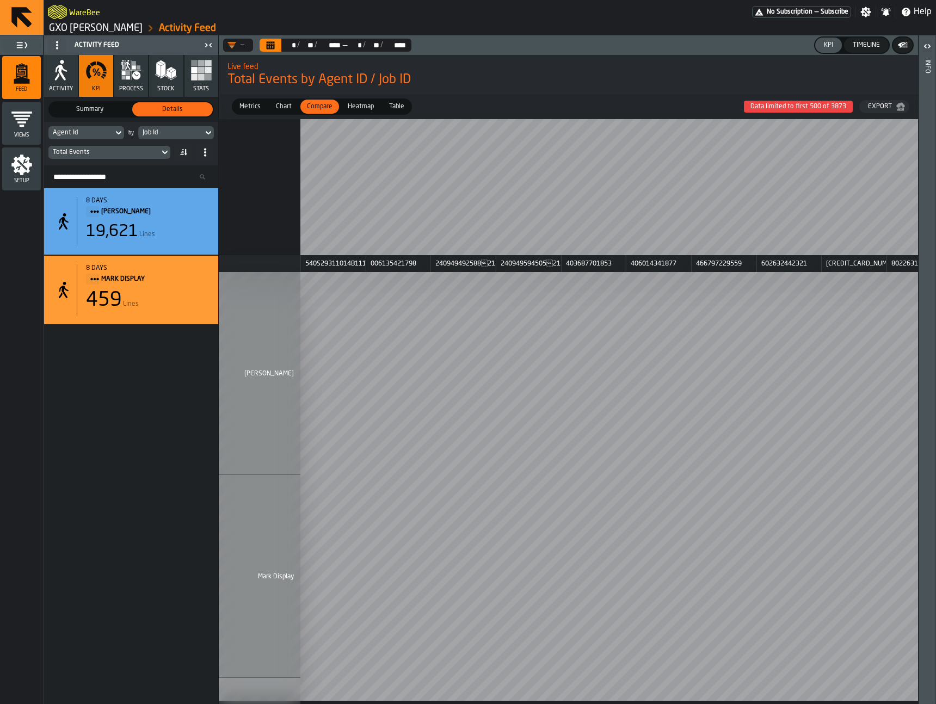
click at [96, 135] on div "Agent Id" at bounding box center [81, 133] width 56 height 8
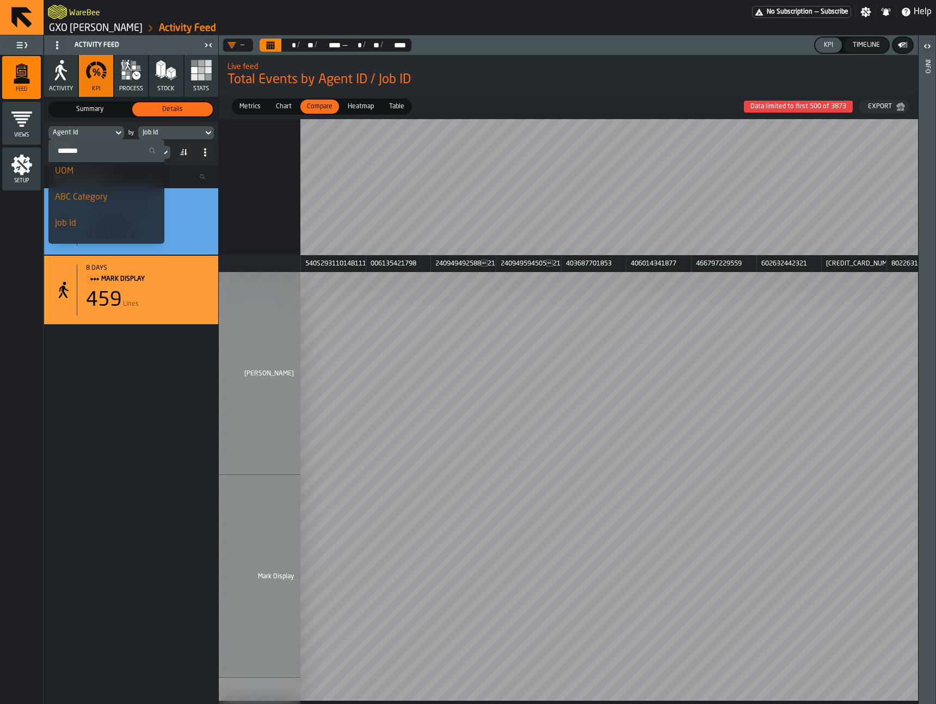
scroll to position [240, 0]
click at [194, 142] on div "Agent Id by Job Id Total Events" at bounding box center [131, 144] width 174 height 44
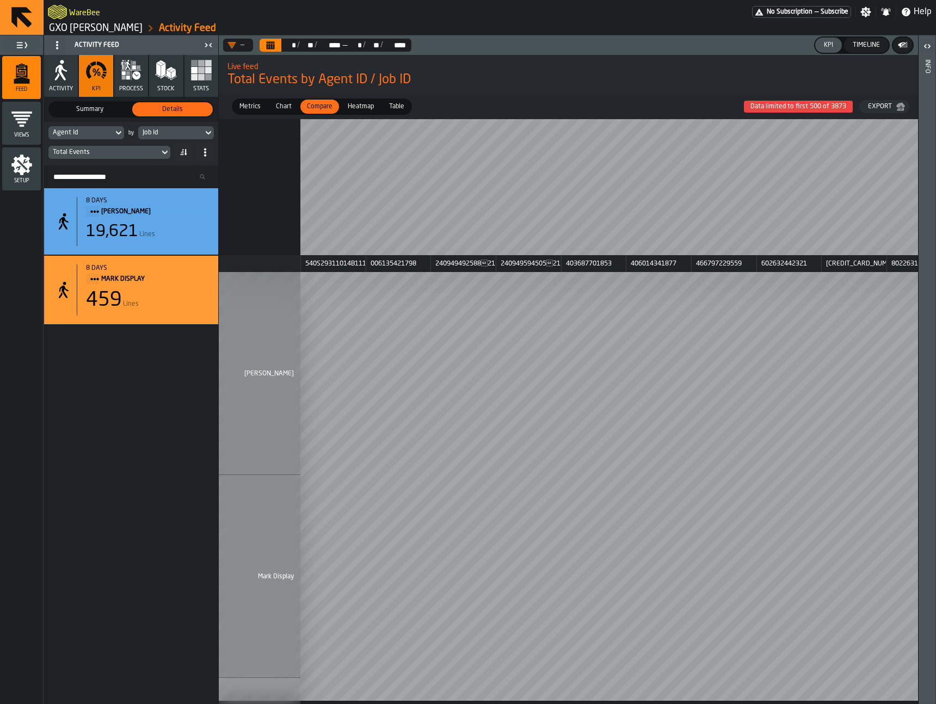
click at [195, 134] on div "Job Id" at bounding box center [171, 133] width 56 height 8
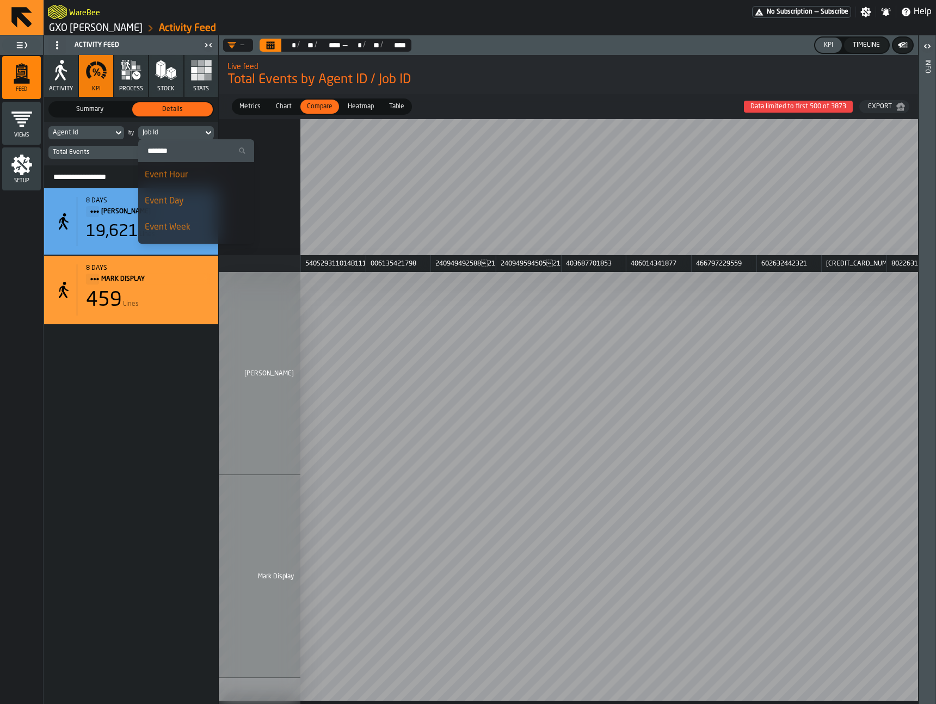
click at [194, 177] on div "Event Hour" at bounding box center [196, 175] width 103 height 13
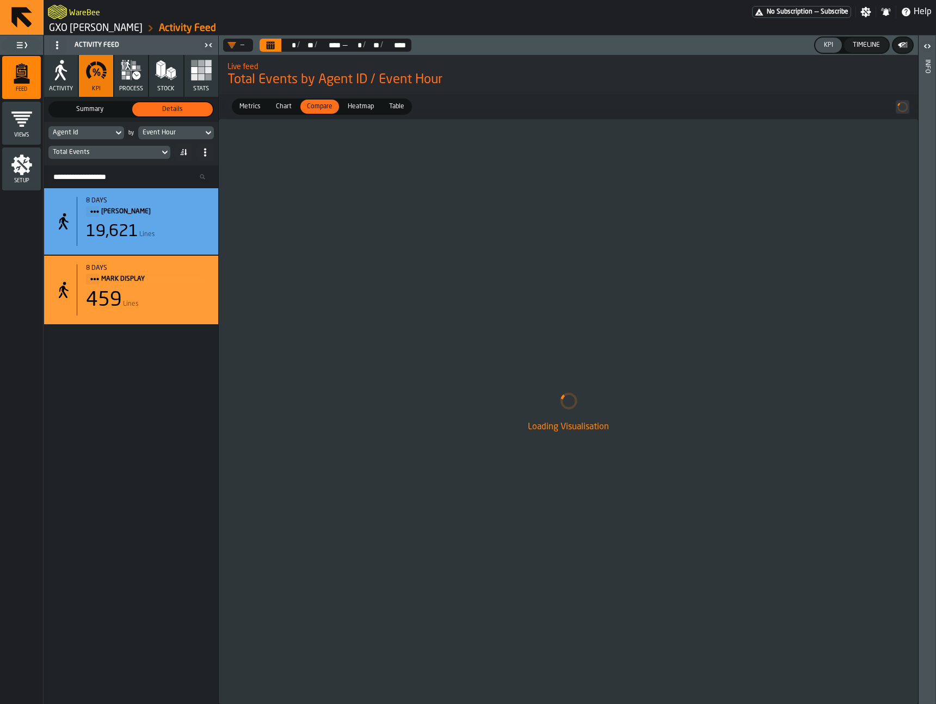
click at [286, 106] on span "Chart" at bounding box center [283, 107] width 24 height 10
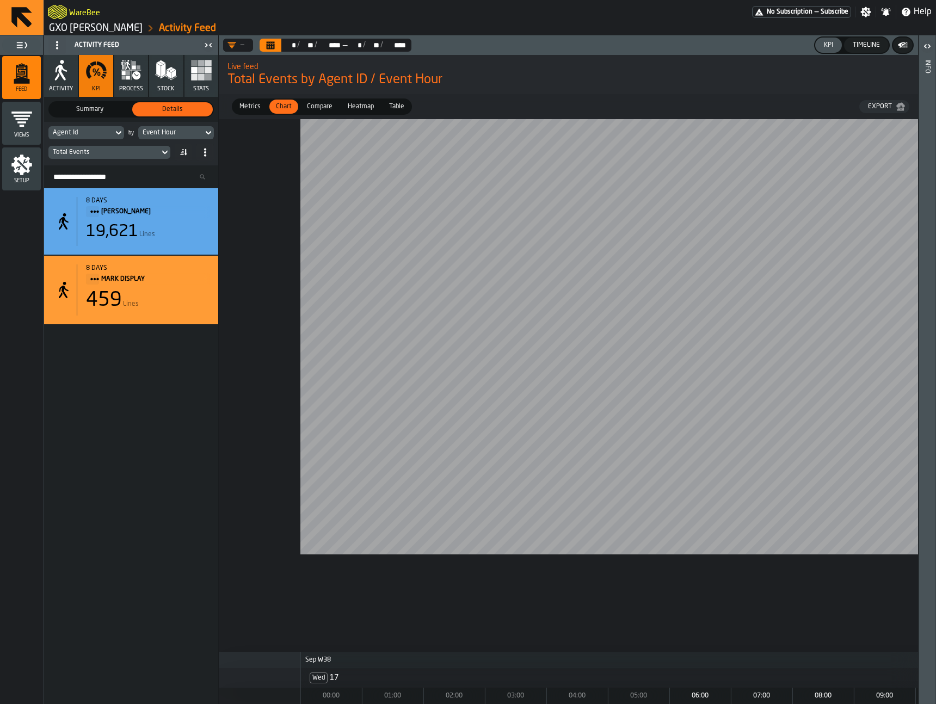
click at [98, 138] on div "Agent Id" at bounding box center [80, 133] width 65 height 12
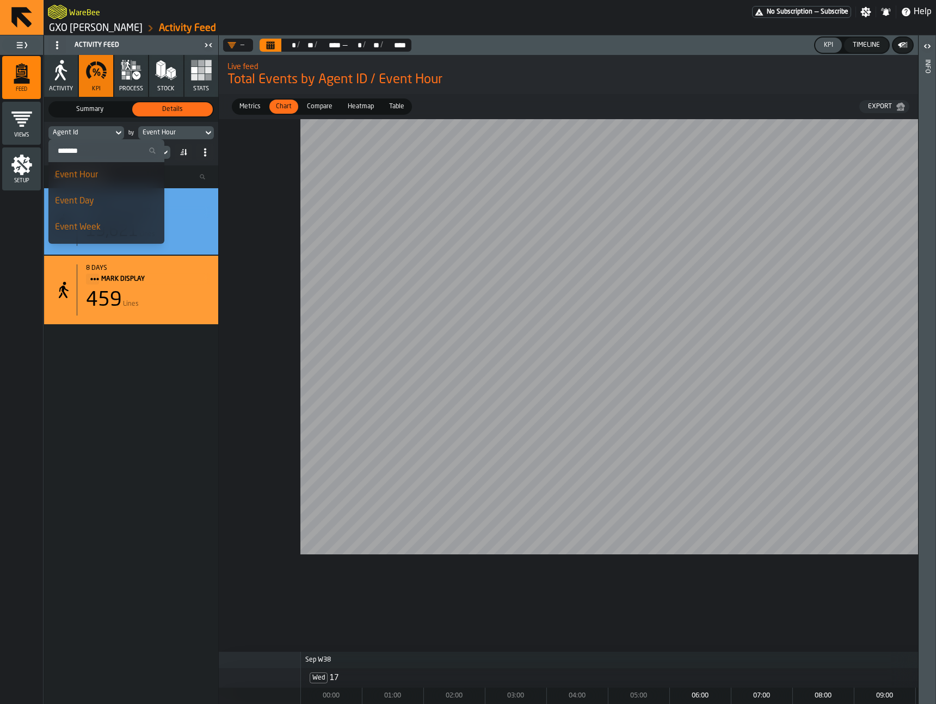
click at [95, 145] on input "Search" at bounding box center [106, 151] width 107 height 14
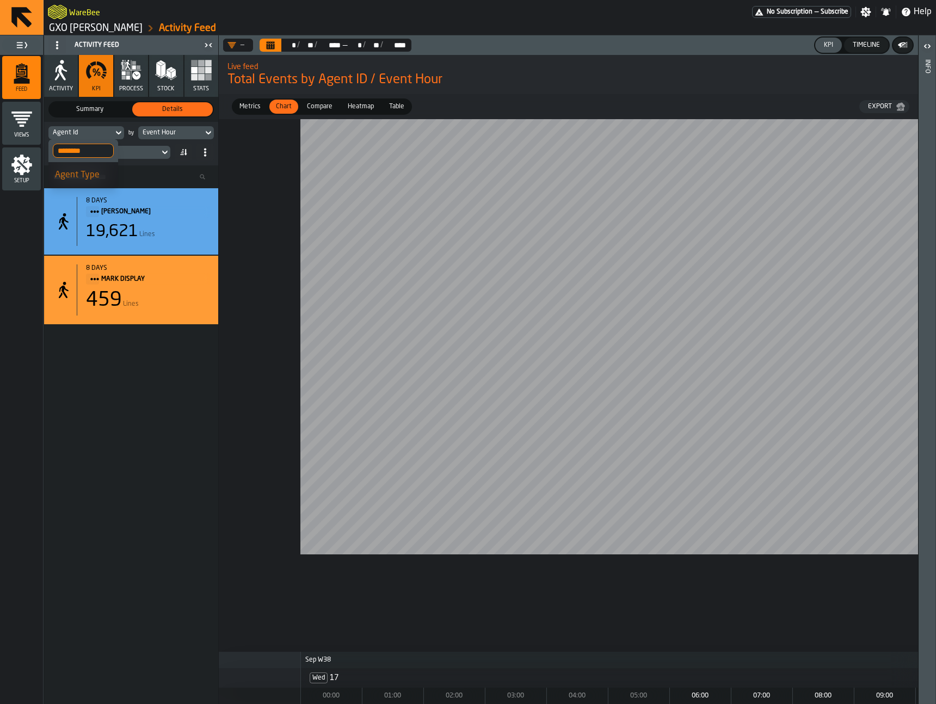
type input "********"
click at [92, 179] on div "Agent Type" at bounding box center [83, 175] width 57 height 13
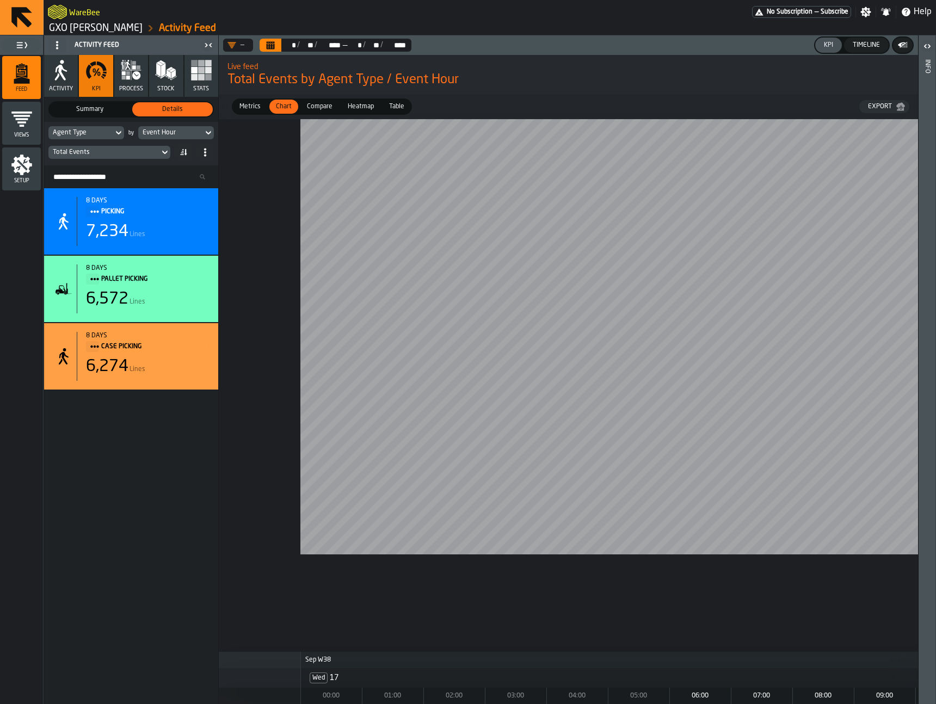
click at [275, 45] on button "Calendar" at bounding box center [270, 45] width 22 height 13
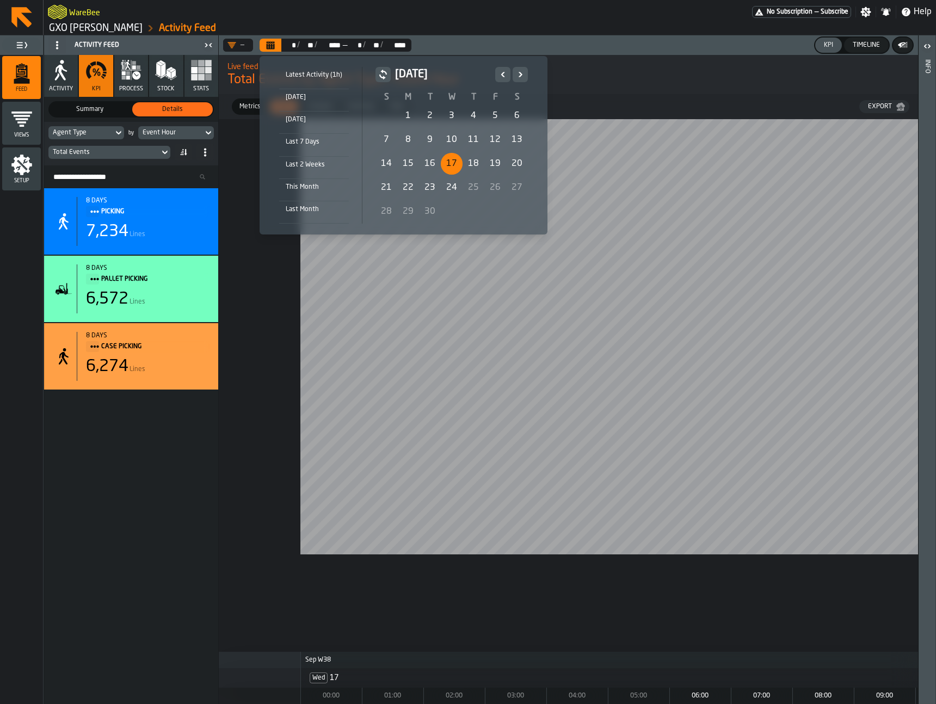
click at [426, 185] on div "23" at bounding box center [430, 188] width 22 height 22
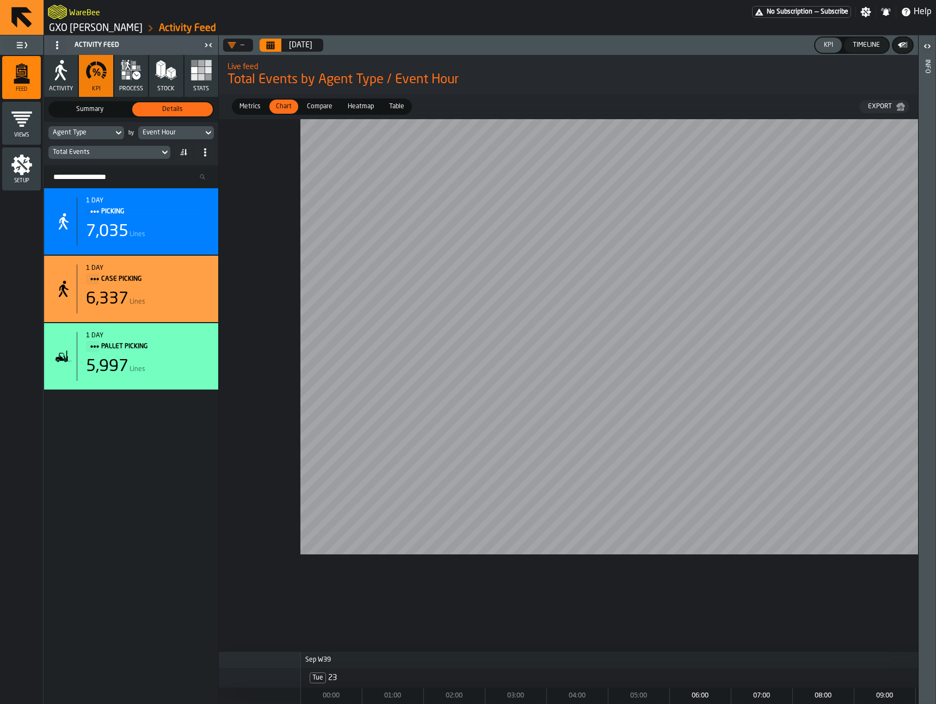
click at [98, 136] on div "Agent Type" at bounding box center [81, 133] width 56 height 8
click at [92, 152] on input "********" at bounding box center [83, 151] width 61 height 14
type input "********"
click at [85, 174] on div "Agent Id" at bounding box center [83, 175] width 57 height 13
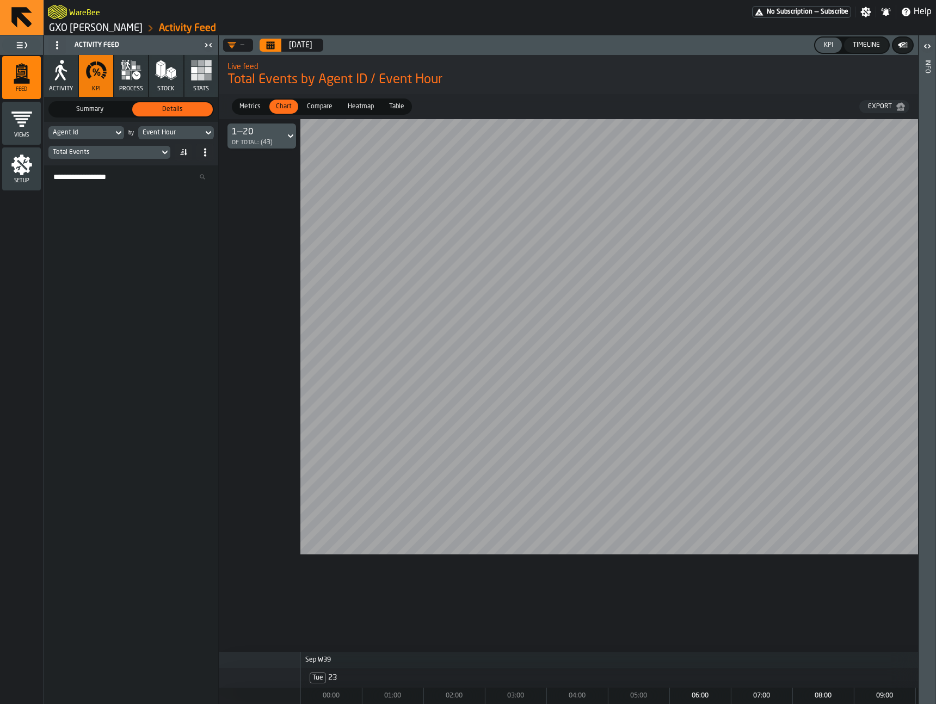
scroll to position [0, 0]
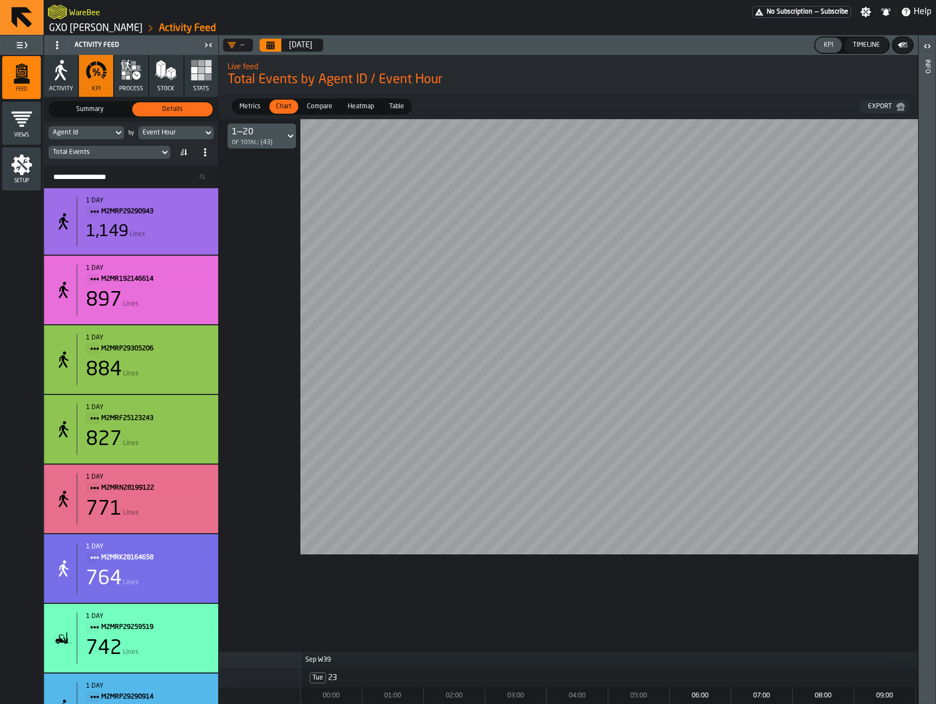
drag, startPoint x: 816, startPoint y: 601, endPoint x: 720, endPoint y: 598, distance: 96.8
click at [187, 133] on div "Event Hour" at bounding box center [171, 133] width 56 height 8
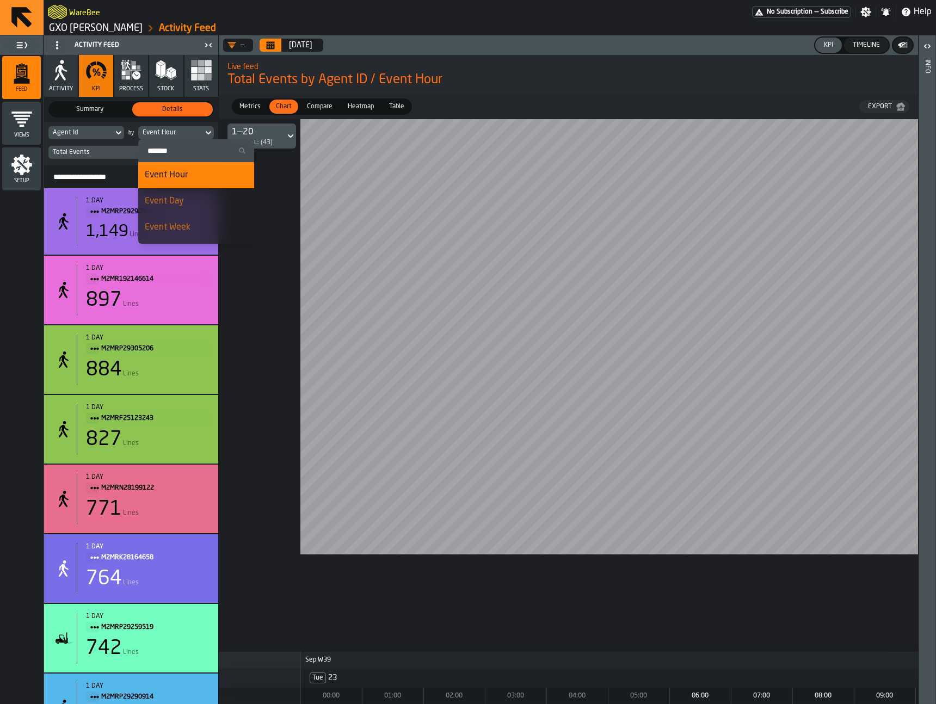
click at [187, 201] on div "Event Day" at bounding box center [196, 201] width 103 height 13
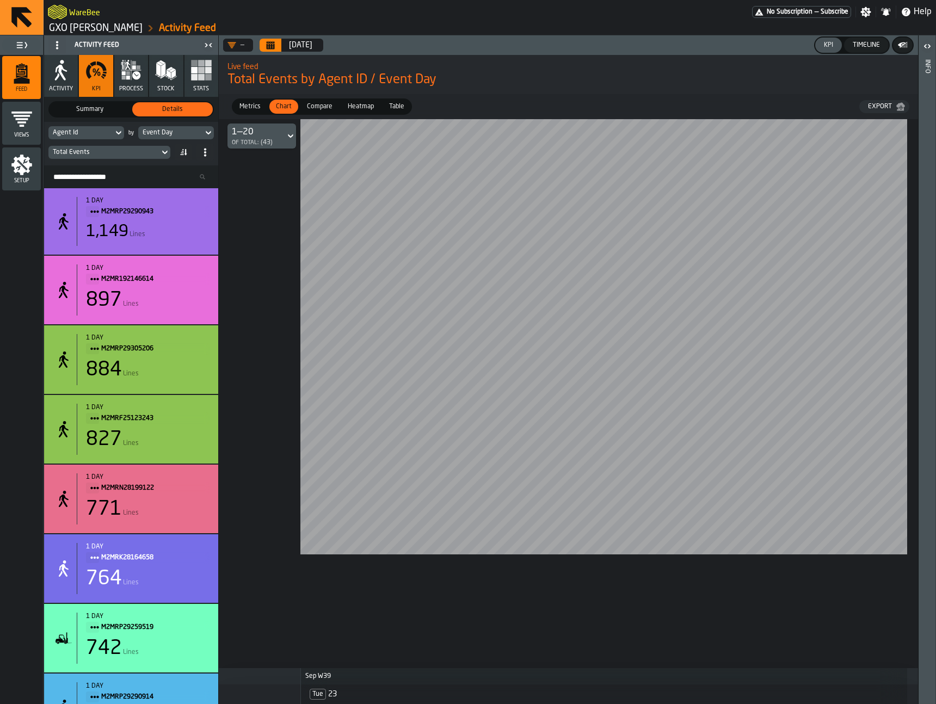
click at [137, 153] on div "Total Events" at bounding box center [104, 152] width 102 height 8
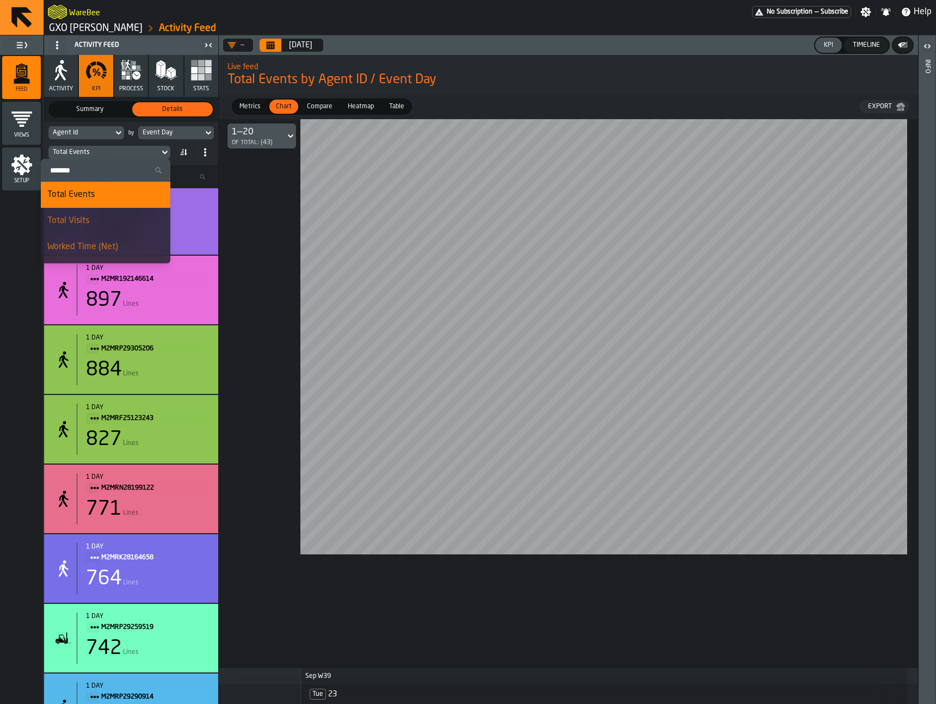
click at [114, 172] on input "Search" at bounding box center [105, 170] width 121 height 14
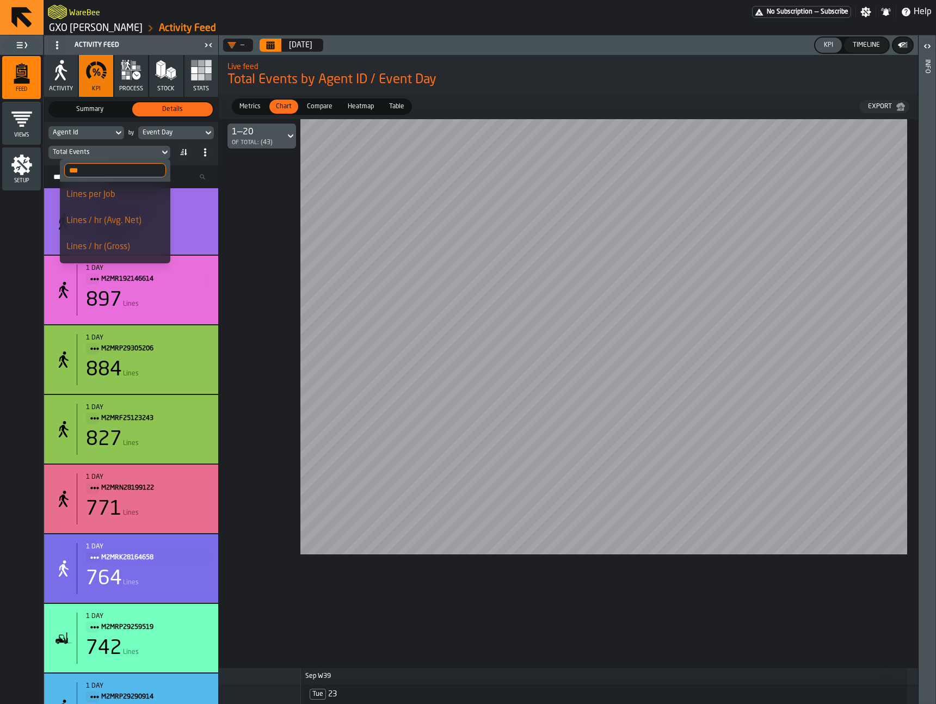
type input "***"
click at [122, 225] on div "Lines / hr (Avg. Net)" at bounding box center [114, 220] width 97 height 13
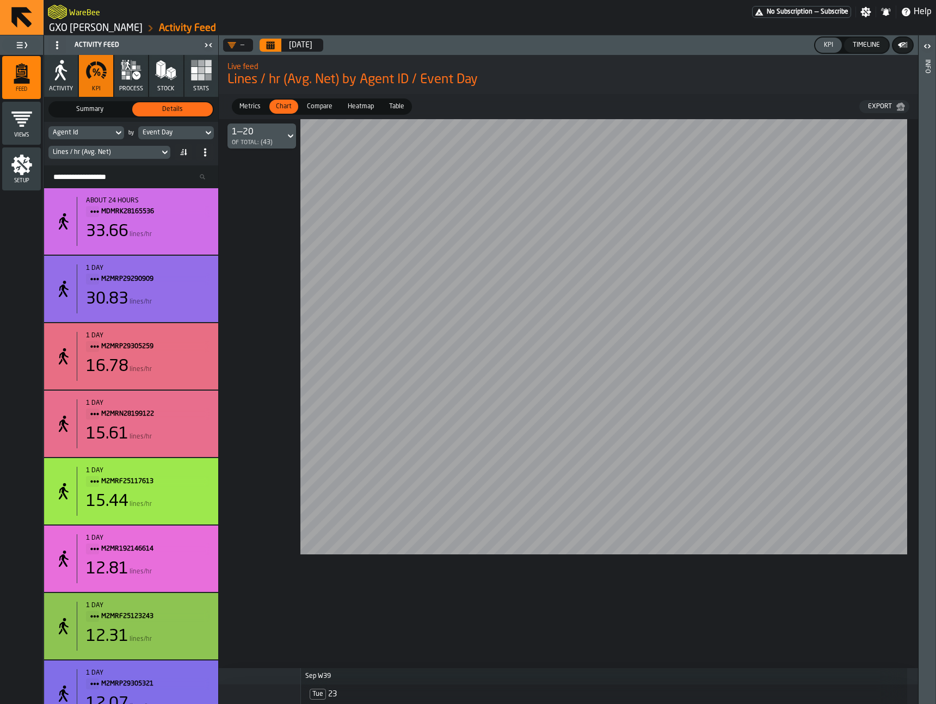
click at [100, 133] on div "Agent Id" at bounding box center [81, 133] width 56 height 8
click at [93, 151] on input "********" at bounding box center [83, 151] width 61 height 14
type input "********"
click at [89, 169] on div "Agent Type" at bounding box center [83, 175] width 57 height 13
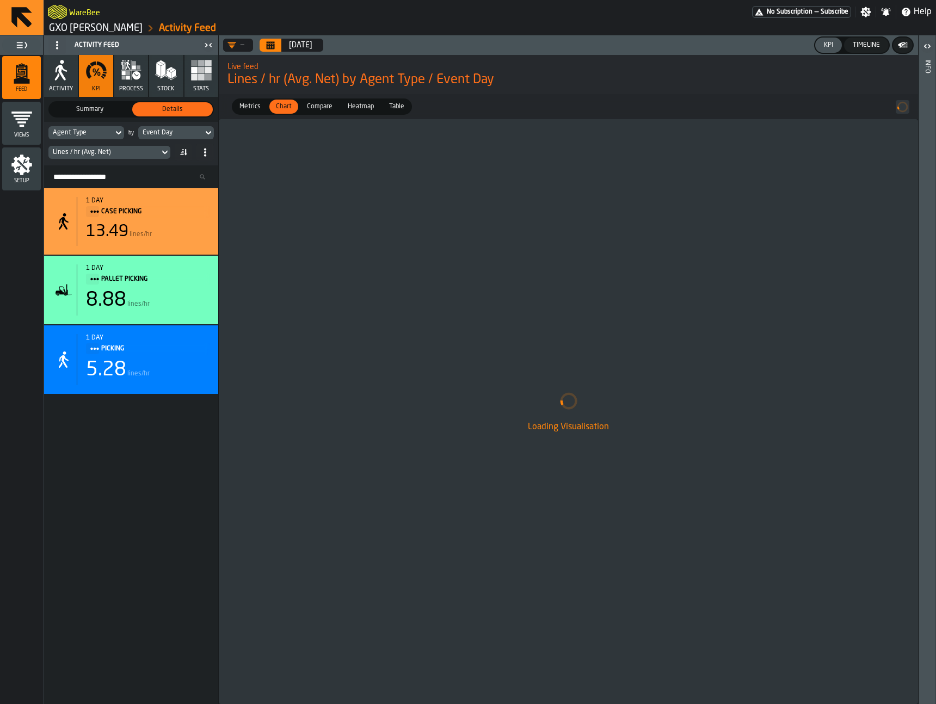
click at [270, 47] on icon "Calendar" at bounding box center [271, 46] width 8 height 5
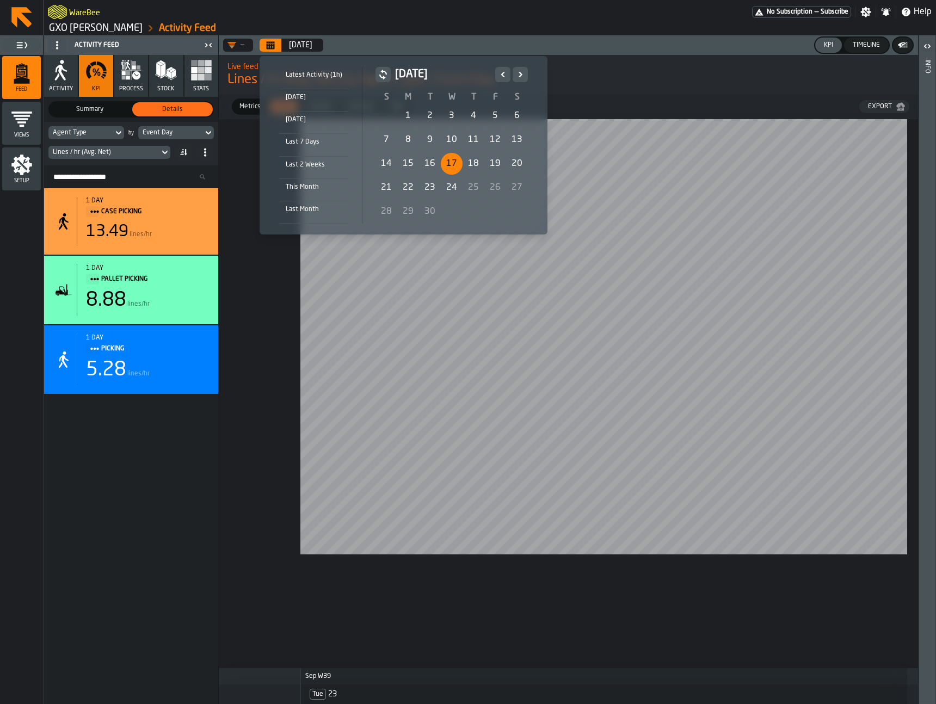
click at [449, 163] on div "17" at bounding box center [452, 164] width 22 height 22
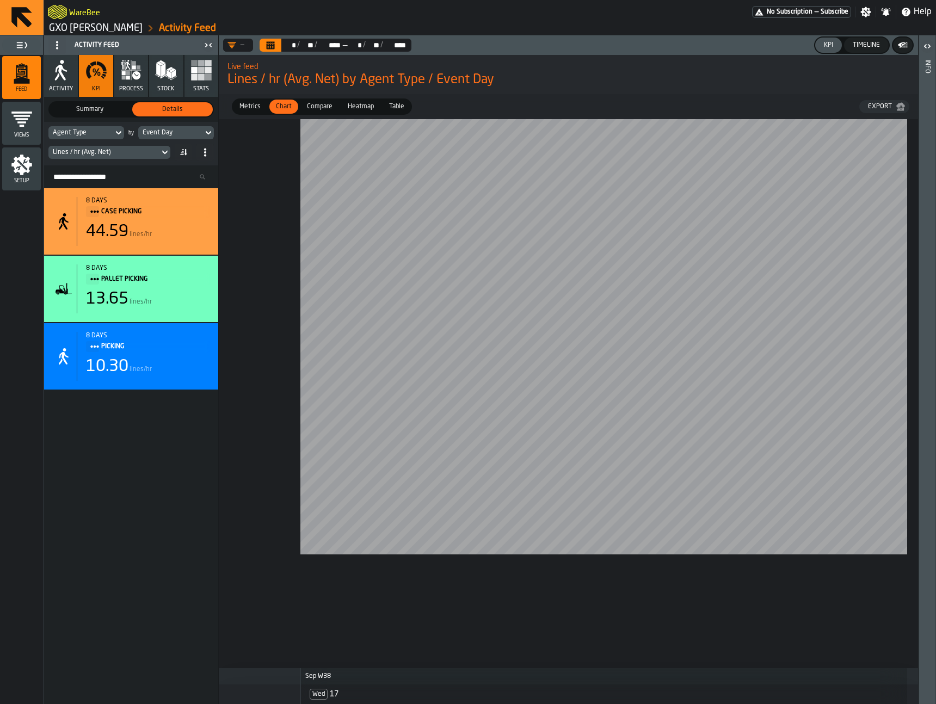
click at [261, 42] on button "Calendar" at bounding box center [270, 45] width 22 height 13
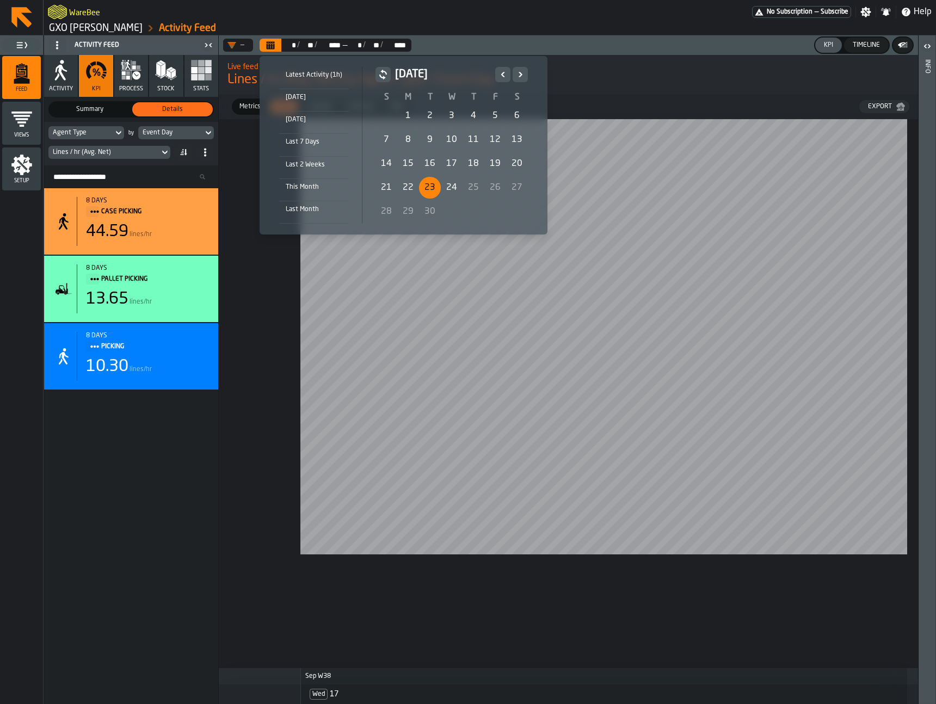
click at [428, 191] on div "23" at bounding box center [430, 188] width 22 height 22
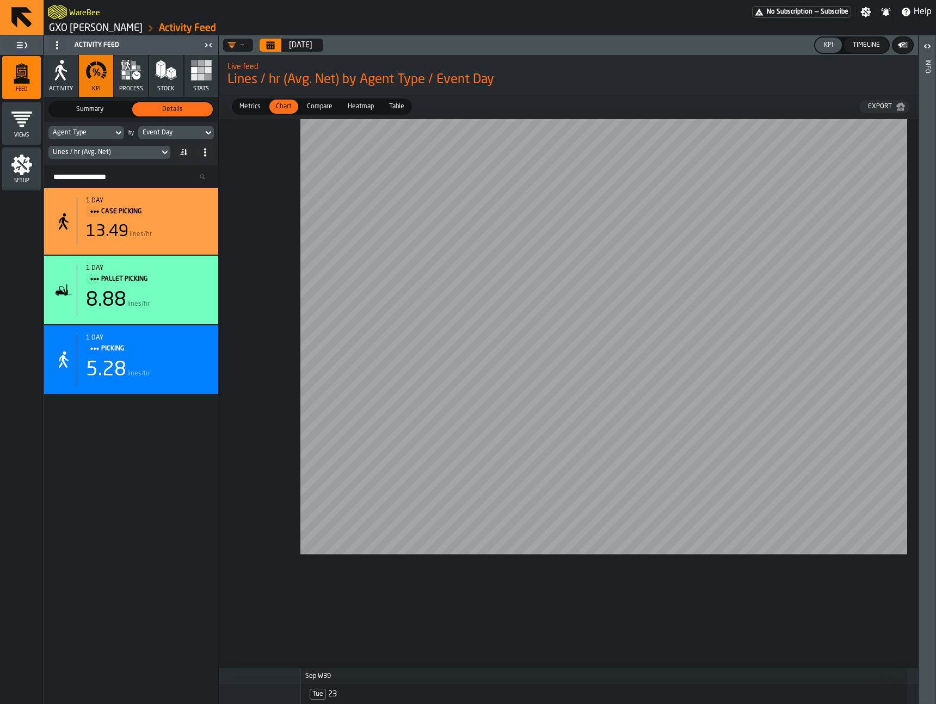
click at [116, 160] on div "Lines / hr (Avg. Net)" at bounding box center [130, 152] width 165 height 17
click at [116, 156] on div "Lines / hr (Avg. Net)" at bounding box center [103, 152] width 111 height 12
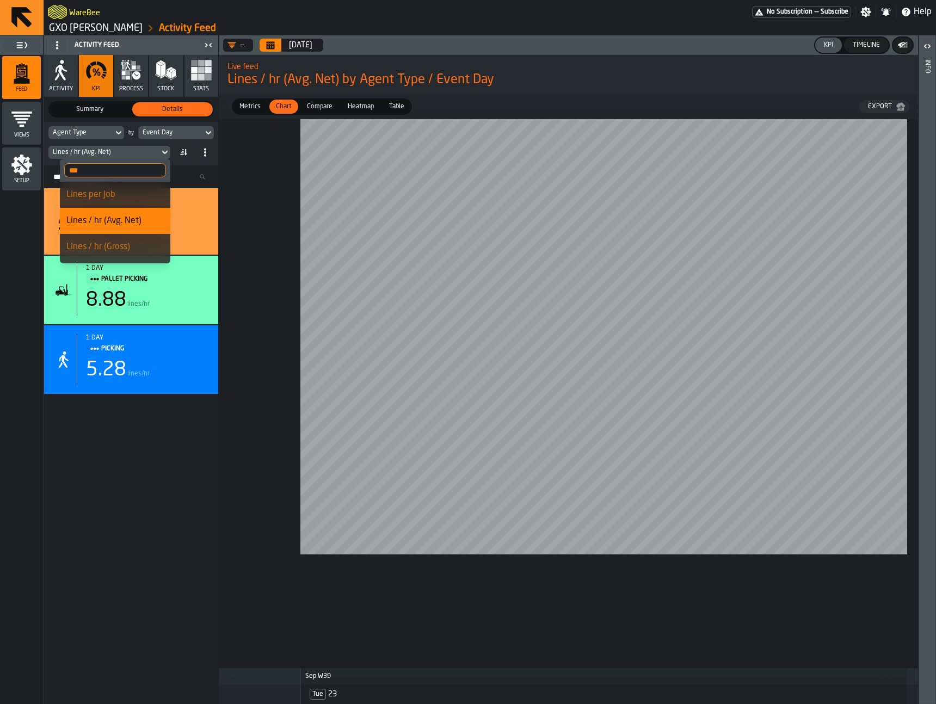
click at [117, 168] on input "***" at bounding box center [115, 170] width 102 height 14
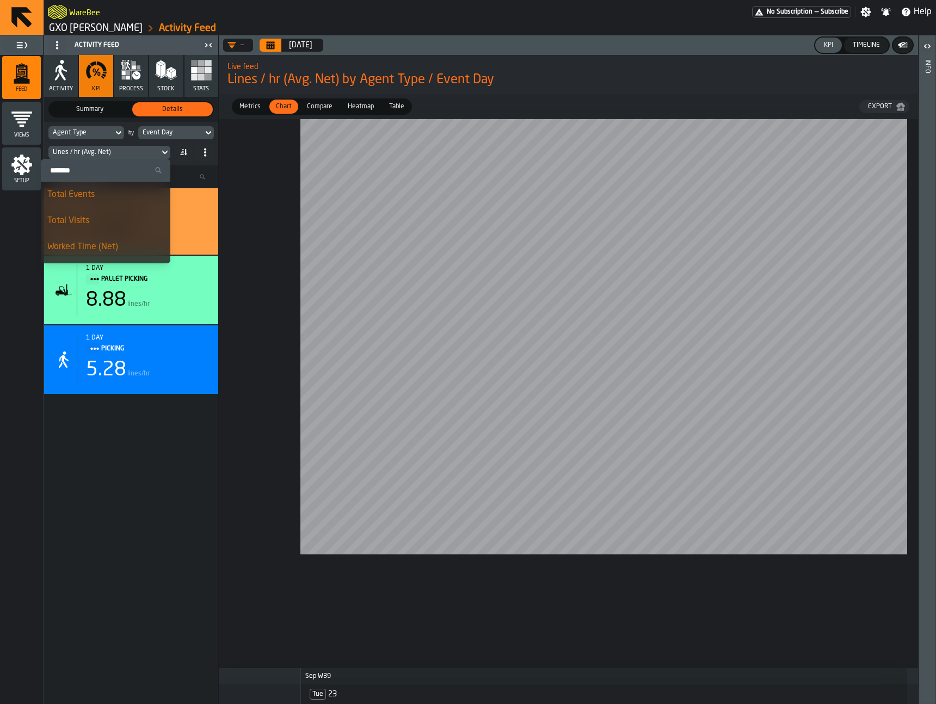
click at [115, 199] on div "Total Events" at bounding box center [105, 194] width 116 height 13
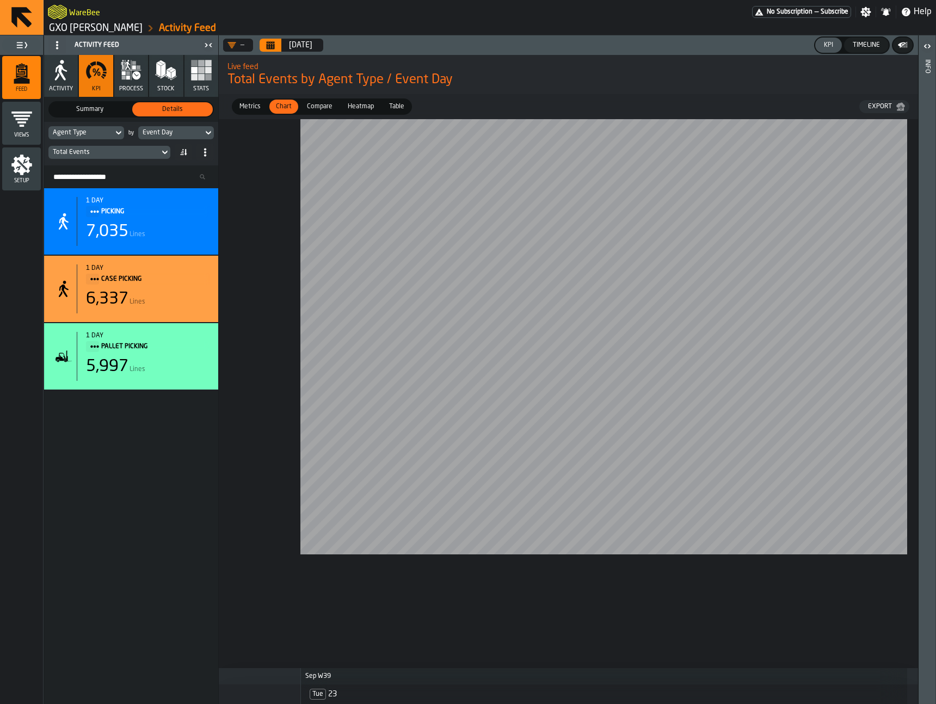
click at [270, 46] on icon "Calendar" at bounding box center [270, 45] width 9 height 9
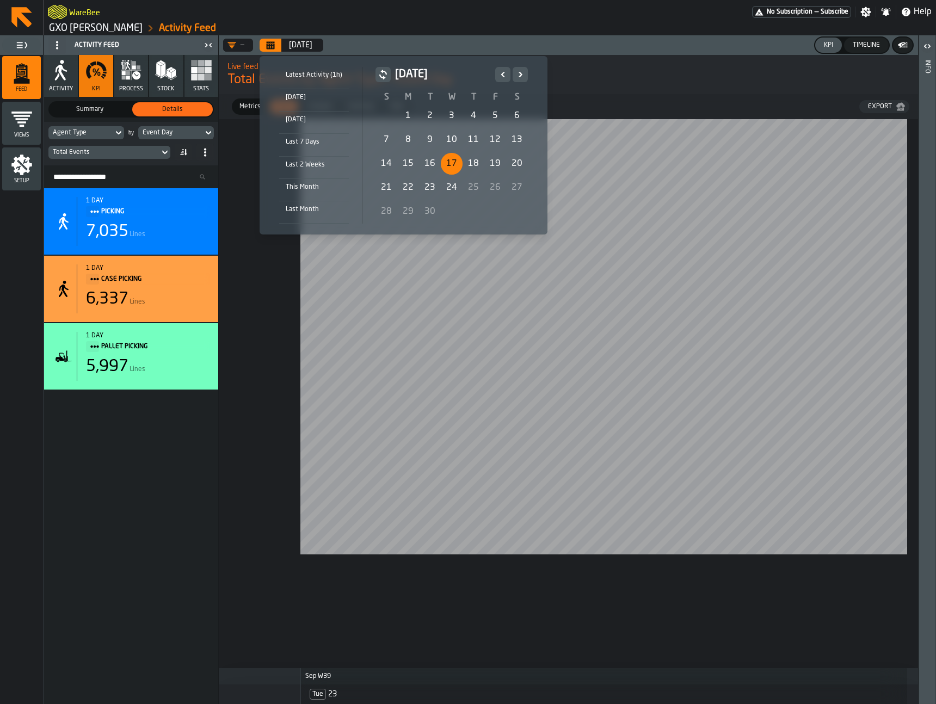
drag, startPoint x: 448, startPoint y: 160, endPoint x: 447, endPoint y: 166, distance: 5.5
click at [448, 160] on div "17" at bounding box center [452, 164] width 22 height 22
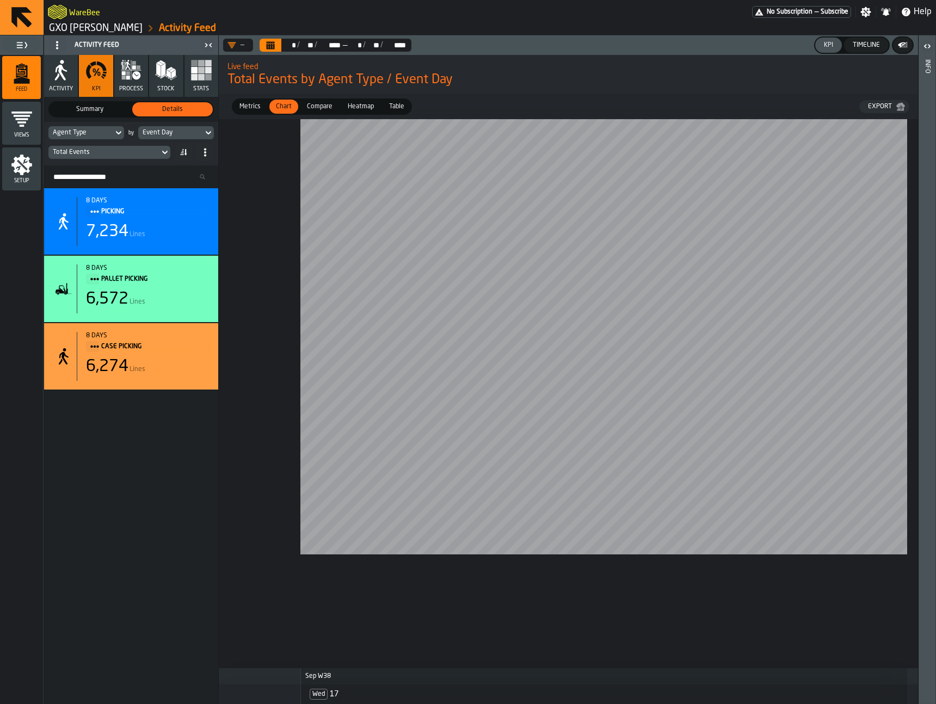
click at [272, 43] on icon "Calendar" at bounding box center [271, 43] width 8 height 2
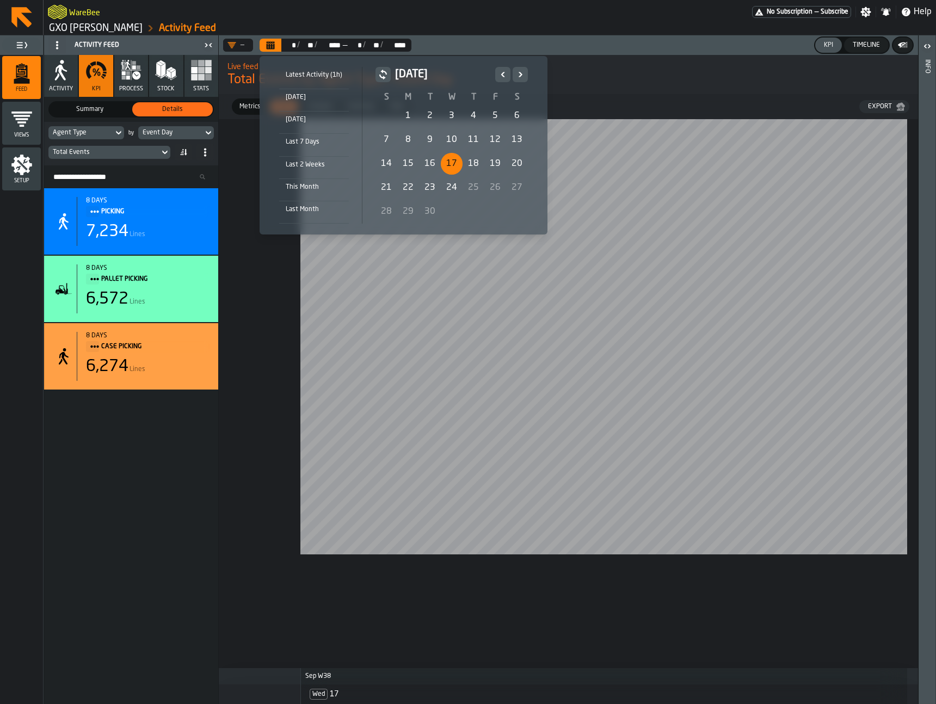
click at [423, 183] on div "23" at bounding box center [430, 188] width 22 height 22
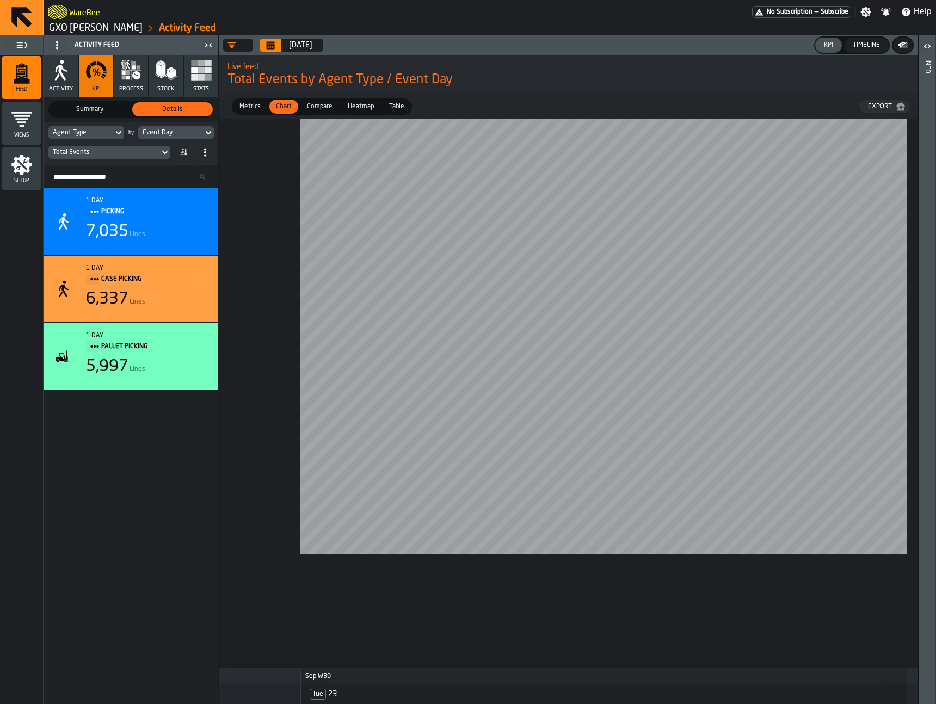
click at [129, 156] on div "Total Events" at bounding box center [104, 152] width 102 height 8
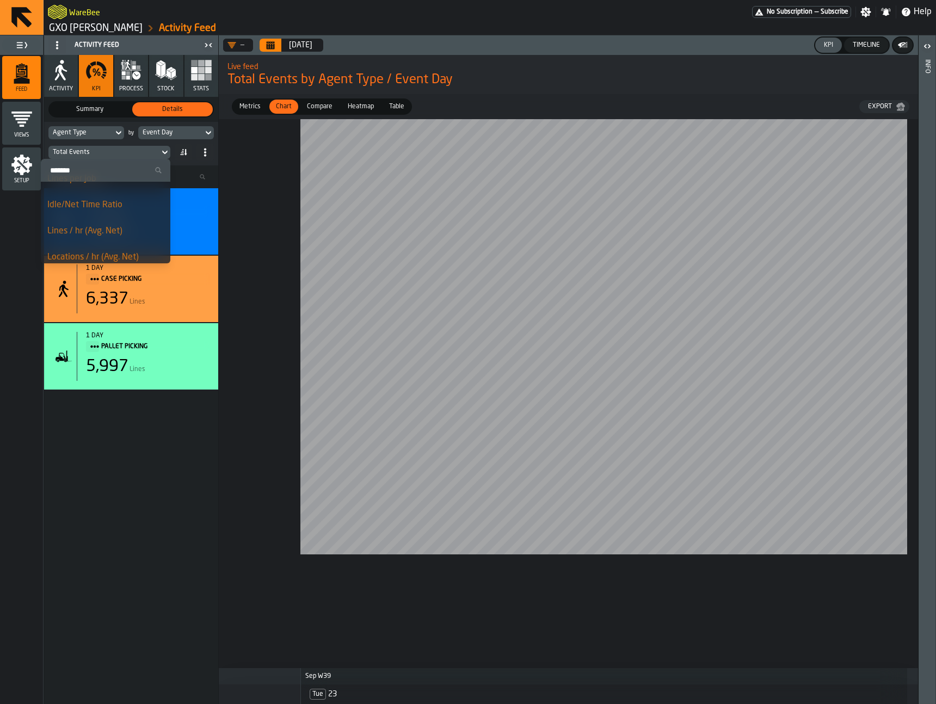
scroll to position [144, 0]
click at [108, 236] on div "Lines / hr (Avg. Net)" at bounding box center [105, 233] width 116 height 13
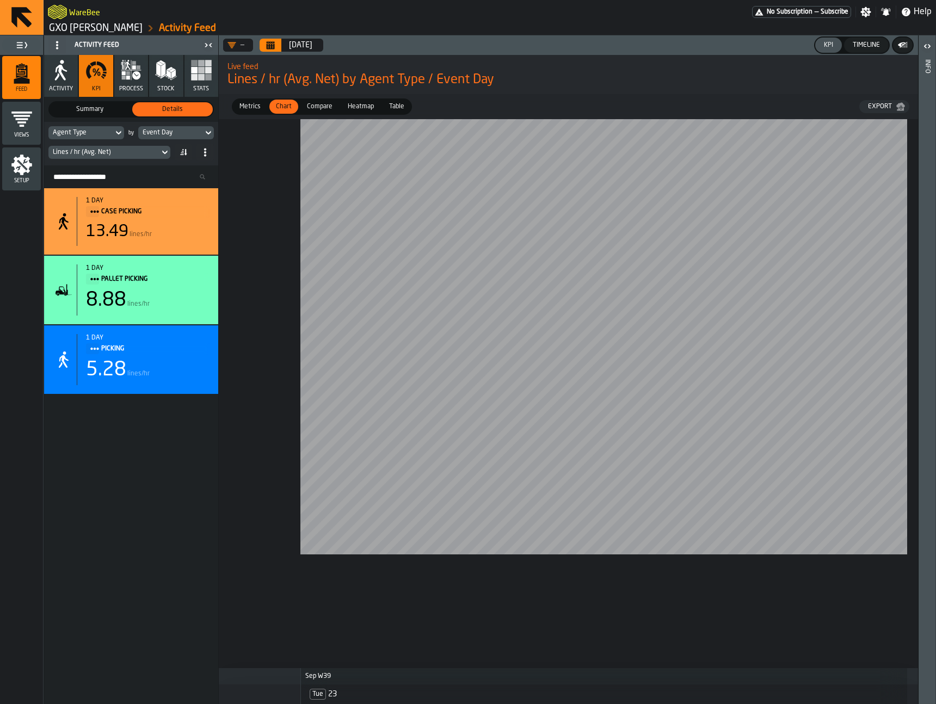
click at [276, 47] on button "Calendar" at bounding box center [270, 45] width 22 height 13
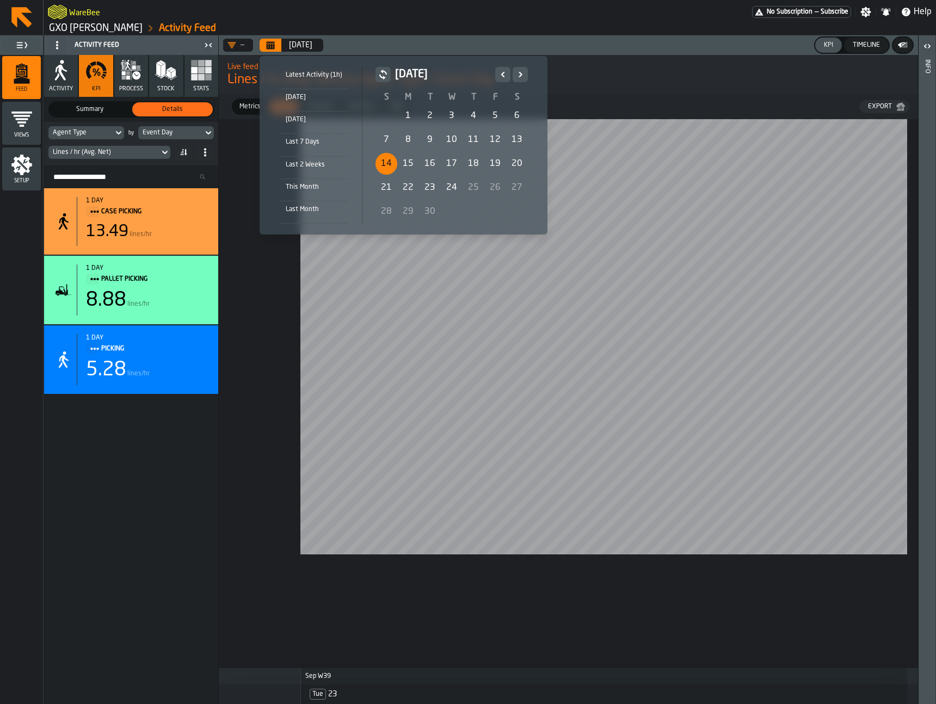
click at [382, 154] on div "14" at bounding box center [386, 164] width 22 height 22
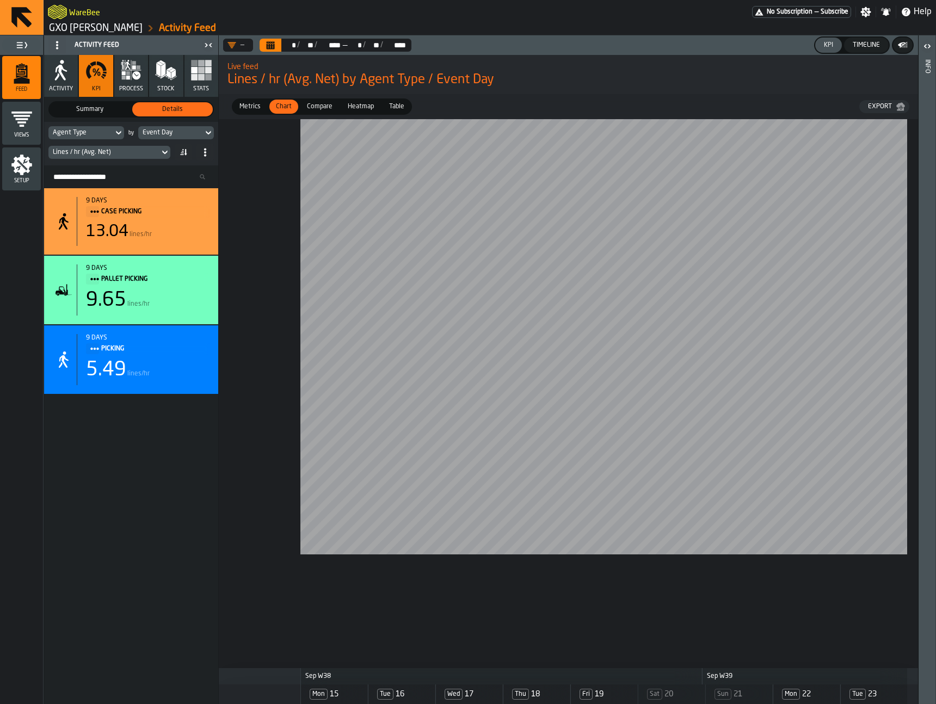
click at [125, 151] on div "Lines / hr (Avg. Net)" at bounding box center [104, 152] width 102 height 8
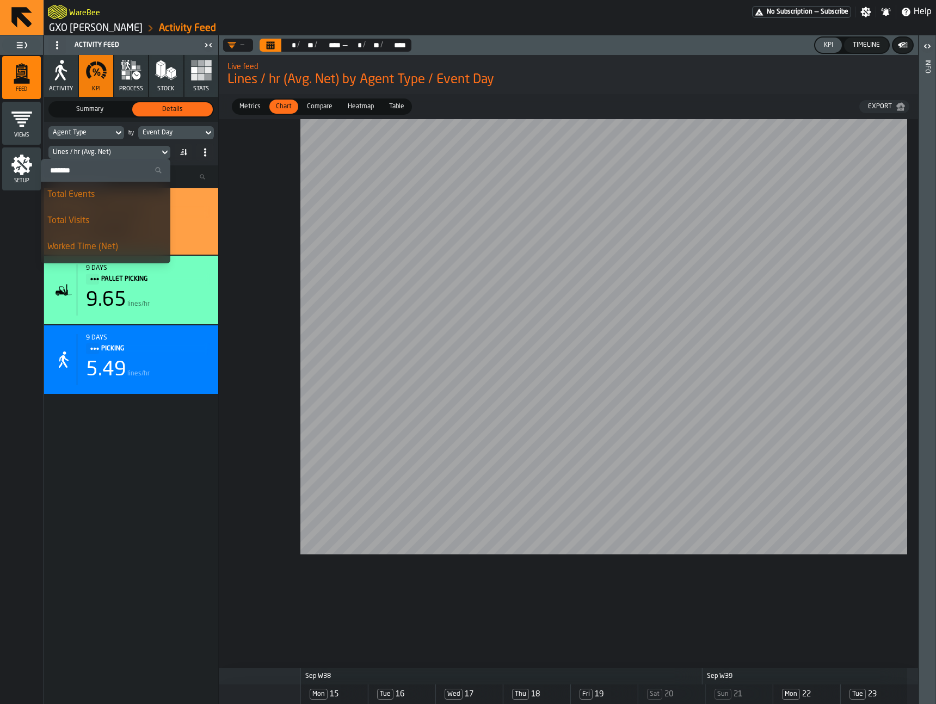
click at [109, 195] on div "Total Events" at bounding box center [105, 194] width 116 height 13
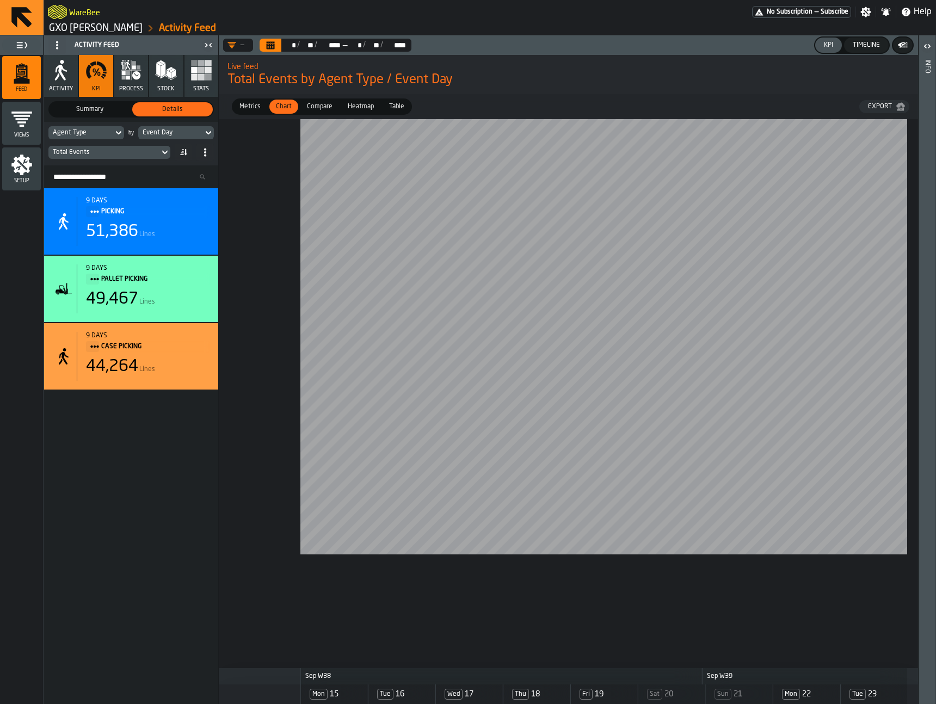
click at [114, 24] on link "GXO [PERSON_NAME]" at bounding box center [96, 28] width 94 height 12
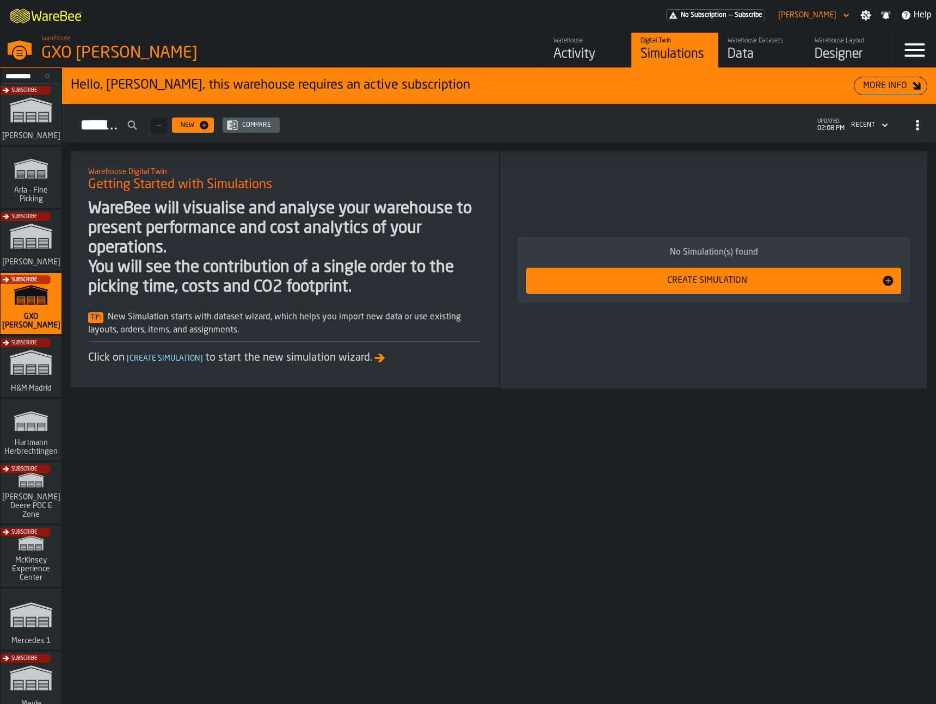
click at [757, 45] on div "Warehouse Datasets Data" at bounding box center [761, 50] width 69 height 26
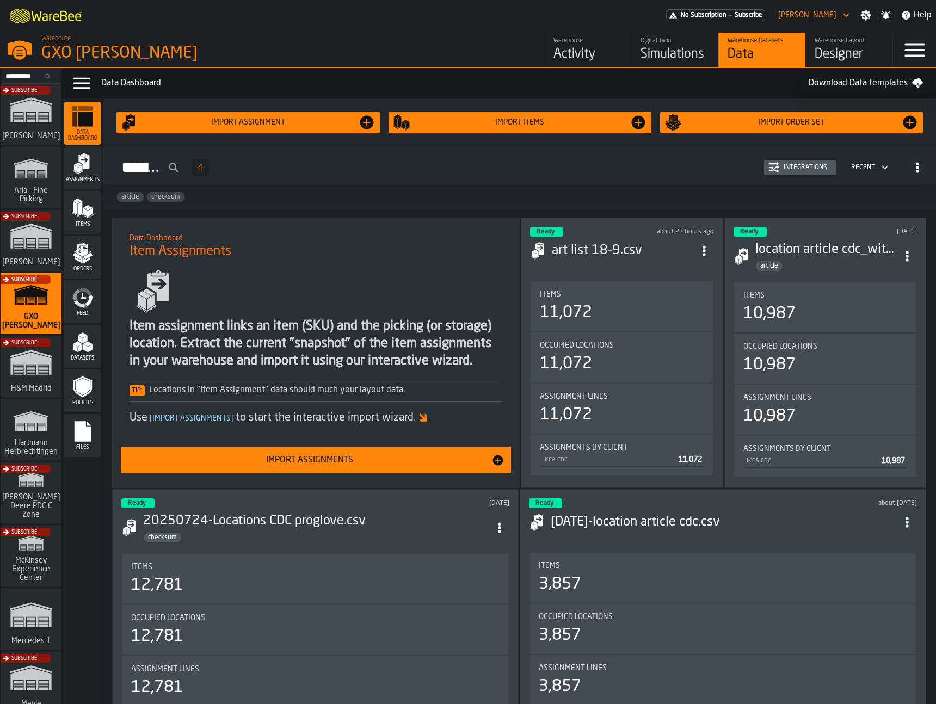
click at [84, 288] on icon "menu Feed" at bounding box center [85, 291] width 13 height 9
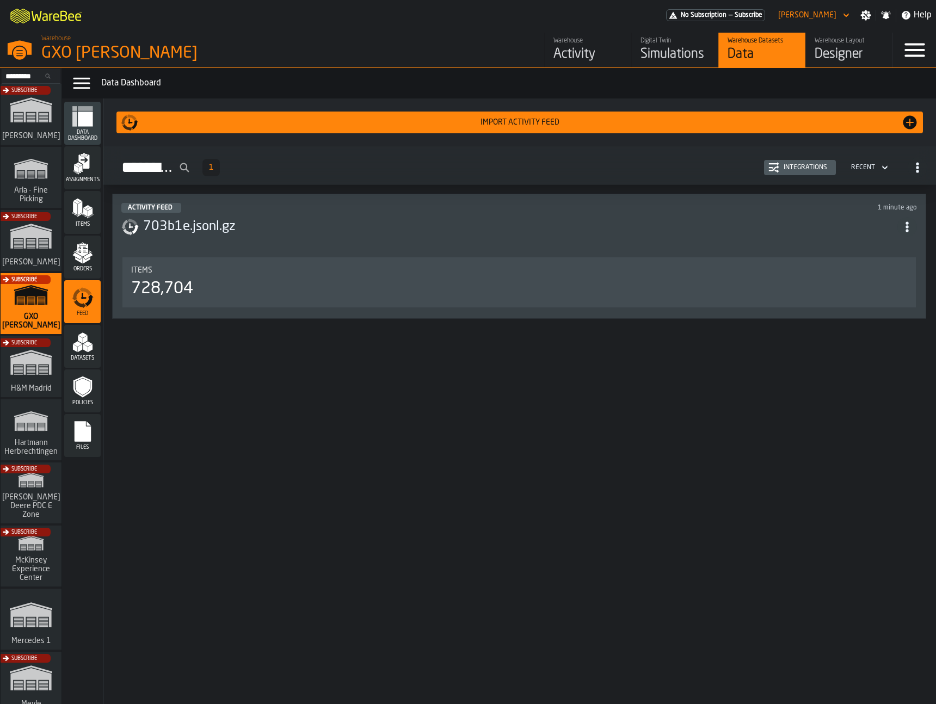
click at [305, 233] on h3 "703b1e.jsonl.gz" at bounding box center [520, 226] width 754 height 17
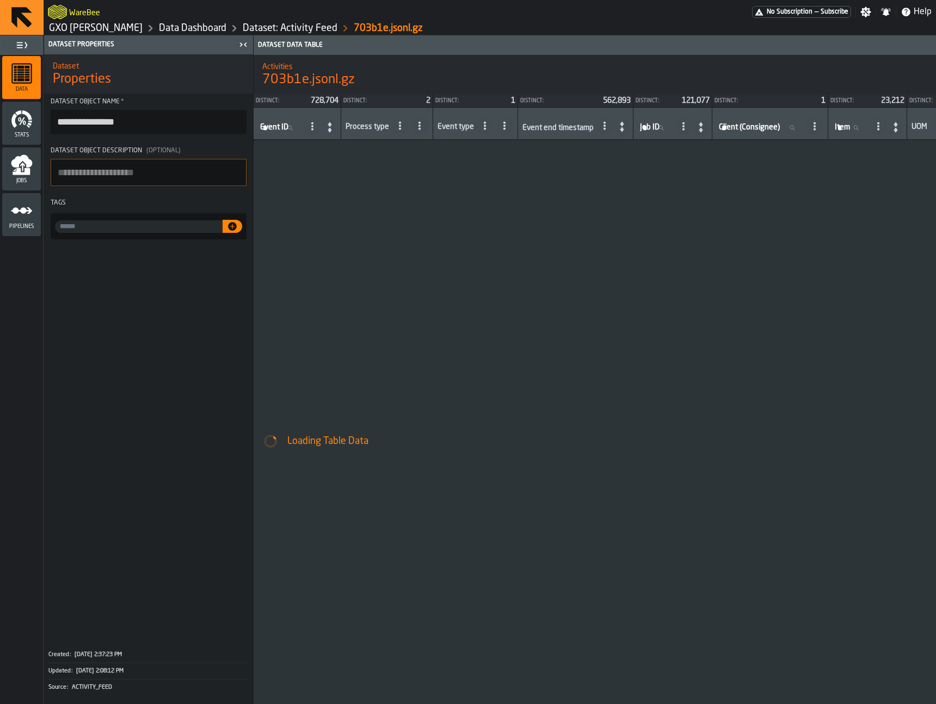
click at [21, 211] on circle "menu Pipelines" at bounding box center [23, 210] width 7 height 7
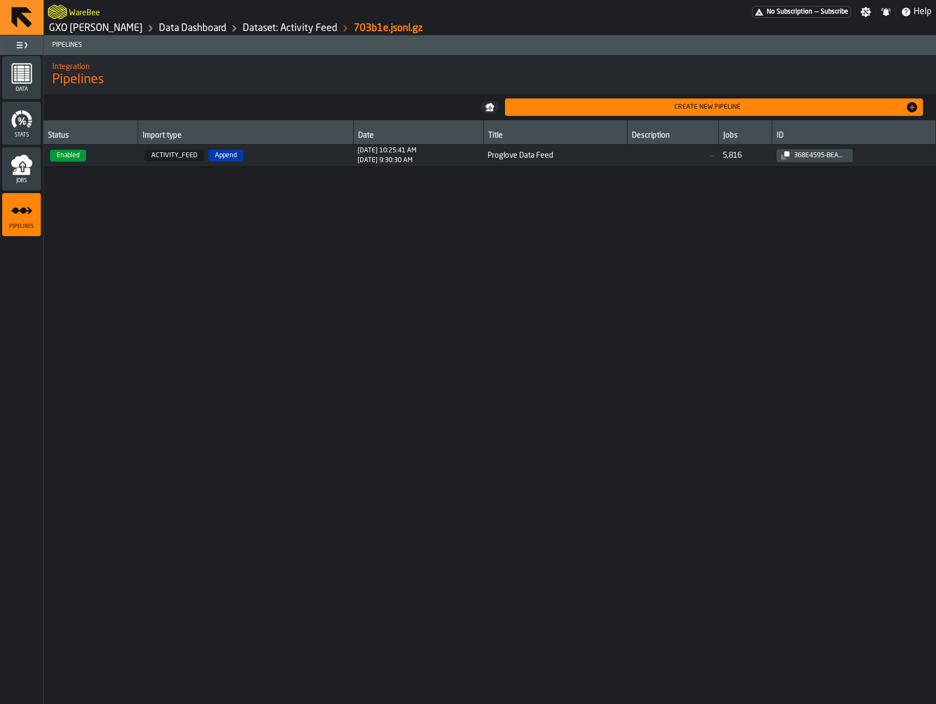
click at [565, 154] on span "Proglove Data Feed" at bounding box center [554, 155] width 135 height 9
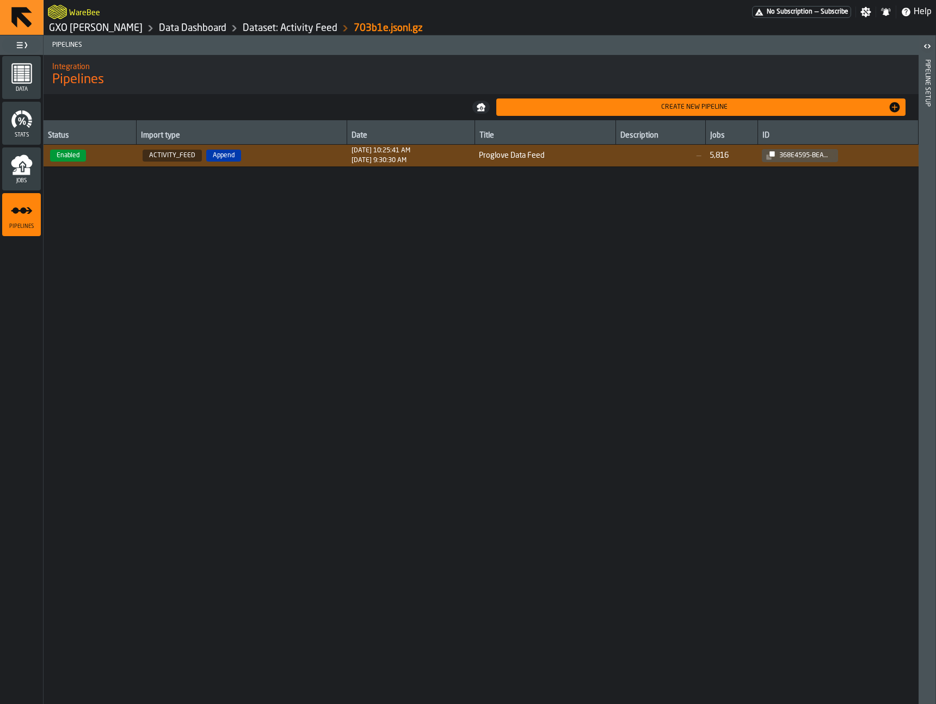
click at [930, 130] on header "Pipeline Setup" at bounding box center [926, 369] width 17 height 668
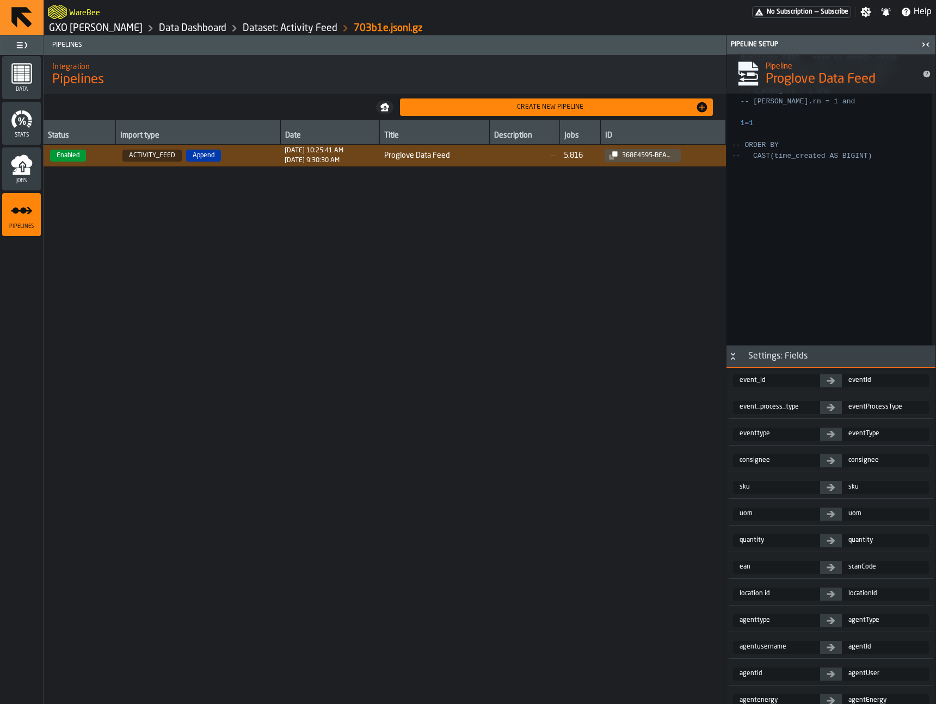
scroll to position [3073, 0]
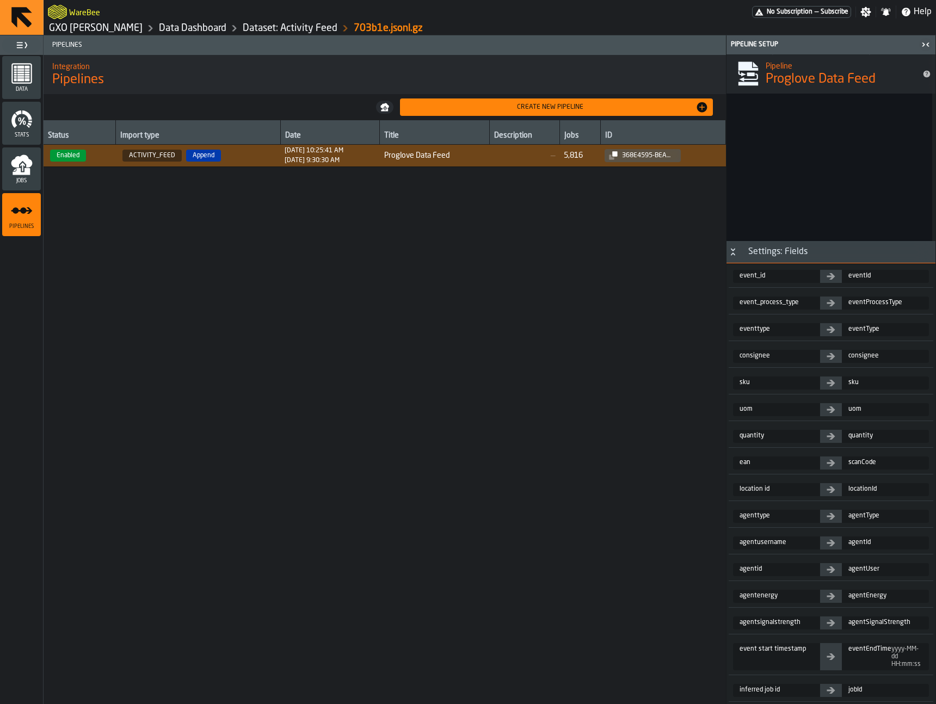
click at [754, 570] on span "agentid" at bounding box center [776, 569] width 87 height 13
click at [765, 543] on span "agentusername" at bounding box center [776, 542] width 87 height 13
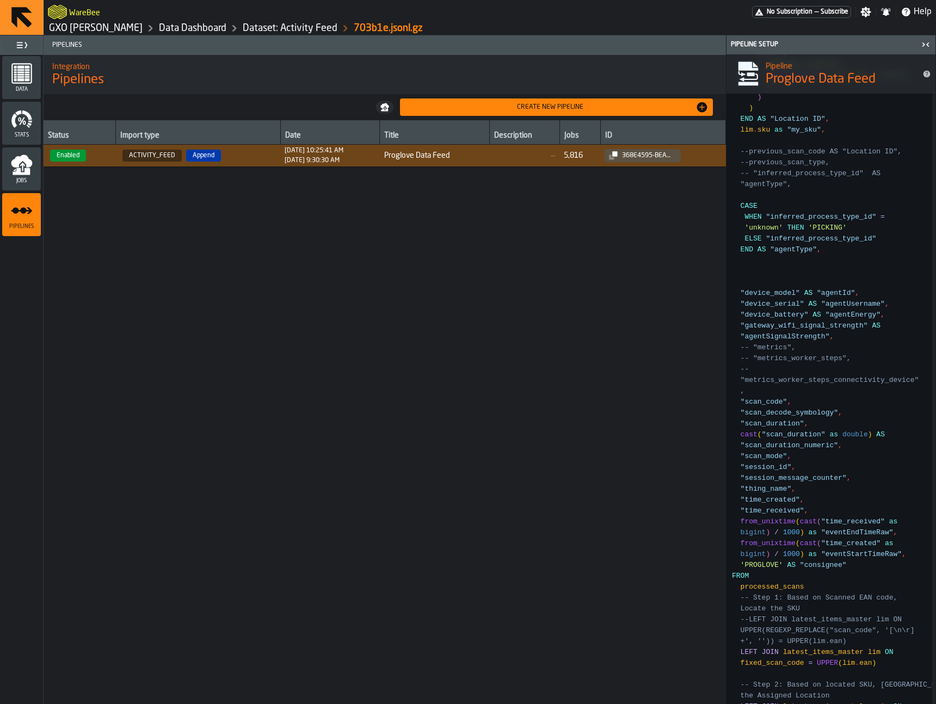
scroll to position [2194, 0]
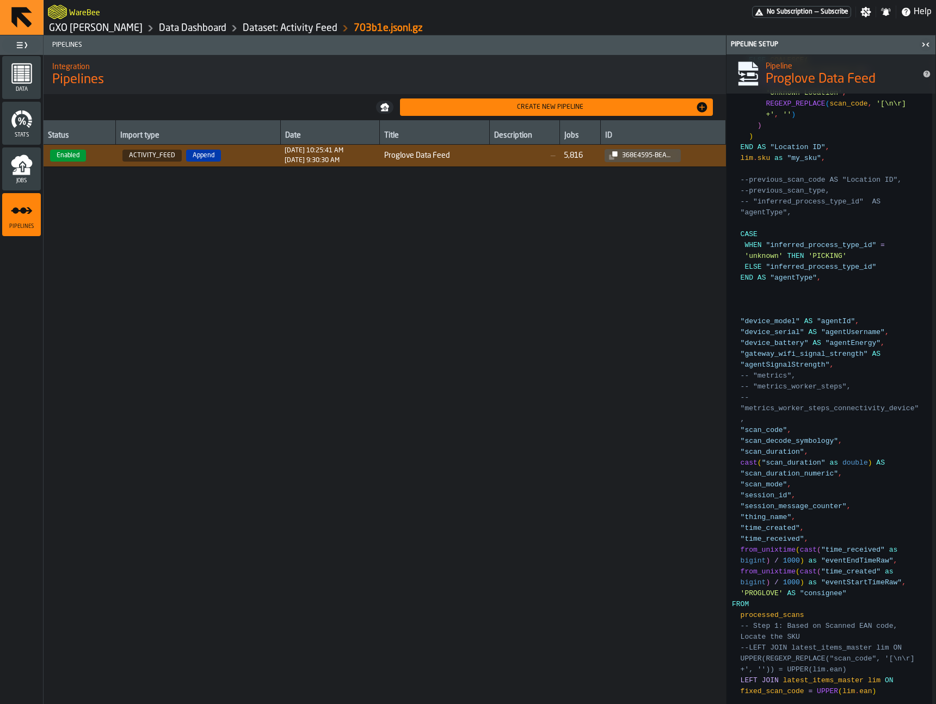
type textarea "**********"
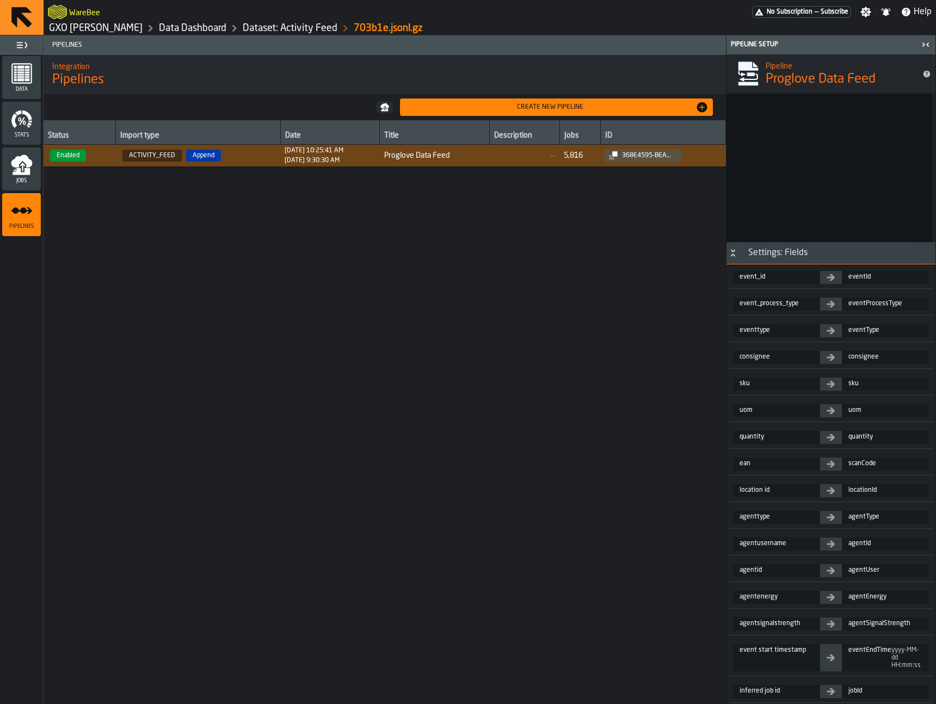
scroll to position [3073, 0]
click at [521, 400] on div "Status Import type Date Title Description Jobs ID Enabled ACTIVITY_FEED Append …" at bounding box center [385, 444] width 682 height 649
click at [32, 81] on icon "menu Data" at bounding box center [22, 74] width 22 height 22
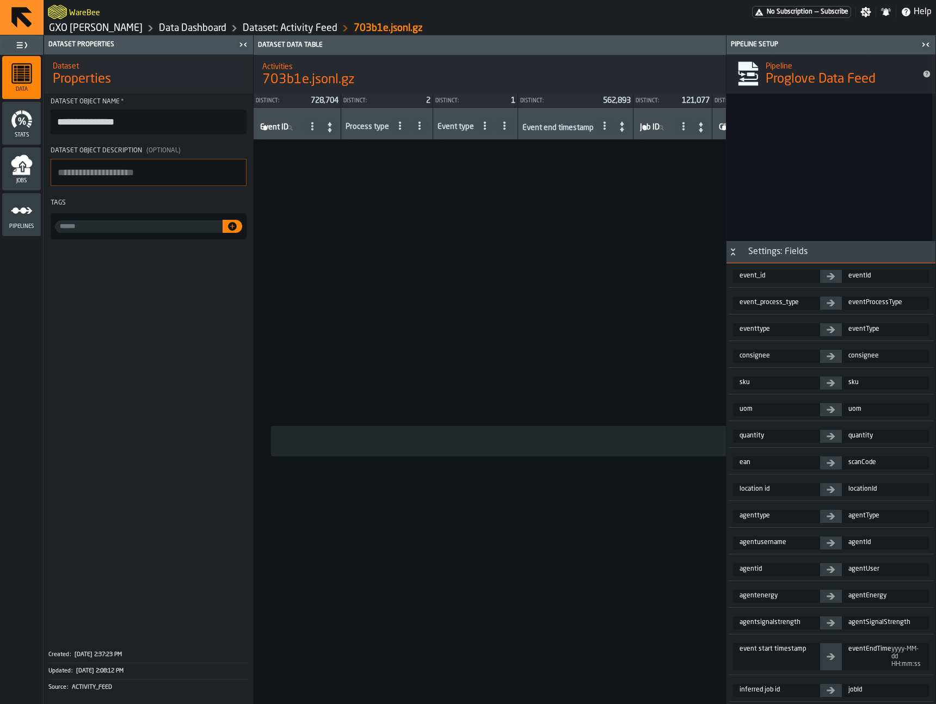
click at [16, 163] on icon "menu Jobs" at bounding box center [21, 160] width 21 height 13
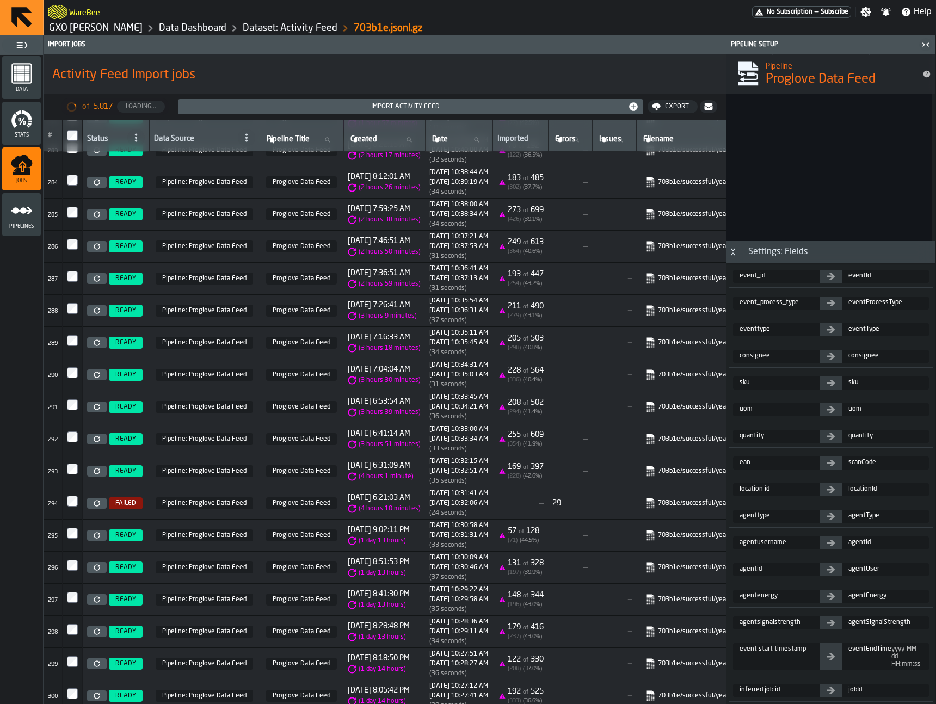
scroll to position [9052, 0]
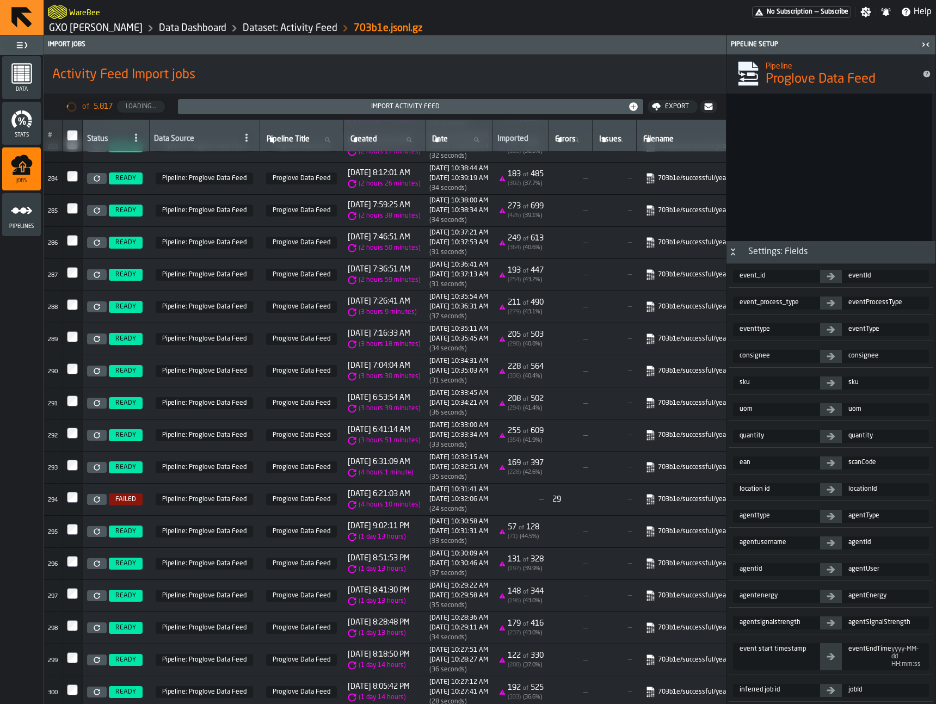
click at [928, 44] on icon "button-toggle-Close me" at bounding box center [925, 44] width 13 height 13
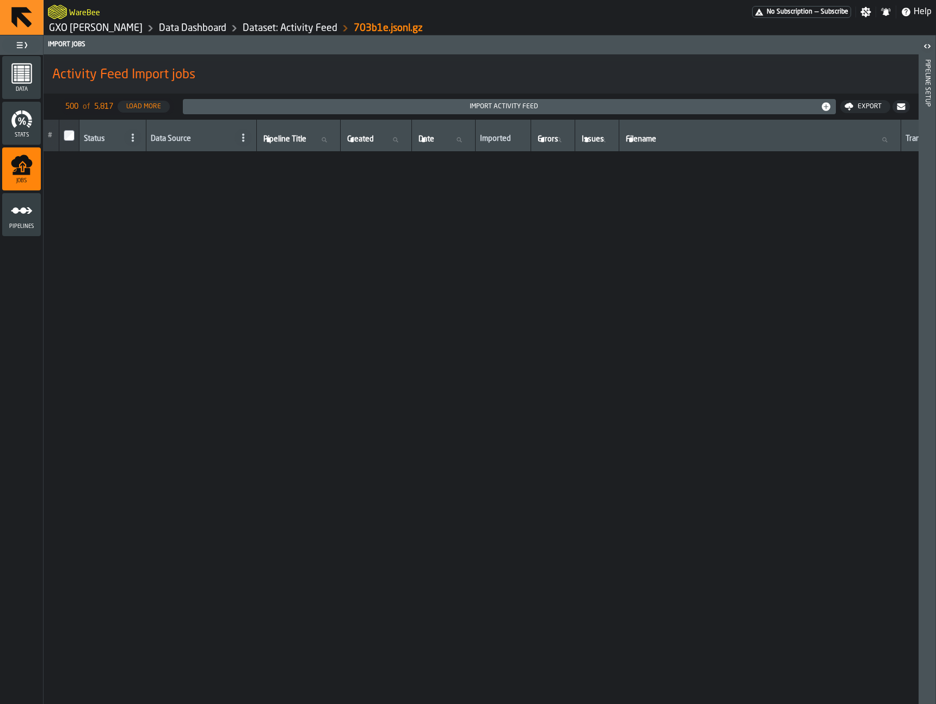
scroll to position [0, 0]
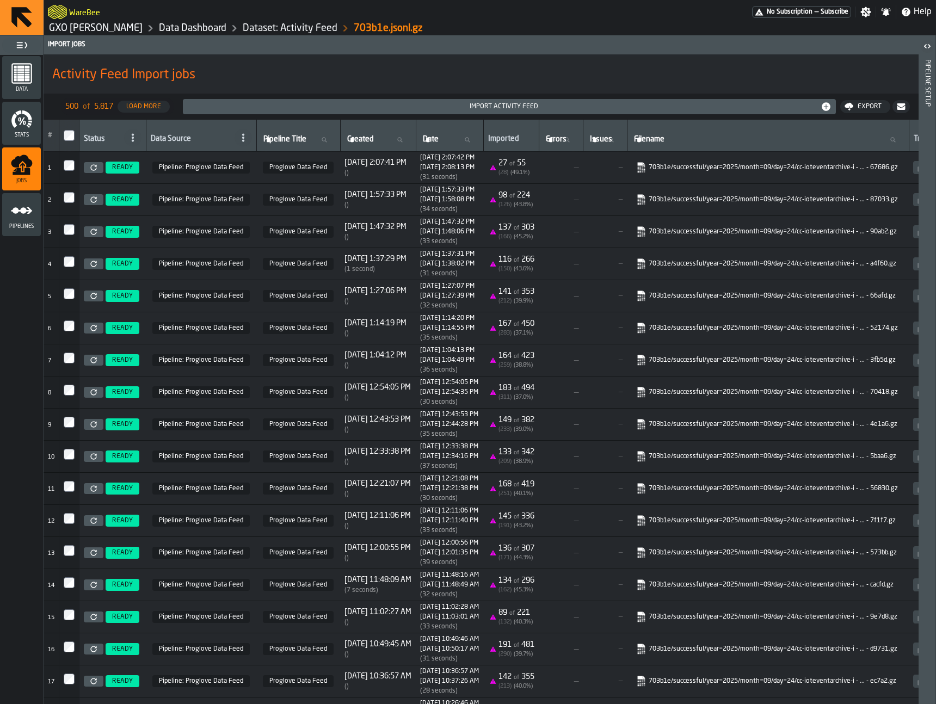
click at [125, 30] on link "GXO [PERSON_NAME]" at bounding box center [96, 28] width 94 height 12
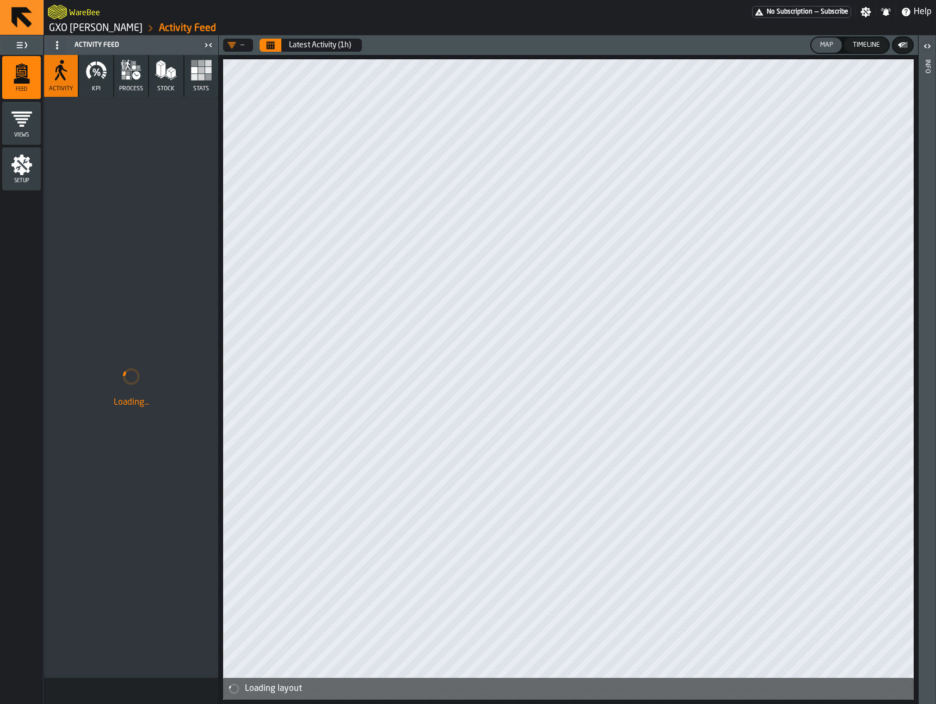
click at [22, 163] on icon "menu Setup" at bounding box center [21, 164] width 21 height 21
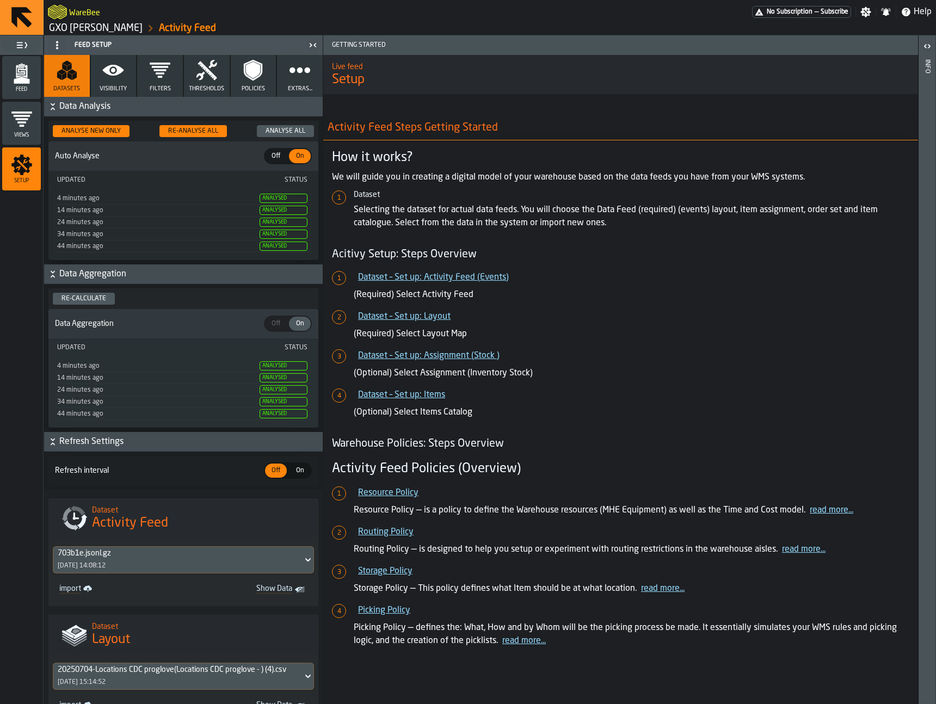
click at [90, 296] on div "Re-calculate" at bounding box center [83, 299] width 53 height 8
click at [174, 130] on div "Re-Analyse All" at bounding box center [193, 131] width 59 height 8
click at [206, 247] on div "44 minutes ago" at bounding box center [157, 247] width 200 height 8
click at [26, 76] on icon "menu Feed" at bounding box center [21, 71] width 11 height 13
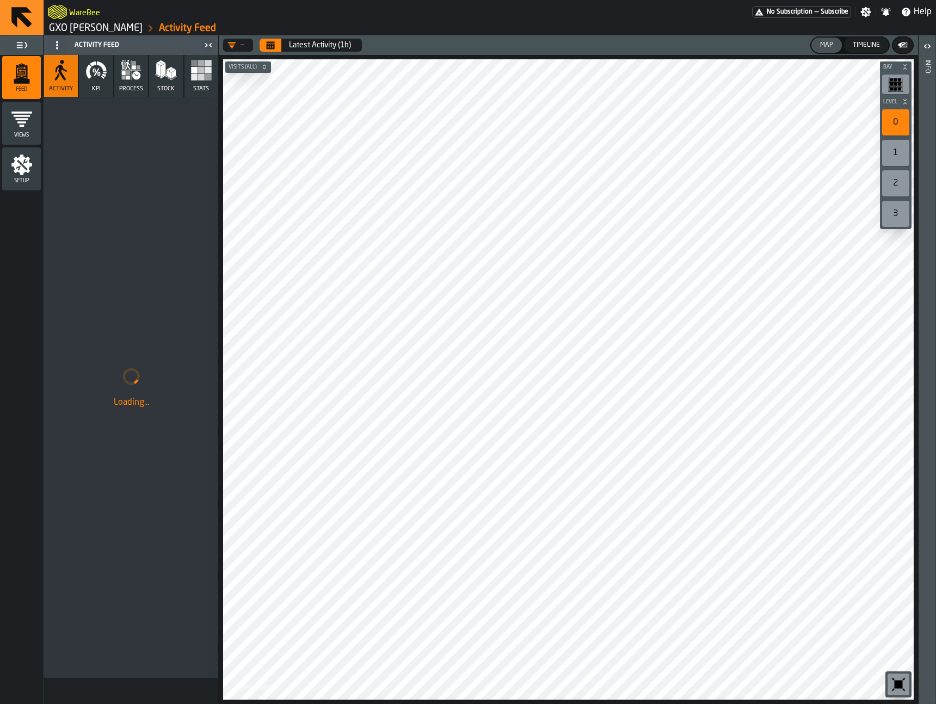
click at [108, 30] on link "GXO [PERSON_NAME]" at bounding box center [96, 28] width 94 height 12
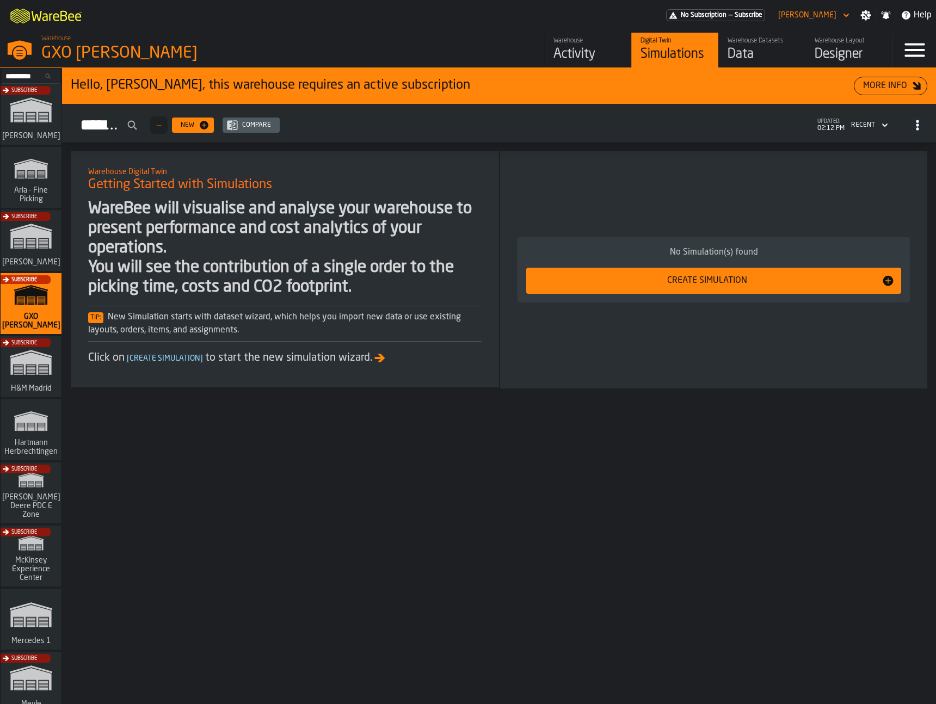
click at [561, 52] on div "Activity" at bounding box center [587, 54] width 69 height 17
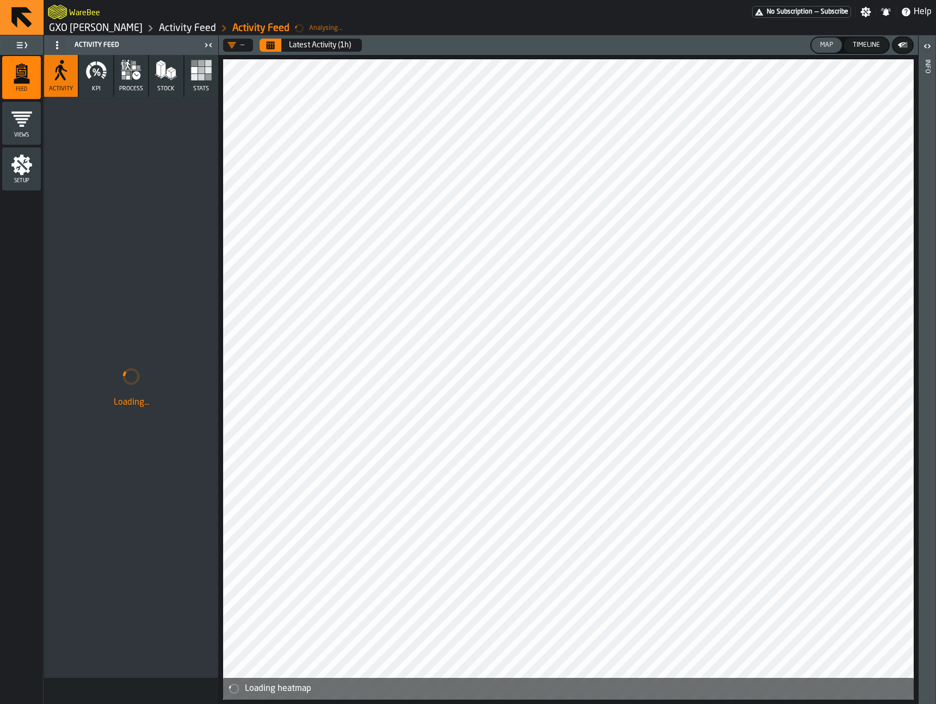
click at [157, 81] on icon "button" at bounding box center [166, 70] width 22 height 22
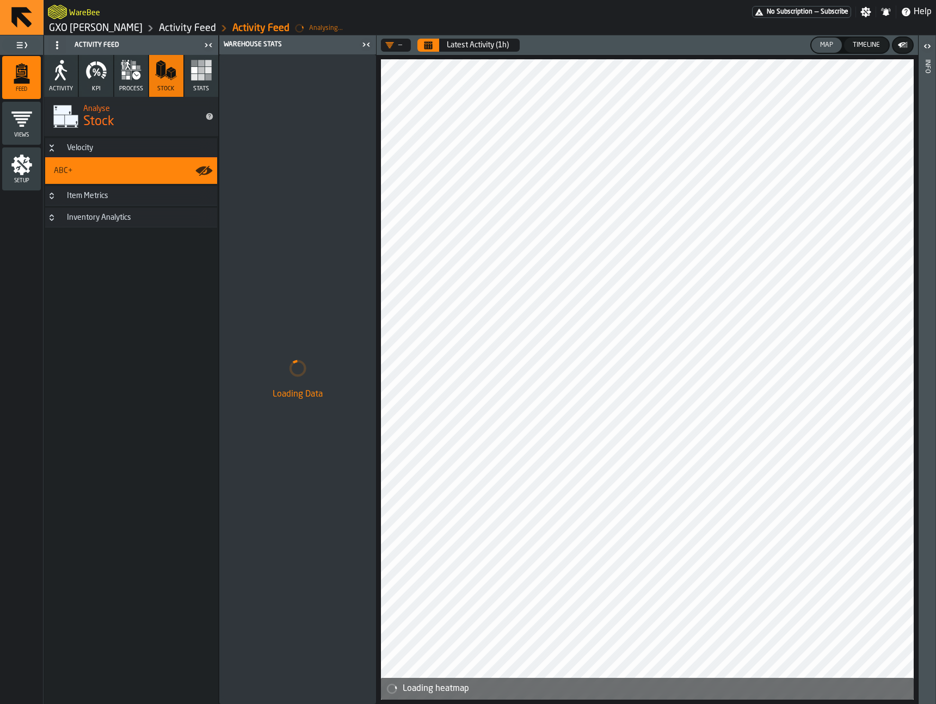
click at [112, 148] on h3 "Velocity" at bounding box center [131, 148] width 172 height 20
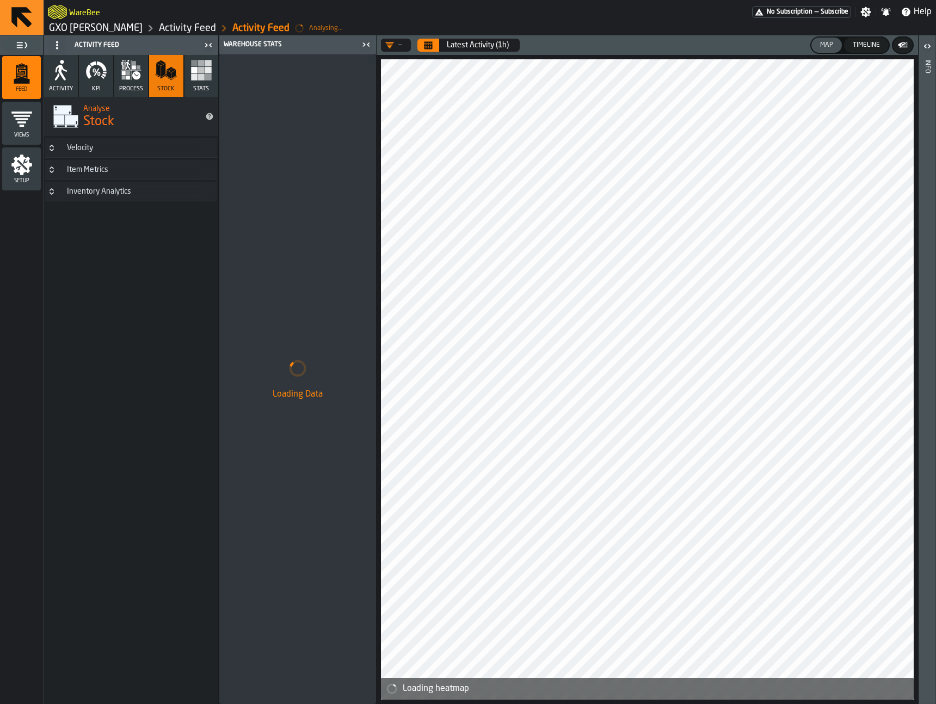
click at [121, 81] on icon "button" at bounding box center [131, 70] width 22 height 22
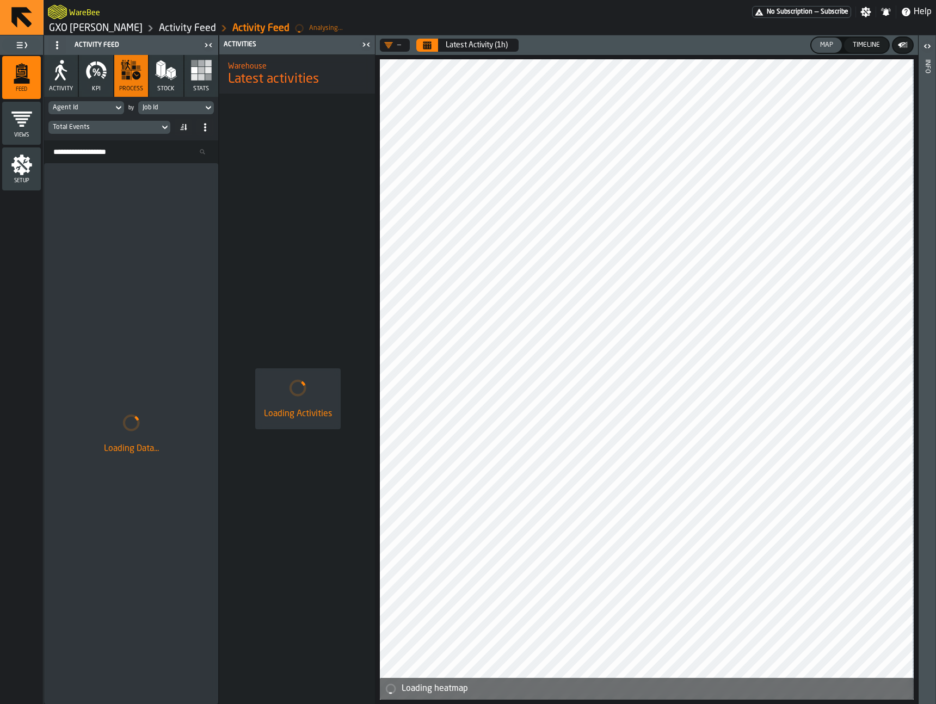
click at [95, 76] on icon "button" at bounding box center [96, 70] width 22 height 22
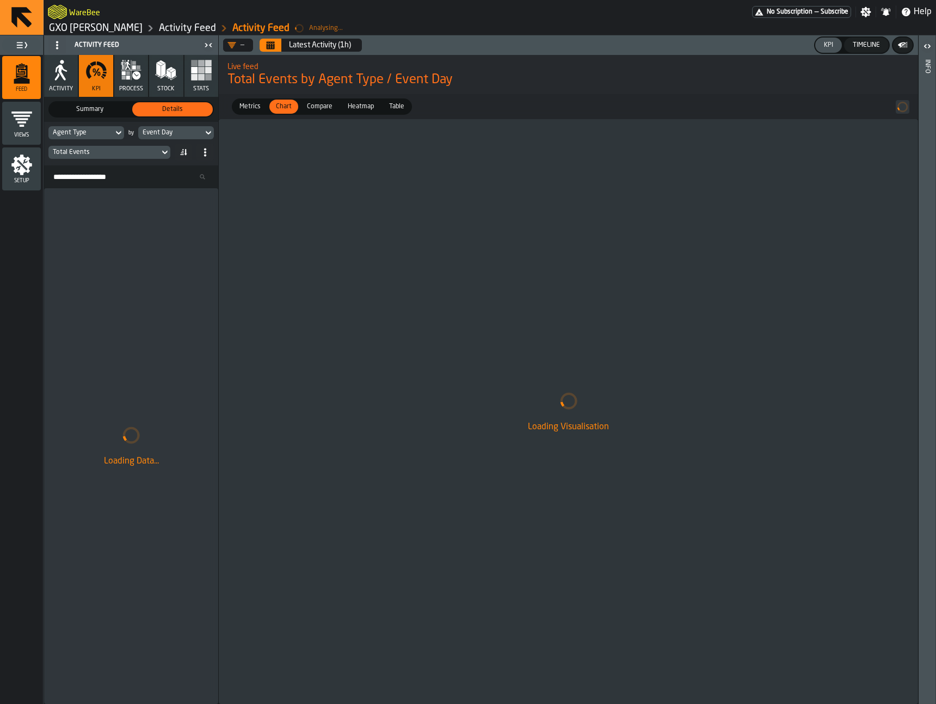
click at [130, 32] on link "GXO [PERSON_NAME]" at bounding box center [96, 28] width 94 height 12
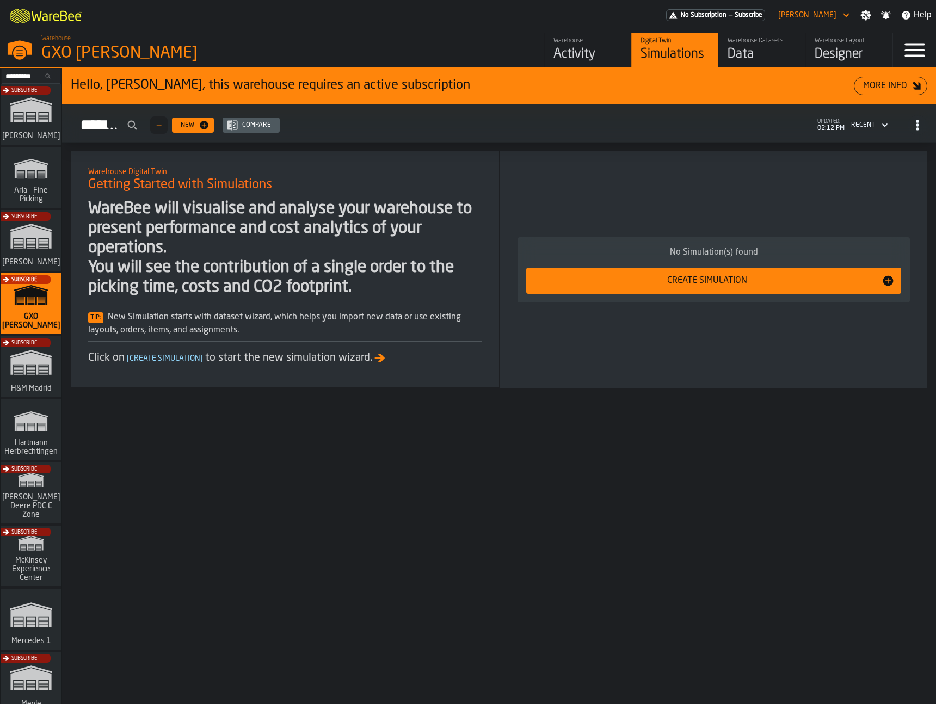
click at [763, 49] on div "Data" at bounding box center [761, 54] width 69 height 17
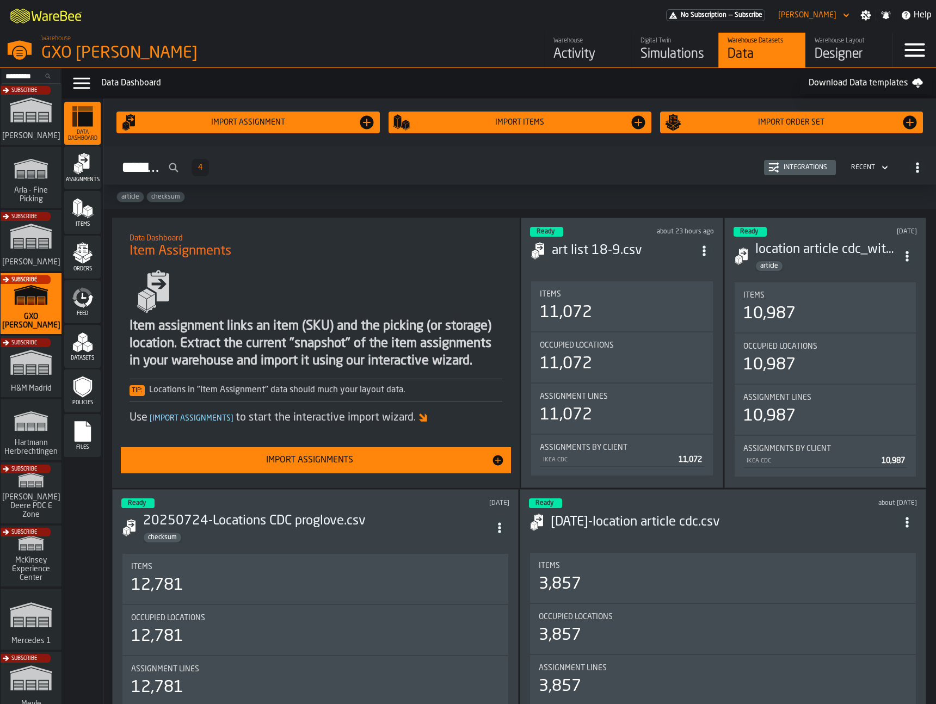
click at [94, 307] on div "Feed" at bounding box center [82, 302] width 36 height 30
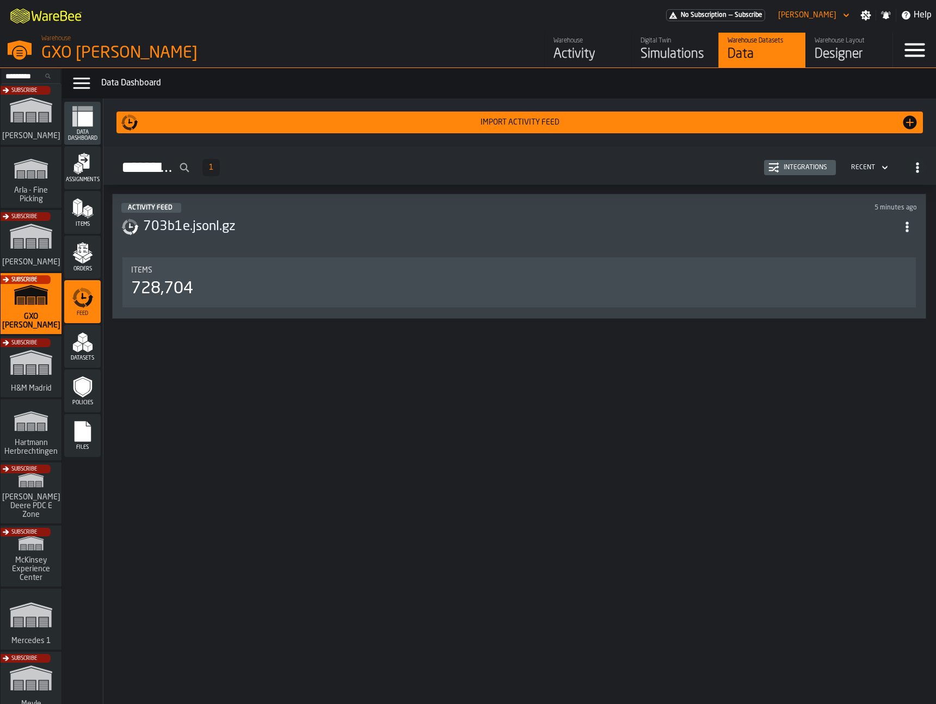
click at [748, 230] on h3 "703b1e.jsonl.gz" at bounding box center [520, 226] width 754 height 17
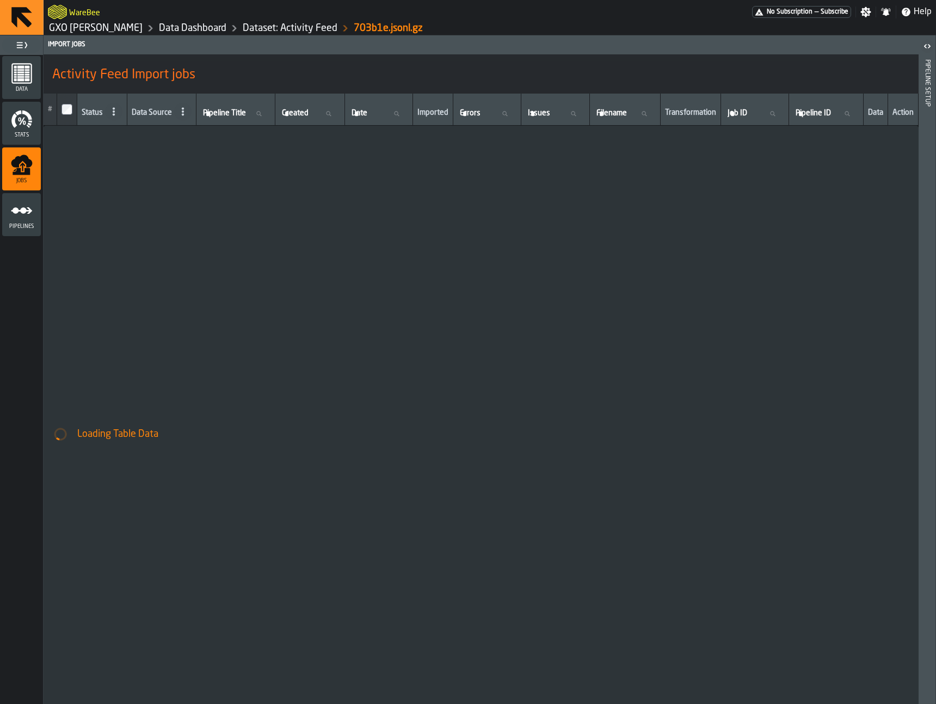
click at [287, 26] on link "Dataset: Activity Feed" at bounding box center [290, 28] width 95 height 12
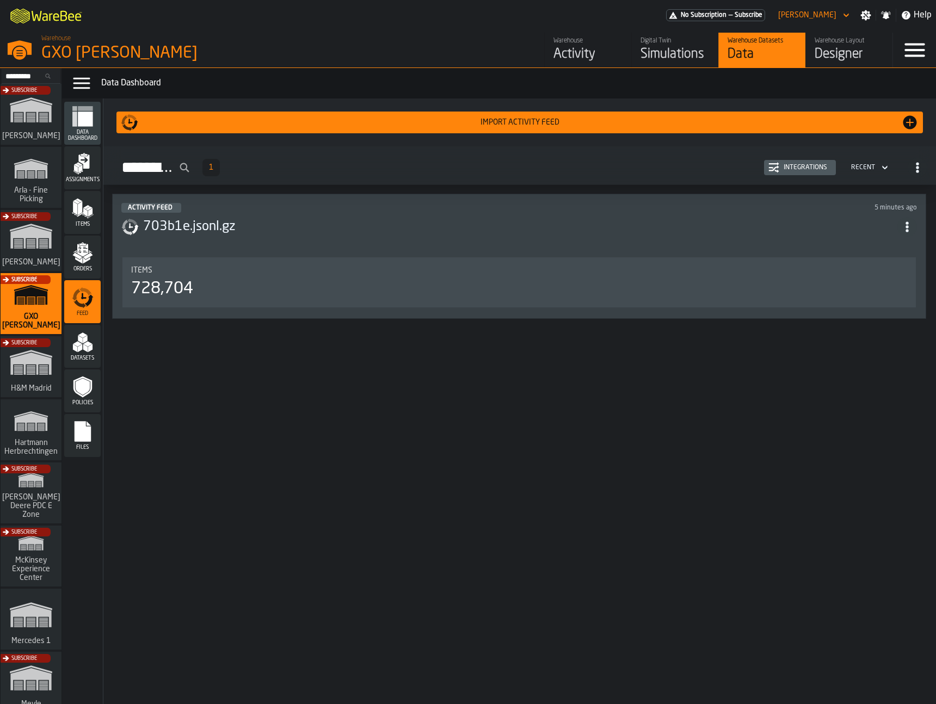
click at [826, 170] on div "Integrations" at bounding box center [805, 168] width 52 height 8
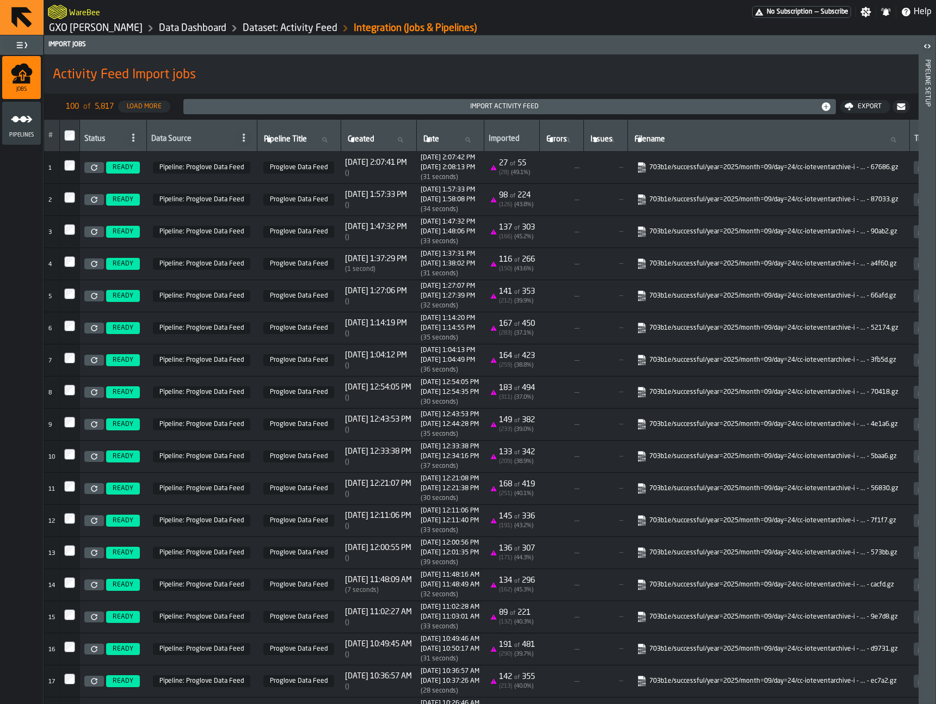
click at [96, 168] on icon at bounding box center [94, 167] width 7 height 7
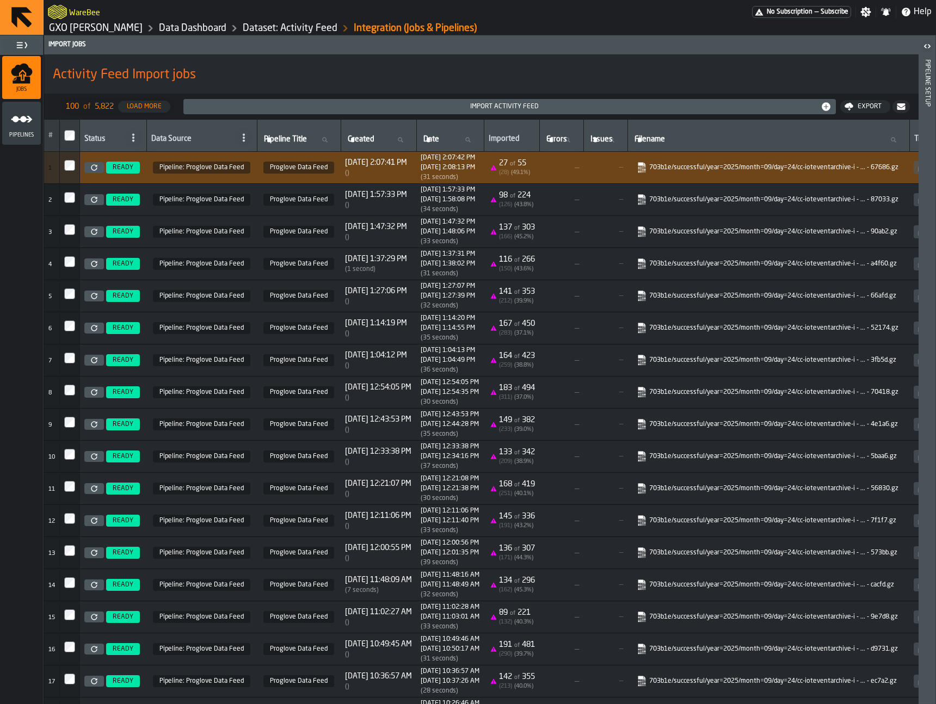
click at [114, 32] on link "GXO [PERSON_NAME]" at bounding box center [96, 28] width 94 height 12
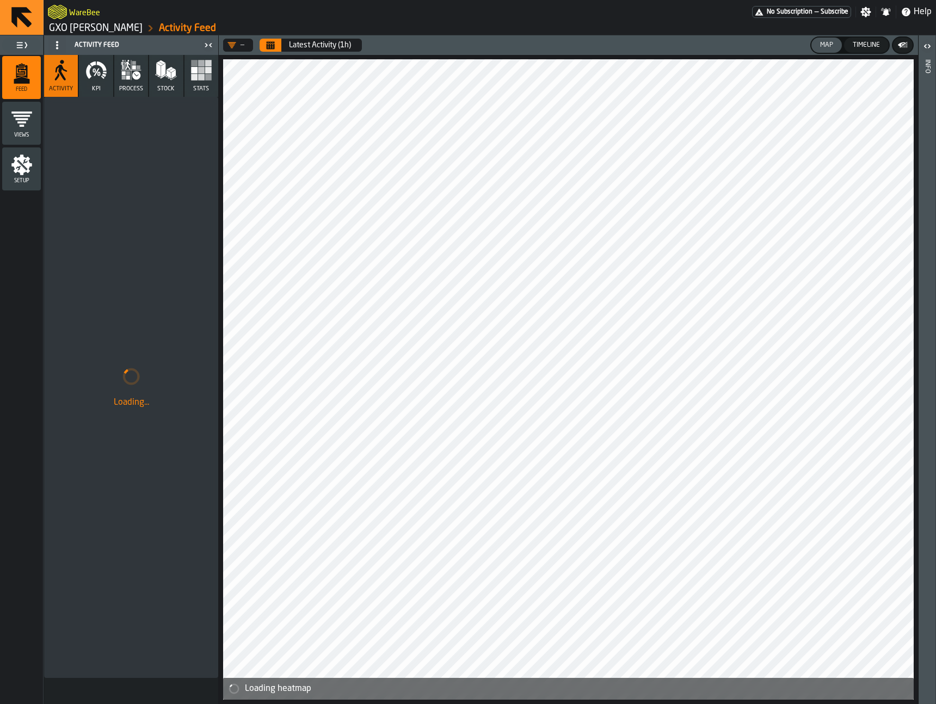
click at [95, 76] on icon "button" at bounding box center [96, 70] width 22 height 22
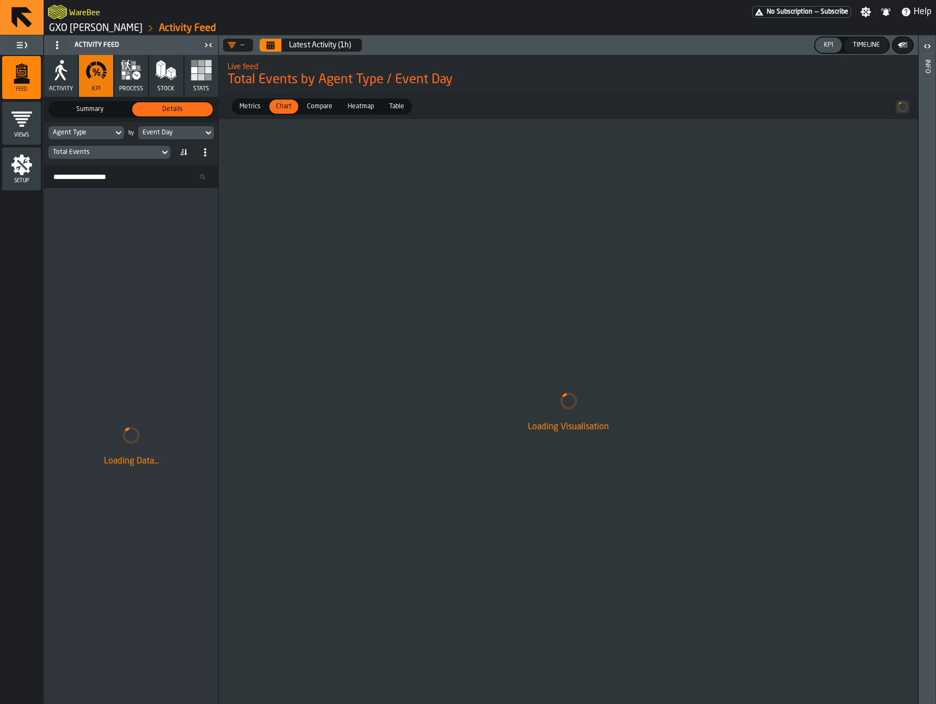
click at [128, 158] on div "Total Events" at bounding box center [103, 152] width 111 height 12
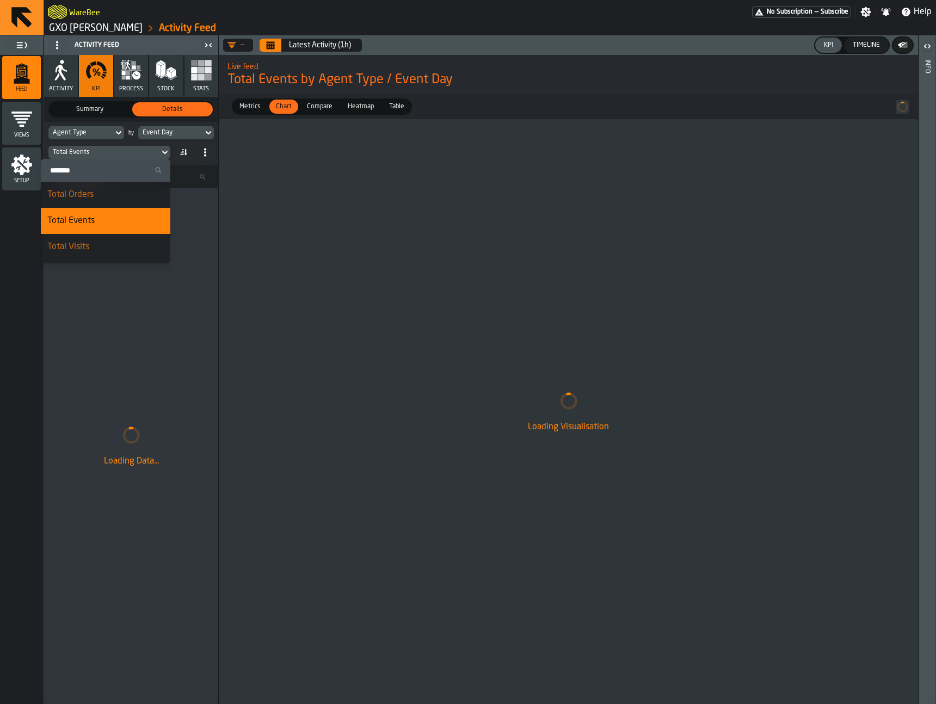
click at [102, 177] on input "Search" at bounding box center [105, 170] width 121 height 14
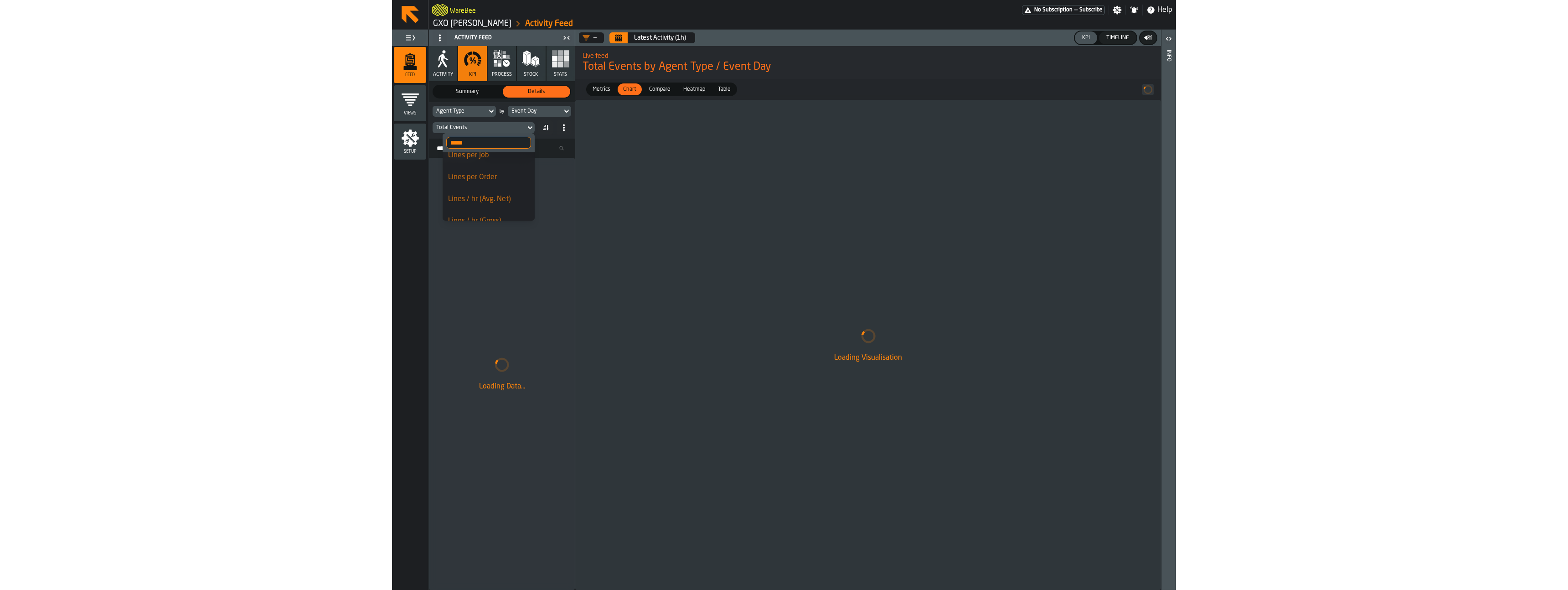
scroll to position [11, 0]
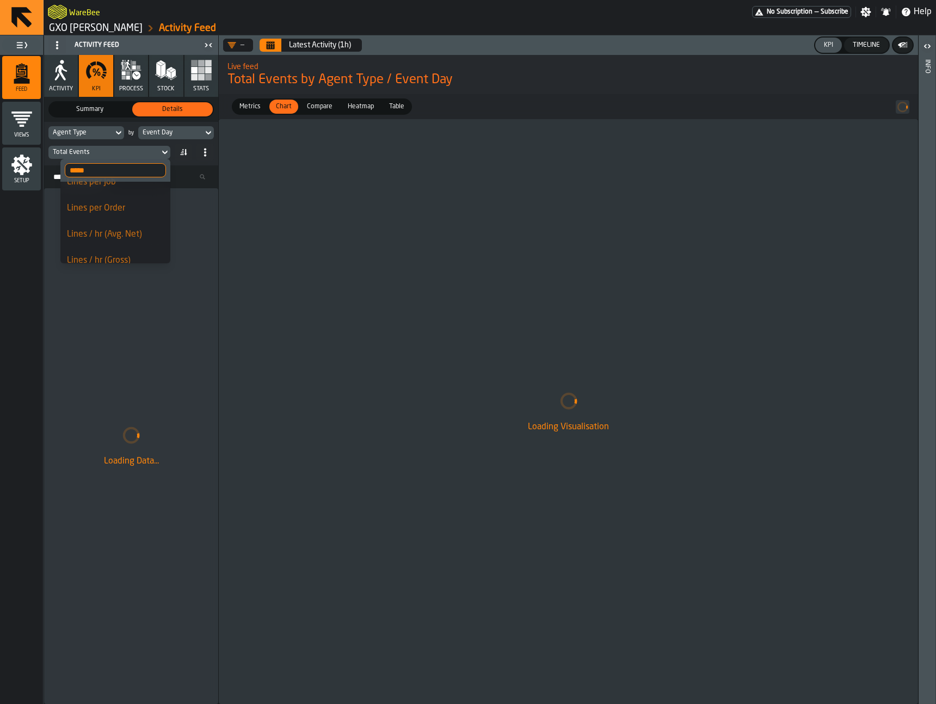
type input "*****"
click at [128, 233] on div "Lines / hr (Avg. Net)" at bounding box center [115, 234] width 97 height 13
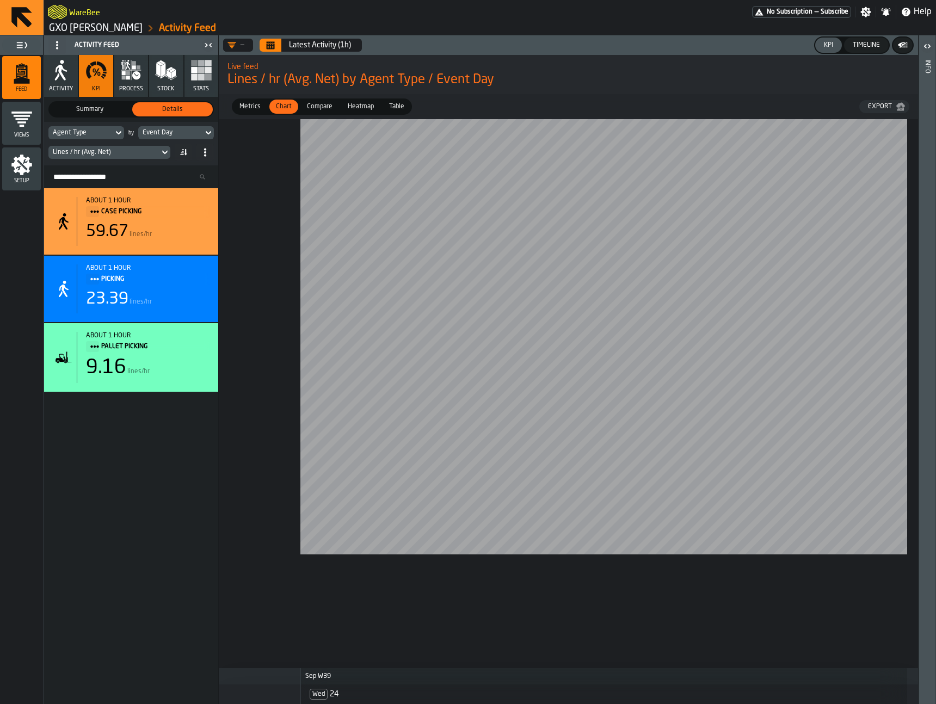
click at [268, 49] on button "Calendar" at bounding box center [270, 45] width 22 height 13
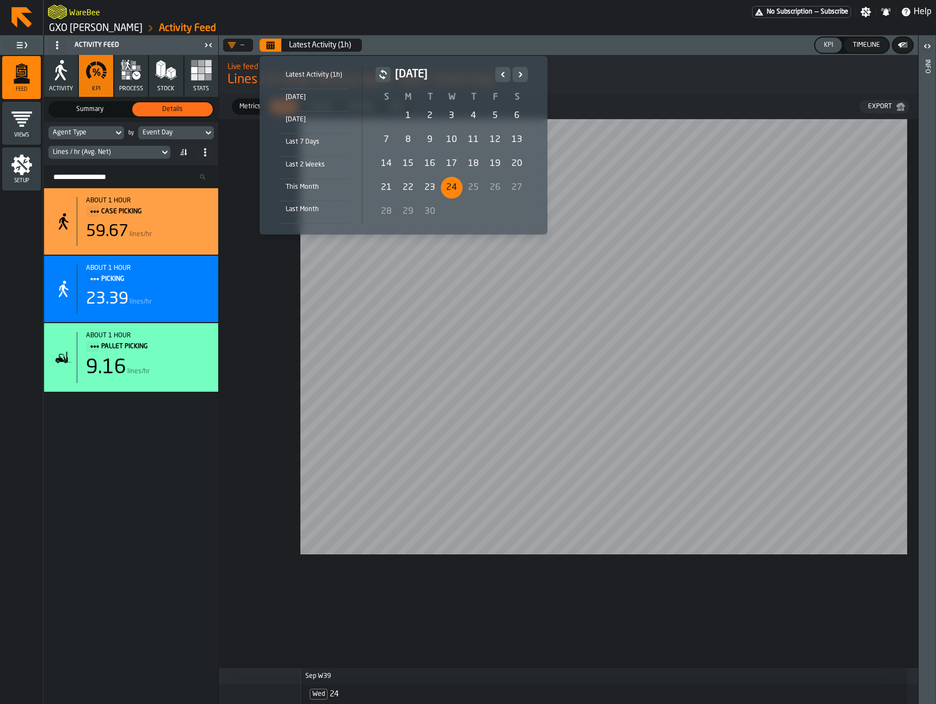
click at [295, 100] on div "Today" at bounding box center [314, 97] width 70 height 12
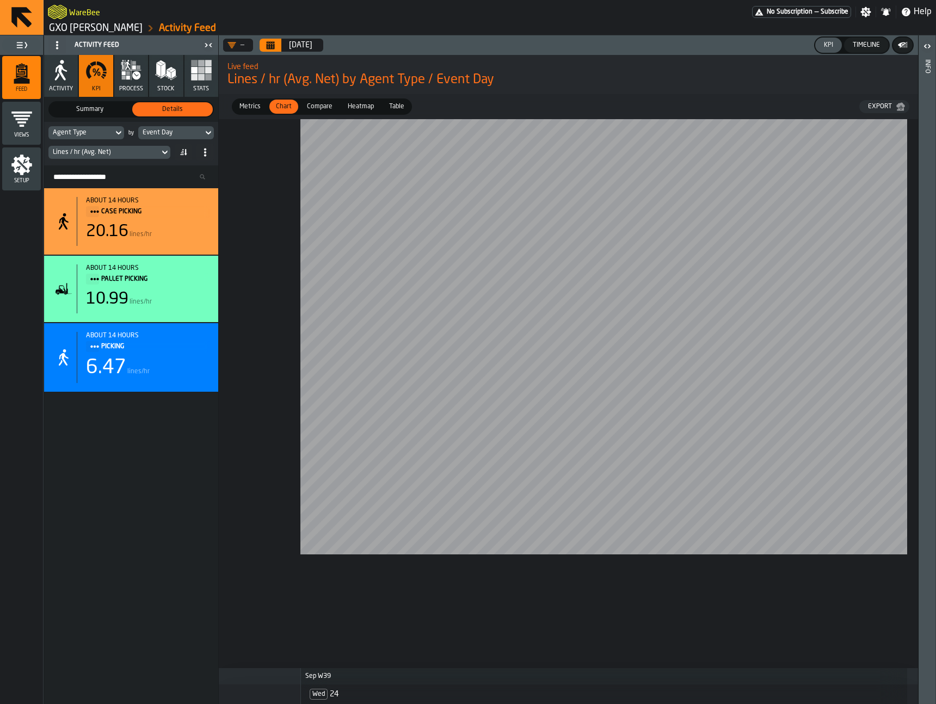
click at [275, 46] on button "Calendar" at bounding box center [270, 45] width 22 height 13
click at [273, 54] on header "— Today KPI Timeline" at bounding box center [568, 45] width 699 height 20
click at [273, 50] on button "Calendar" at bounding box center [270, 45] width 22 height 13
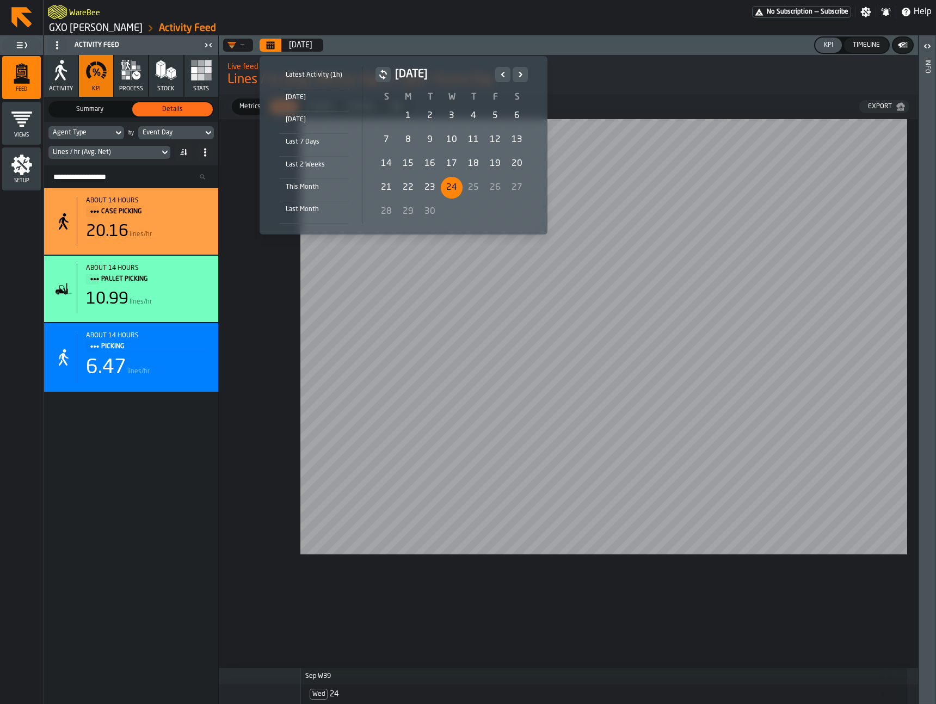
click at [443, 164] on div "17" at bounding box center [452, 164] width 22 height 22
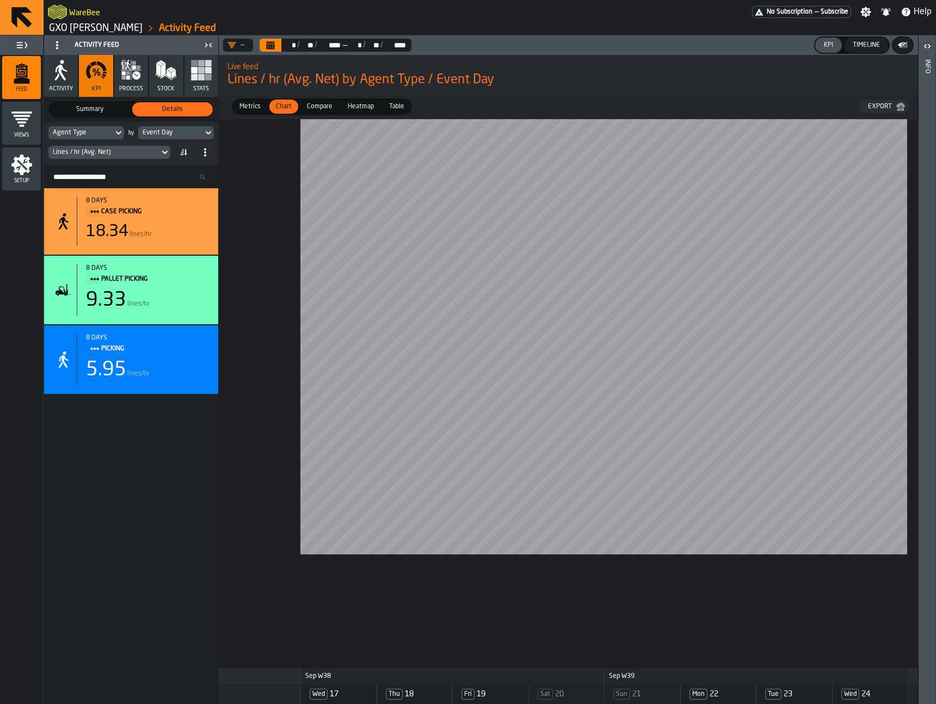
click at [274, 51] on button "Calendar" at bounding box center [270, 45] width 22 height 13
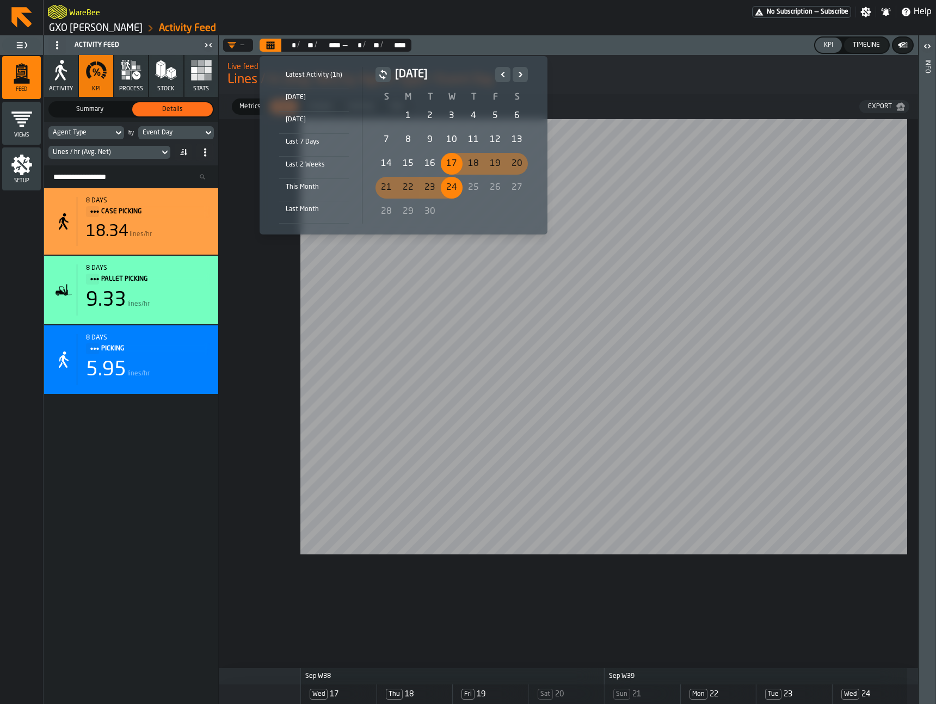
click at [444, 185] on div "24" at bounding box center [452, 188] width 22 height 22
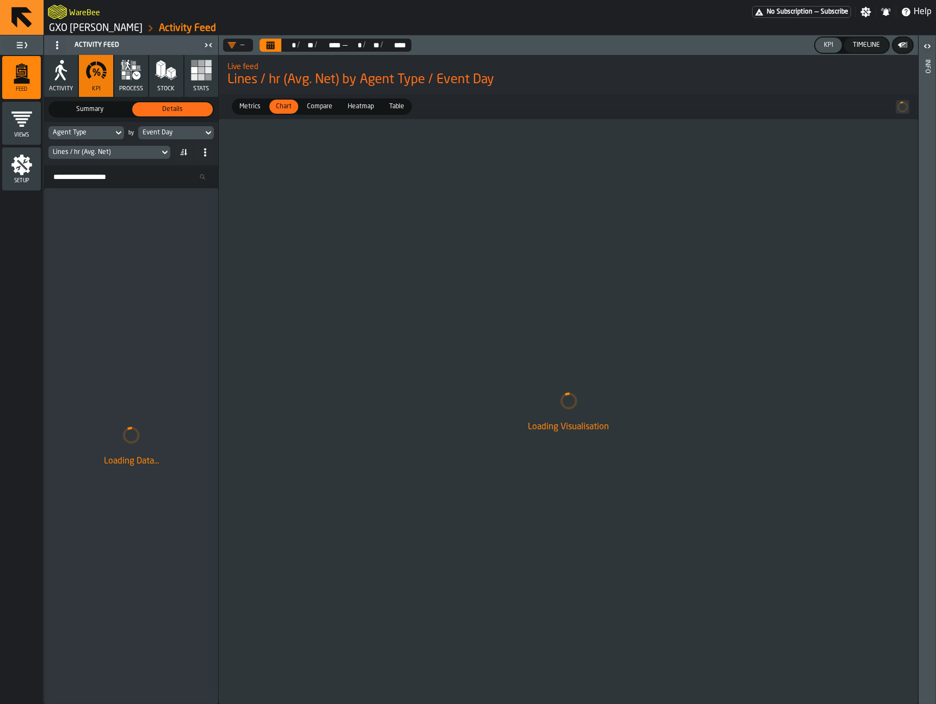
click at [183, 128] on div "Event Day" at bounding box center [170, 133] width 65 height 12
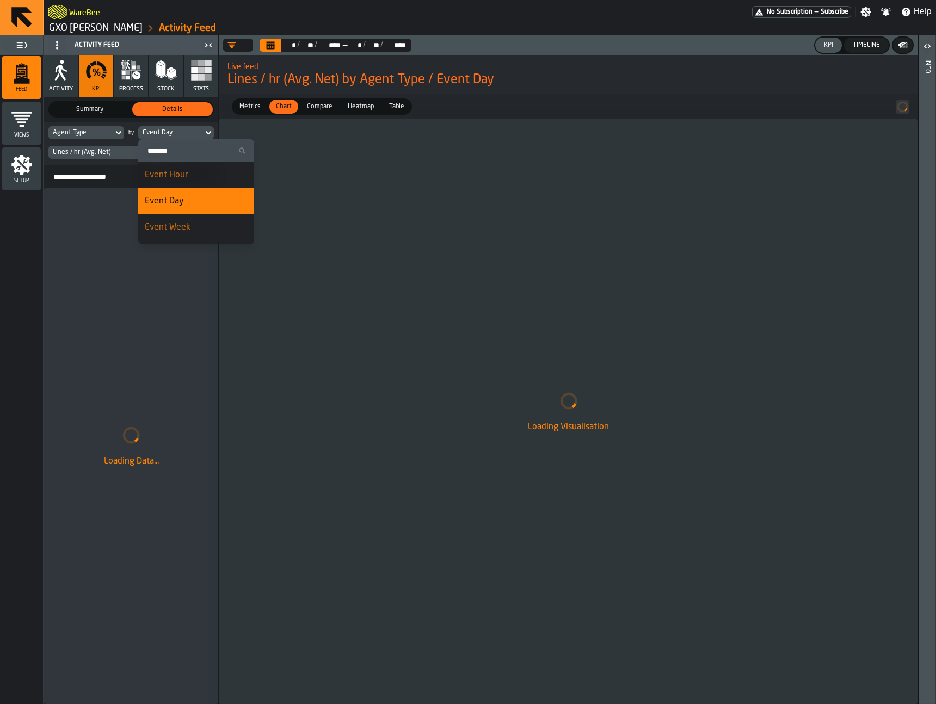
click at [188, 179] on div "Event Hour" at bounding box center [196, 175] width 103 height 13
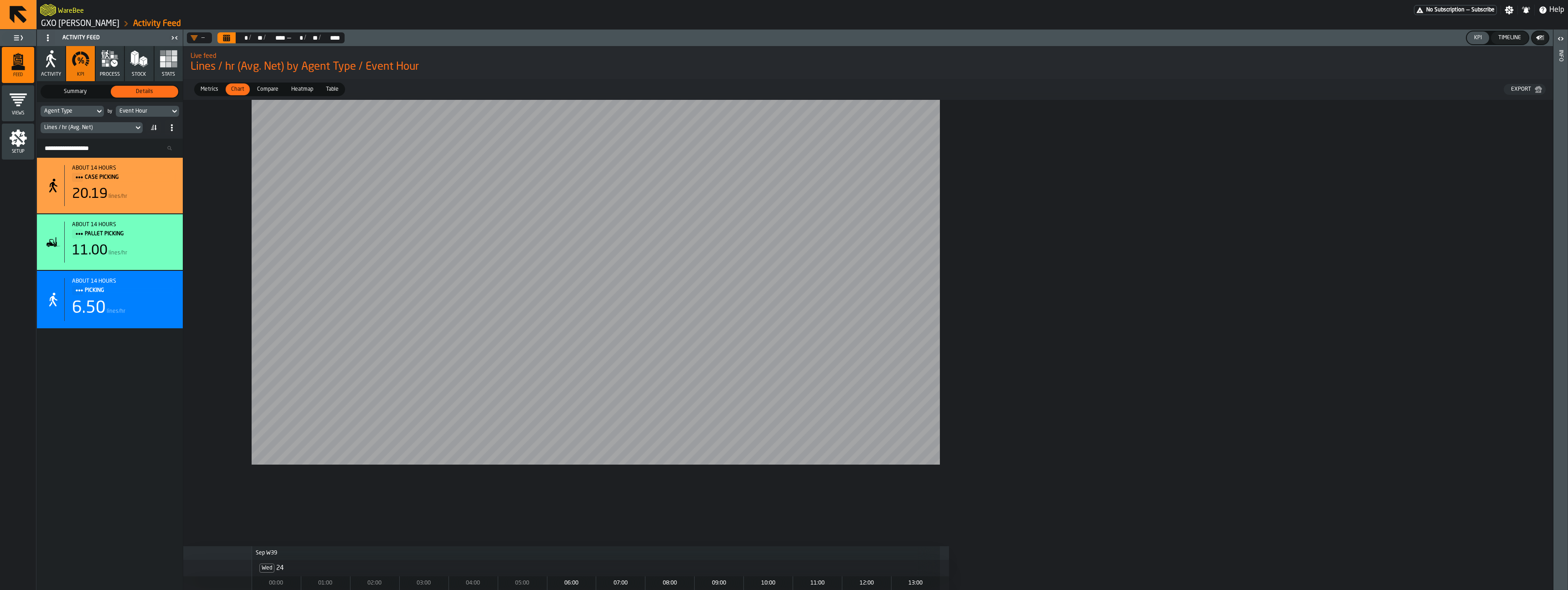
click at [784, 493] on div at bounding box center [595, 312] width 688 height 424
click at [230, 36] on icon "Calendar" at bounding box center [226, 38] width 8 height 8
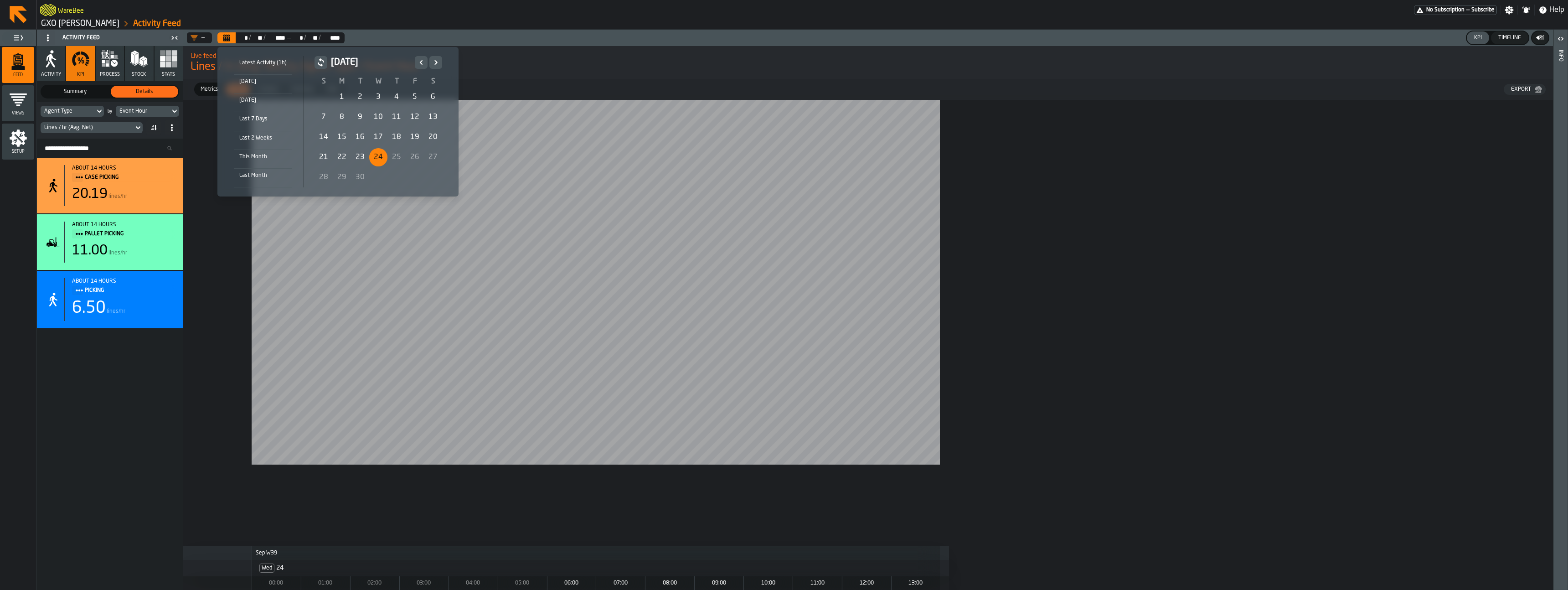
click at [391, 137] on div "18" at bounding box center [396, 137] width 18 height 18
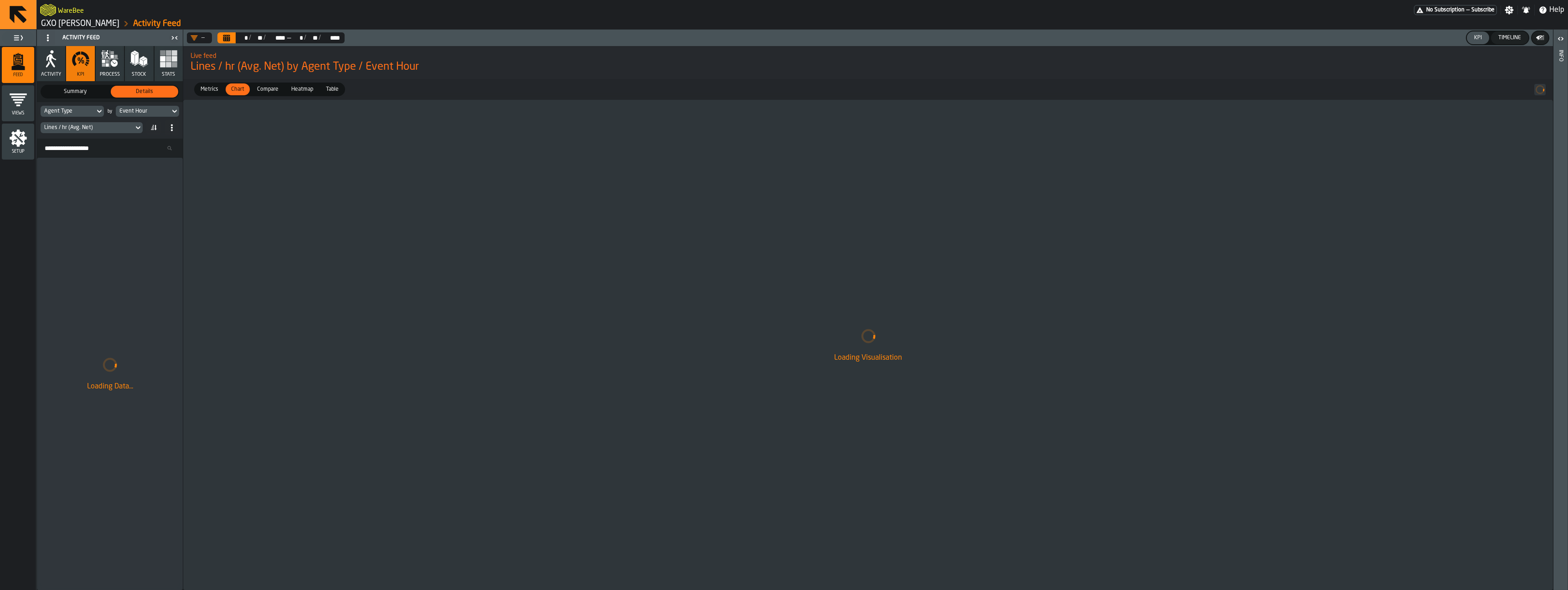
click at [227, 39] on icon "Calendar" at bounding box center [227, 39] width 7 height 4
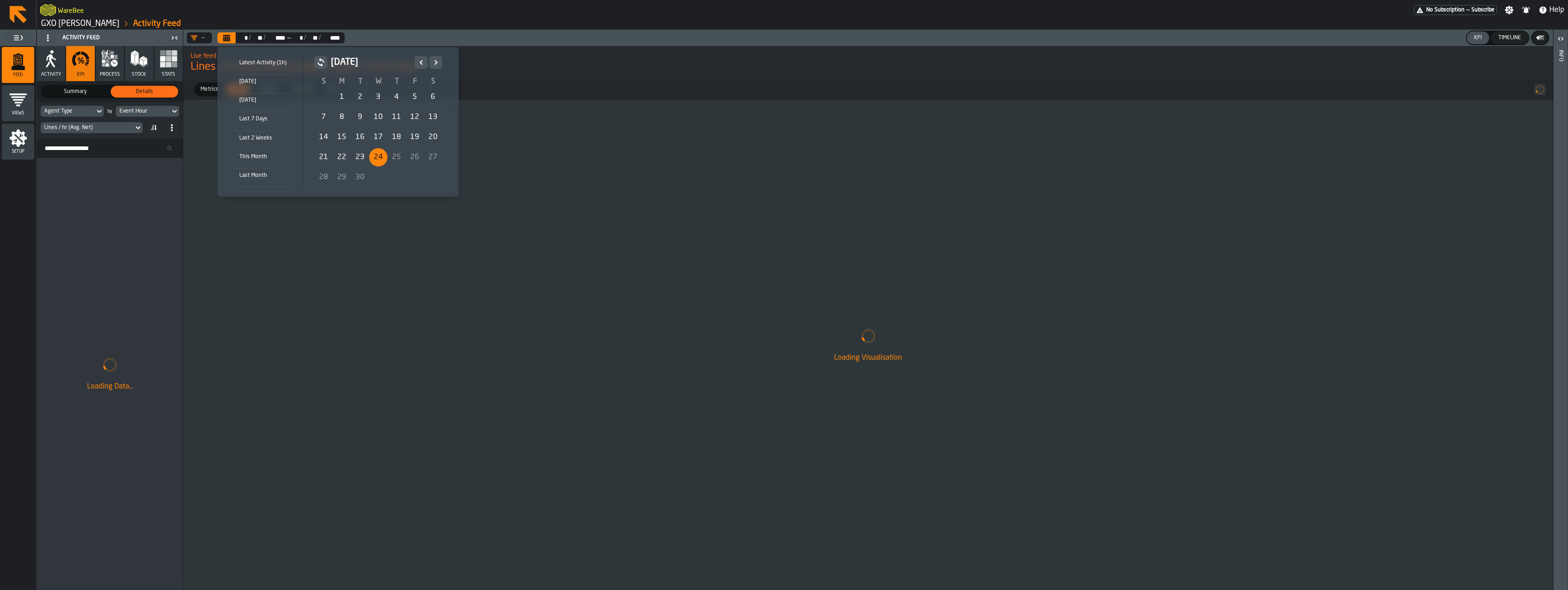
click at [371, 157] on div "24" at bounding box center [379, 158] width 18 height 18
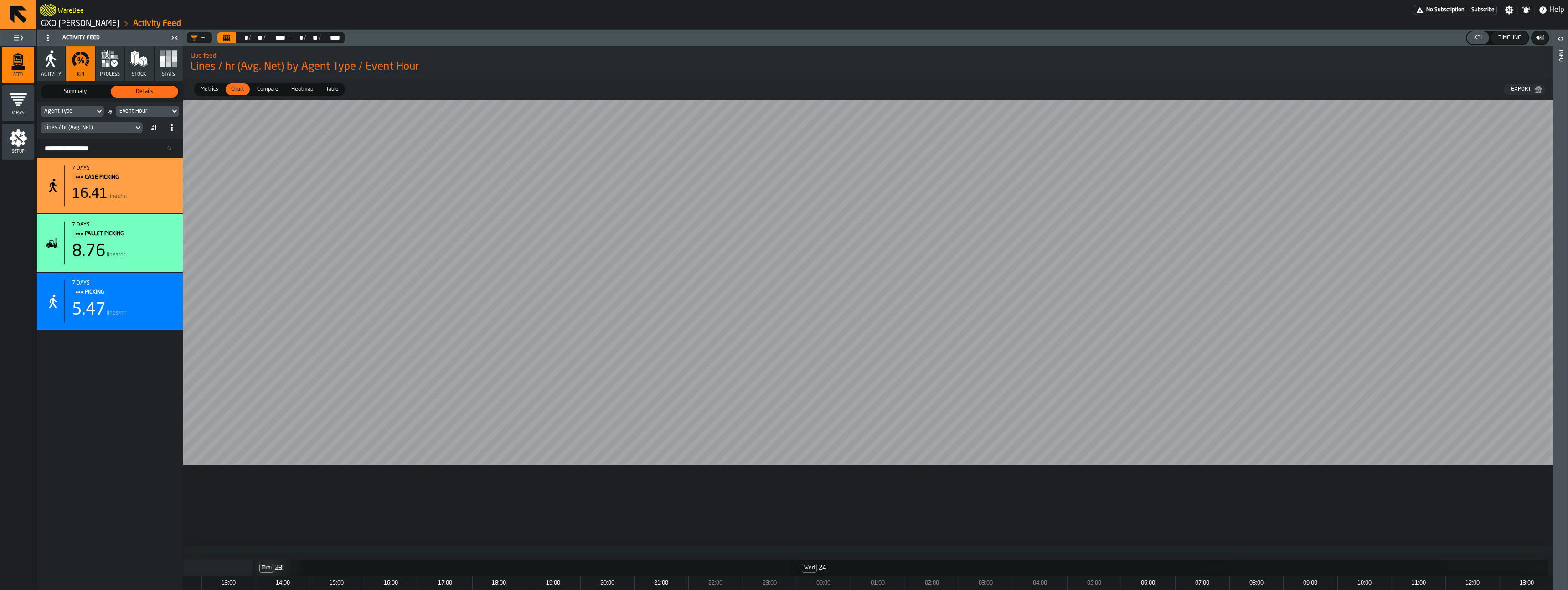
scroll to position [0, 5523]
drag, startPoint x: 1327, startPoint y: 587, endPoint x: 1063, endPoint y: 553, distance: 266.2
click at [126, 127] on div "Lines / hr (Avg. Net)" at bounding box center [87, 127] width 85 height 7
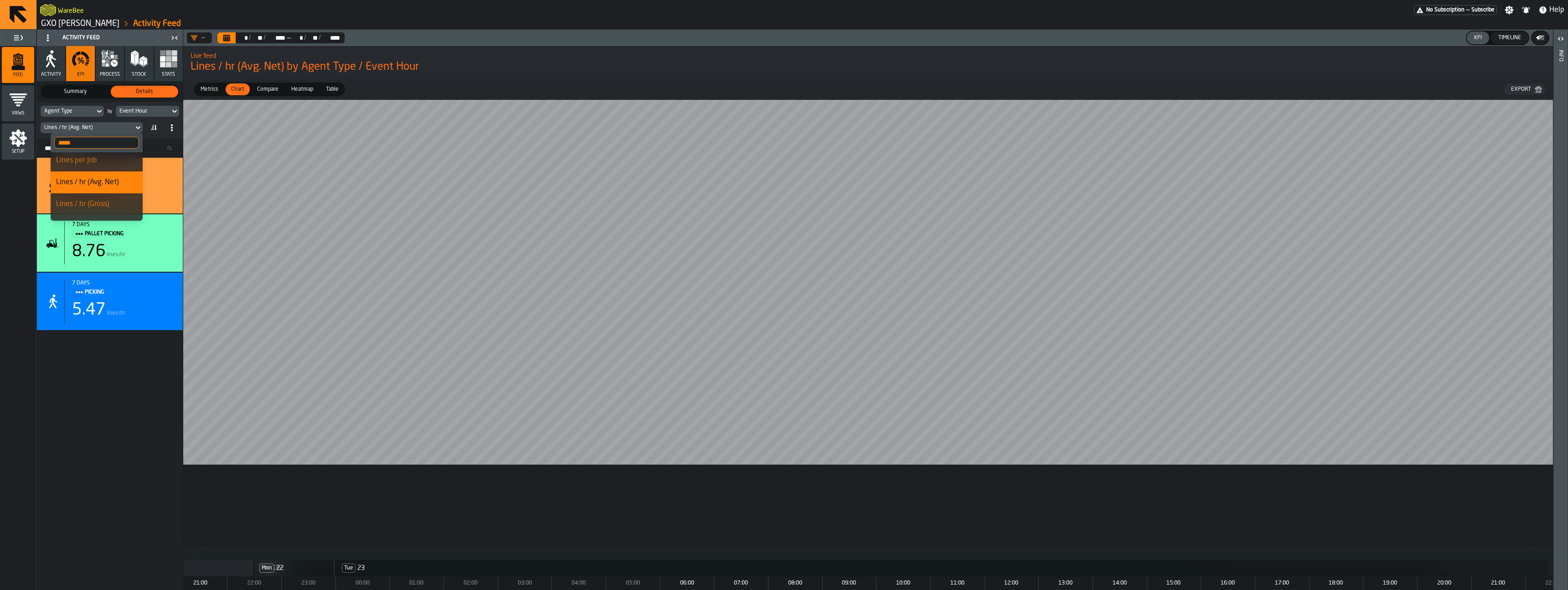
scroll to position [0, 0]
click at [101, 139] on input "*****" at bounding box center [96, 142] width 85 height 12
click at [106, 163] on div "Lines per Job" at bounding box center [96, 163] width 81 height 11
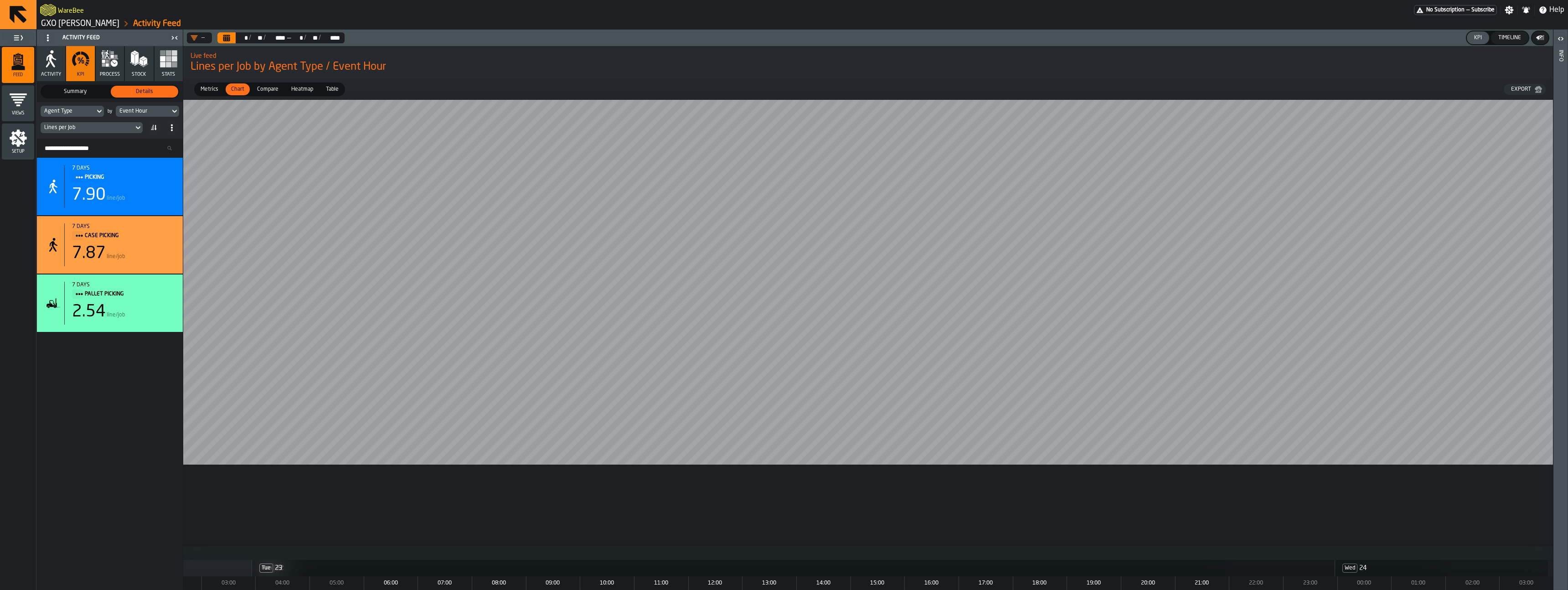
scroll to position [0, 4974]
click at [106, 127] on div "Lines per Job" at bounding box center [87, 127] width 85 height 7
click at [116, 142] on input "*****" at bounding box center [96, 142] width 85 height 12
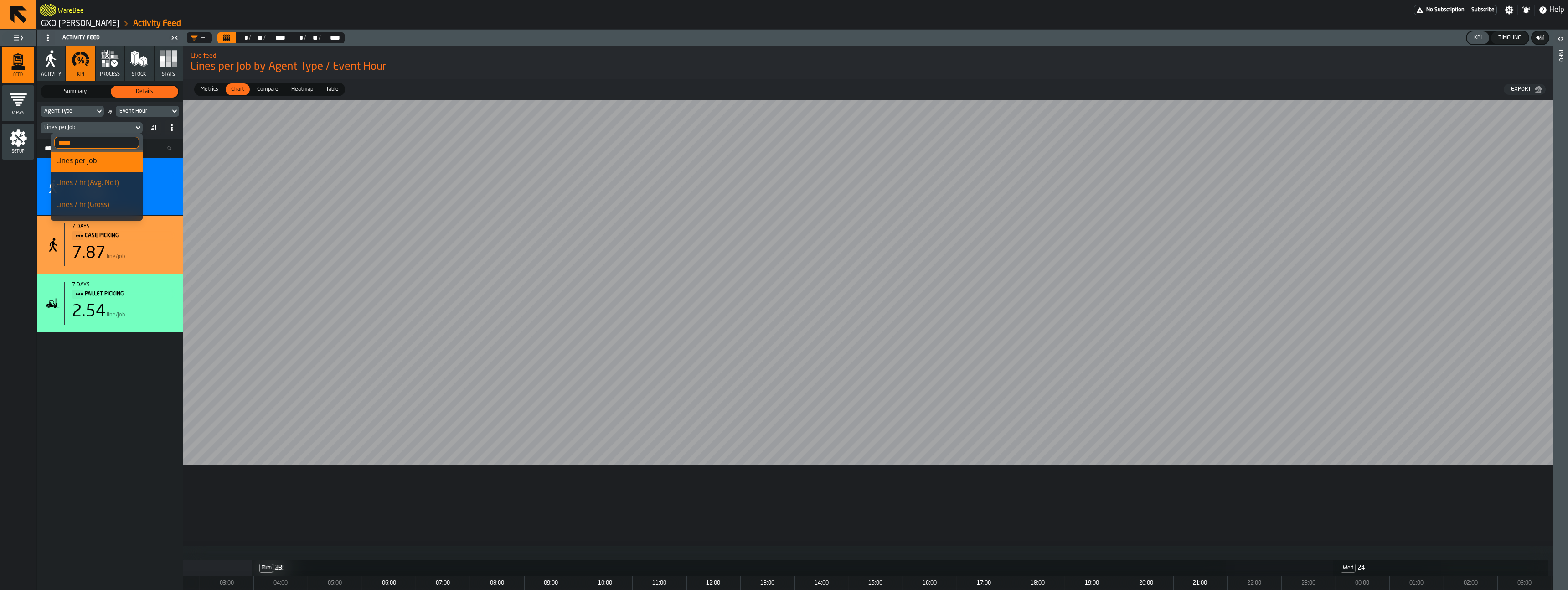
click at [127, 141] on input "*****" at bounding box center [96, 142] width 85 height 12
click at [96, 167] on div "Total Events" at bounding box center [88, 163] width 97 height 11
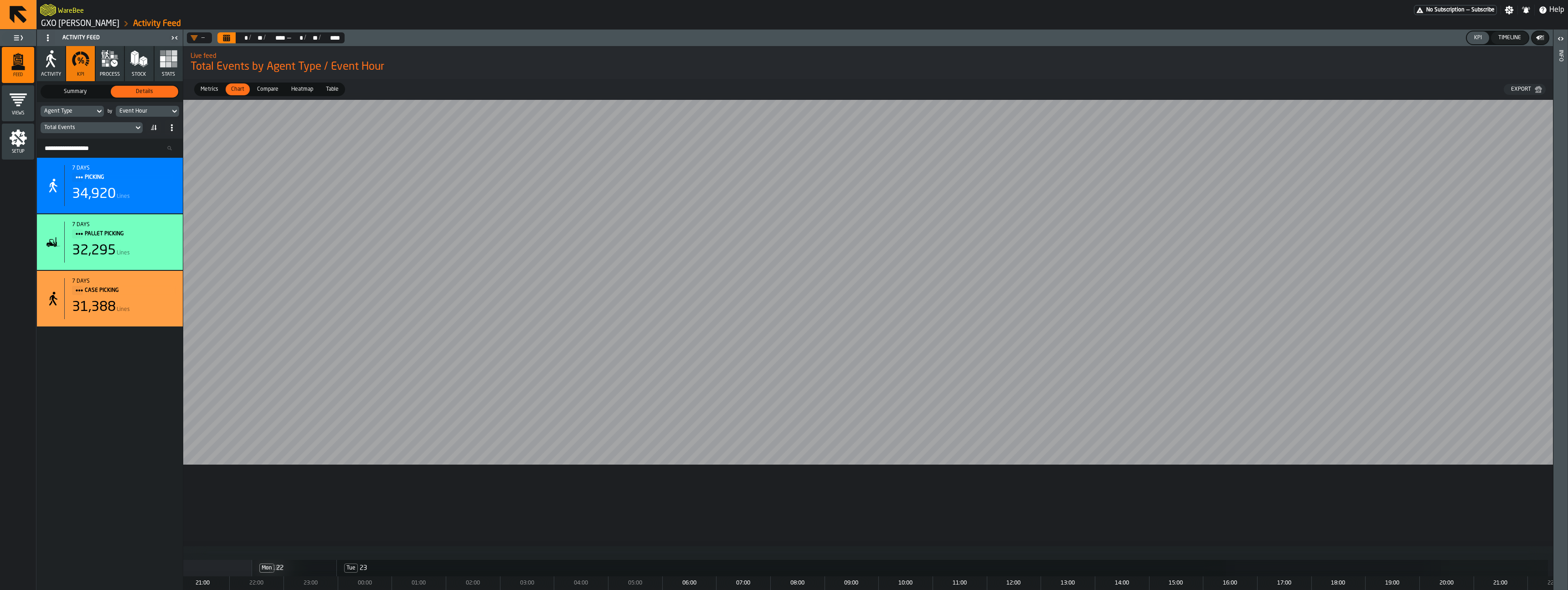
scroll to position [0, 4692]
click at [133, 128] on icon at bounding box center [137, 127] width 9 height 11
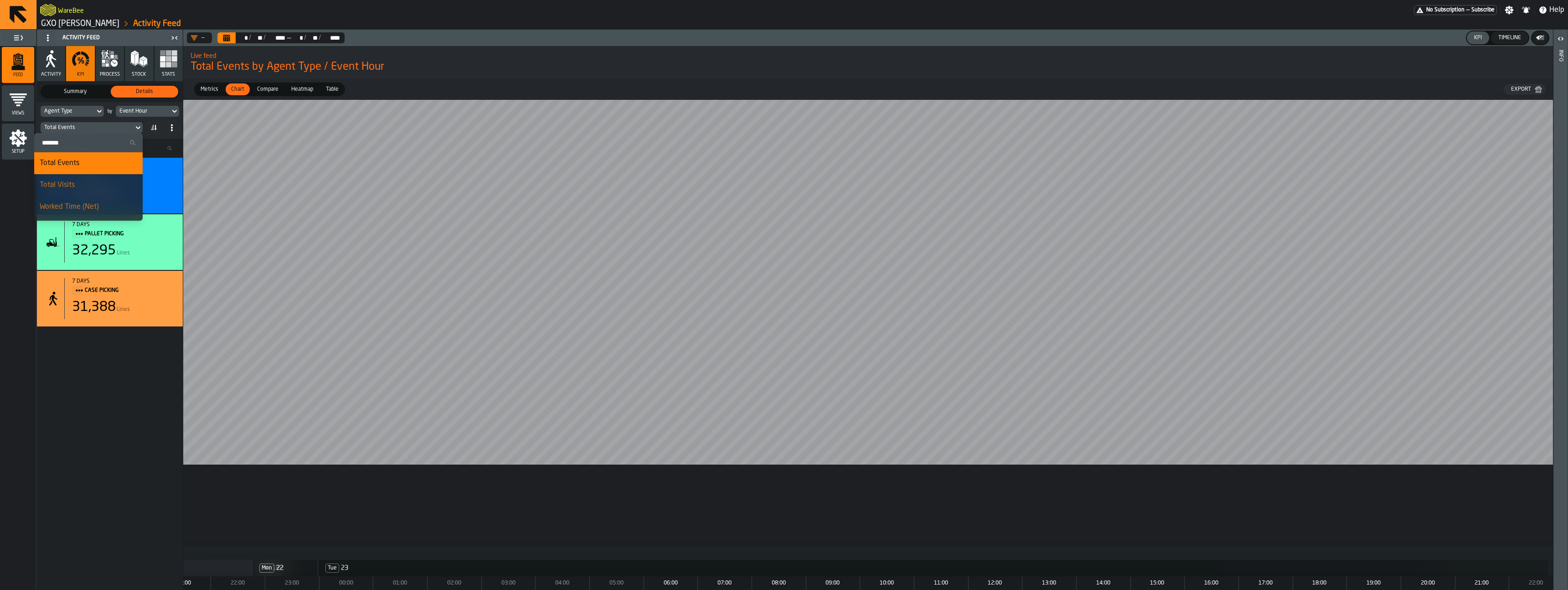
click at [101, 188] on div "Total Visits" at bounding box center [88, 184] width 97 height 11
click at [101, 127] on div "Total Visits" at bounding box center [87, 127] width 85 height 7
click at [90, 147] on input "Search" at bounding box center [88, 142] width 101 height 12
type input "***"
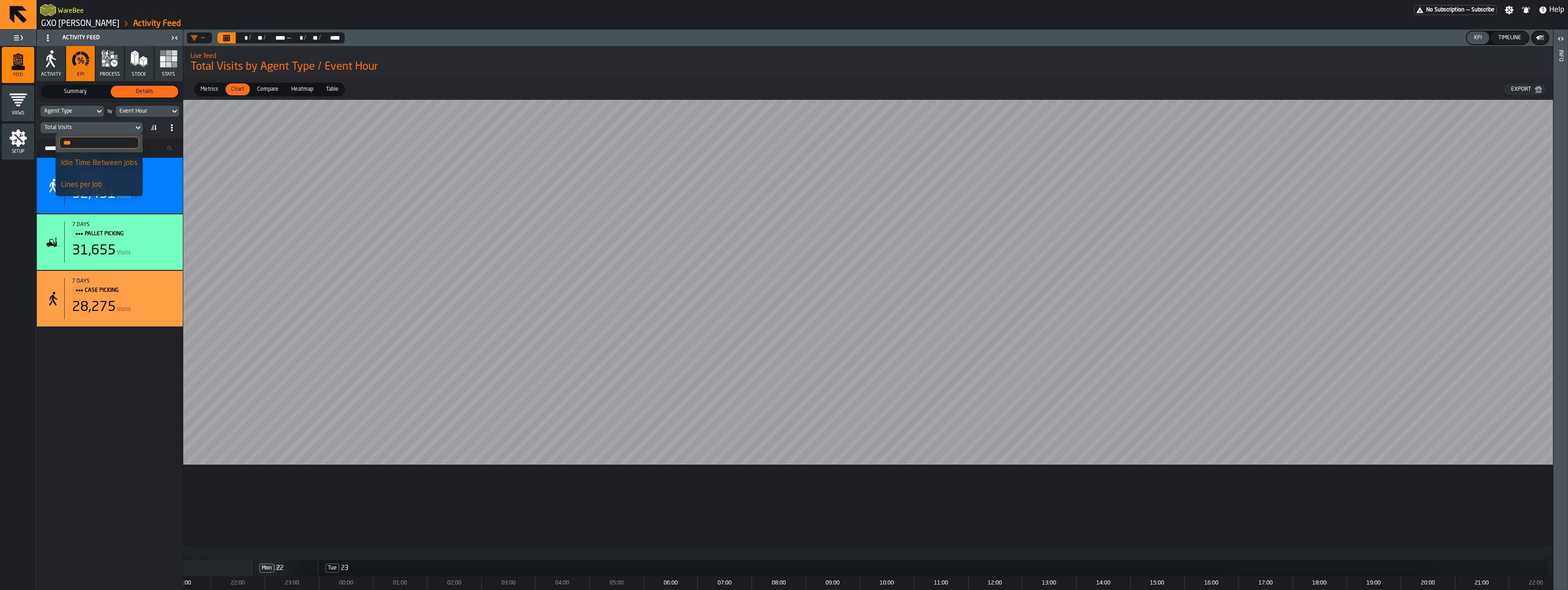
drag, startPoint x: 117, startPoint y: 374, endPoint x: 100, endPoint y: 332, distance: 45.3
click at [117, 373] on div "7 days PICKING 32,431 Visits 7 days PALLET PICKING 31,655 Visits 7 days CASE PI…" at bounding box center [110, 374] width 146 height 432
click at [12, 135] on icon "menu Setup" at bounding box center [18, 138] width 18 height 18
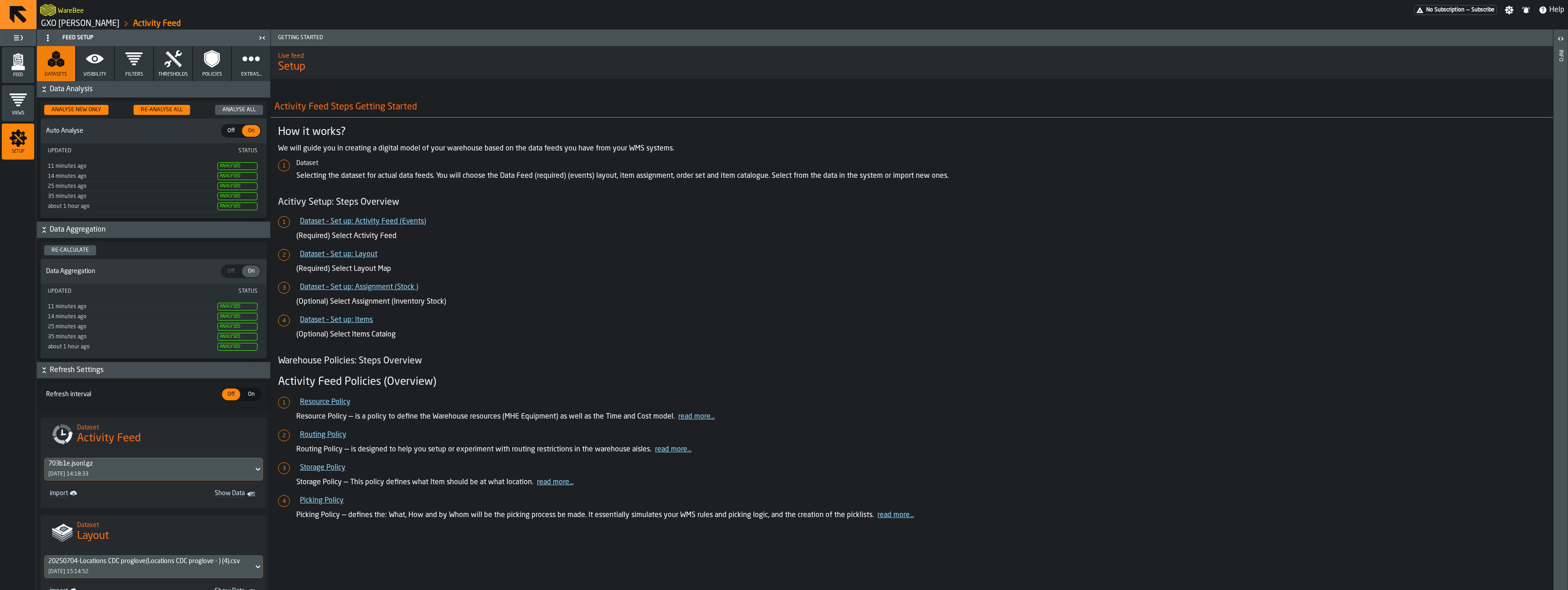
click at [91, 63] on icon "button" at bounding box center [95, 59] width 18 height 9
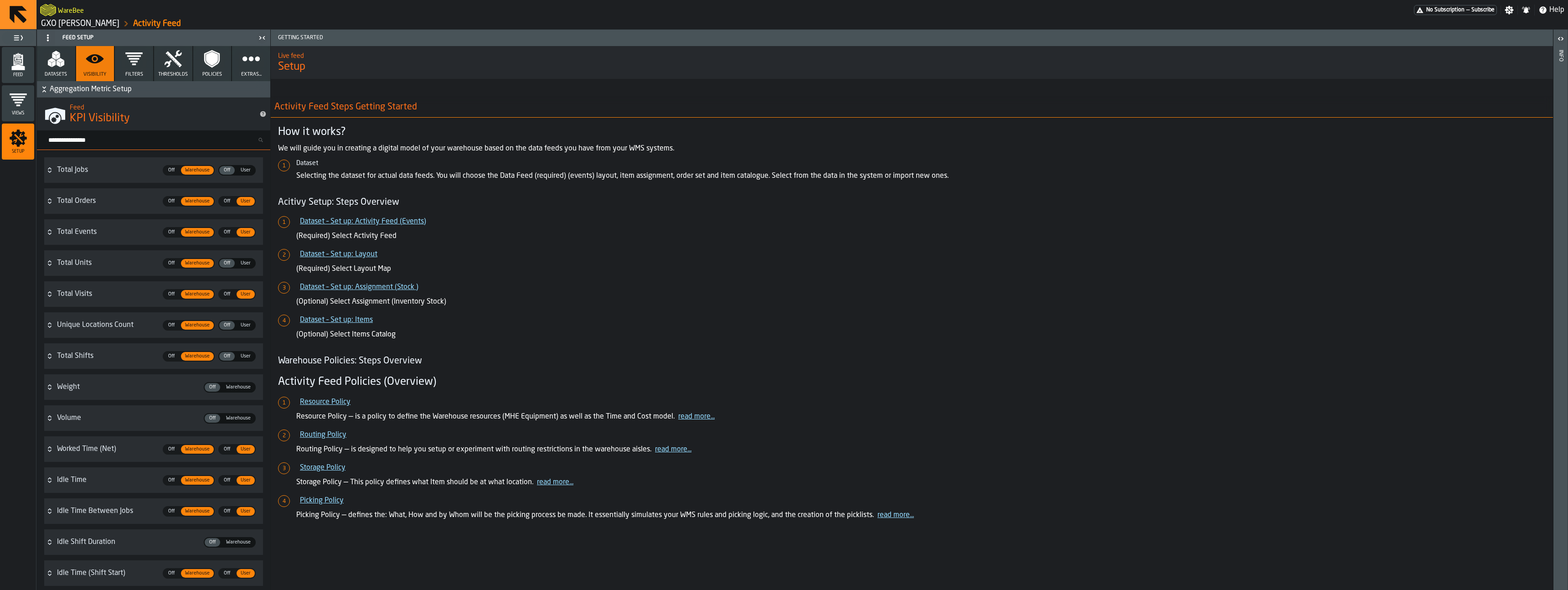
click at [241, 173] on span "User" at bounding box center [246, 170] width 18 height 8
click at [23, 70] on div "Feed" at bounding box center [18, 65] width 33 height 25
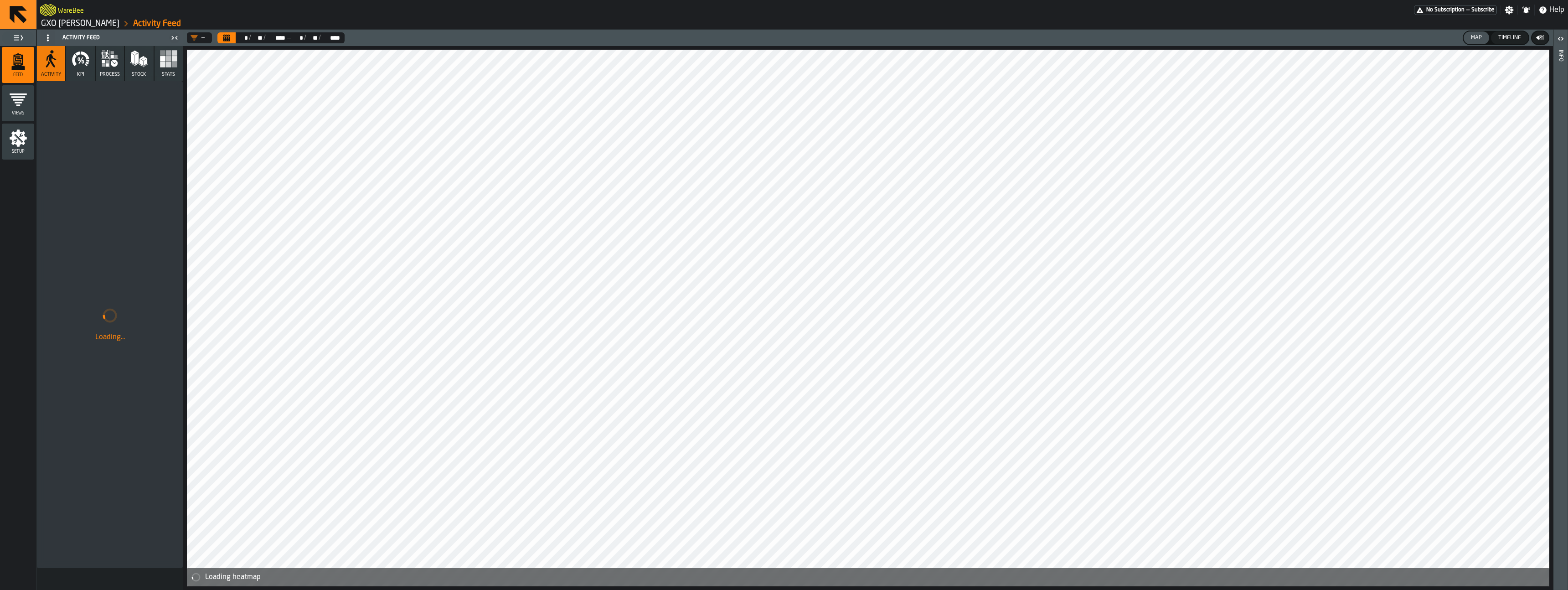
click at [75, 54] on icon "button" at bounding box center [80, 59] width 18 height 18
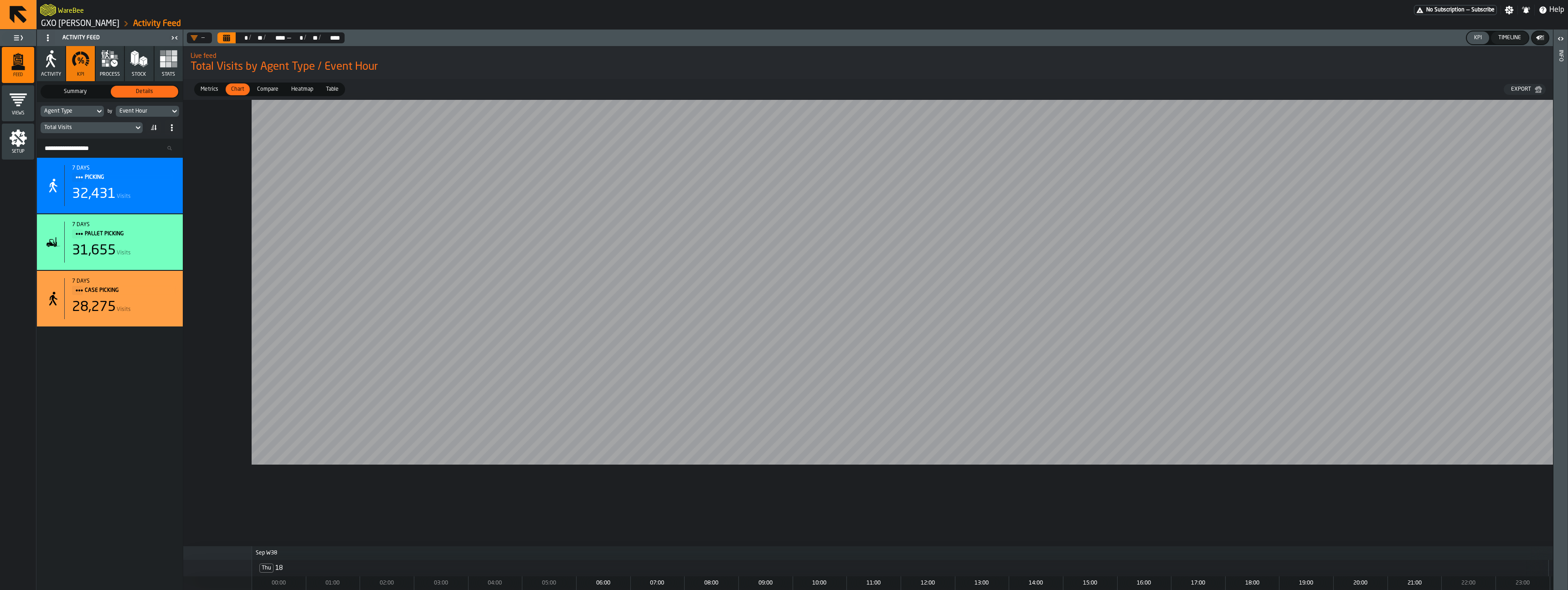
click at [95, 127] on div "Total Visits" at bounding box center [87, 127] width 85 height 7
click at [96, 170] on li "Total Jobs" at bounding box center [88, 163] width 108 height 22
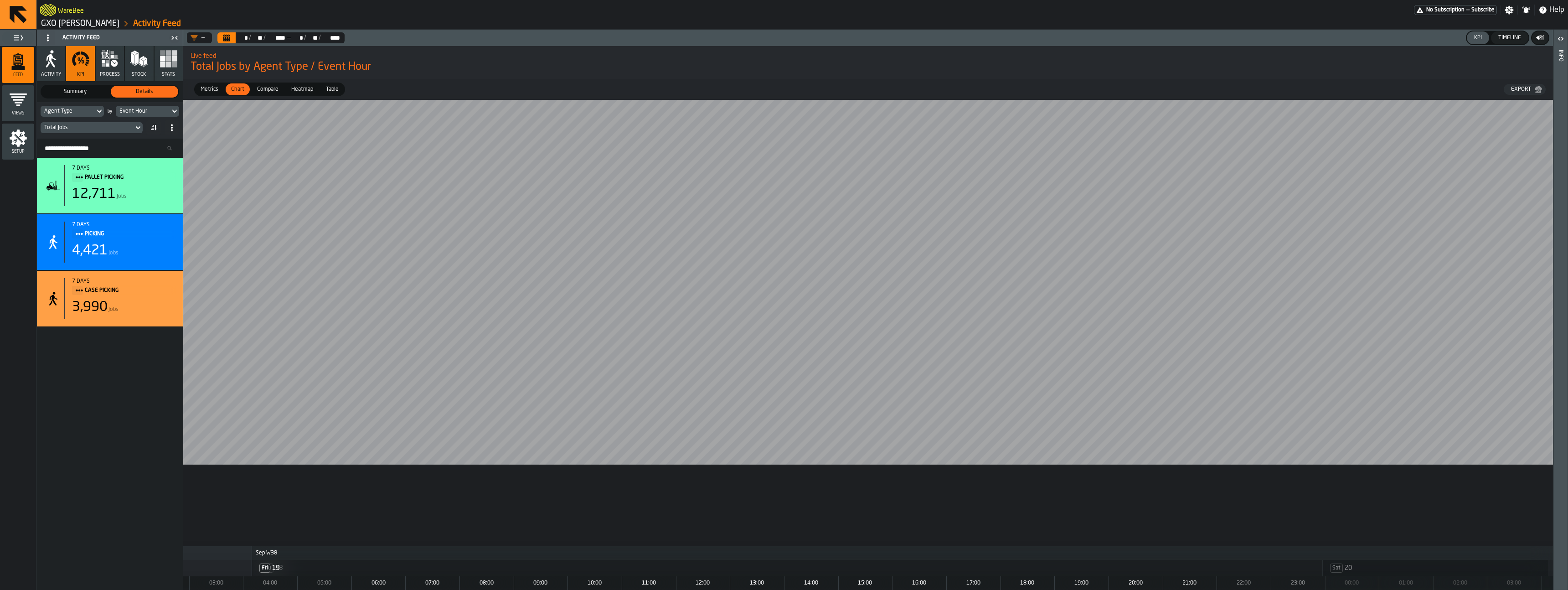
scroll to position [0, 1521]
click at [335, 86] on span "Table" at bounding box center [333, 90] width 20 height 8
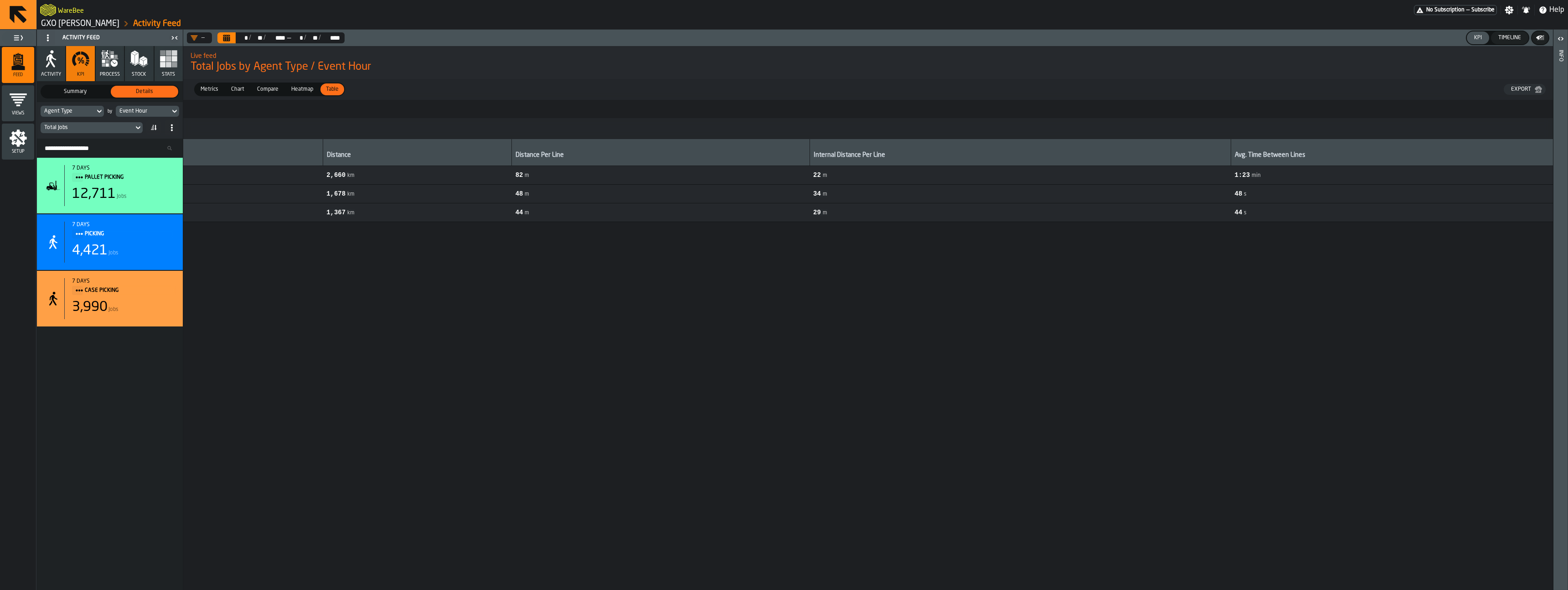
scroll to position [0, 5523]
click at [784, 587] on div "All Metrics All Metrics Aggregated Aggregated Export # Agent Type Agent Type To…" at bounding box center [868, 344] width 1370 height 490
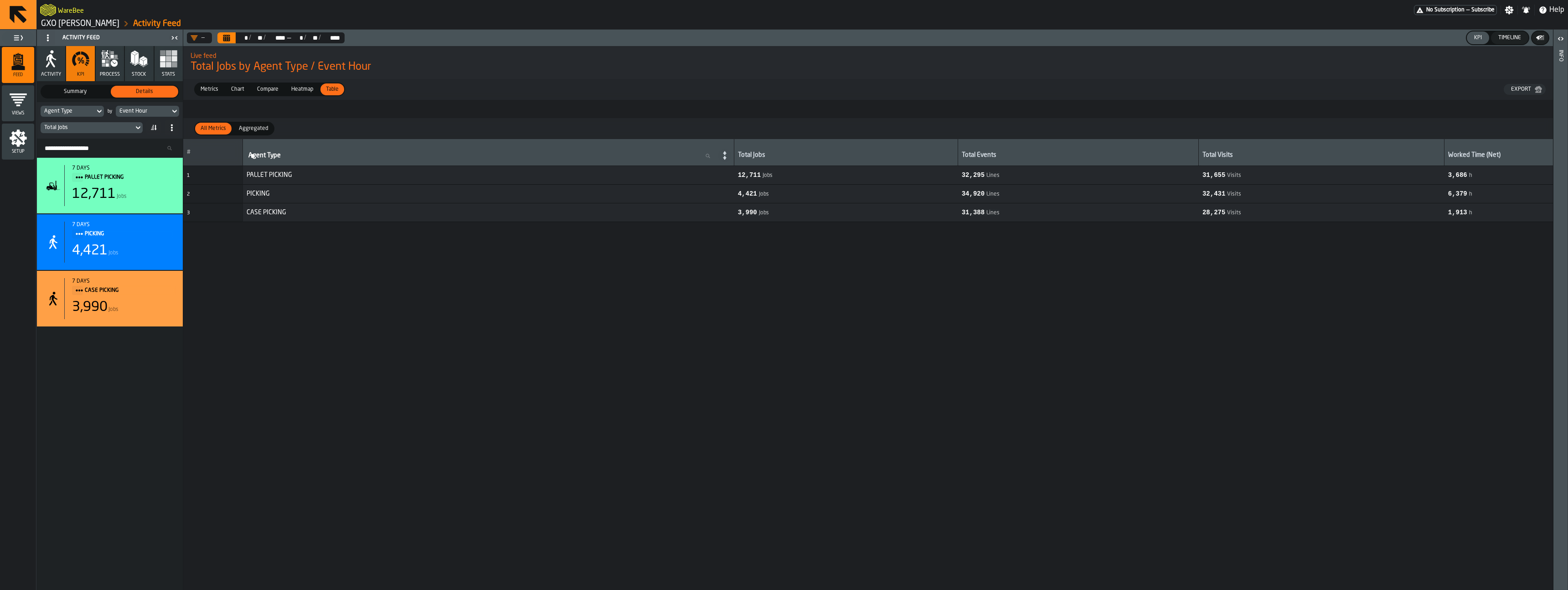
click at [261, 127] on span "Aggregated" at bounding box center [254, 128] width 37 height 8
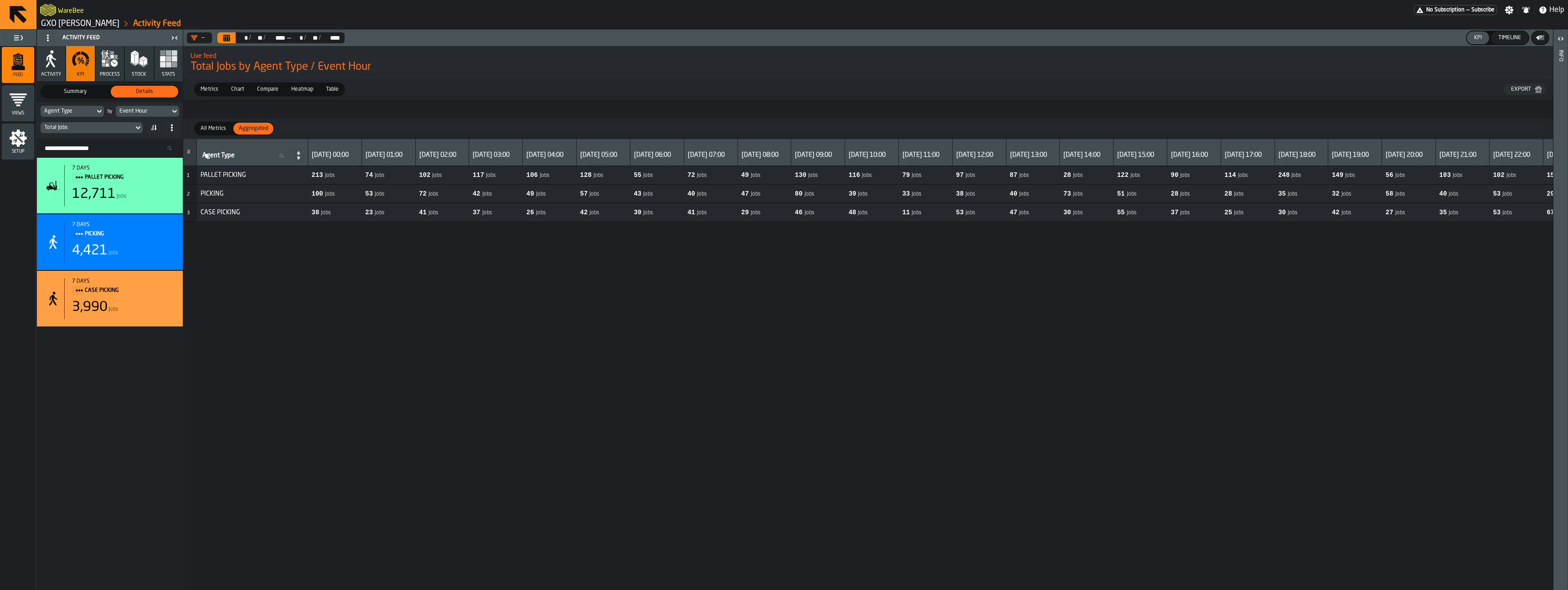
click at [216, 125] on span "All Metrics" at bounding box center [213, 128] width 33 height 8
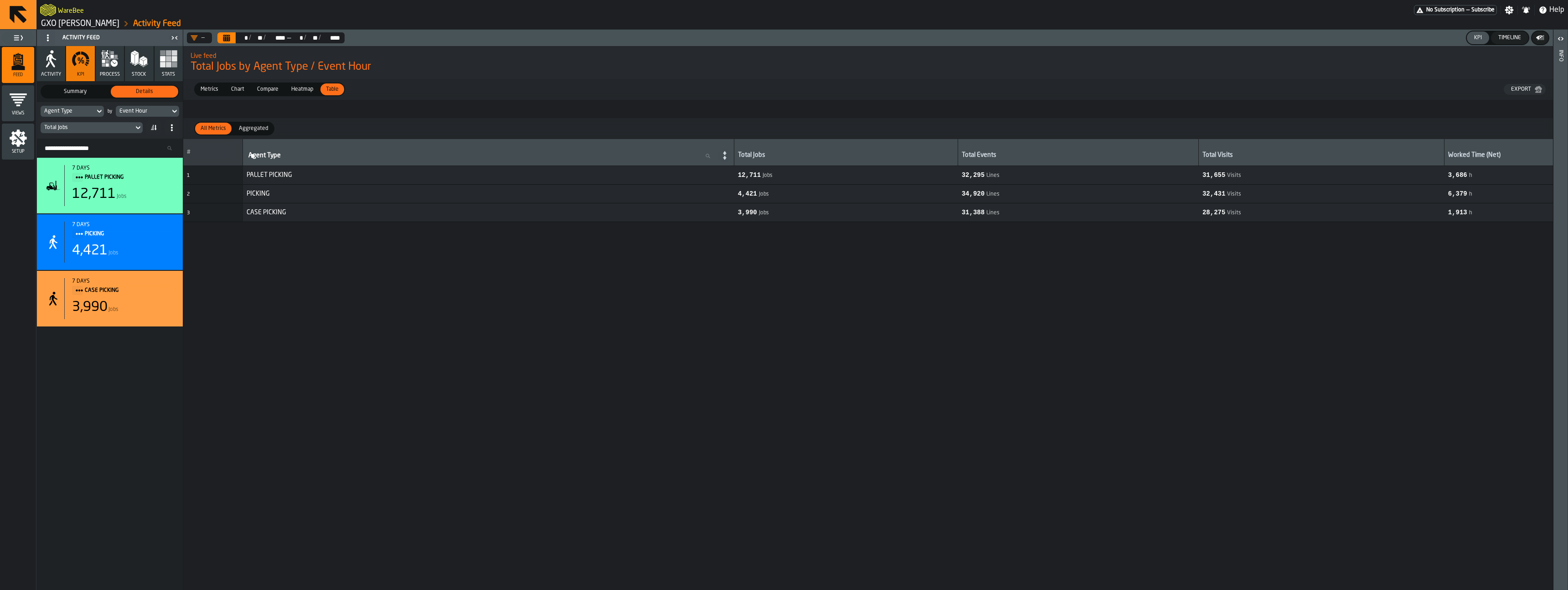
click at [271, 87] on span "Compare" at bounding box center [267, 90] width 28 height 8
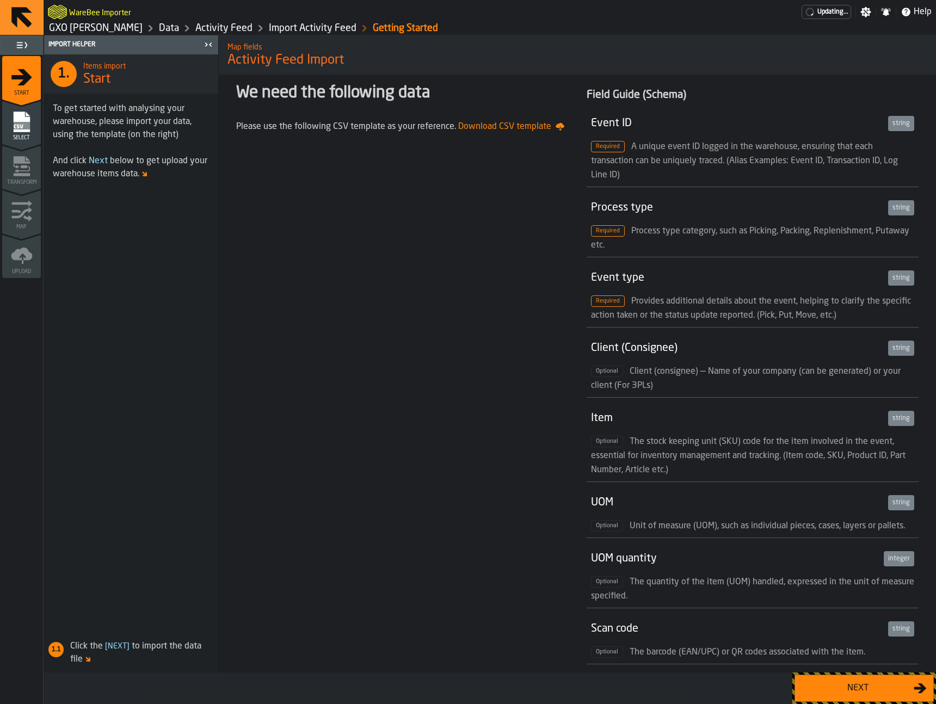
click at [877, 692] on div "Next" at bounding box center [857, 688] width 112 height 13
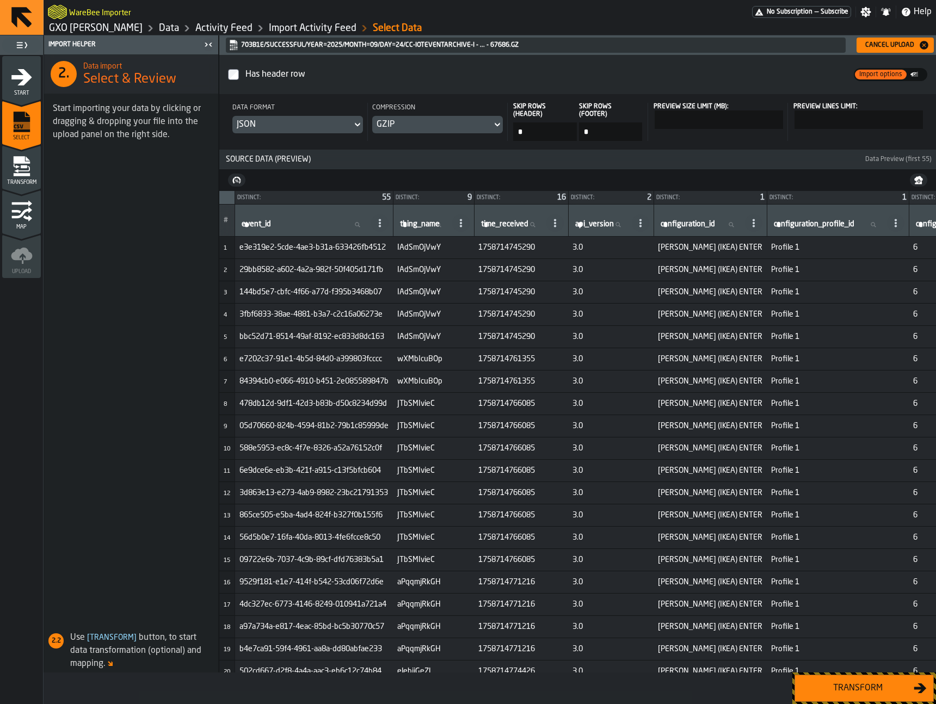
click at [877, 690] on div "Transform" at bounding box center [857, 688] width 112 height 13
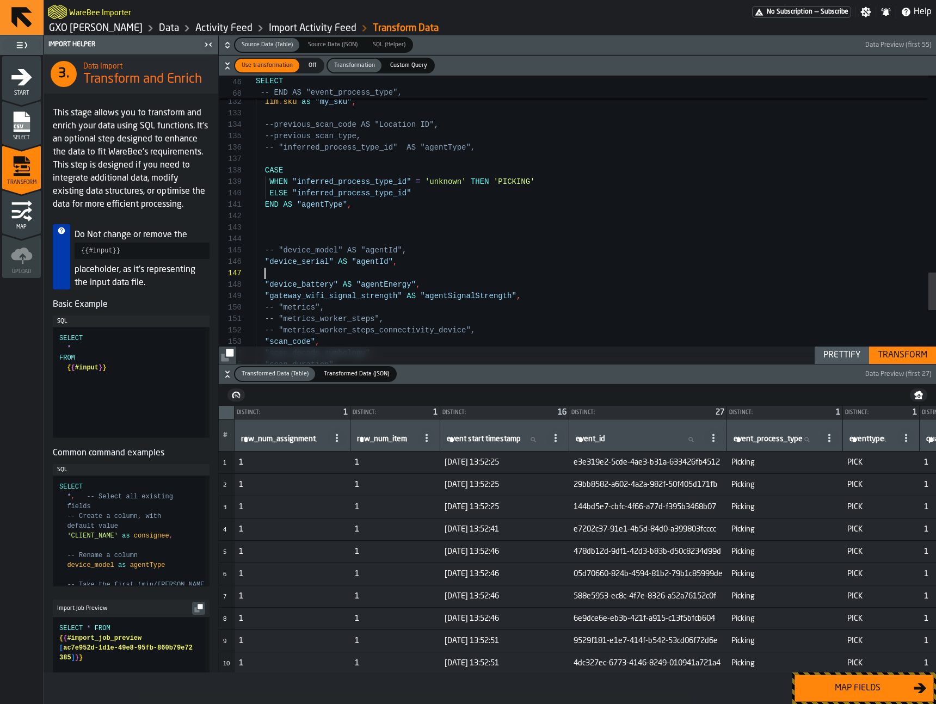
scroll to position [80, 0]
type textarea "**********"
click at [897, 353] on div "Transform" at bounding box center [902, 355] width 58 height 13
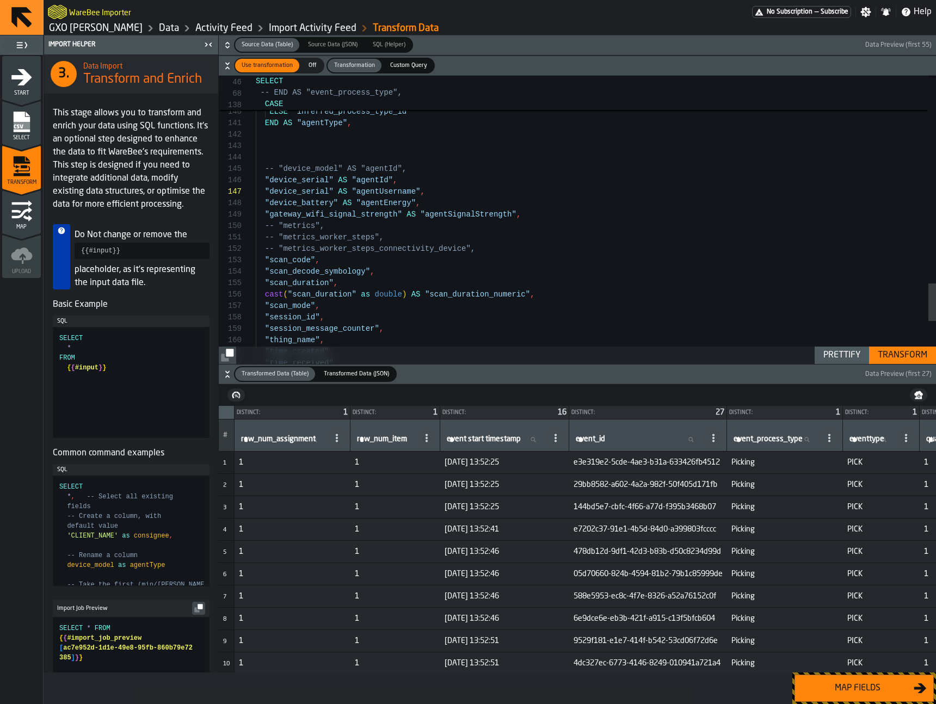
click at [830, 684] on div "Map fields" at bounding box center [857, 688] width 112 height 13
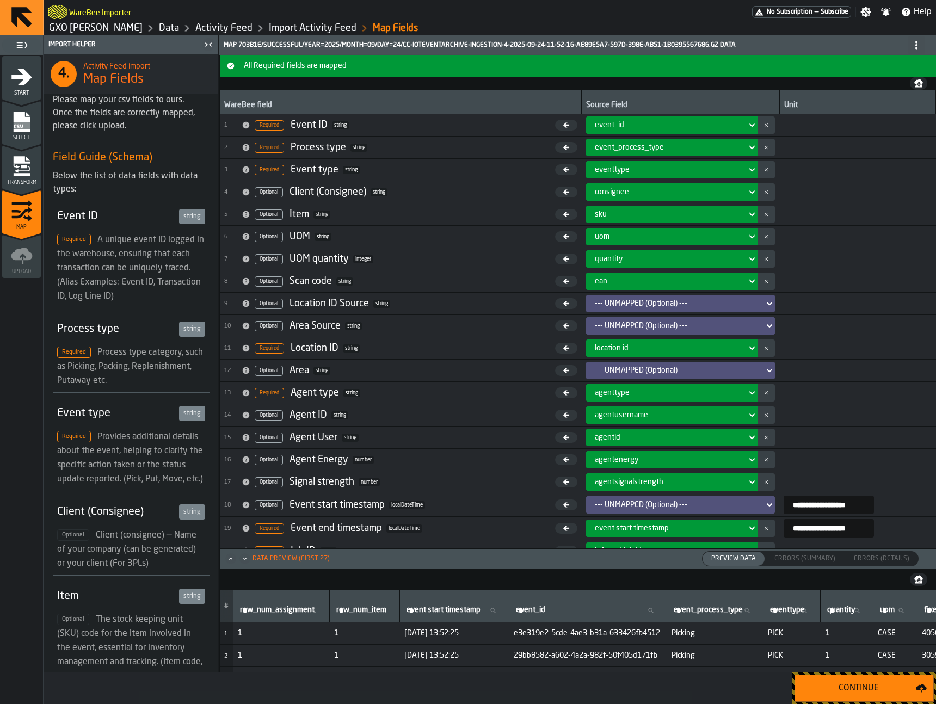
click at [652, 413] on div "agentusername" at bounding box center [668, 415] width 147 height 9
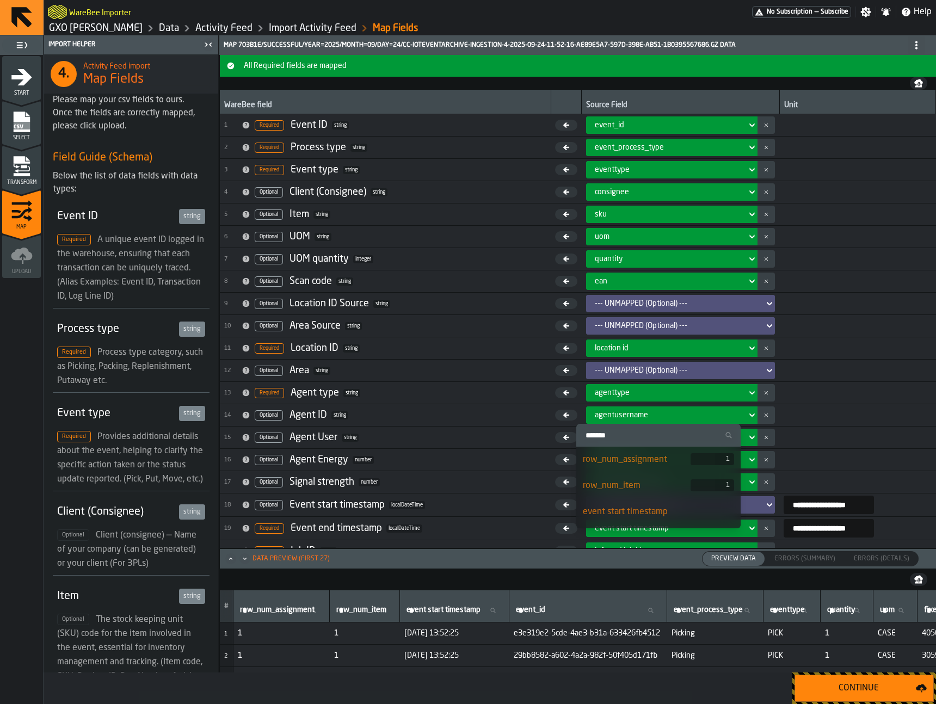
click at [666, 432] on input "Search" at bounding box center [658, 435] width 156 height 14
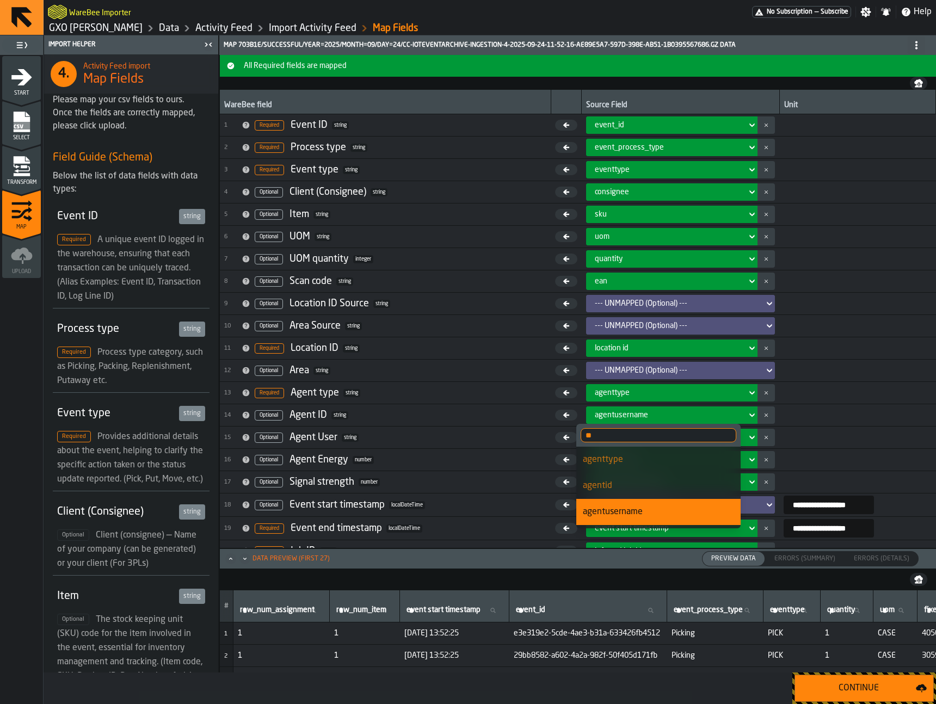
type input "*"
type input "*****"
click at [613, 491] on div "agentid" at bounding box center [658, 485] width 151 height 13
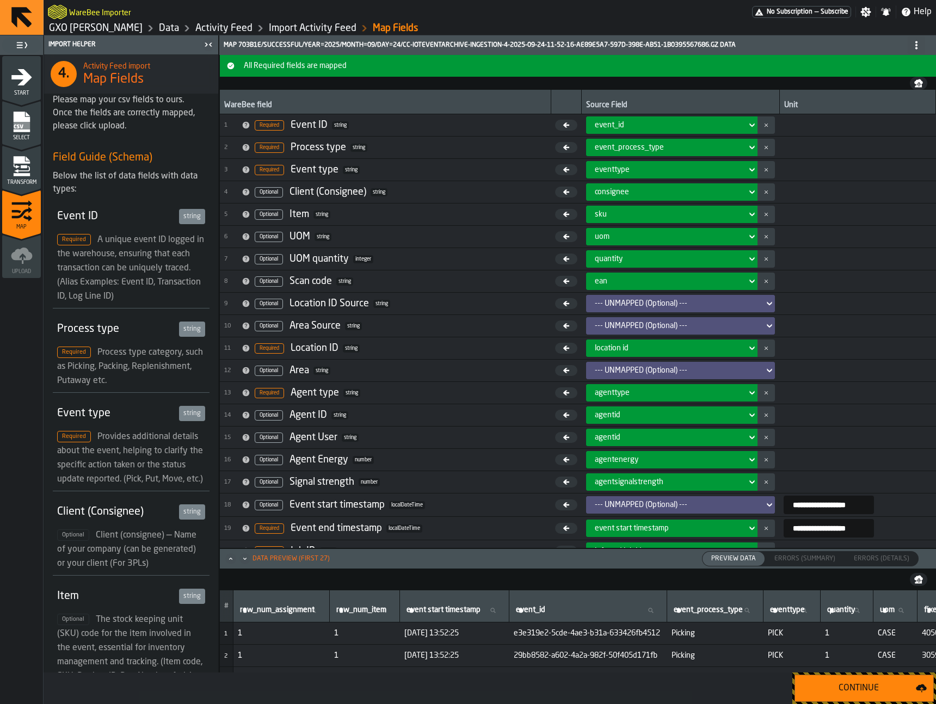
click at [638, 439] on div "agentid" at bounding box center [668, 437] width 147 height 9
click at [632, 436] on div "agentid" at bounding box center [668, 437] width 147 height 9
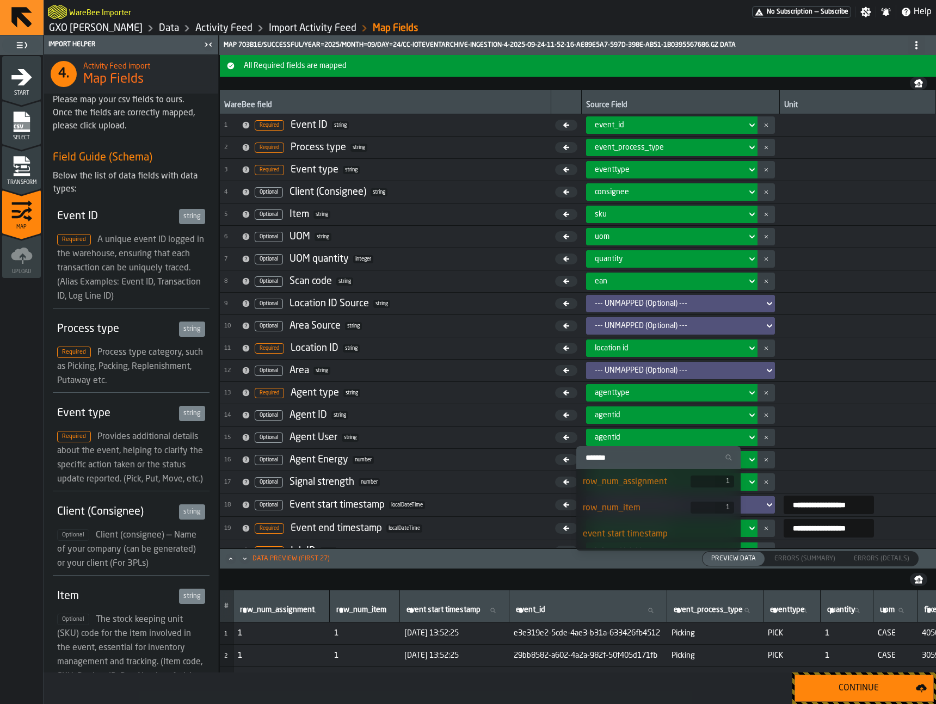
click at [627, 452] on input "Search" at bounding box center [658, 457] width 156 height 14
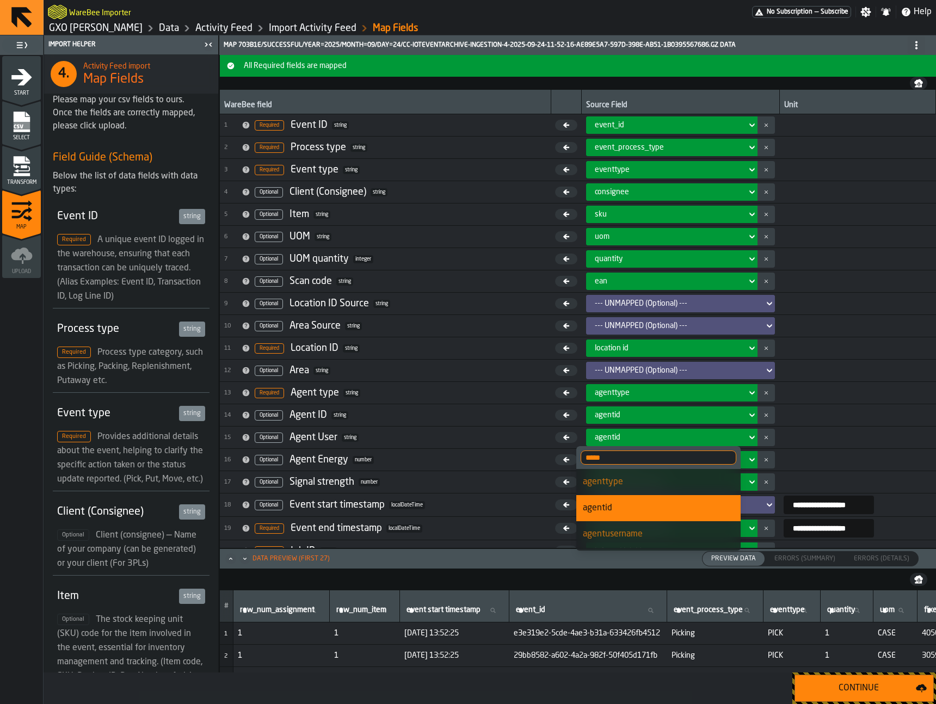
type input "*****"
click at [625, 539] on div "agentusername" at bounding box center [658, 534] width 151 height 13
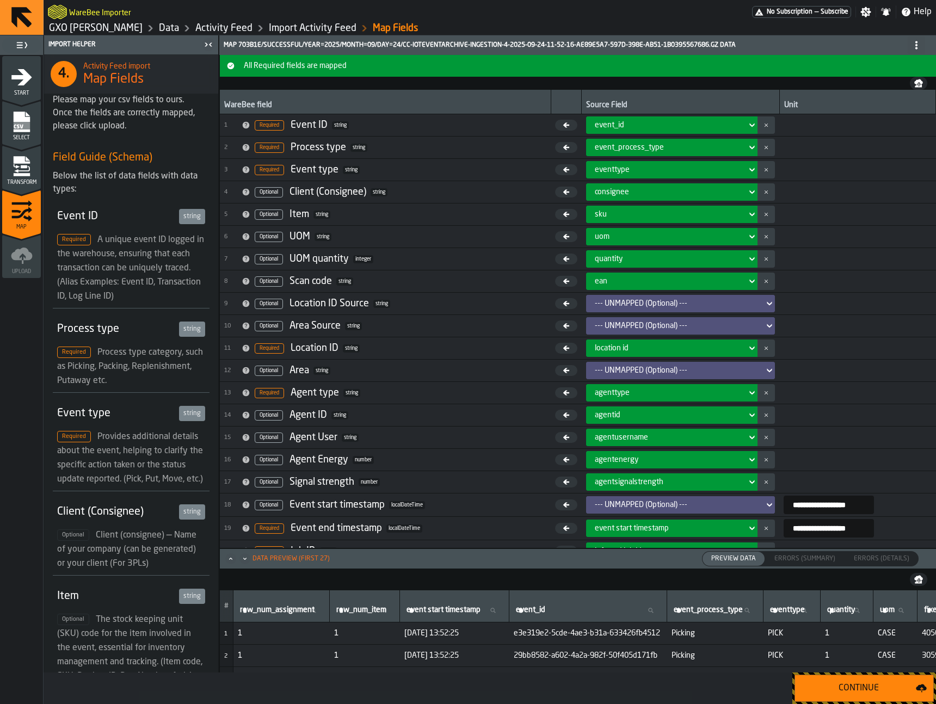
click at [890, 683] on div "Continue" at bounding box center [858, 688] width 114 height 13
